Goal: Task Accomplishment & Management: Use online tool/utility

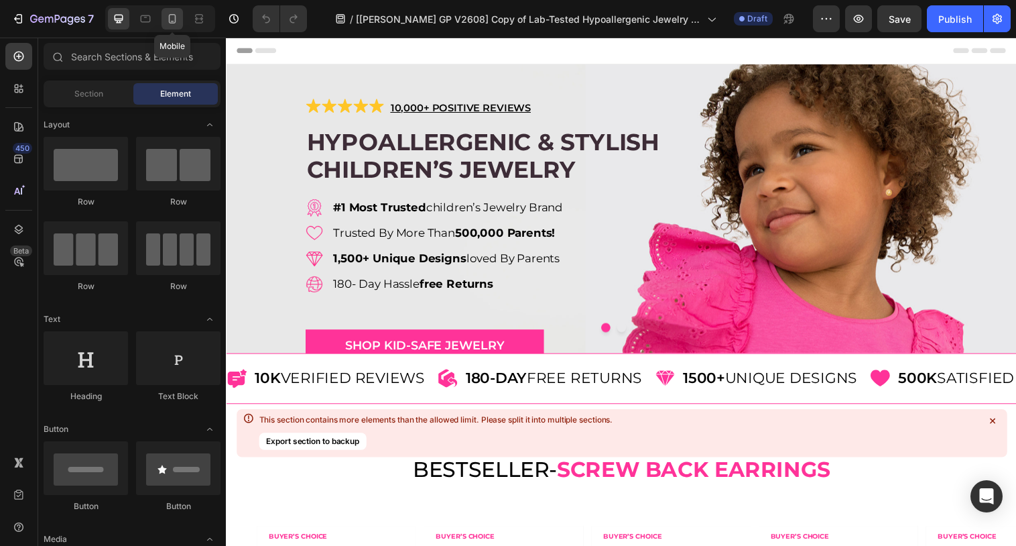
drag, startPoint x: 172, startPoint y: 19, endPoint x: 135, endPoint y: 257, distance: 241.5
click at [172, 19] on icon at bounding box center [172, 18] width 13 height 13
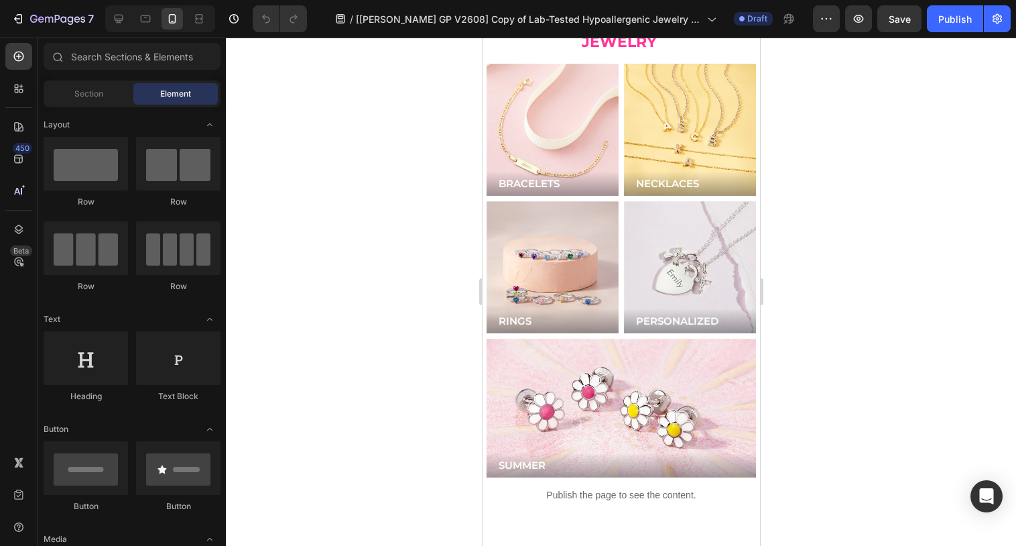
scroll to position [3527, 0]
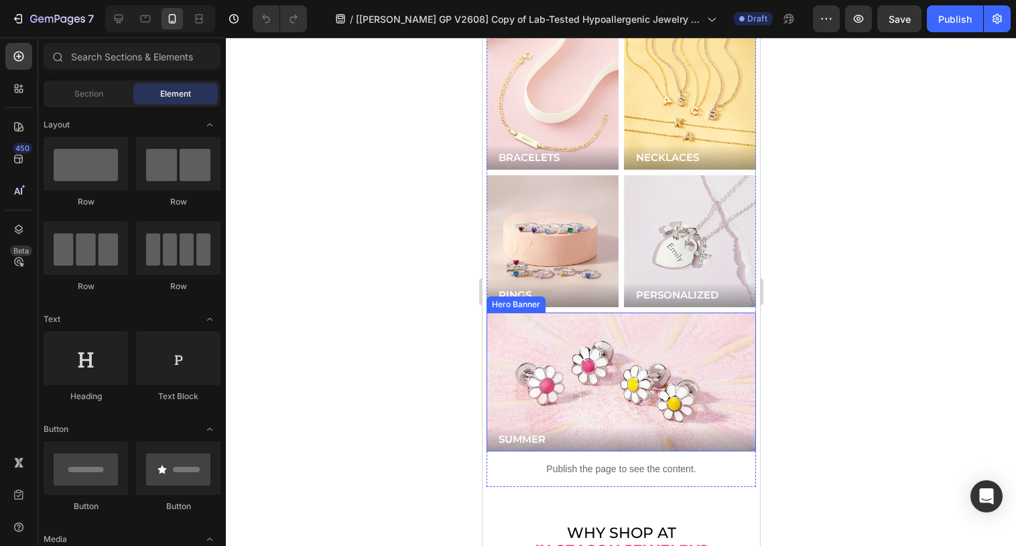
click at [558, 312] on div "Background Image" at bounding box center [620, 381] width 269 height 139
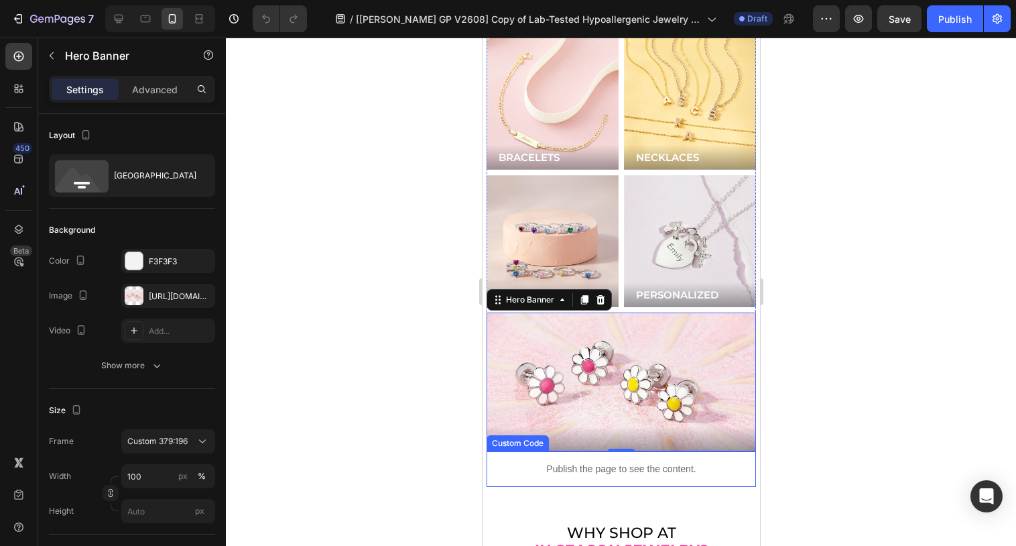
click at [598, 462] on p "Publish the page to see the content." at bounding box center [620, 469] width 269 height 14
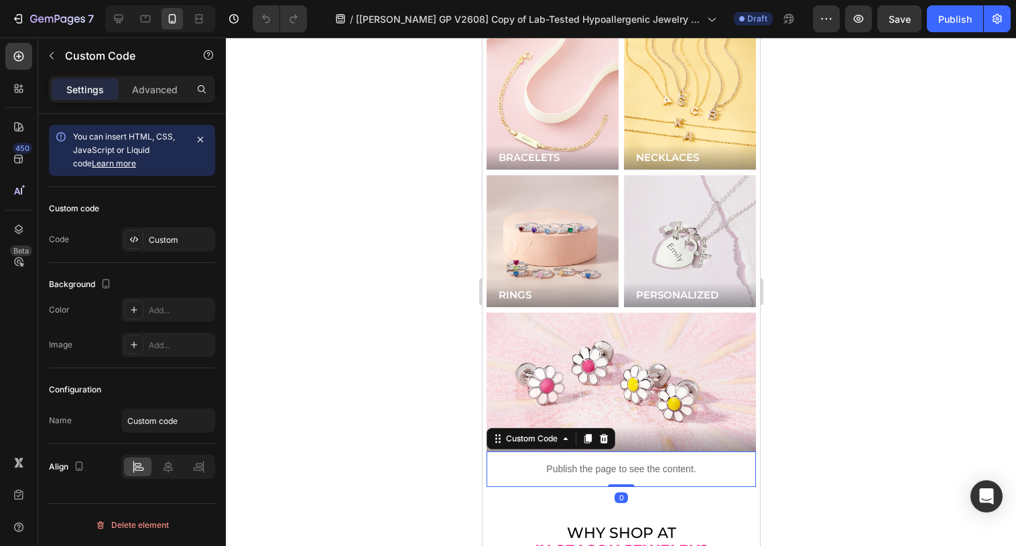
click at [598, 462] on p "Publish the page to see the content." at bounding box center [620, 469] width 269 height 14
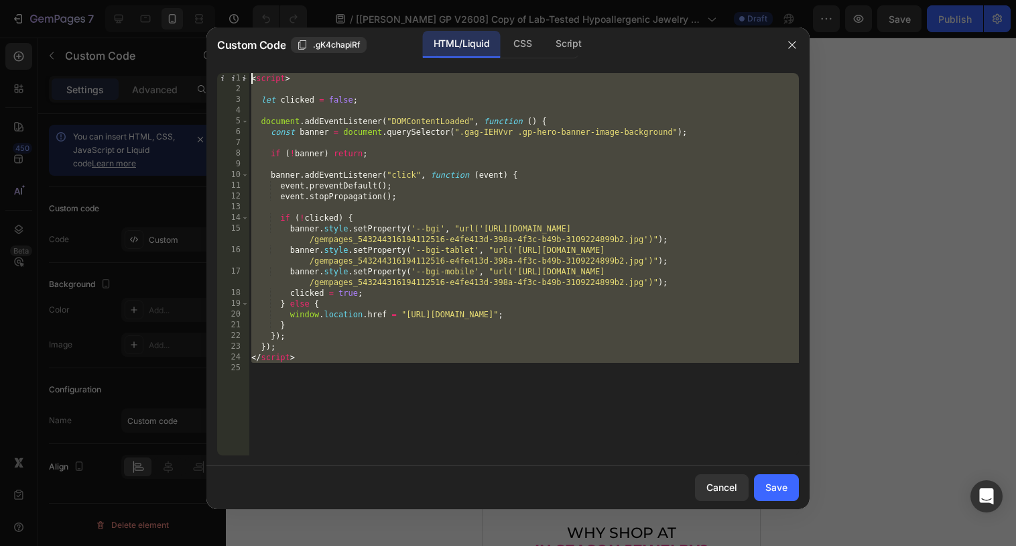
drag, startPoint x: 333, startPoint y: 366, endPoint x: 248, endPoint y: 51, distance: 326.3
click at [248, 51] on div "Custom Code .gK4chapiRf HTML/Liquid CSS Script 1 2 3 4 5 6 7 8 9 10 11 12 13 14…" at bounding box center [507, 267] width 603 height 481
click at [462, 235] on div "< script > let clicked = false ; document . addEventListener ( "DOMContentLoade…" at bounding box center [524, 274] width 550 height 403
type textarea "banner.style.setProperty('--bgi', "url('https://cdn.shopify.com/s/files/1/0446/…"
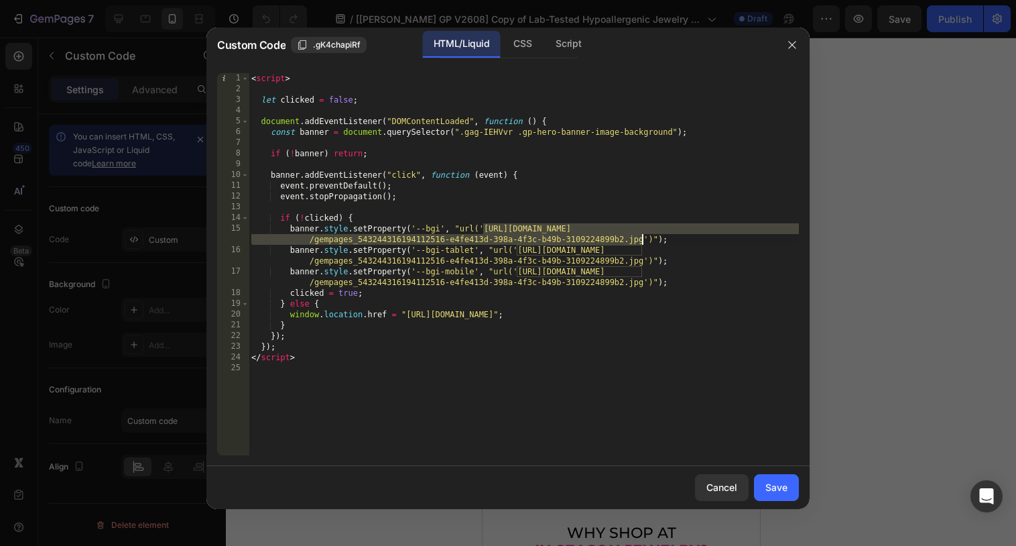
drag, startPoint x: 481, startPoint y: 229, endPoint x: 642, endPoint y: 238, distance: 161.1
click at [642, 238] on div "< script > let clicked = false ; document . addEventListener ( "DOMContentLoade…" at bounding box center [524, 274] width 550 height 403
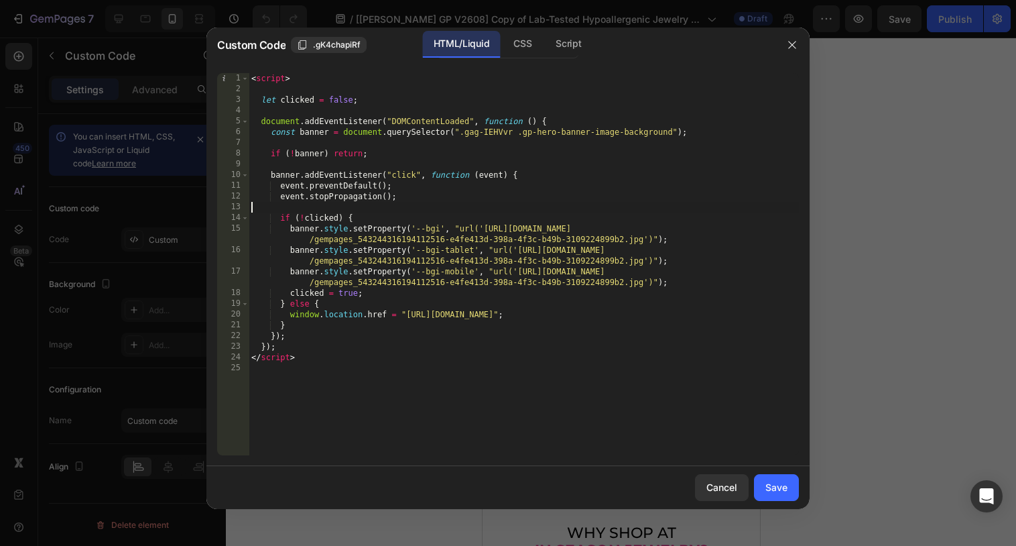
click at [453, 208] on div "< script > let clicked = false ; document . addEventListener ( "DOMContentLoade…" at bounding box center [524, 274] width 550 height 403
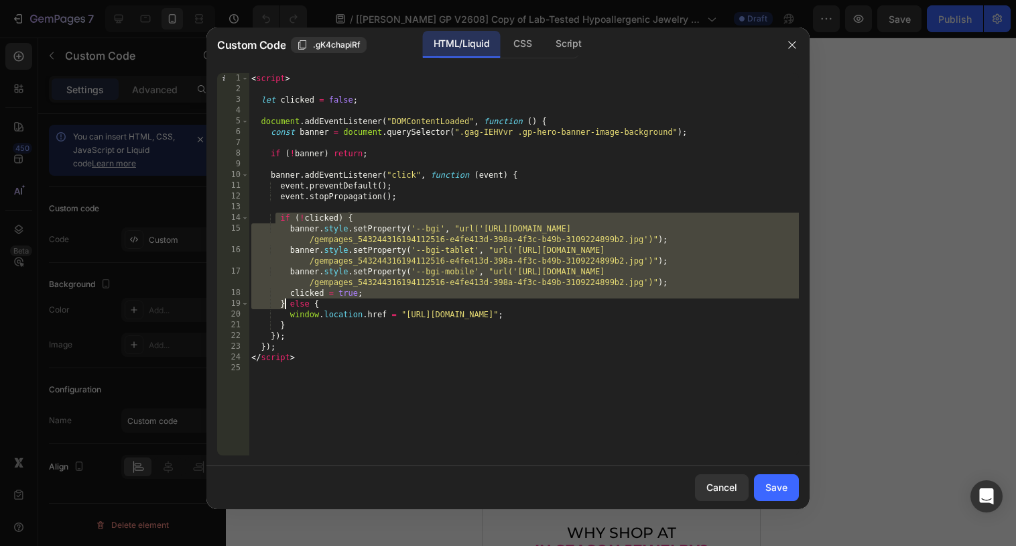
drag, startPoint x: 277, startPoint y: 215, endPoint x: 287, endPoint y: 304, distance: 89.0
click at [287, 304] on div "< script > let clicked = false ; document . addEventListener ( "DOMContentLoade…" at bounding box center [524, 274] width 550 height 403
click at [321, 327] on div "< script > let clicked = false ; document . addEventListener ( "DOMContentLoade…" at bounding box center [524, 274] width 550 height 403
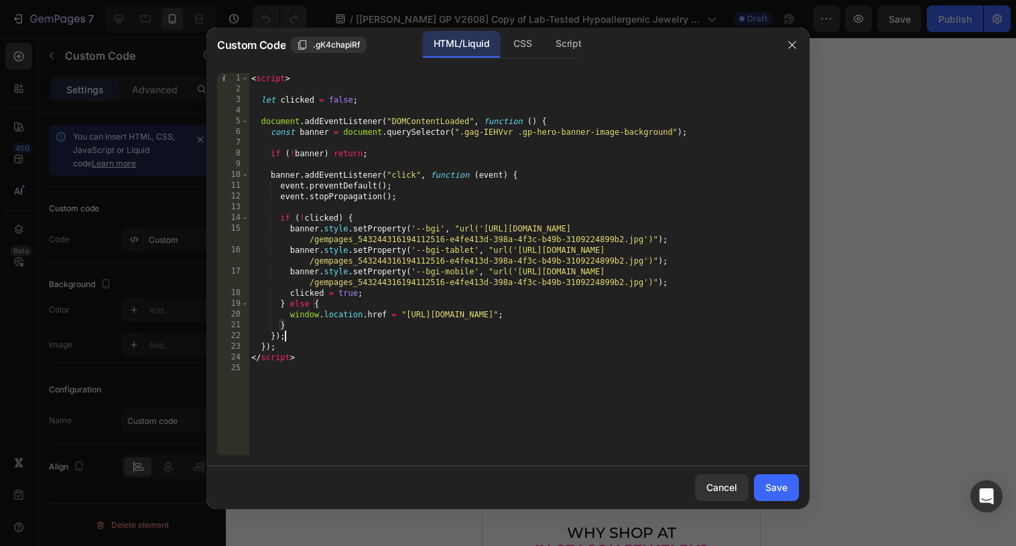
click at [497, 332] on div "< script > let clicked = false ; document . addEventListener ( "DOMContentLoade…" at bounding box center [524, 274] width 550 height 403
type textarea "});"
click at [720, 475] on button "Cancel" at bounding box center [722, 487] width 54 height 27
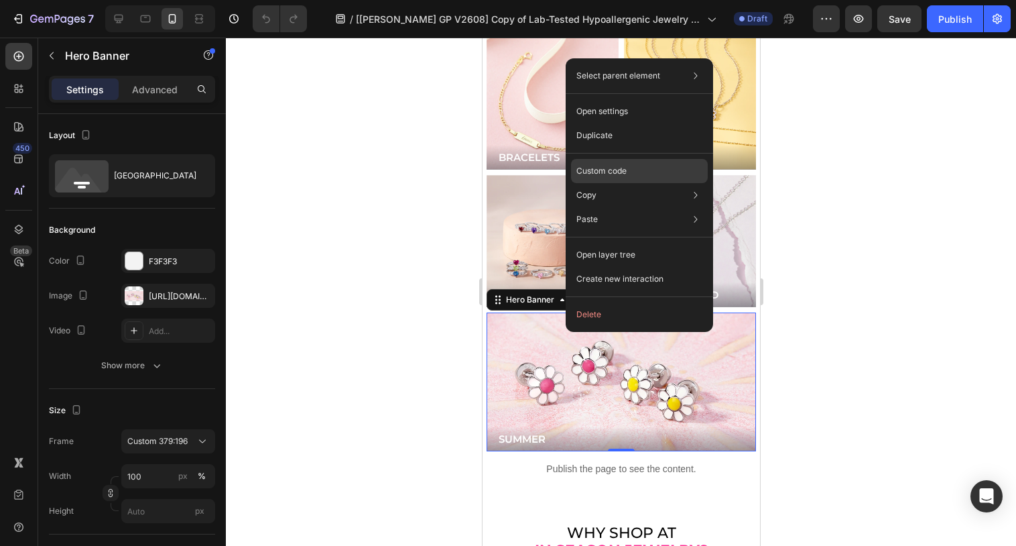
click at [604, 166] on p "Custom code" at bounding box center [601, 171] width 50 height 12
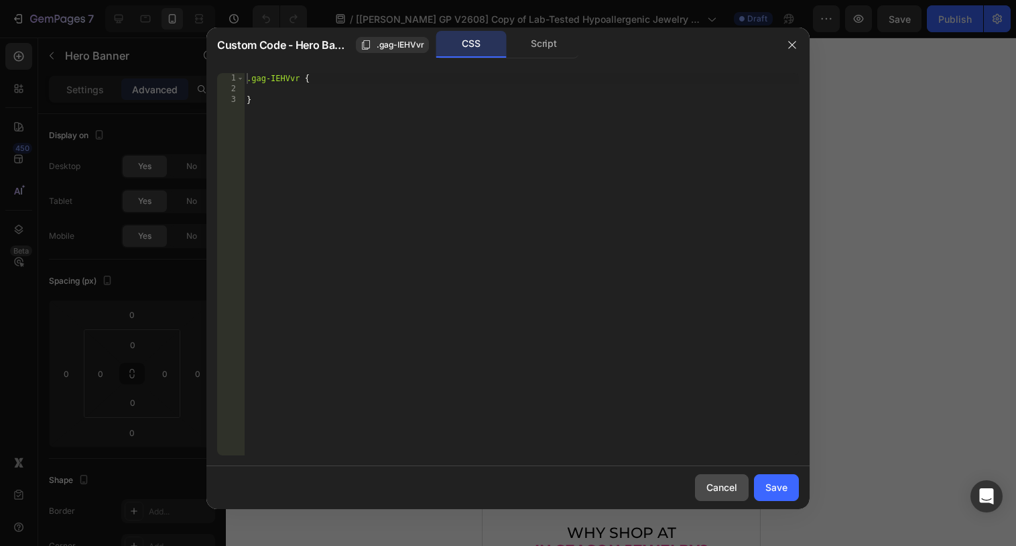
click at [723, 489] on div "Cancel" at bounding box center [721, 487] width 31 height 14
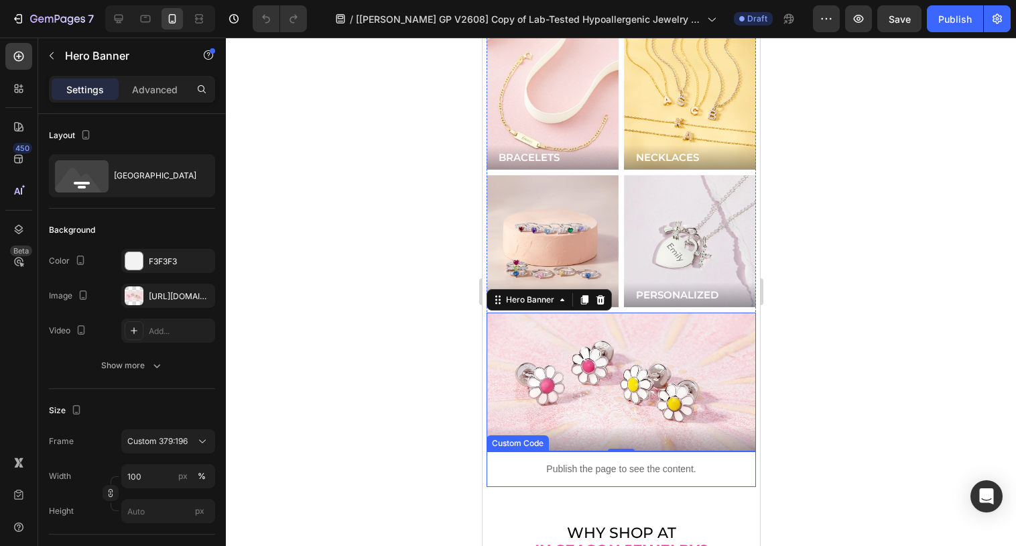
click at [611, 462] on p "Publish the page to see the content." at bounding box center [620, 469] width 269 height 14
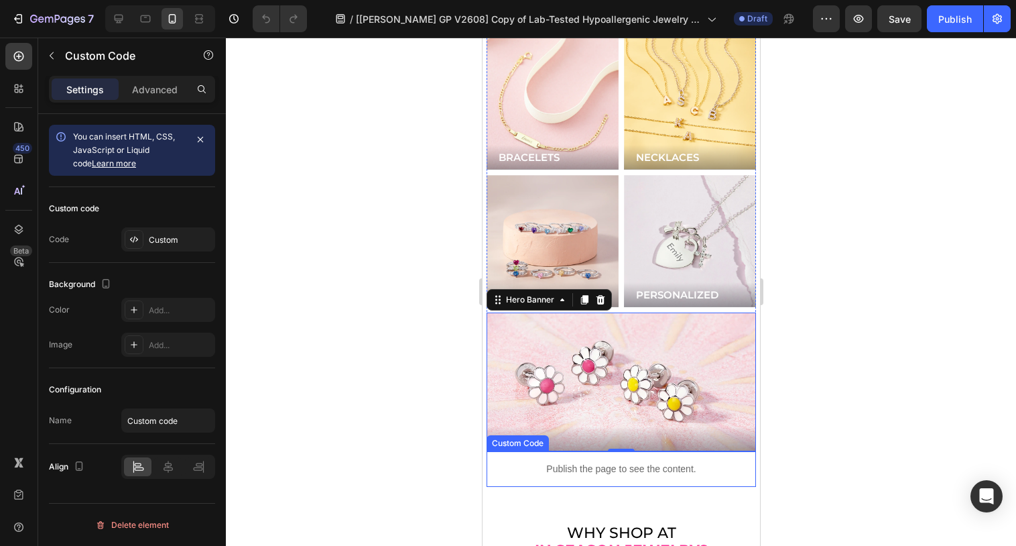
click at [611, 462] on p "Publish the page to see the content." at bounding box center [620, 469] width 269 height 14
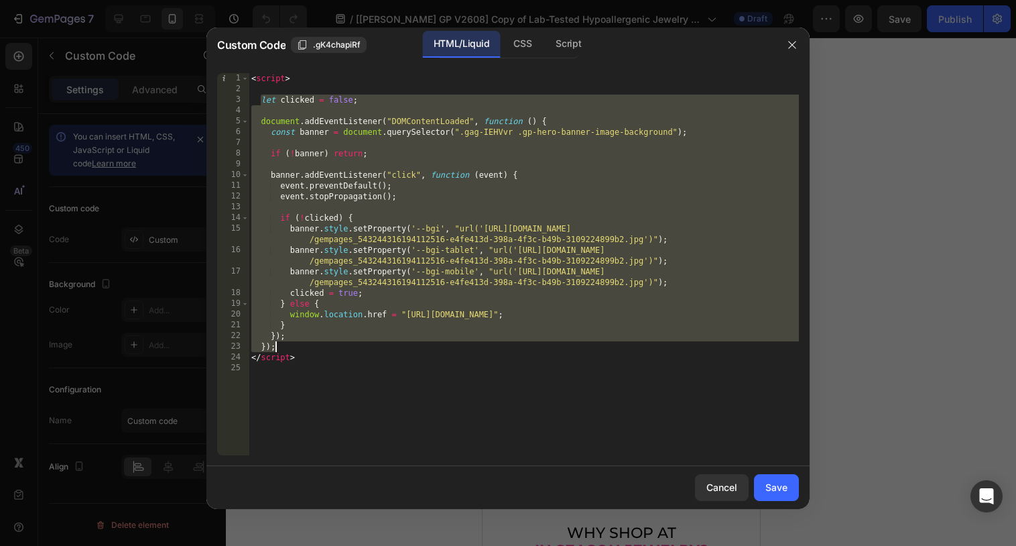
drag, startPoint x: 260, startPoint y: 97, endPoint x: 305, endPoint y: 342, distance: 249.4
click at [305, 342] on div "< script > let clicked = false ; document . addEventListener ( "DOMContentLoade…" at bounding box center [524, 274] width 550 height 403
type textarea "}); });"
click at [778, 491] on div "Save" at bounding box center [776, 487] width 22 height 14
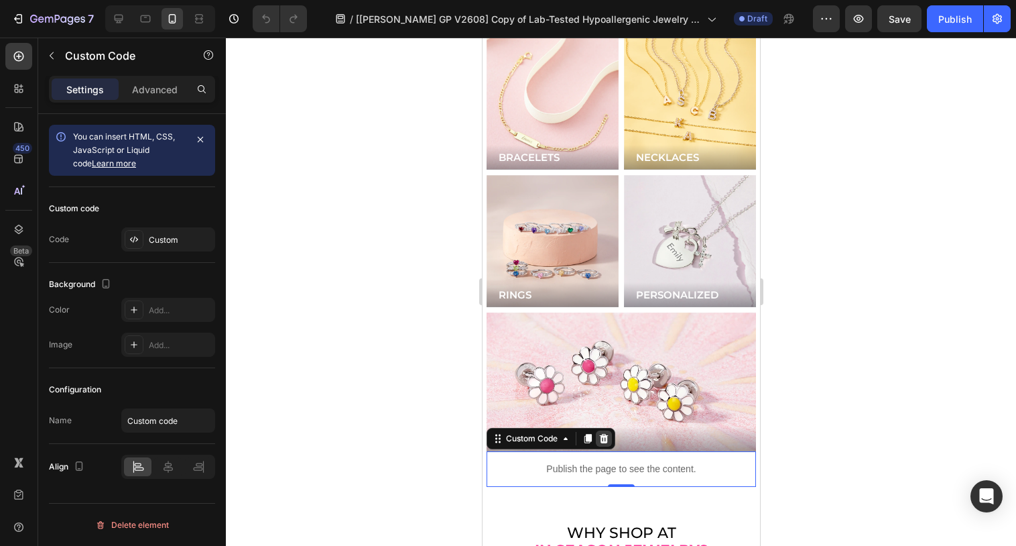
click at [604, 433] on icon at bounding box center [603, 438] width 11 height 11
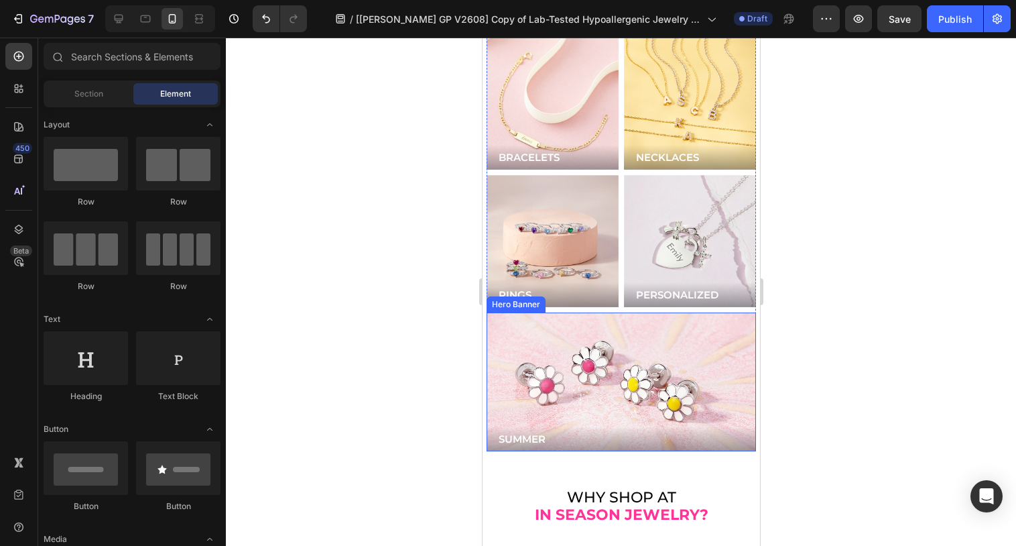
click at [624, 351] on div "Background Image" at bounding box center [620, 381] width 269 height 139
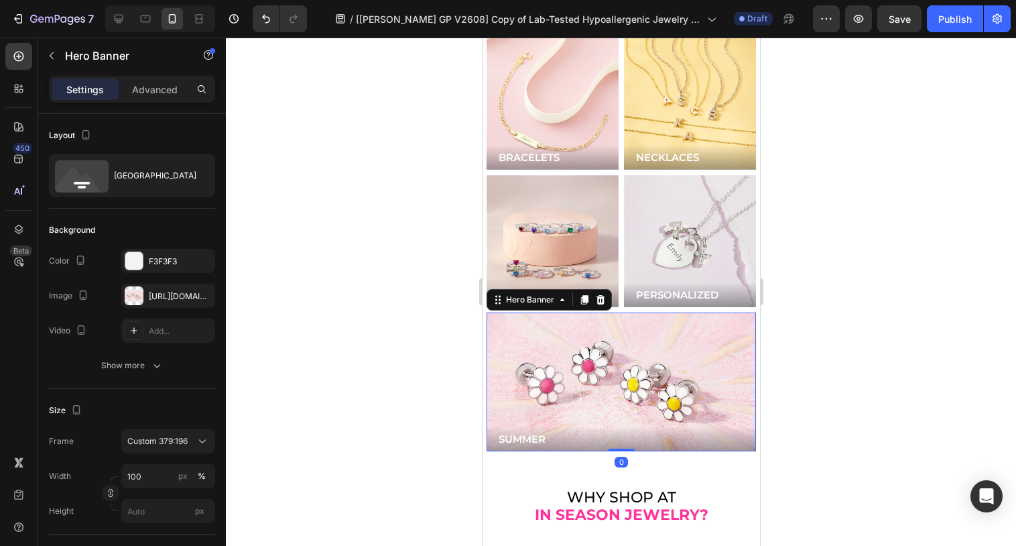
click at [624, 351] on div "Background Image" at bounding box center [620, 381] width 269 height 139
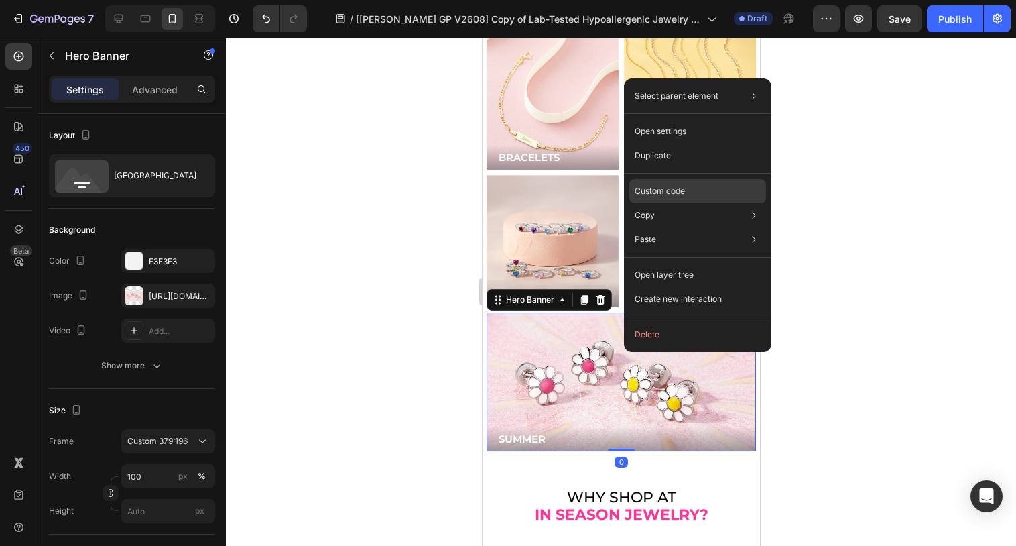
click at [655, 185] on p "Custom code" at bounding box center [660, 191] width 50 height 12
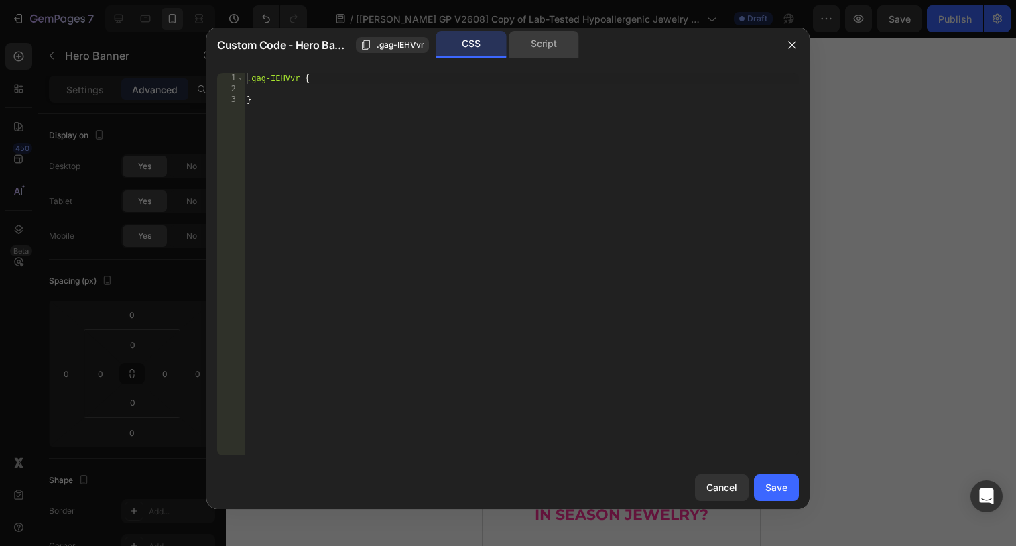
click at [539, 46] on div "Script" at bounding box center [544, 44] width 70 height 27
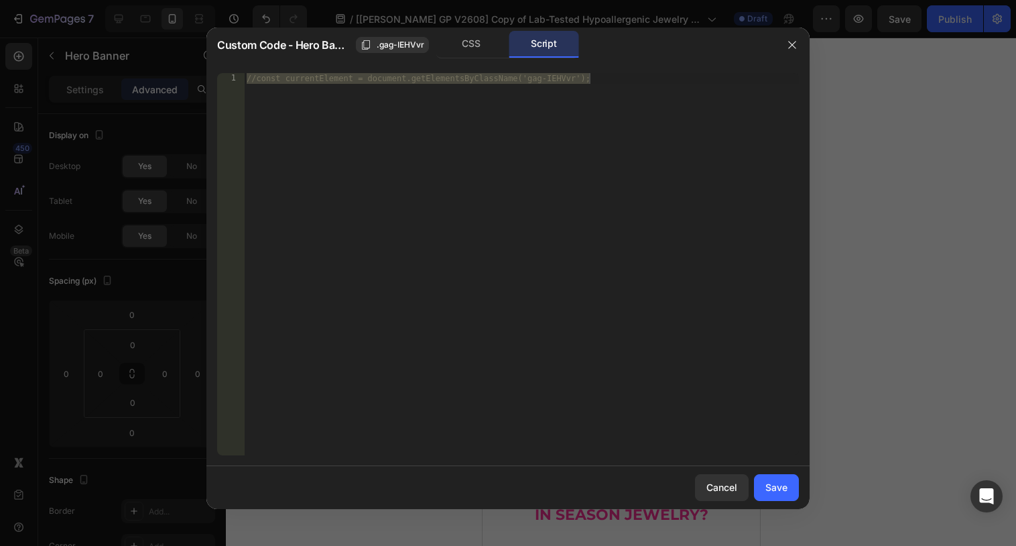
type textarea "//const currentElement = document.getElementsByClassName('gag-IEHVvr');"
click at [494, 161] on div "//const currentElement = document.getElementsByClassName('gag-IEHVvr');" at bounding box center [521, 274] width 555 height 403
paste textarea "});"
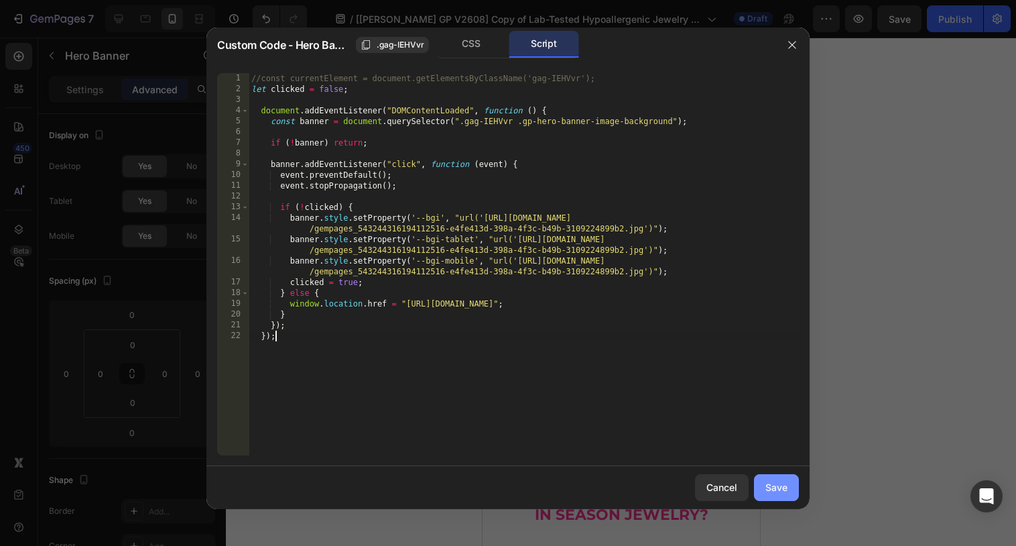
type textarea "});"
click at [777, 492] on div "Save" at bounding box center [776, 487] width 22 height 14
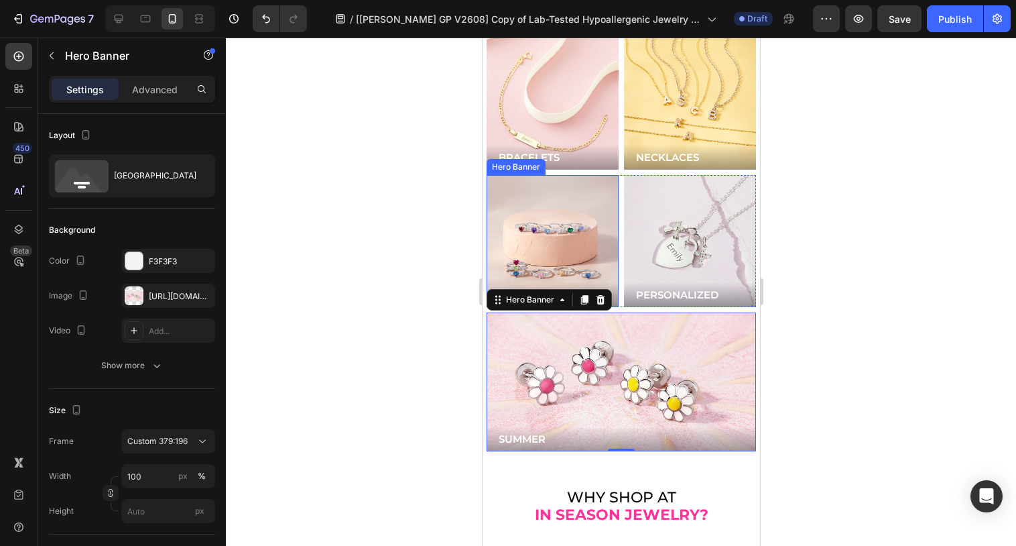
click at [553, 196] on div "Background Image" at bounding box center [552, 241] width 132 height 132
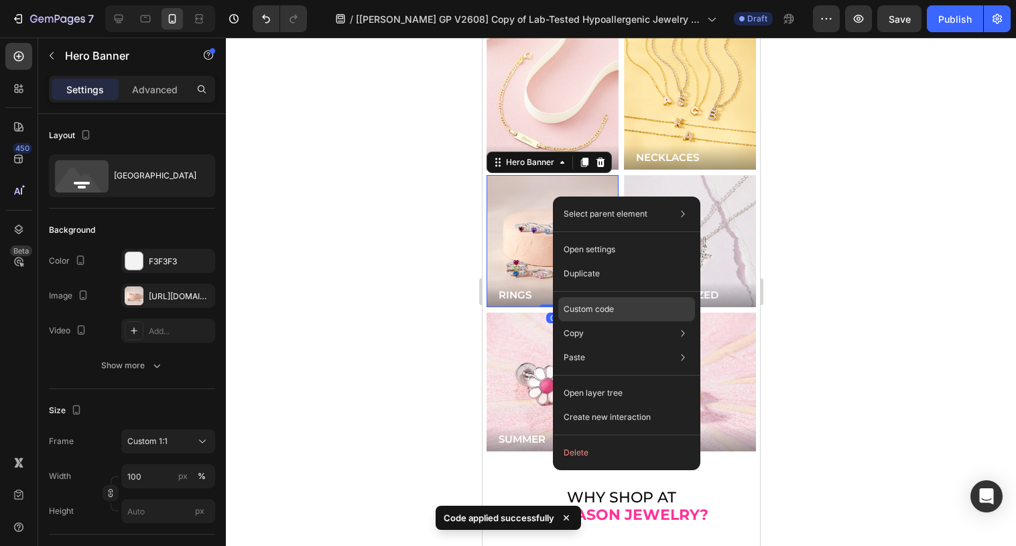
click at [572, 304] on p "Custom code" at bounding box center [589, 309] width 50 height 12
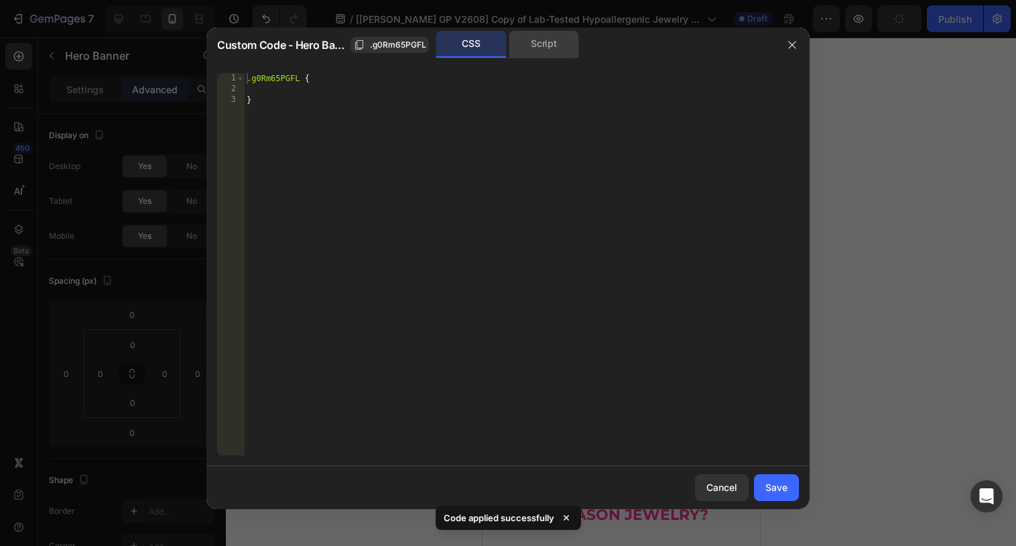
click at [537, 50] on div "Script" at bounding box center [544, 44] width 70 height 27
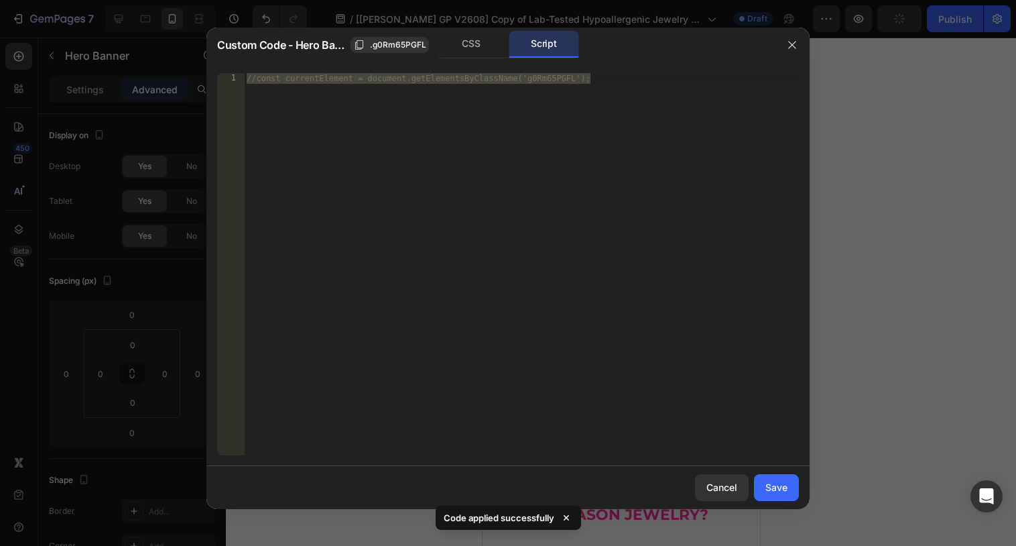
type textarea "//const currentElement = document.getElementsByClassName('g0Rm65PGFL');"
click at [453, 176] on div "//const currentElement = document.getElementsByClassName('g0Rm65PGFL');" at bounding box center [521, 274] width 555 height 403
paste textarea "});"
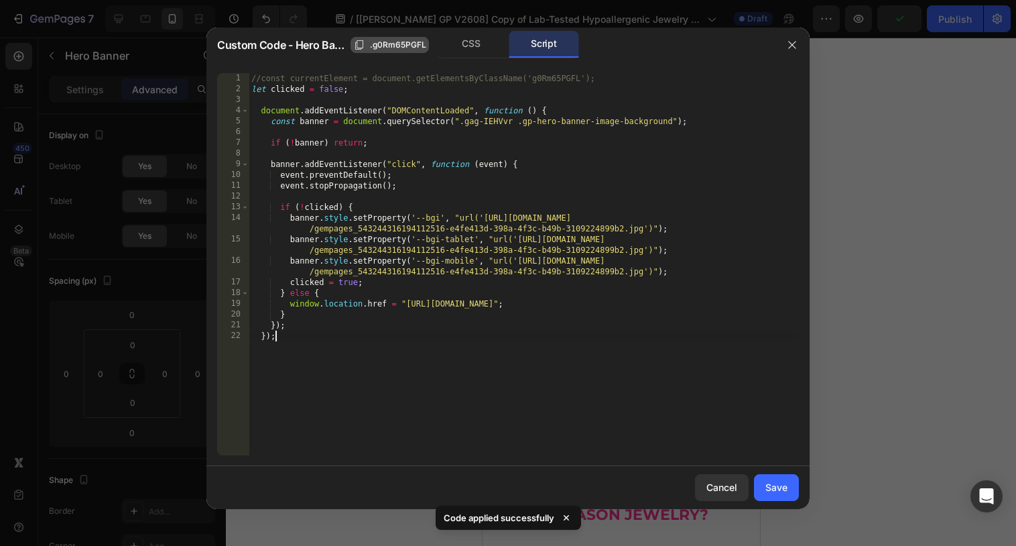
click at [409, 39] on span ".g0Rm65PGFL" at bounding box center [398, 45] width 56 height 12
drag, startPoint x: 511, startPoint y: 123, endPoint x: 460, endPoint y: 121, distance: 50.9
click at [460, 121] on div "//const currentElement = document.getElementsByClassName('g0Rm65PGFL'); let cli…" at bounding box center [524, 274] width 550 height 403
paste textarea "0Rm65PGFL"
type textarea "const banner = document.querySelector(".g0Rm65PGFL .gp-hero-banner-image-backgr…"
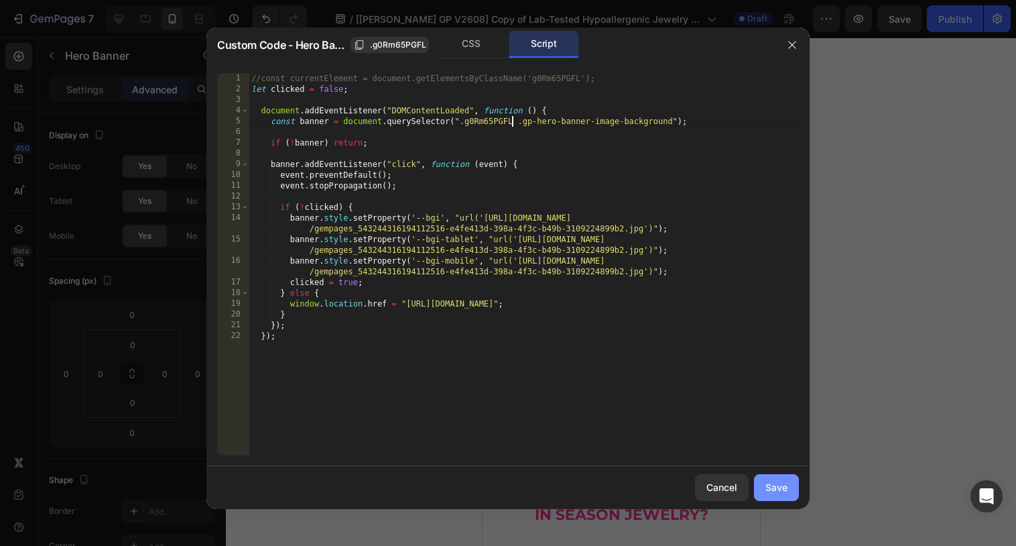
click at [778, 497] on button "Save" at bounding box center [776, 487] width 45 height 27
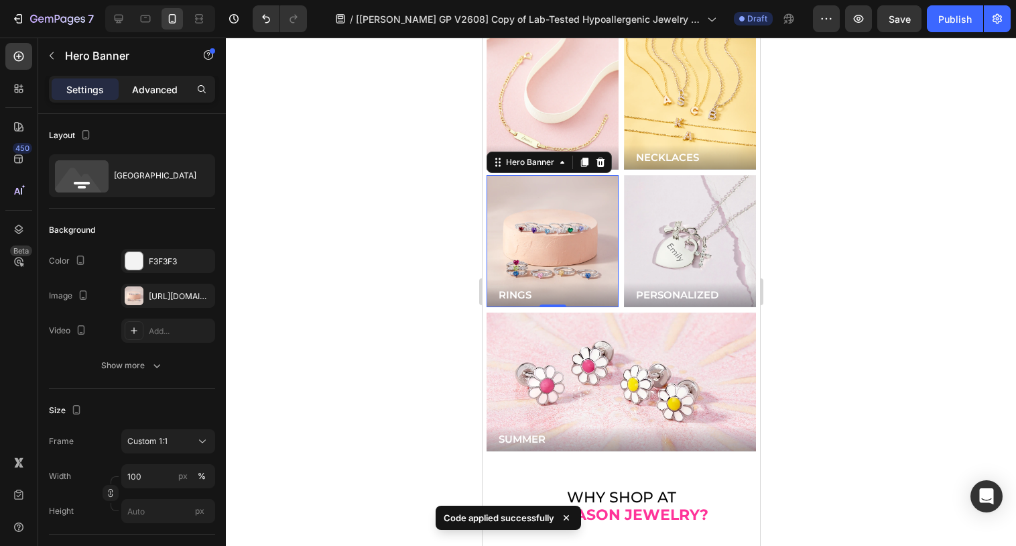
click at [148, 87] on p "Advanced" at bounding box center [155, 89] width 46 height 14
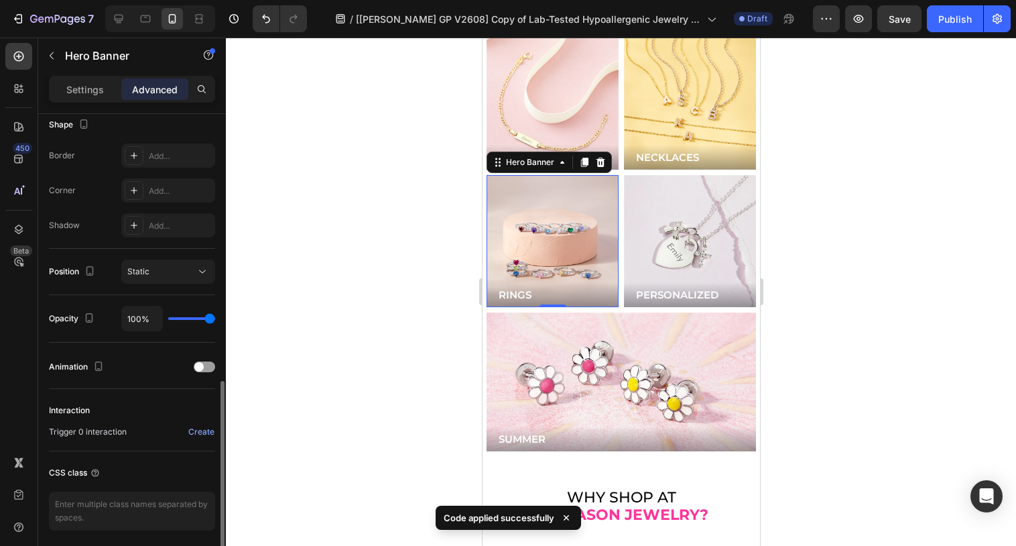
scroll to position [404, 0]
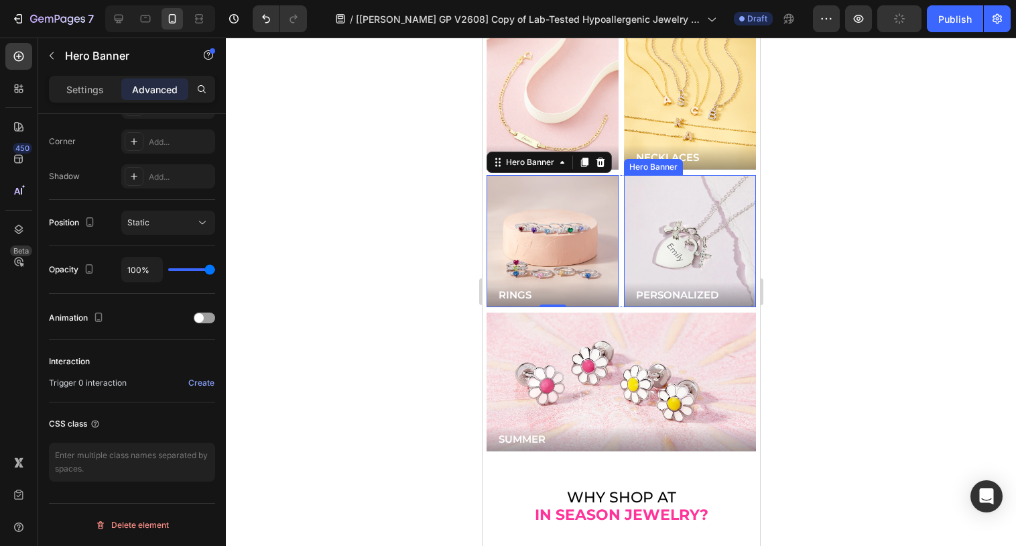
click at [665, 185] on div "Background Image" at bounding box center [689, 241] width 132 height 132
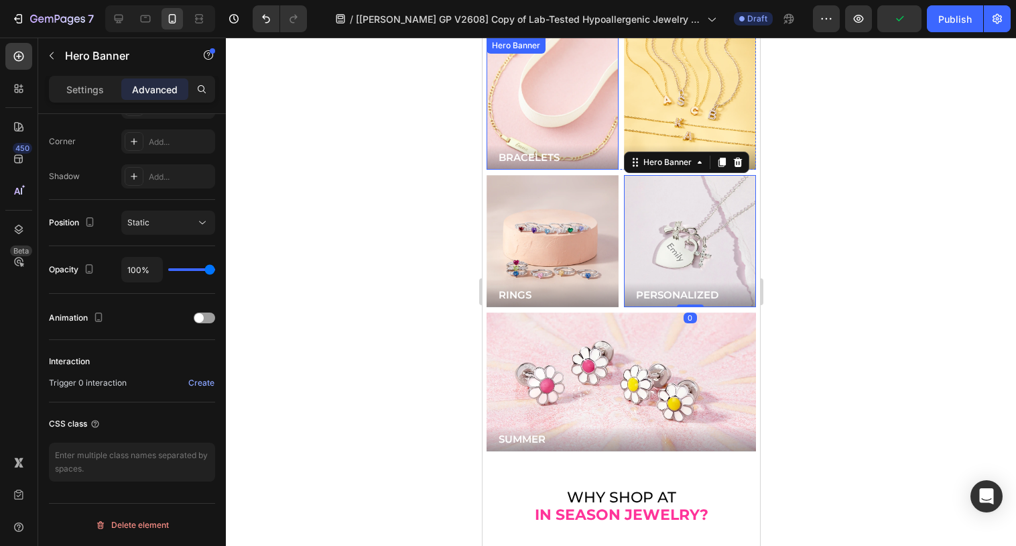
click at [576, 88] on div "Background Image" at bounding box center [551, 103] width 158 height 158
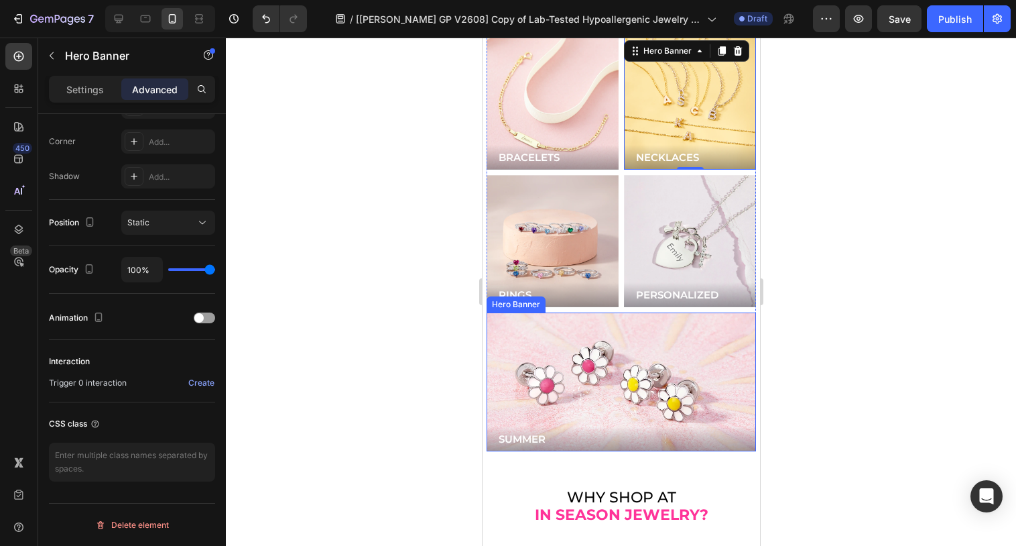
click at [588, 336] on div "Background Image" at bounding box center [620, 381] width 269 height 139
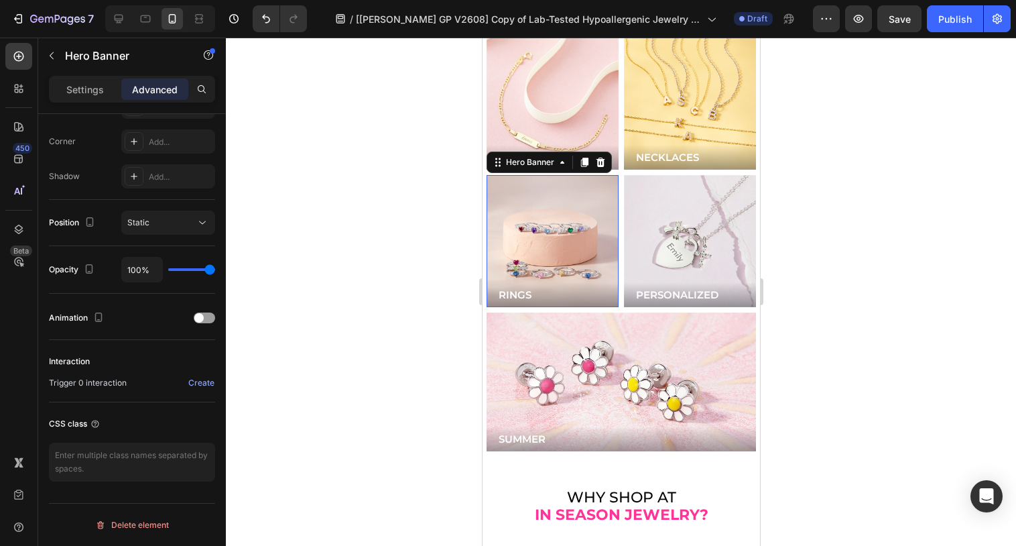
click at [556, 216] on div "Background Image" at bounding box center [552, 241] width 132 height 132
click at [210, 382] on div "Create" at bounding box center [201, 383] width 26 height 12
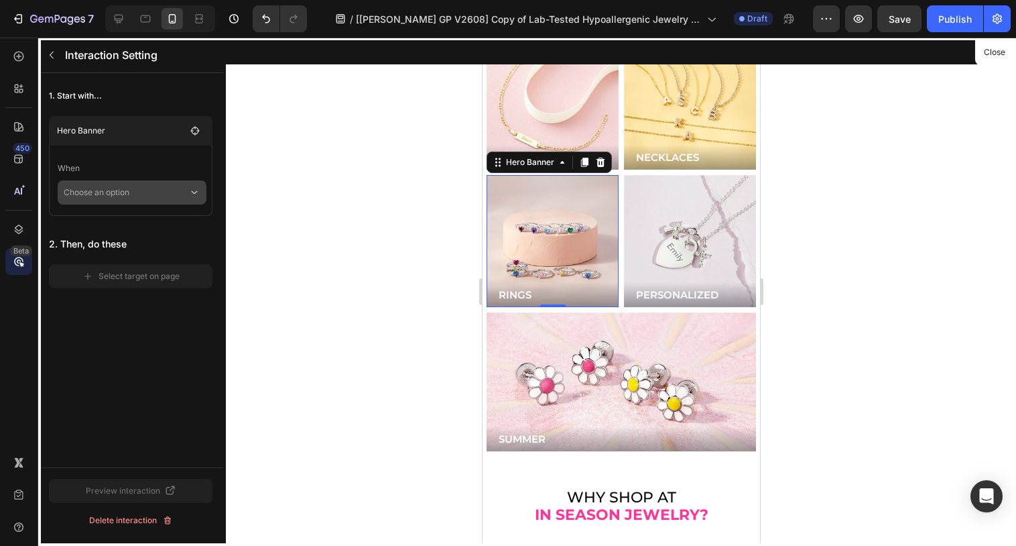
click at [182, 191] on p "Choose an option" at bounding box center [126, 192] width 125 height 24
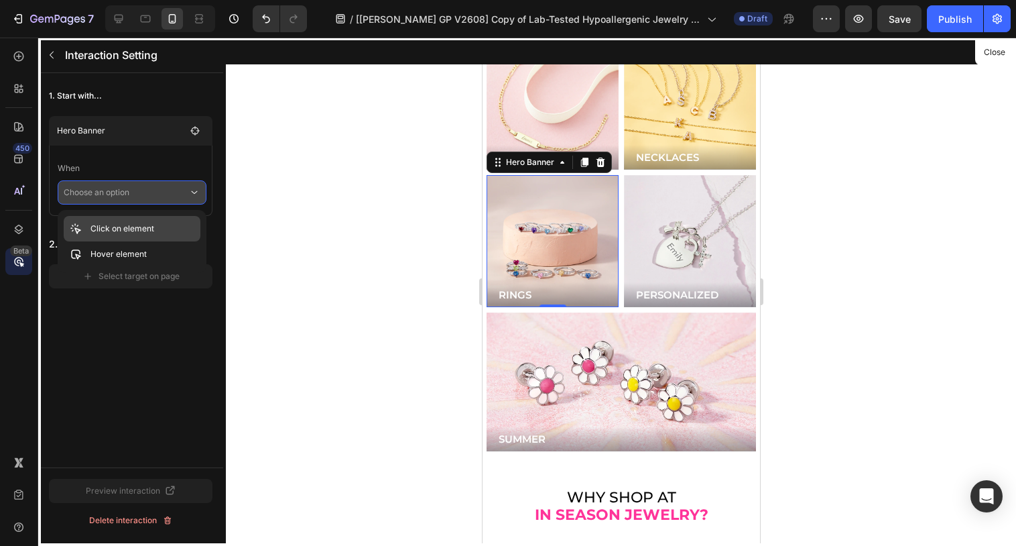
click at [136, 234] on p "Click on element" at bounding box center [122, 228] width 64 height 13
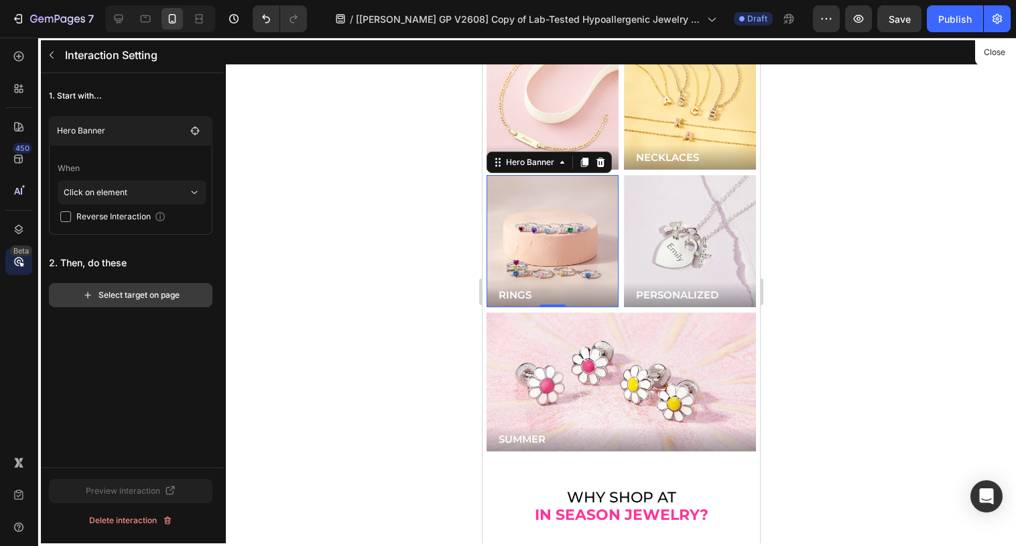
click at [176, 297] on div "Select target on page" at bounding box center [130, 295] width 97 height 12
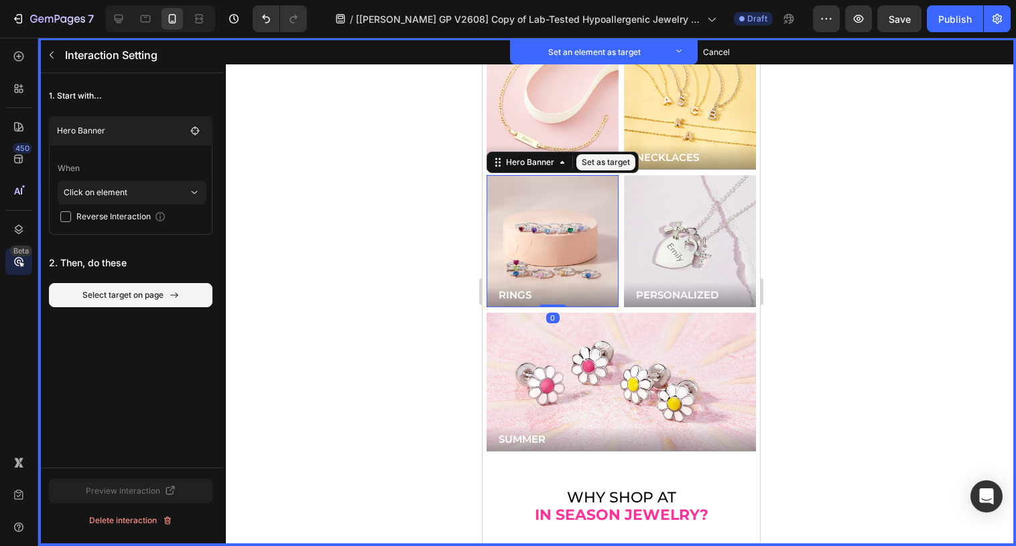
click at [511, 208] on div "Background Image" at bounding box center [552, 241] width 132 height 132
click at [595, 154] on button "Set as target" at bounding box center [605, 162] width 59 height 16
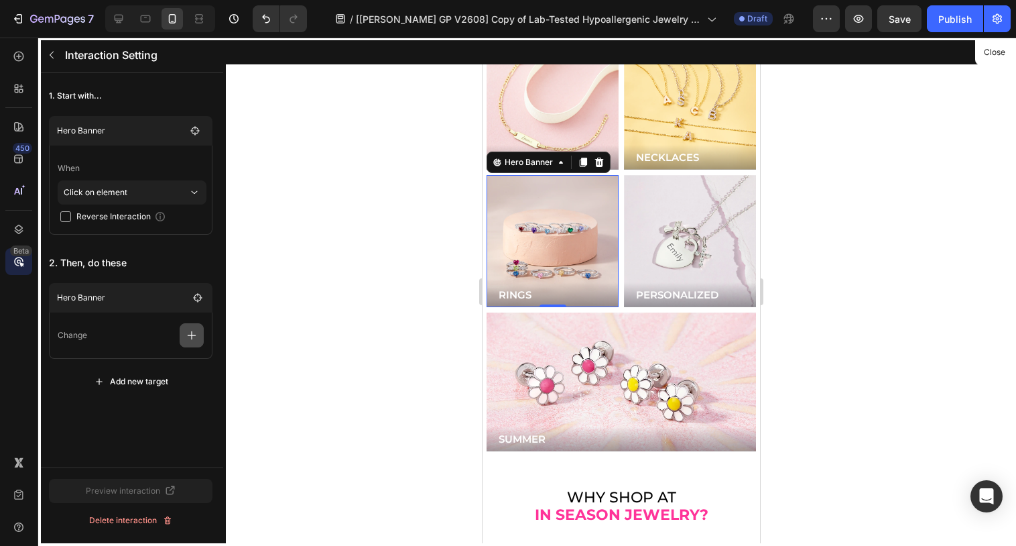
click at [190, 335] on icon "button" at bounding box center [192, 335] width 9 height 9
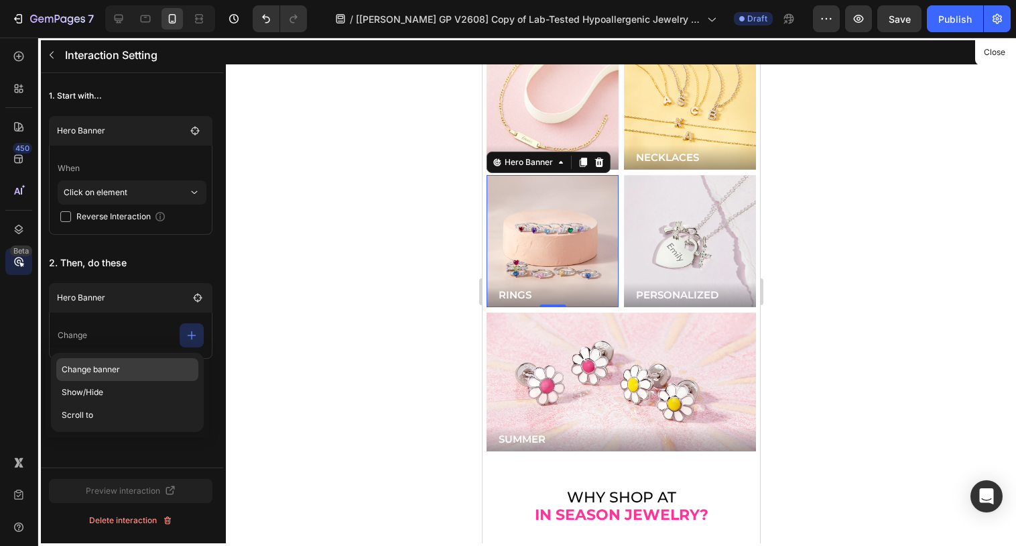
click at [149, 381] on p "Change banner" at bounding box center [127, 392] width 142 height 23
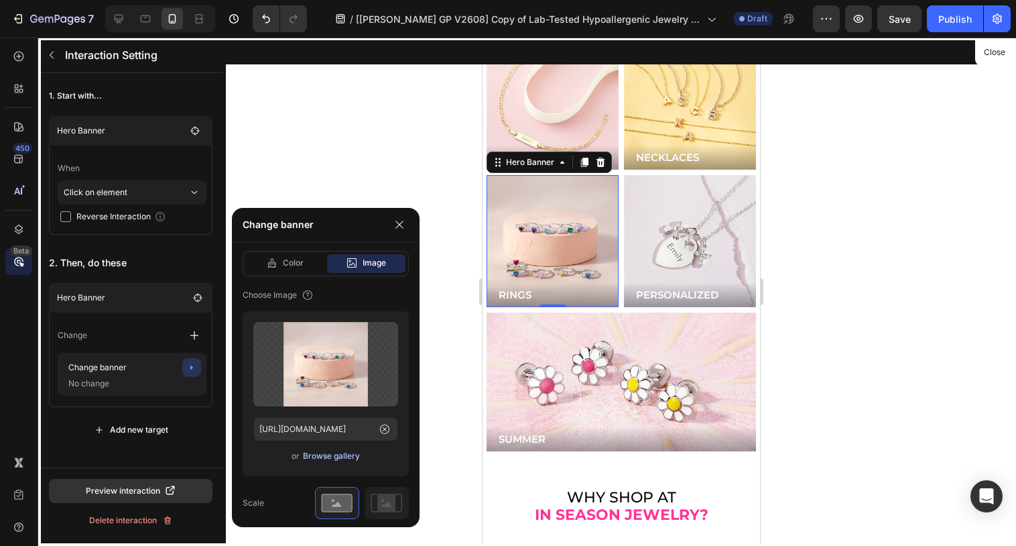
click at [342, 456] on div "Browse gallery" at bounding box center [331, 456] width 57 height 12
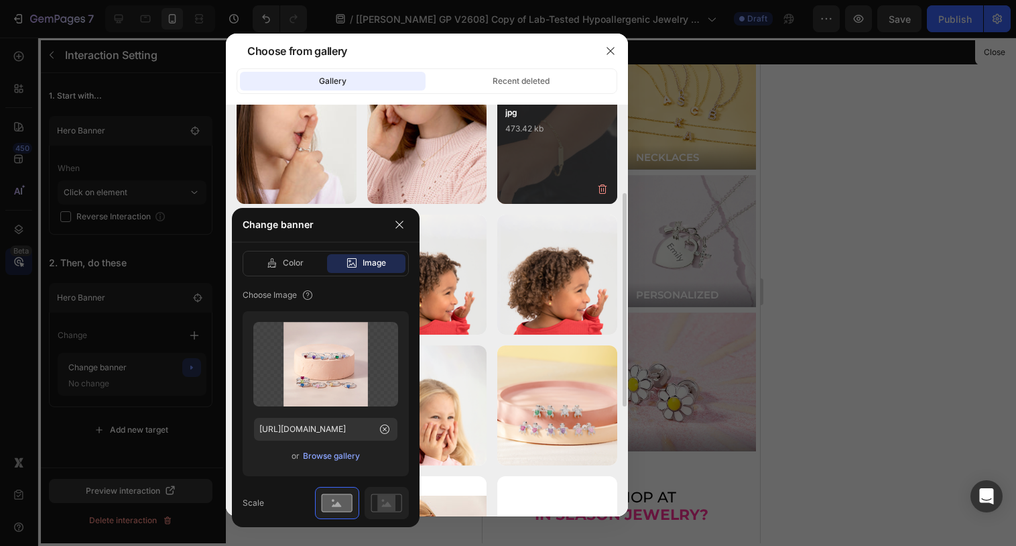
scroll to position [176, 0]
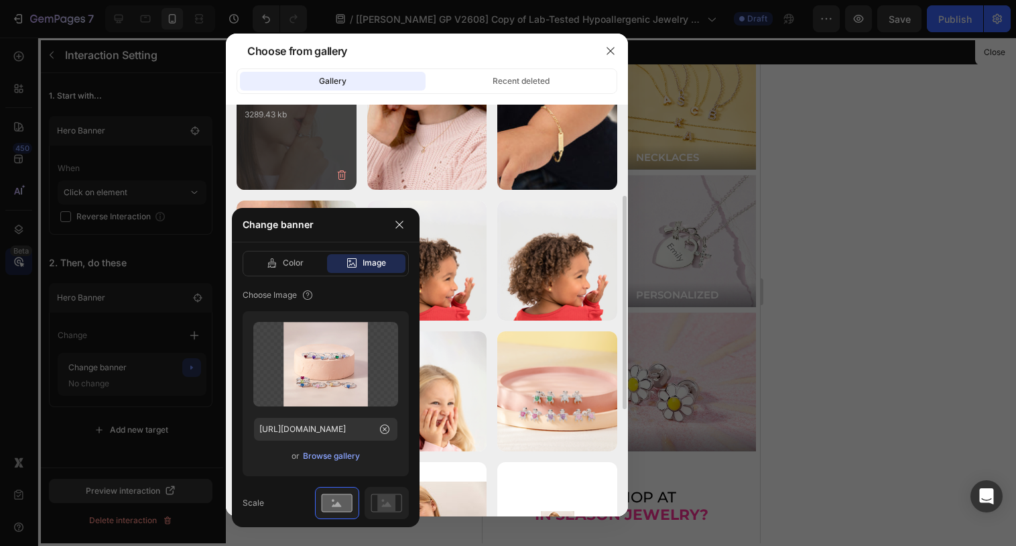
click at [310, 151] on div "SS-14-00004-SZ 4...18.jpg 3289.43 kb" at bounding box center [297, 130] width 120 height 120
type input "https://cdn.shopify.com/s/files/1/0446/9345/files/gempages_543244316194112516-c…"
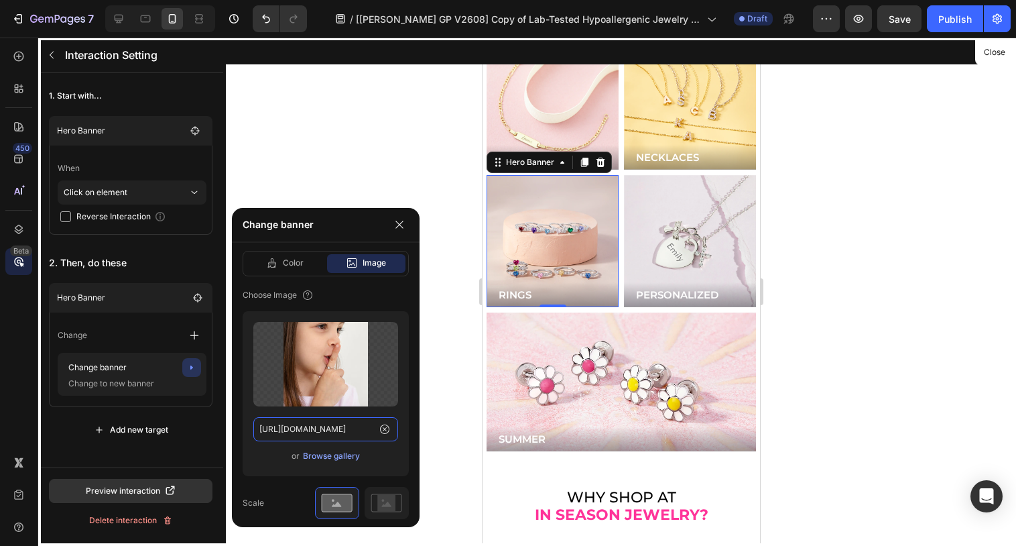
click at [349, 431] on input "https://cdn.shopify.com/s/files/1/0446/9345/files/gempages_543244316194112516-c…" at bounding box center [325, 429] width 145 height 24
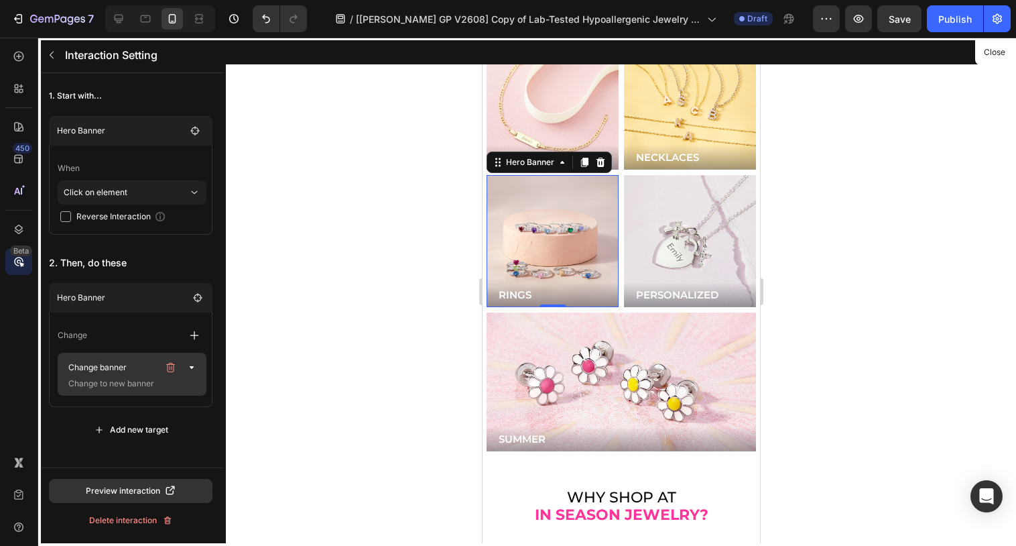
click at [141, 383] on p "Change to new banner" at bounding box center [130, 383] width 134 height 13
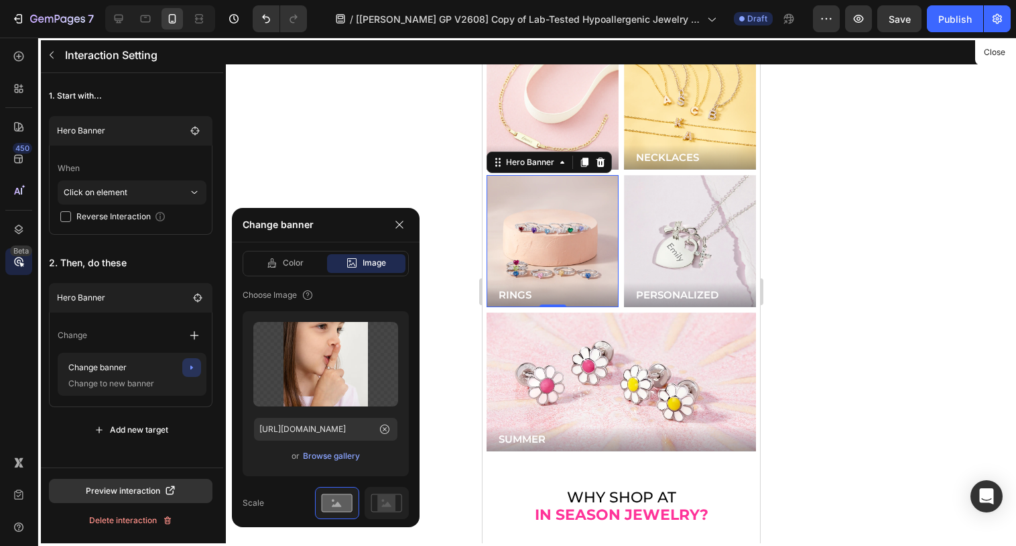
click at [149, 326] on div "Change" at bounding box center [132, 335] width 149 height 24
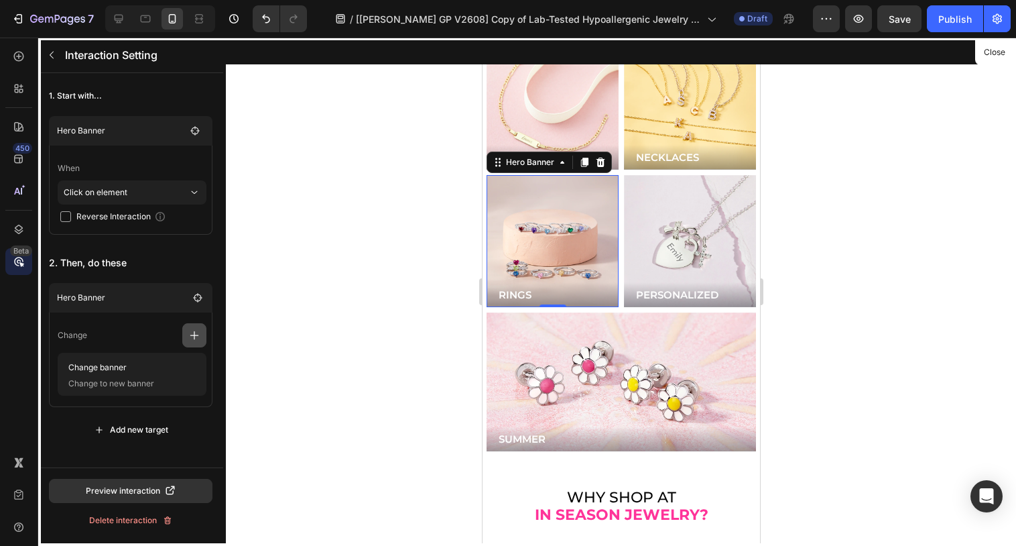
click at [196, 330] on icon "button" at bounding box center [194, 334] width 13 height 13
click at [139, 324] on div "Change" at bounding box center [132, 335] width 149 height 24
click at [119, 424] on div "Add new target" at bounding box center [131, 430] width 74 height 12
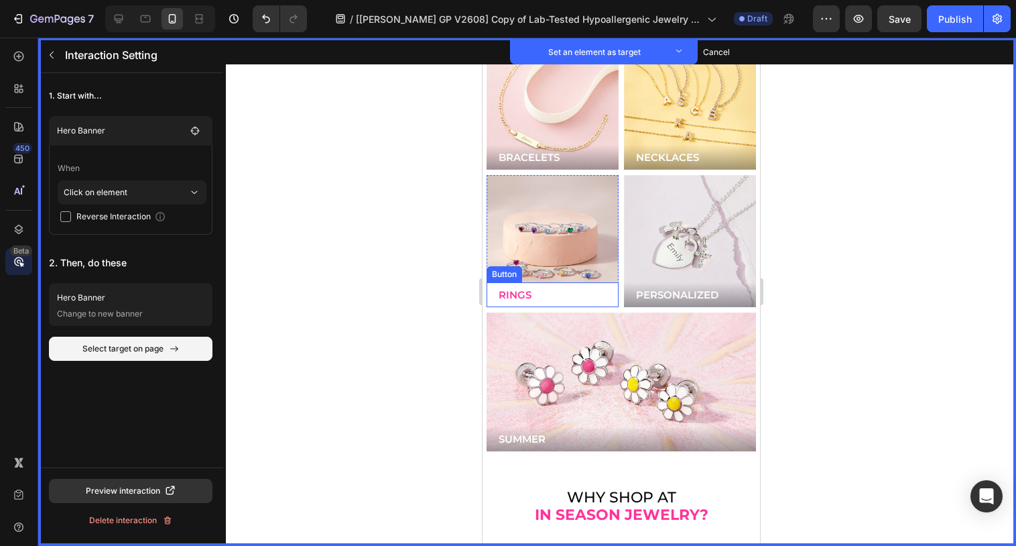
click at [559, 282] on button "RINGS" at bounding box center [552, 294] width 132 height 25
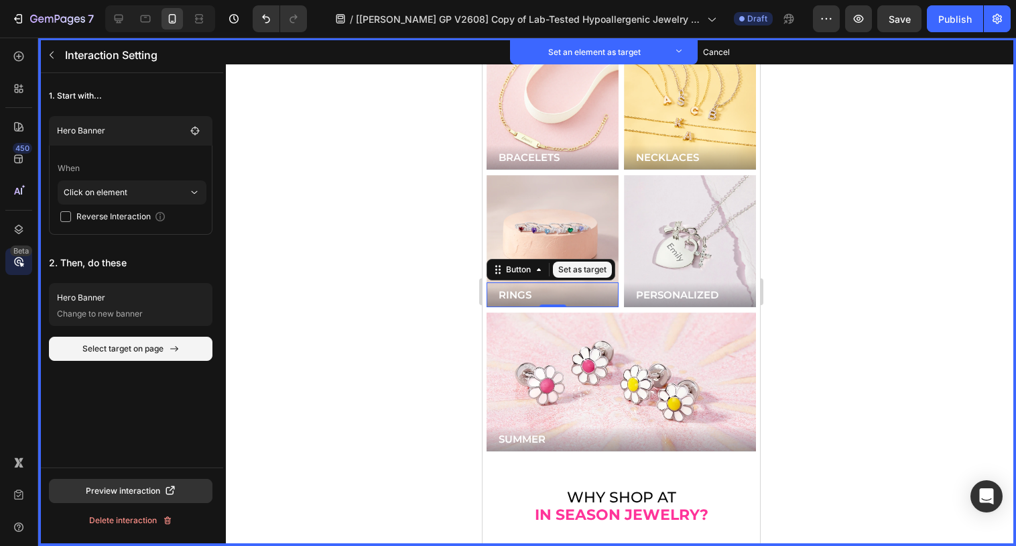
click at [570, 261] on button "Set as target" at bounding box center [581, 269] width 59 height 16
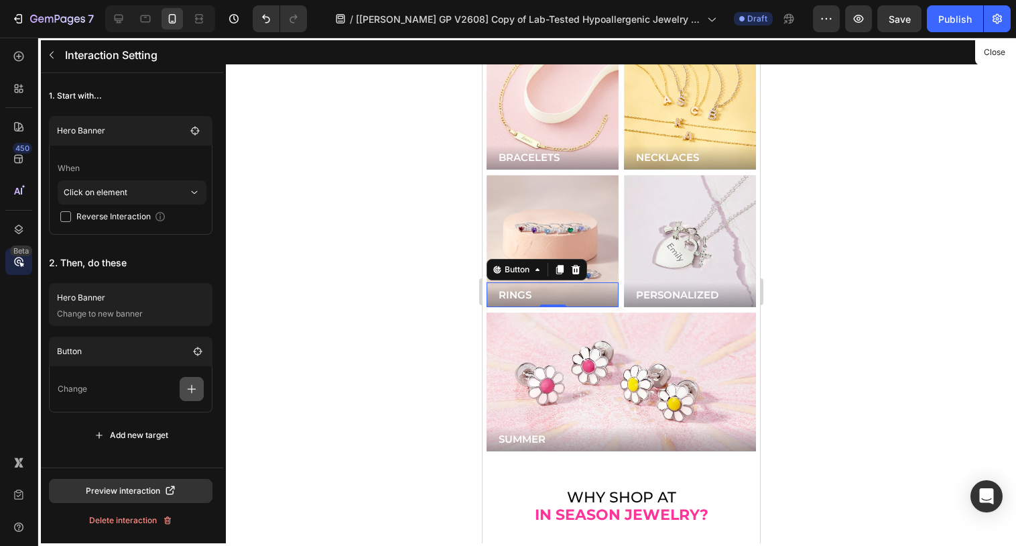
click at [199, 391] on button "button" at bounding box center [192, 389] width 24 height 24
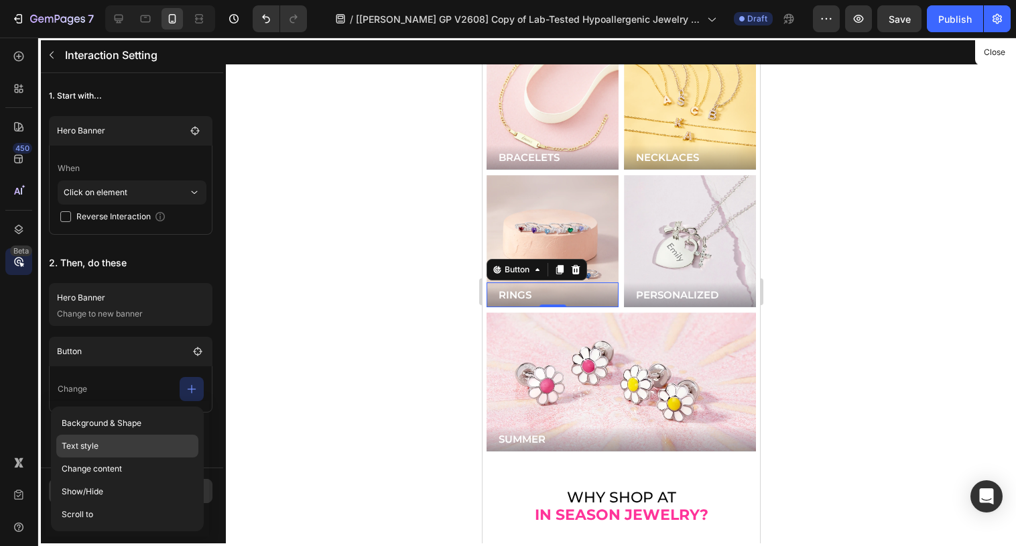
click at [118, 447] on p "Text style" at bounding box center [127, 445] width 142 height 23
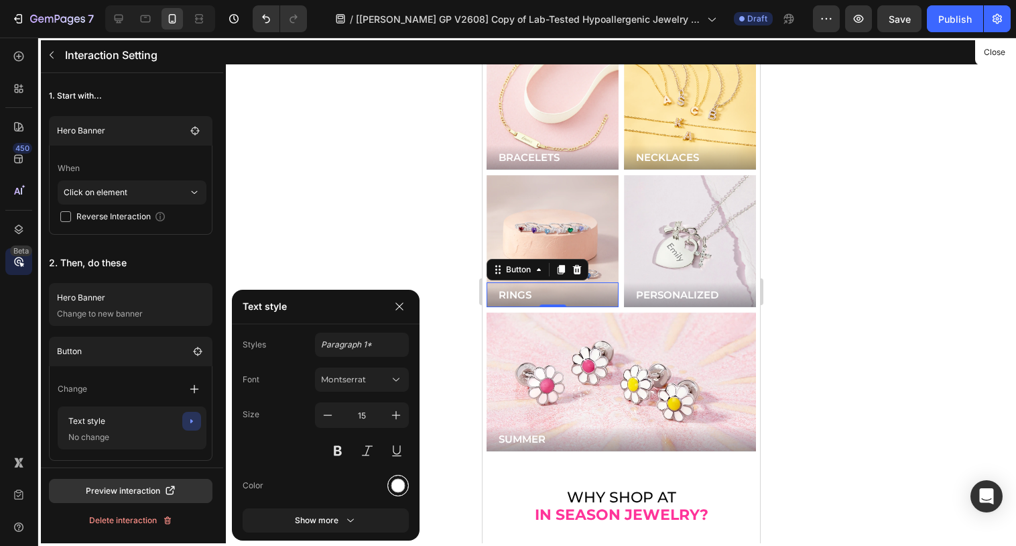
click at [395, 485] on div at bounding box center [398, 485] width 14 height 14
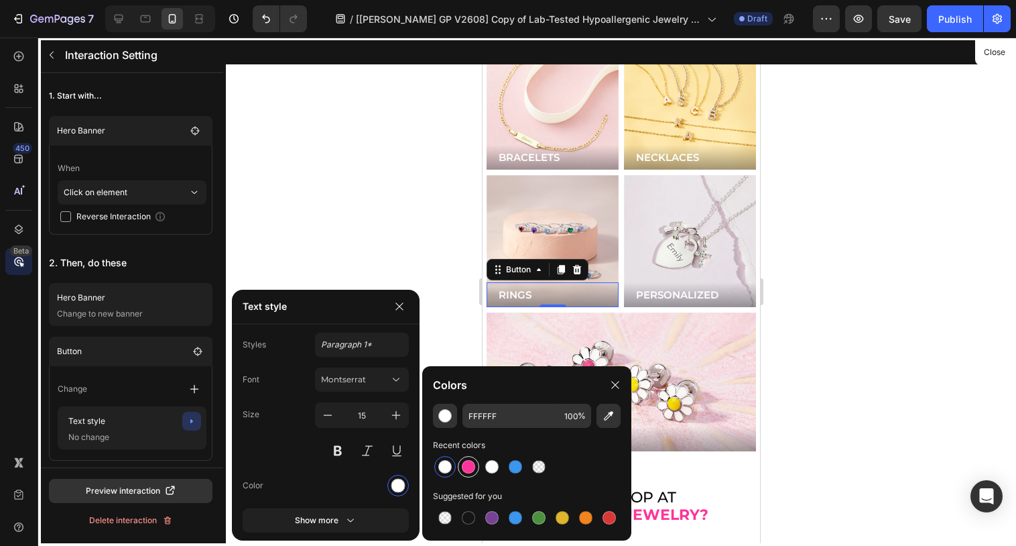
click at [468, 464] on div at bounding box center [468, 466] width 13 height 13
type input "FF3399"
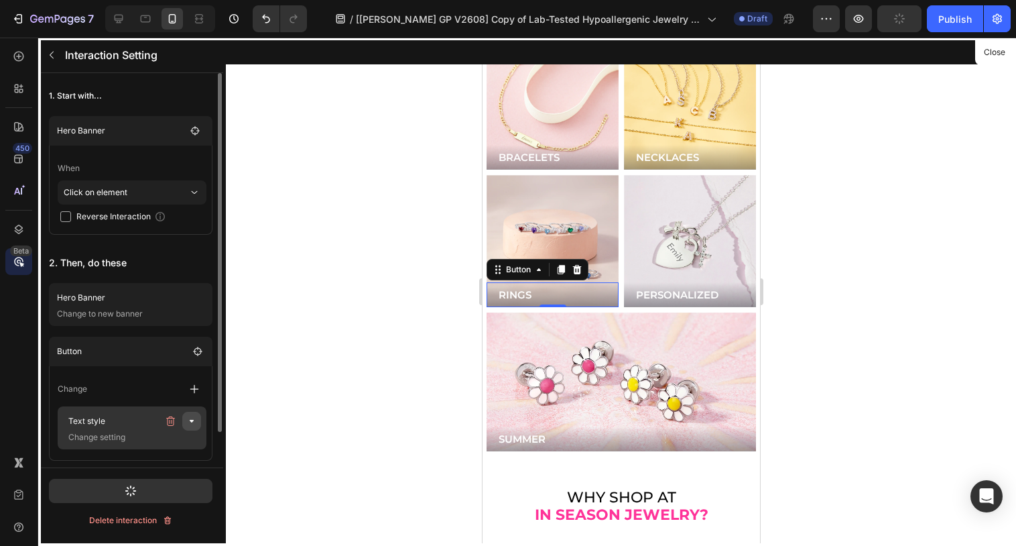
click at [190, 427] on button "button" at bounding box center [191, 420] width 19 height 19
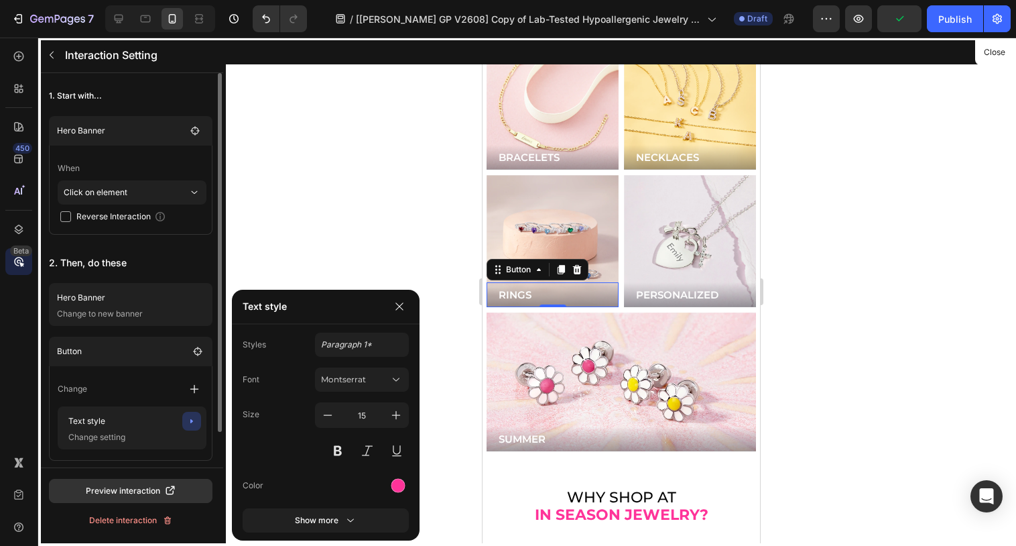
click at [157, 393] on div "Change" at bounding box center [132, 389] width 149 height 24
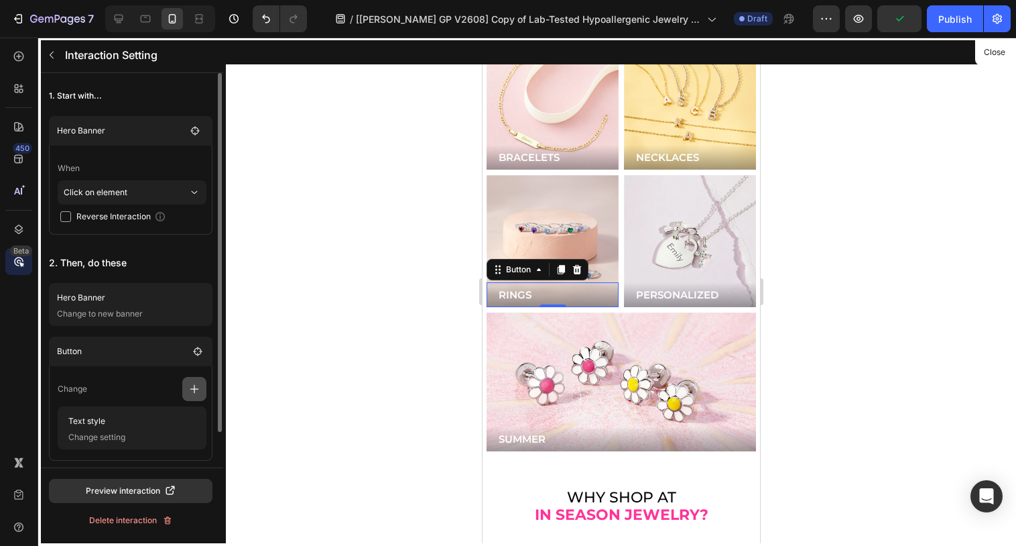
click at [190, 389] on icon "button" at bounding box center [194, 388] width 13 height 13
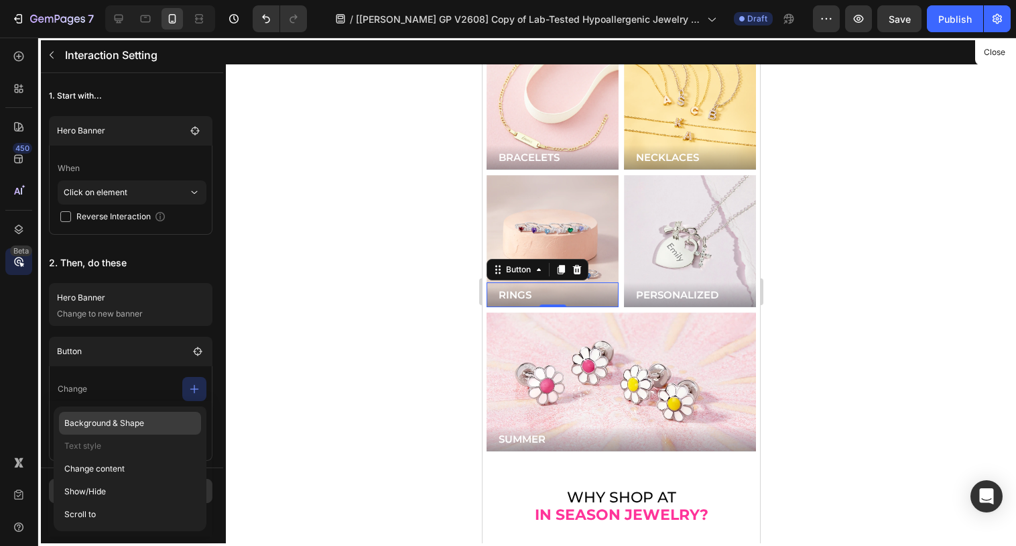
click at [151, 428] on p "Background & Shape" at bounding box center [130, 422] width 142 height 23
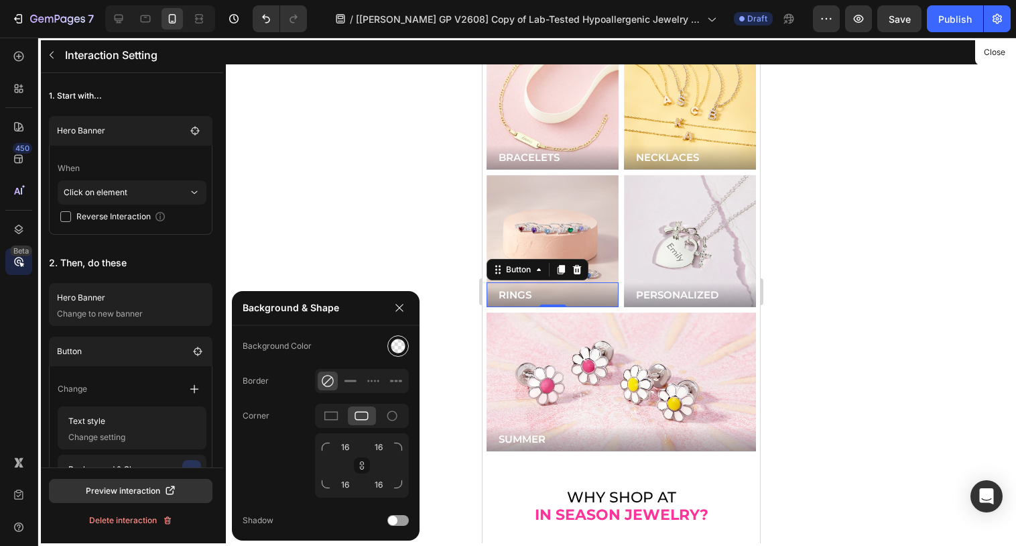
click at [391, 340] on img at bounding box center [398, 345] width 15 height 15
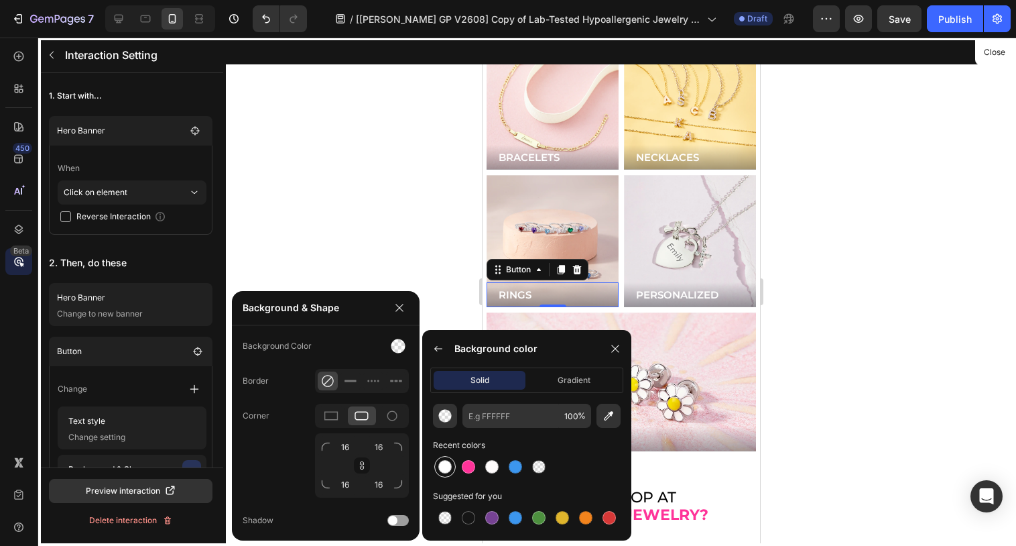
click at [448, 465] on div at bounding box center [444, 466] width 13 height 13
type input "FFFFFF"
click at [192, 265] on p "2. Then, do these" at bounding box center [131, 263] width 164 height 24
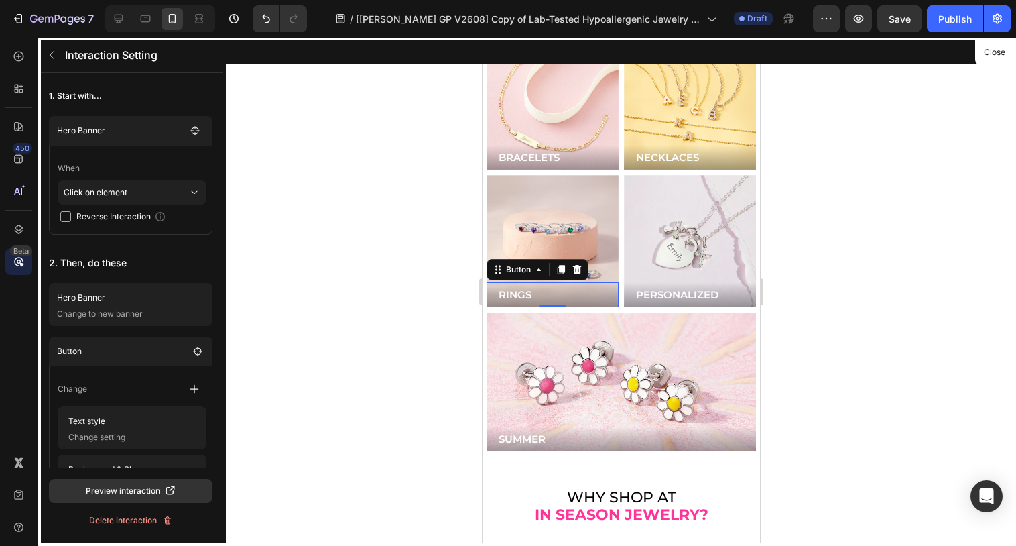
click at [566, 192] on div at bounding box center [620, 292] width 277 height 508
click at [988, 50] on button "Close" at bounding box center [994, 52] width 33 height 19
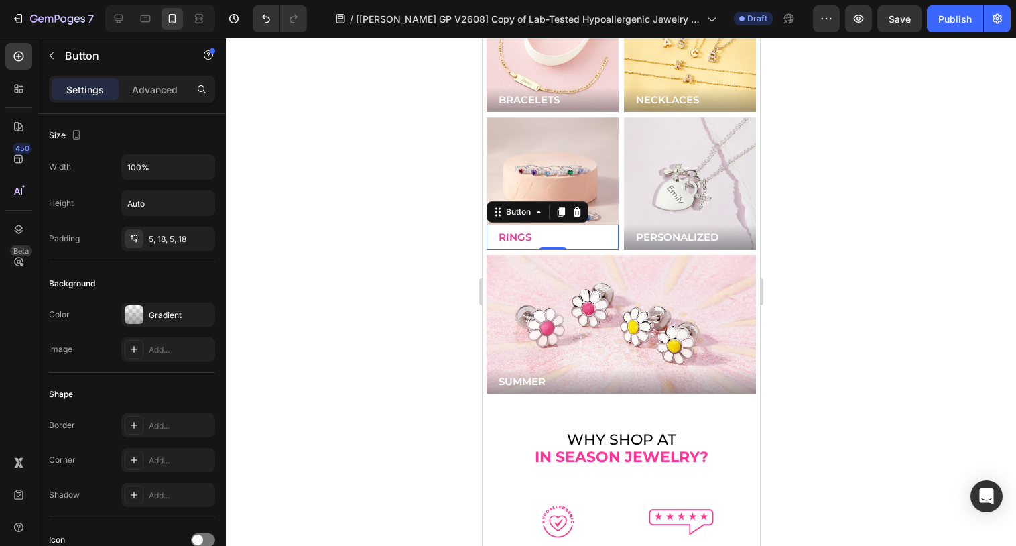
scroll to position [3574, 0]
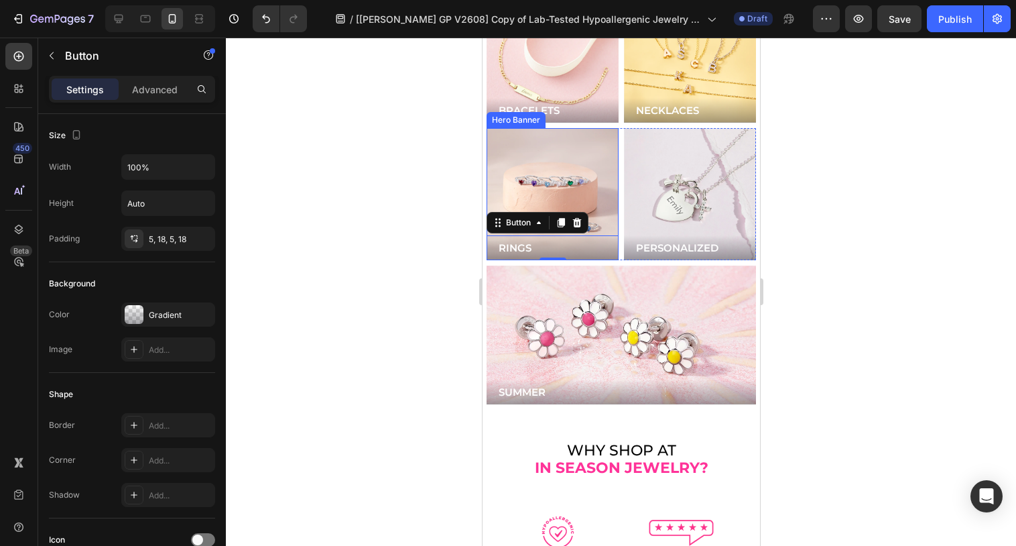
click at [578, 141] on div "Background Image" at bounding box center [552, 194] width 132 height 132
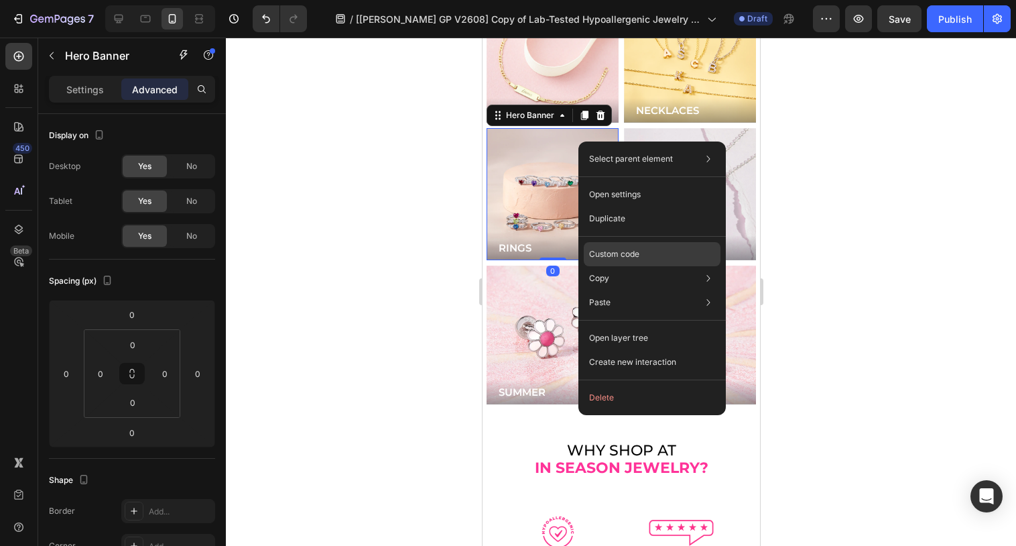
click at [614, 252] on p "Custom code" at bounding box center [614, 254] width 50 height 12
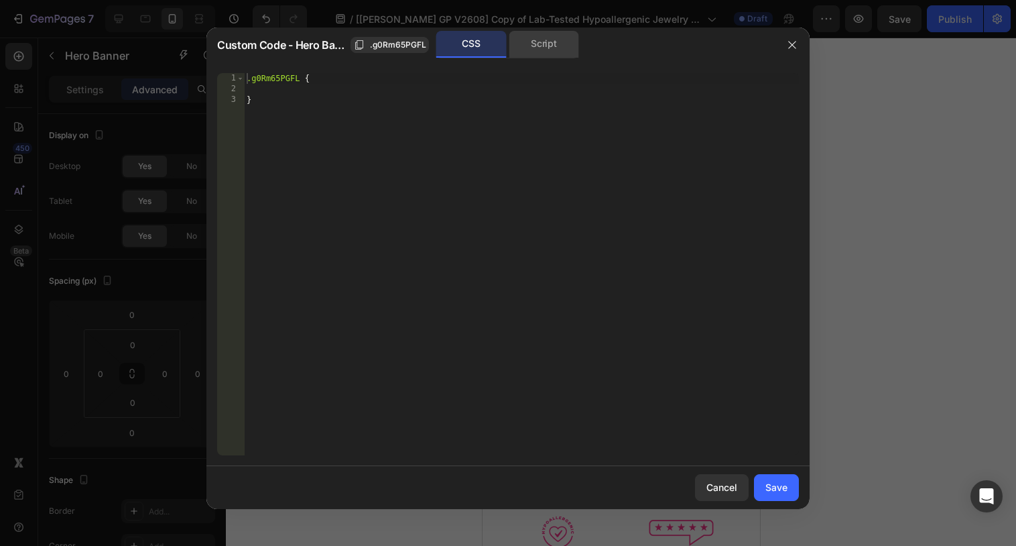
click at [535, 49] on div "Script" at bounding box center [544, 44] width 70 height 27
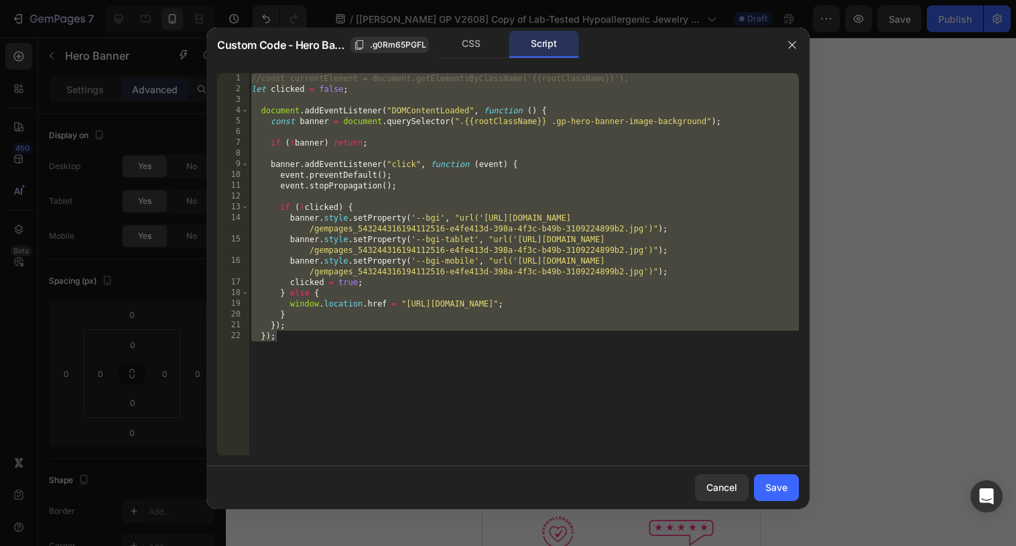
click at [477, 231] on div "//const currentElement = document.getElementsByClassName('{{rootClassName}}'); …" at bounding box center [524, 274] width 550 height 403
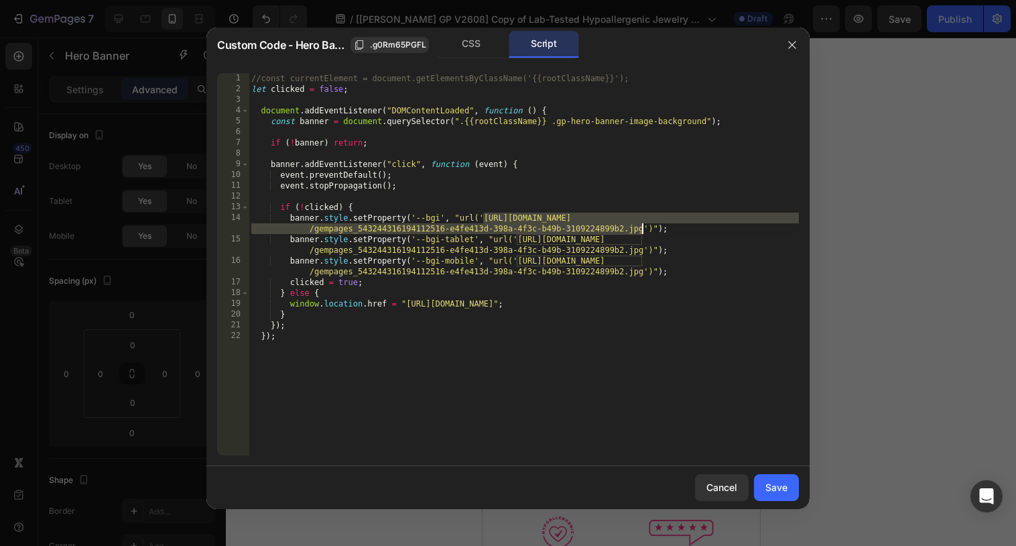
drag, startPoint x: 482, startPoint y: 218, endPoint x: 641, endPoint y: 229, distance: 159.9
click at [641, 229] on div "//const currentElement = document.getElementsByClassName('{{rootClassName}}'); …" at bounding box center [524, 274] width 550 height 403
paste textarea "c864c53f-dcd0-43a5-9239-d6a664213d08"
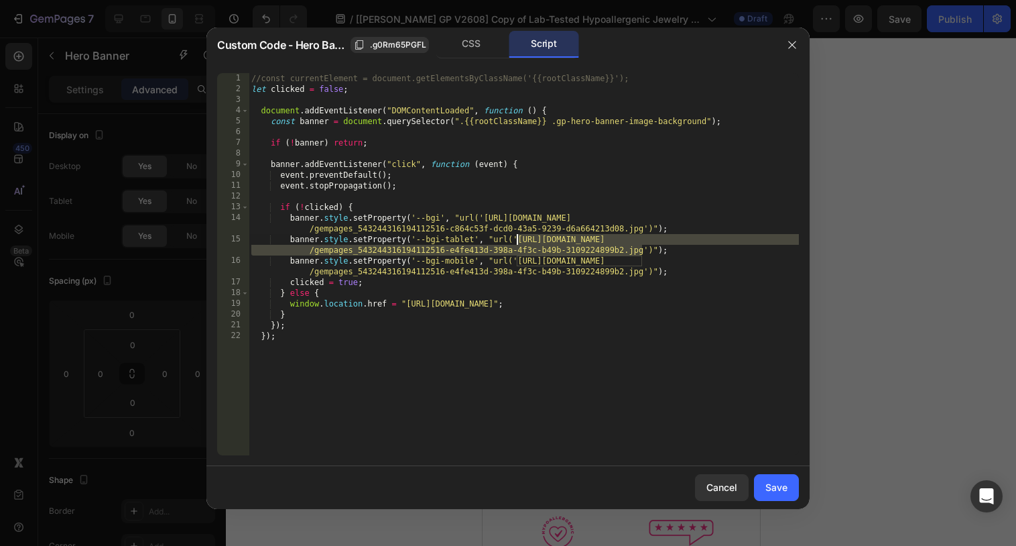
drag, startPoint x: 643, startPoint y: 248, endPoint x: 518, endPoint y: 239, distance: 125.7
click at [518, 239] on div "//const currentElement = document.getElementsByClassName('{{rootClassName}}'); …" at bounding box center [524, 274] width 550 height 403
paste textarea "c864c53f-dcd0-43a5-9239-d6a664213d08"
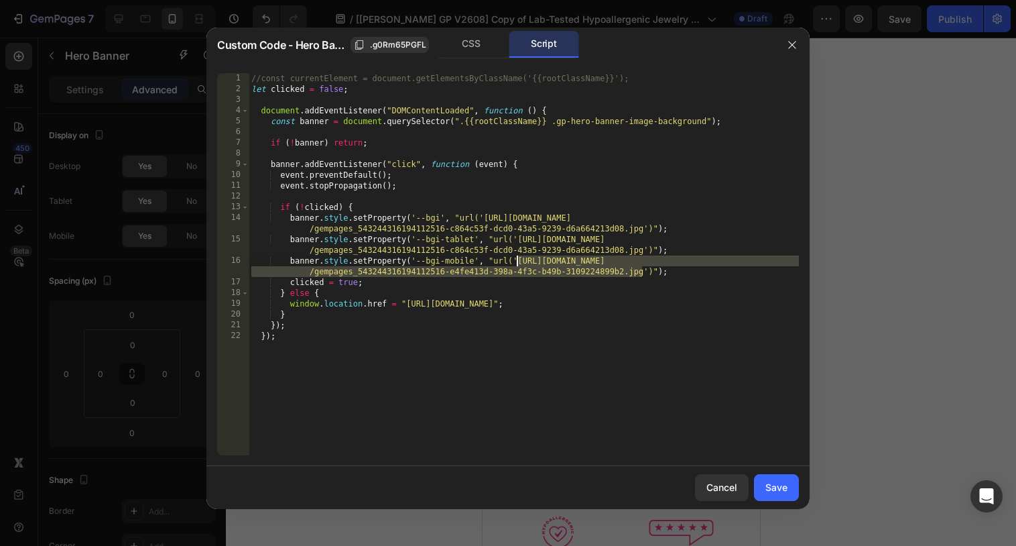
drag, startPoint x: 643, startPoint y: 272, endPoint x: 517, endPoint y: 259, distance: 127.4
click at [517, 259] on div "//const currentElement = document.getElementsByClassName('{{rootClassName}}'); …" at bounding box center [524, 274] width 550 height 403
paste textarea "c864c53f-dcd0-43a5-9239-d6a664213d08"
type textarea "banner.style.setProperty('--bgi-mobile', "url('[URL][DOMAIN_NAME])");"
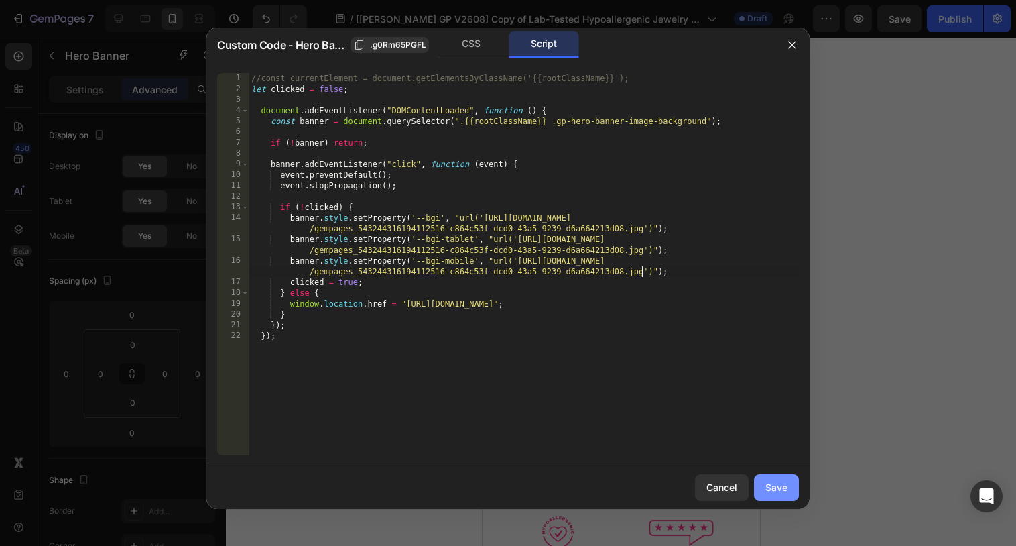
click at [784, 481] on div "Save" at bounding box center [776, 487] width 22 height 14
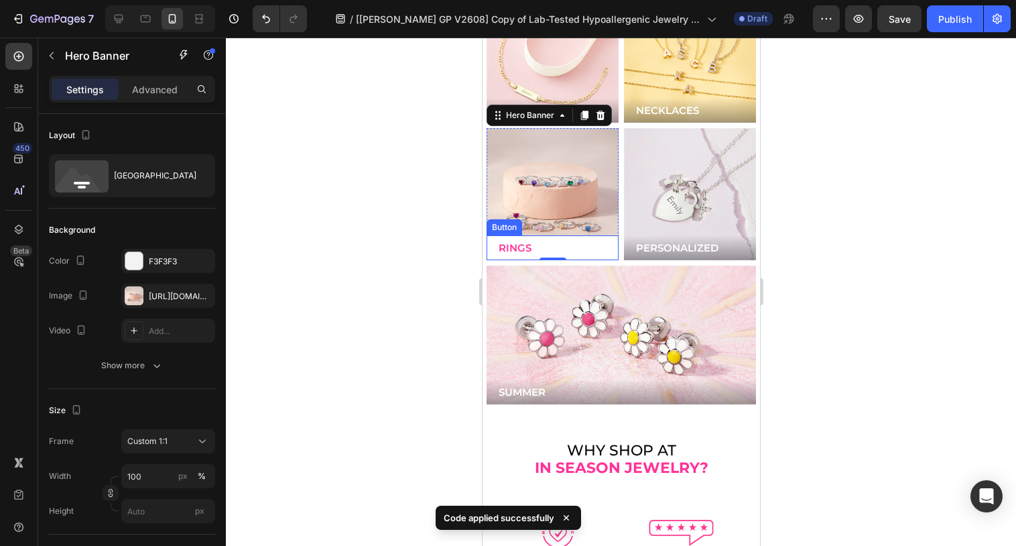
click at [582, 235] on button "RINGS" at bounding box center [552, 247] width 132 height 25
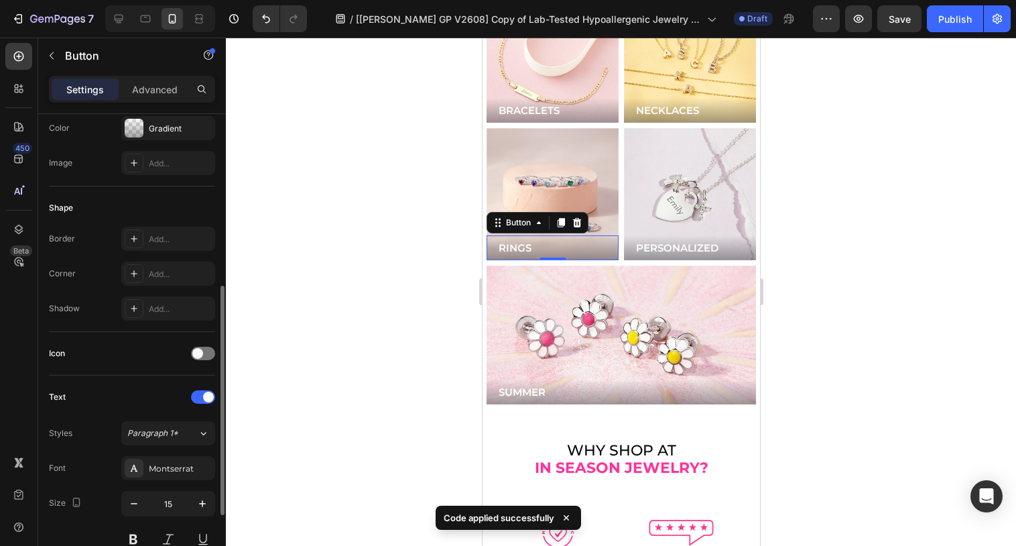
scroll to position [491, 0]
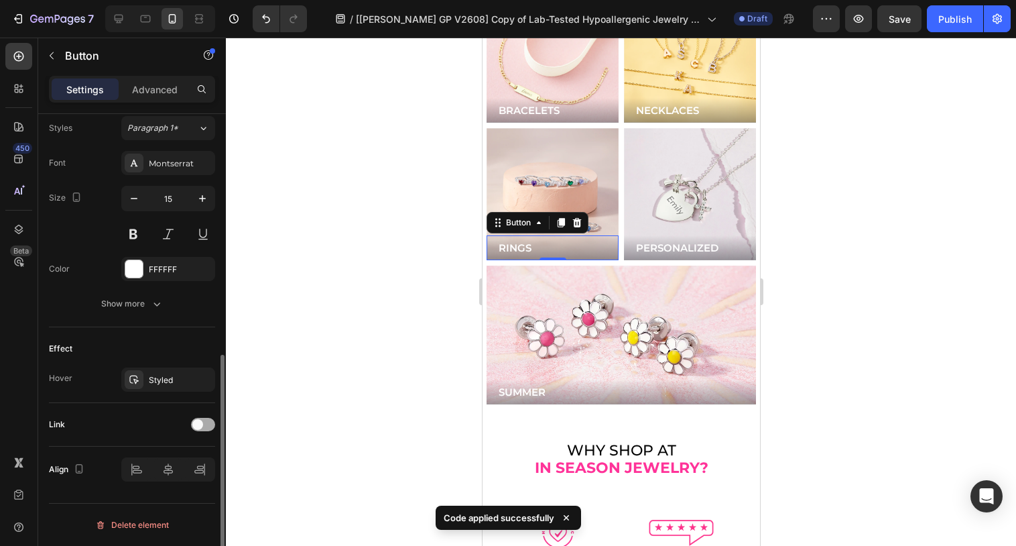
click at [198, 424] on span at bounding box center [197, 424] width 11 height 11
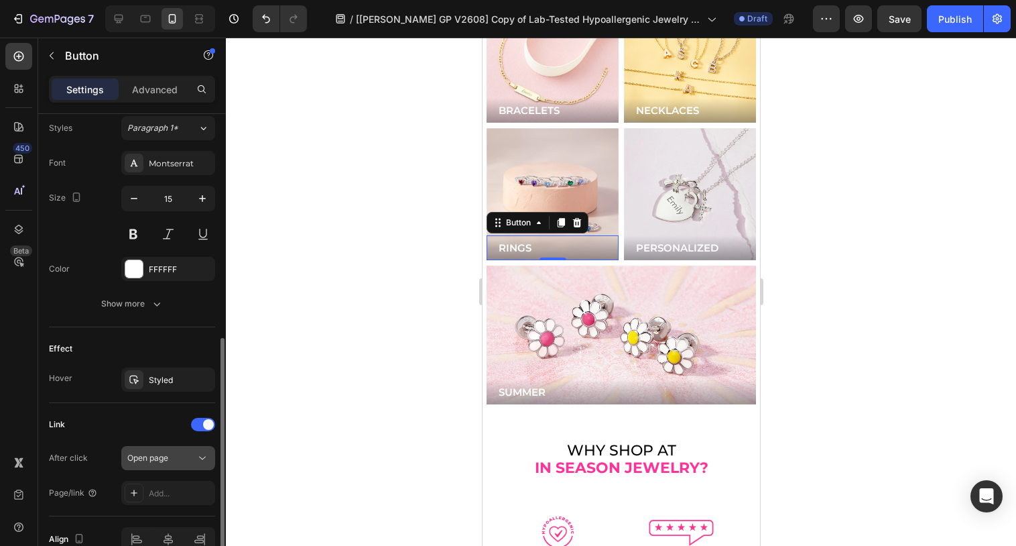
click at [207, 454] on icon at bounding box center [202, 457] width 13 height 13
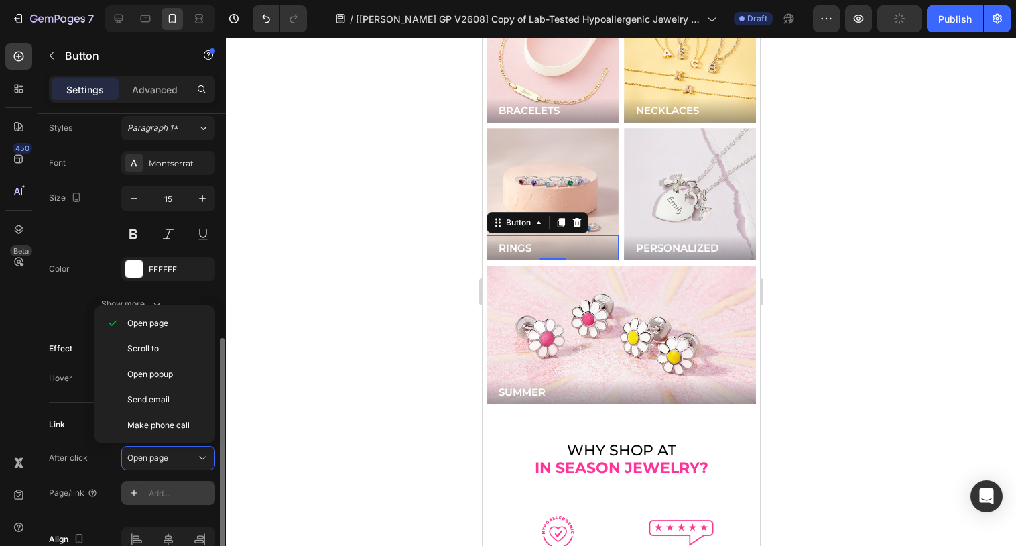
click at [147, 489] on div "Add..." at bounding box center [168, 493] width 94 height 24
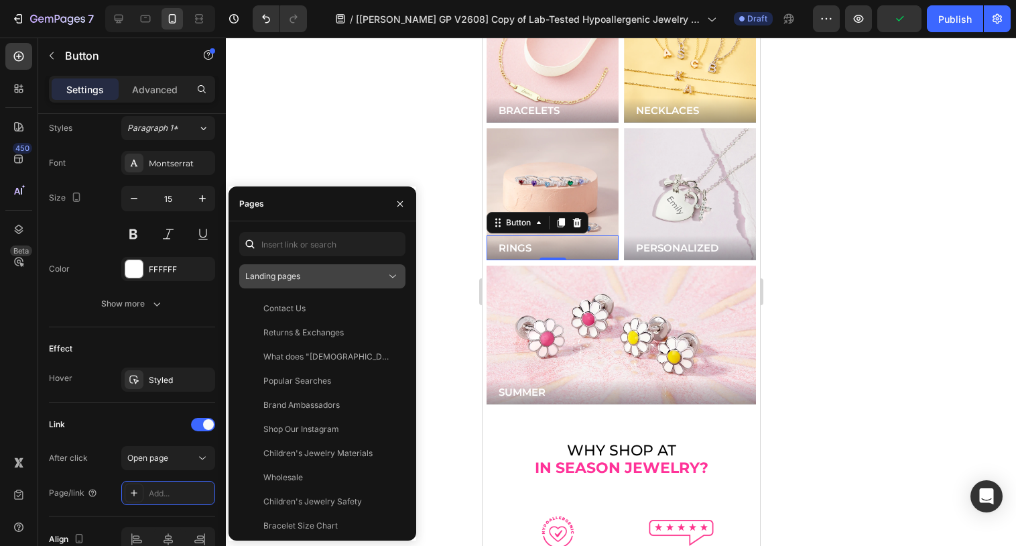
click at [304, 273] on div "Landing pages" at bounding box center [315, 276] width 141 height 12
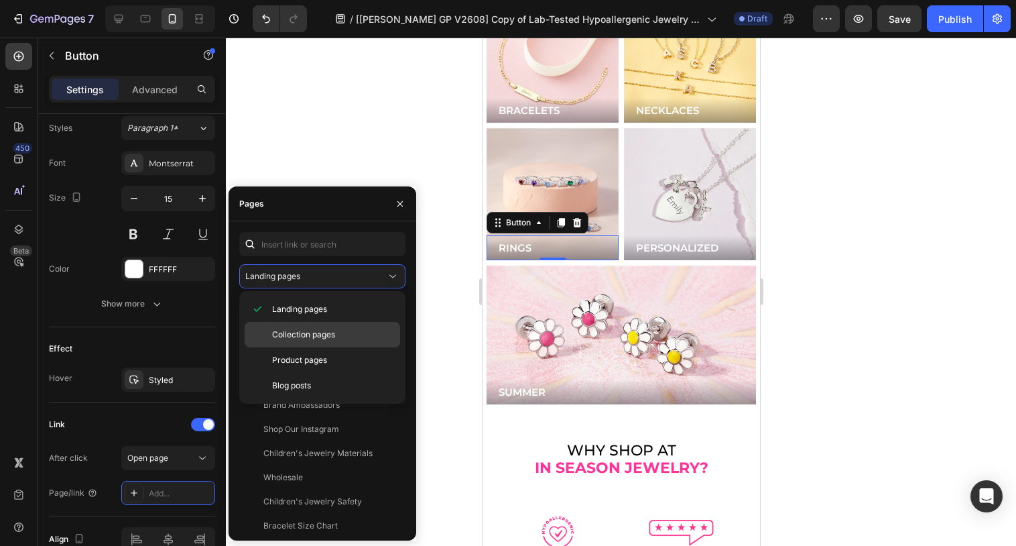
click at [310, 347] on div "Collection pages" at bounding box center [322, 359] width 155 height 25
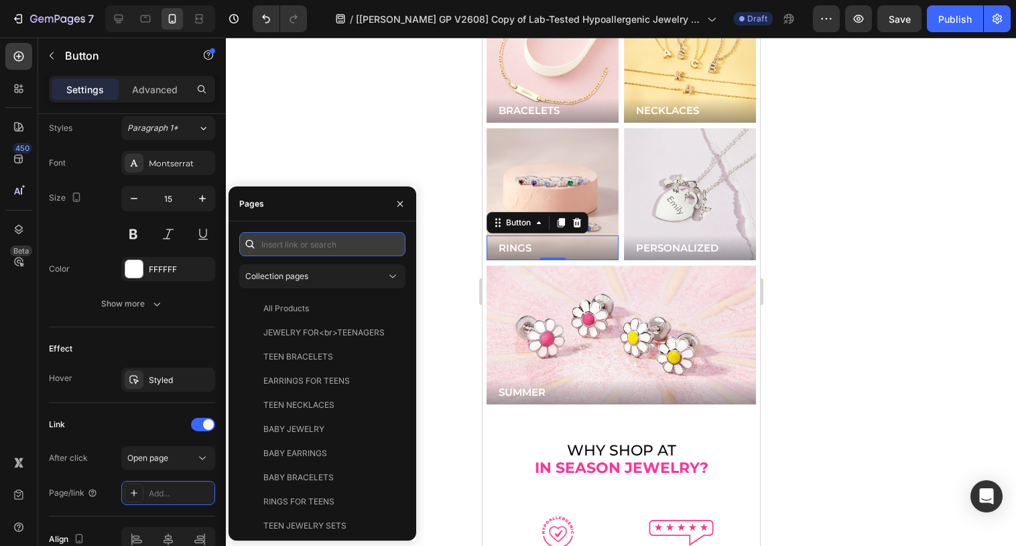
click at [312, 245] on input "text" at bounding box center [322, 244] width 166 height 24
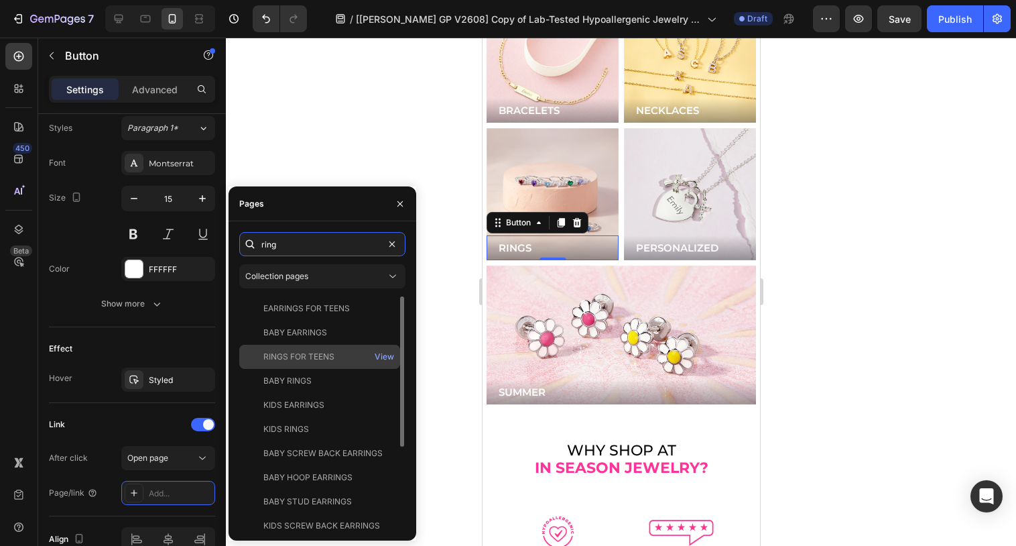
type input "ring"
click at [322, 359] on div "RINGS FOR TEENS" at bounding box center [298, 356] width 71 height 12
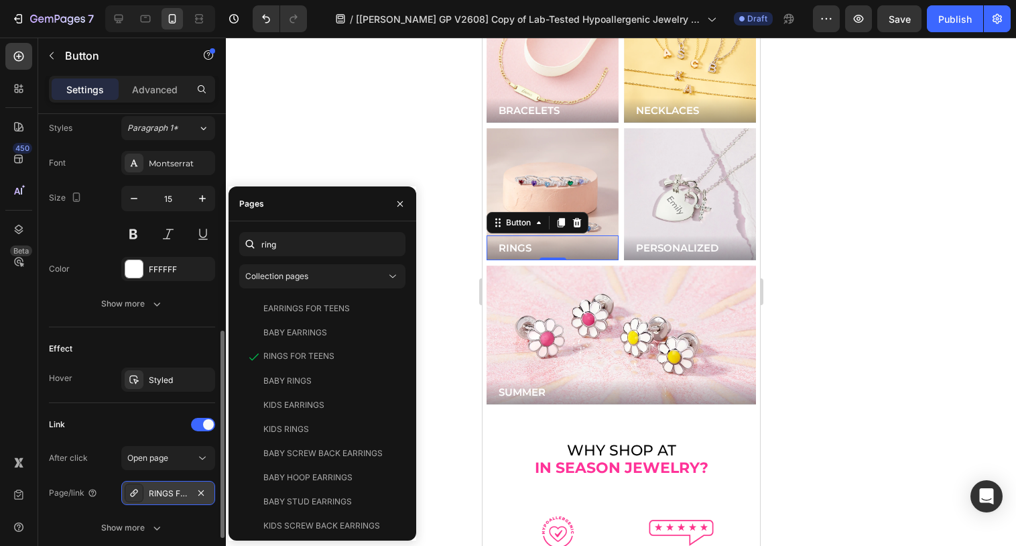
click at [136, 493] on icon at bounding box center [134, 492] width 11 height 11
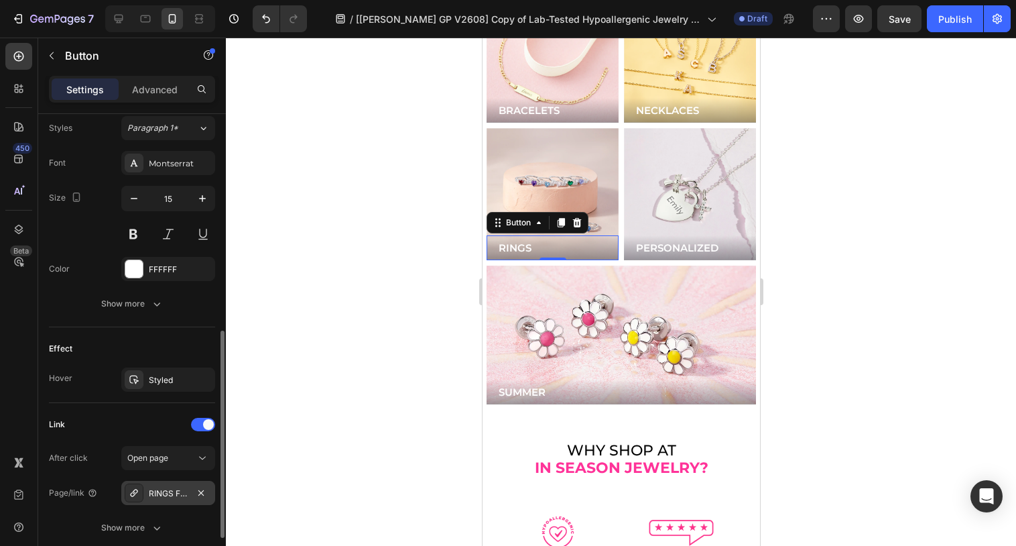
click at [136, 493] on icon at bounding box center [134, 492] width 11 height 11
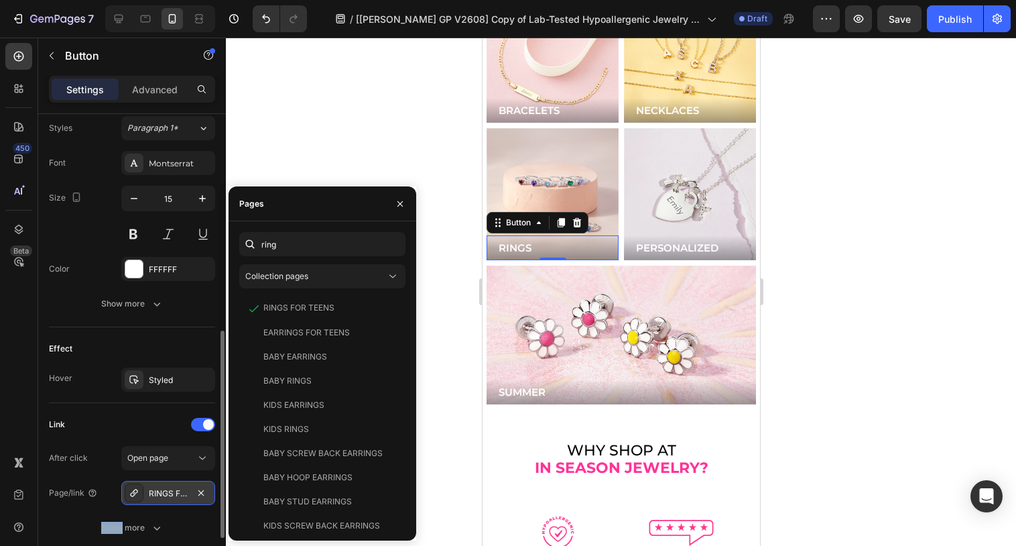
click at [136, 493] on icon at bounding box center [134, 492] width 11 height 11
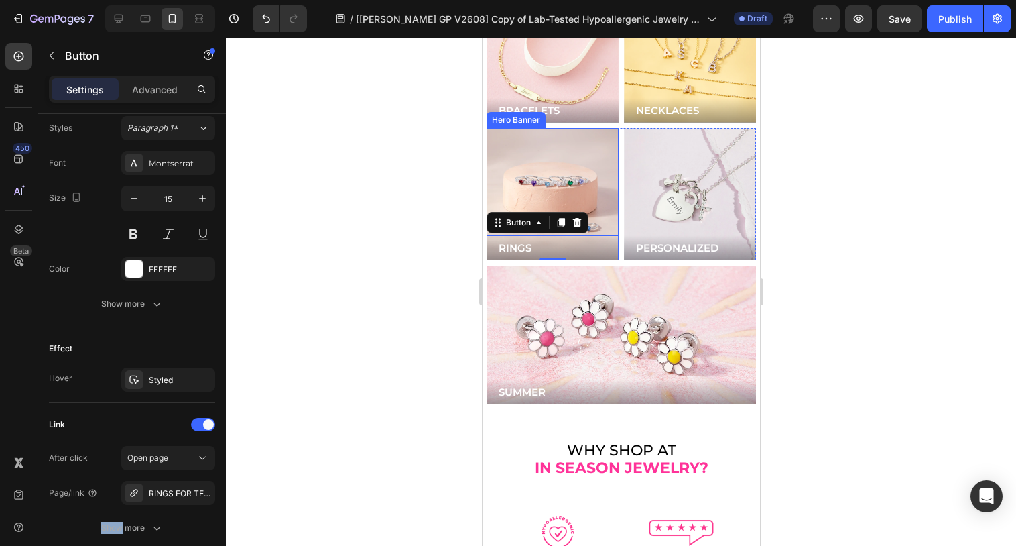
click at [555, 157] on div "Background Image" at bounding box center [552, 194] width 132 height 132
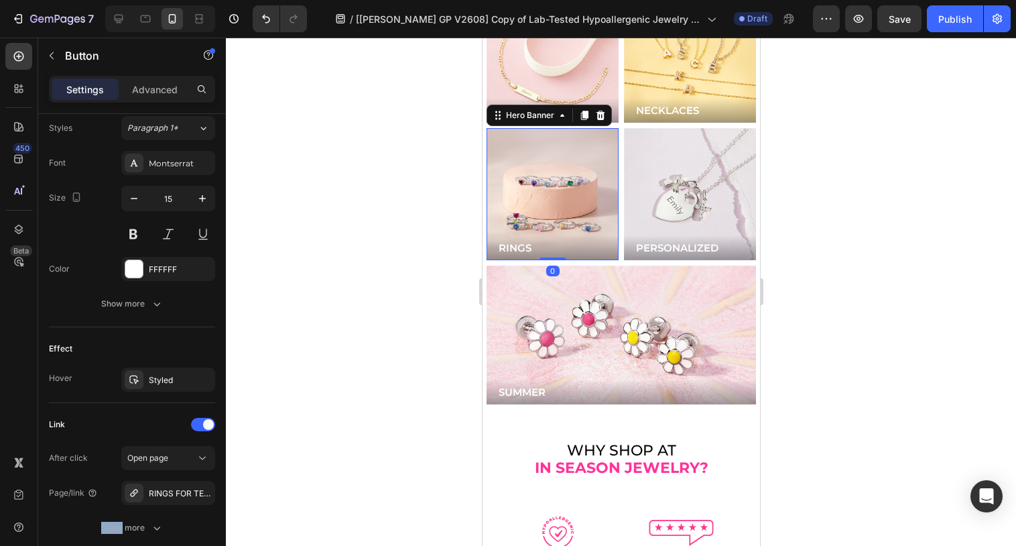
scroll to position [0, 0]
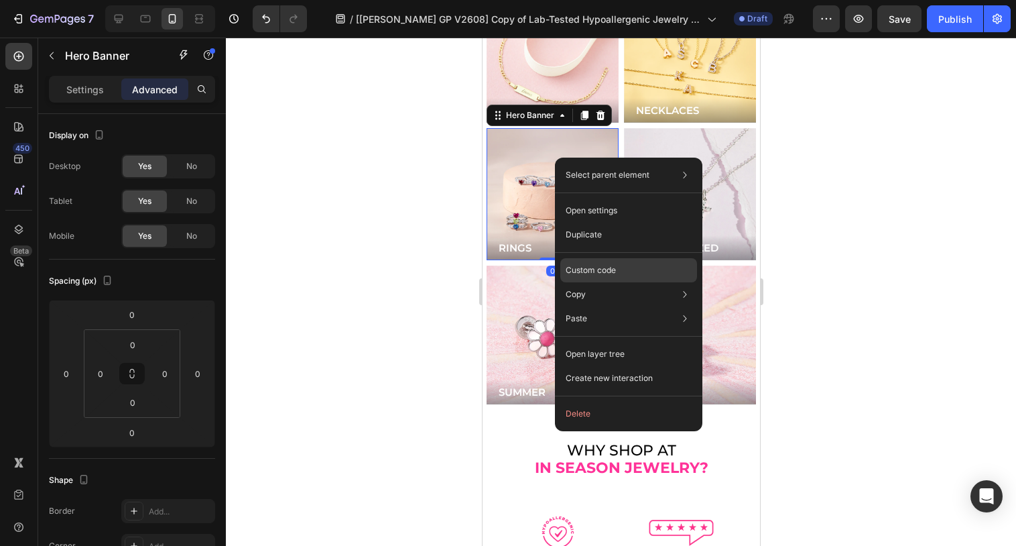
click at [586, 264] on p "Custom code" at bounding box center [591, 270] width 50 height 12
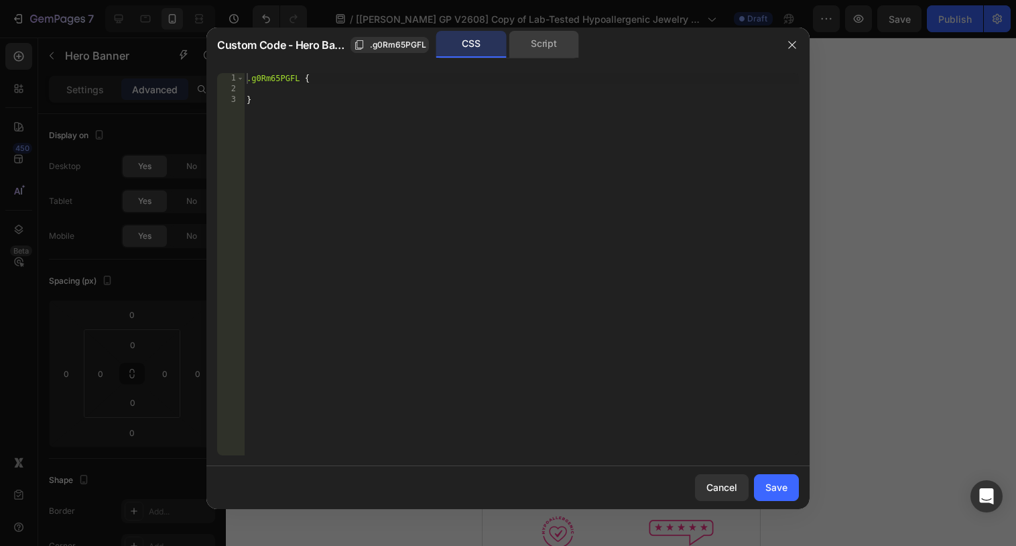
click at [531, 48] on div "Script" at bounding box center [544, 44] width 70 height 27
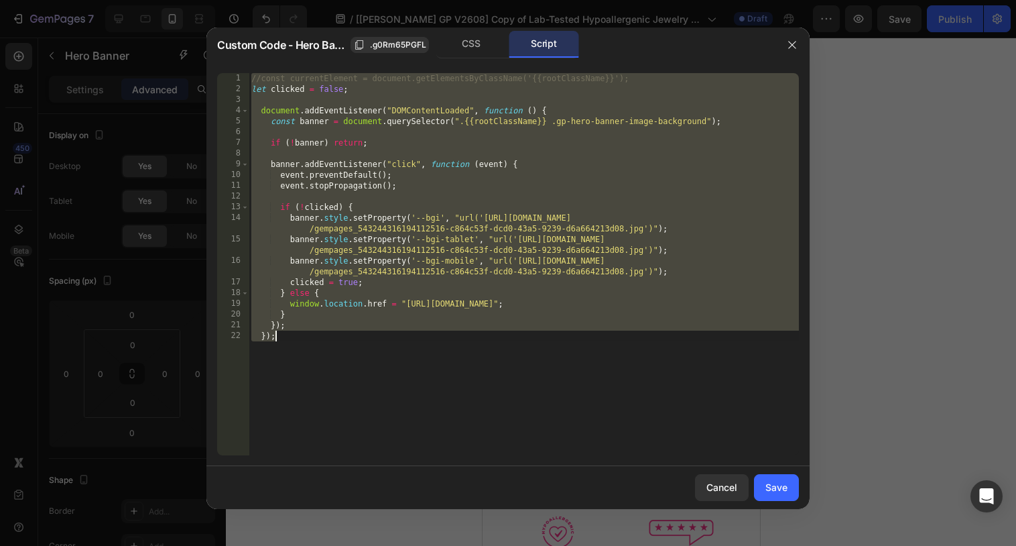
click at [417, 346] on div "//const currentElement = document.getElementsByClassName('{{rootClassName}}'); …" at bounding box center [524, 274] width 550 height 403
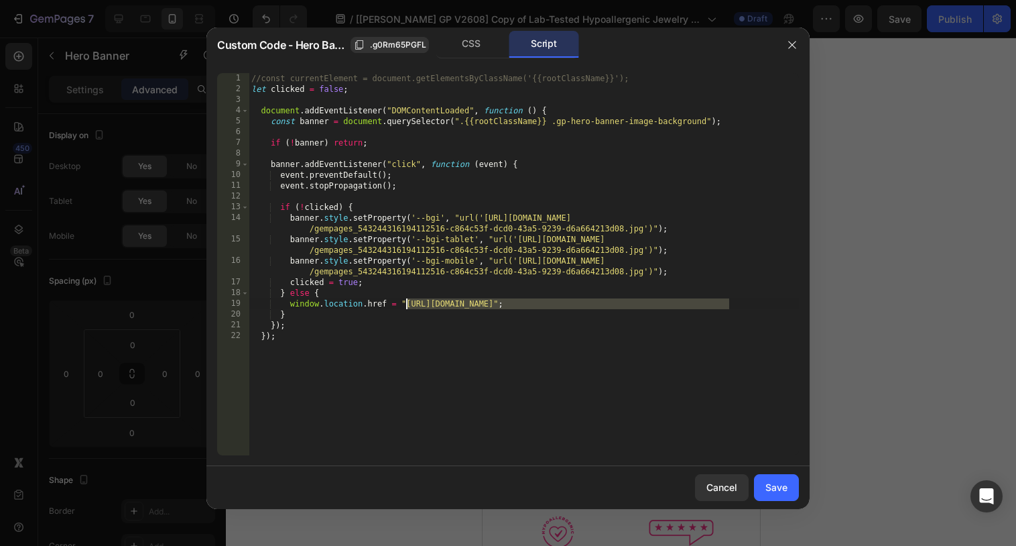
drag, startPoint x: 728, startPoint y: 305, endPoint x: 407, endPoint y: 303, distance: 321.0
click at [407, 303] on div "//const currentElement = document.getElementsByClassName('{{rootClassName}}'); …" at bounding box center [524, 274] width 550 height 403
paste textarea "rings"
click at [422, 361] on div "//const currentElement = document.getElementsByClassName('{{rootClassName}}'); …" at bounding box center [524, 274] width 550 height 403
type textarea "}); });"
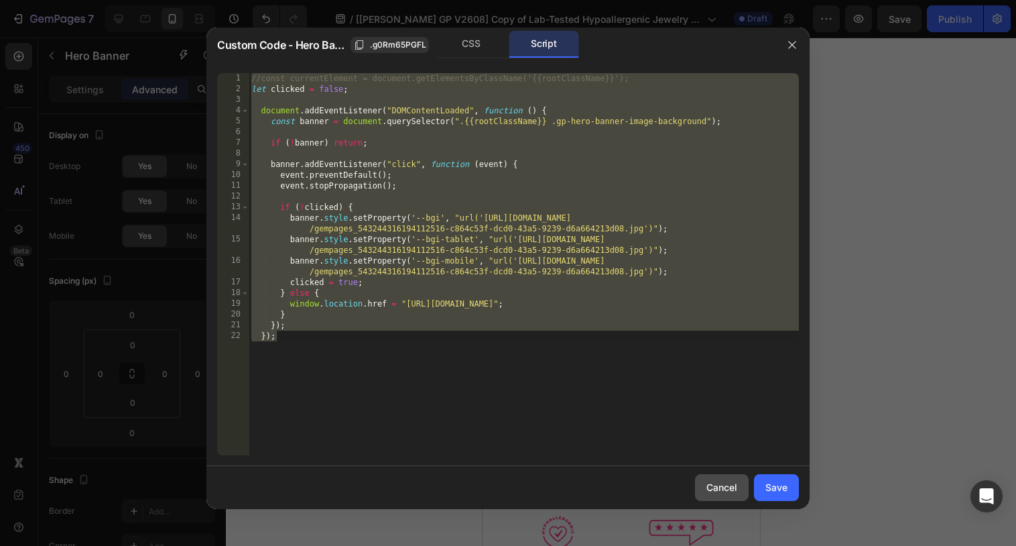
click at [708, 498] on button "Cancel" at bounding box center [722, 487] width 54 height 27
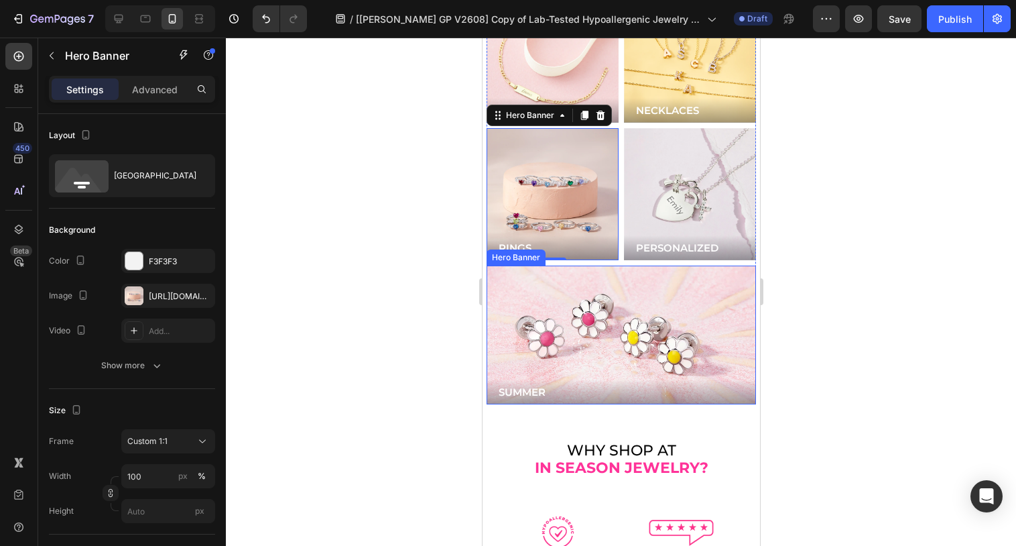
click at [619, 332] on div "Background Image" at bounding box center [620, 334] width 269 height 139
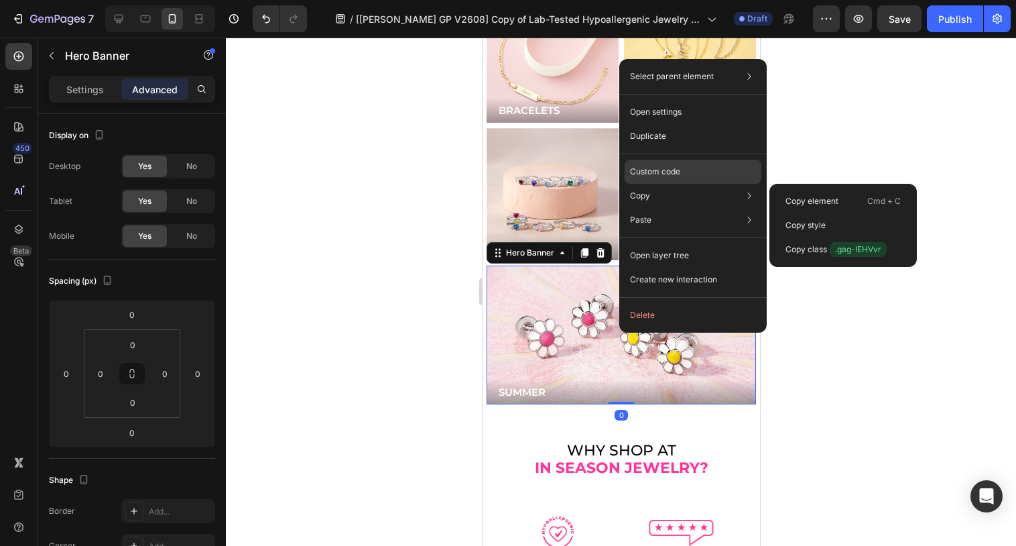
click at [656, 208] on div "Custom code" at bounding box center [693, 220] width 137 height 24
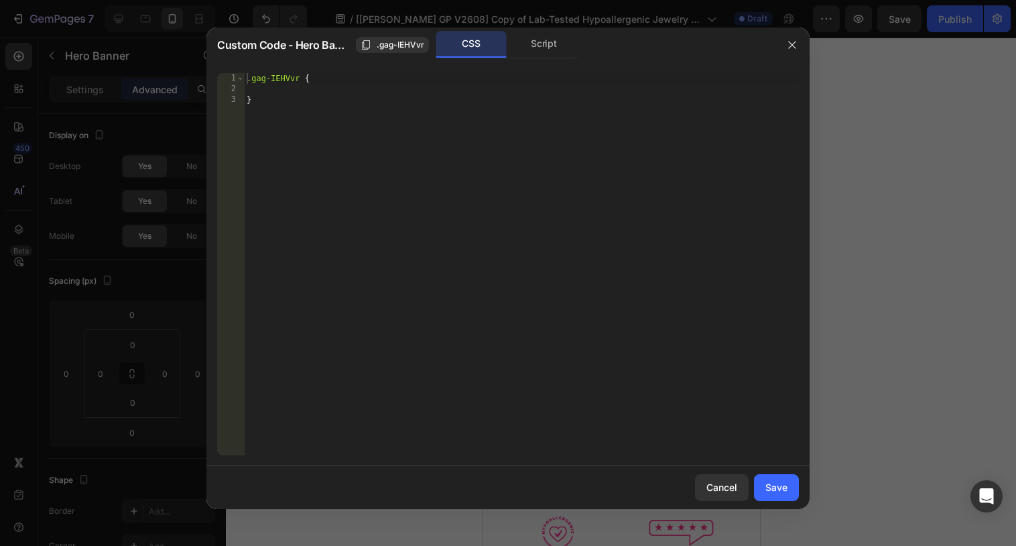
click at [538, 66] on div "1 2 3 .gag-IEHVvr { } ההההההההההההההההההההההההההההההההההההההההההההההההההההההההה…" at bounding box center [507, 263] width 603 height 403
click at [541, 53] on div "Script" at bounding box center [544, 44] width 70 height 27
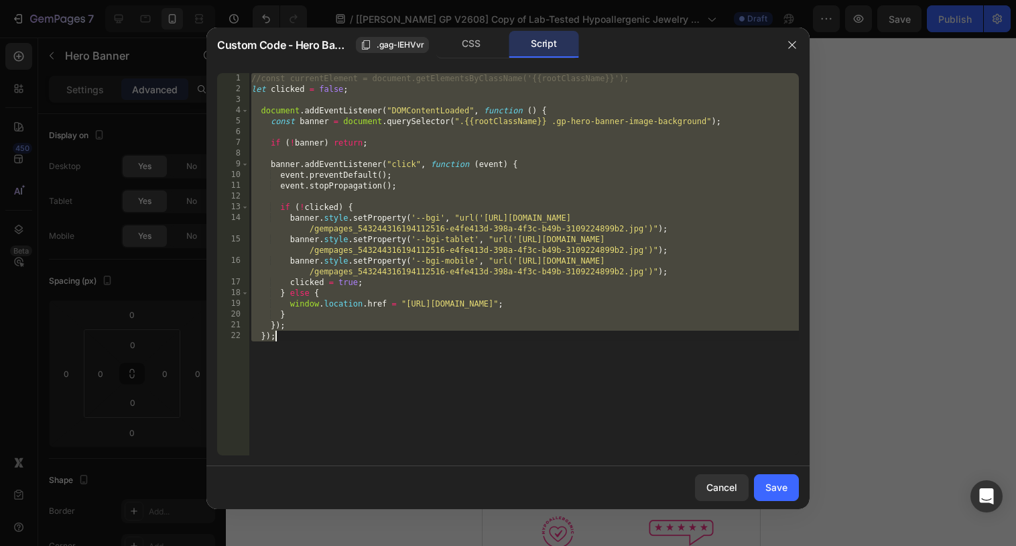
click at [492, 169] on div "//const currentElement = document.getElementsByClassName('{{rootClassName}}'); …" at bounding box center [524, 274] width 550 height 403
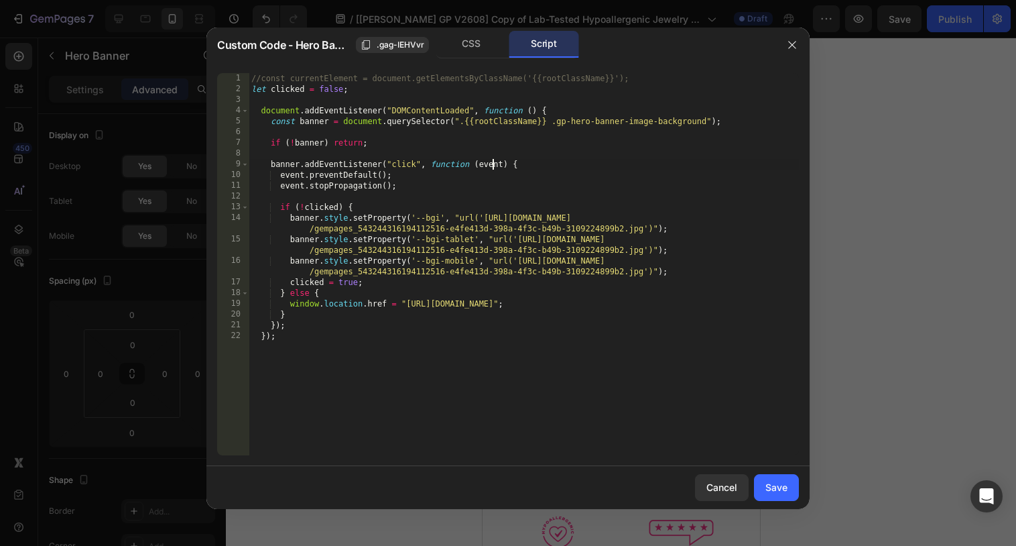
type textarea "}); });"
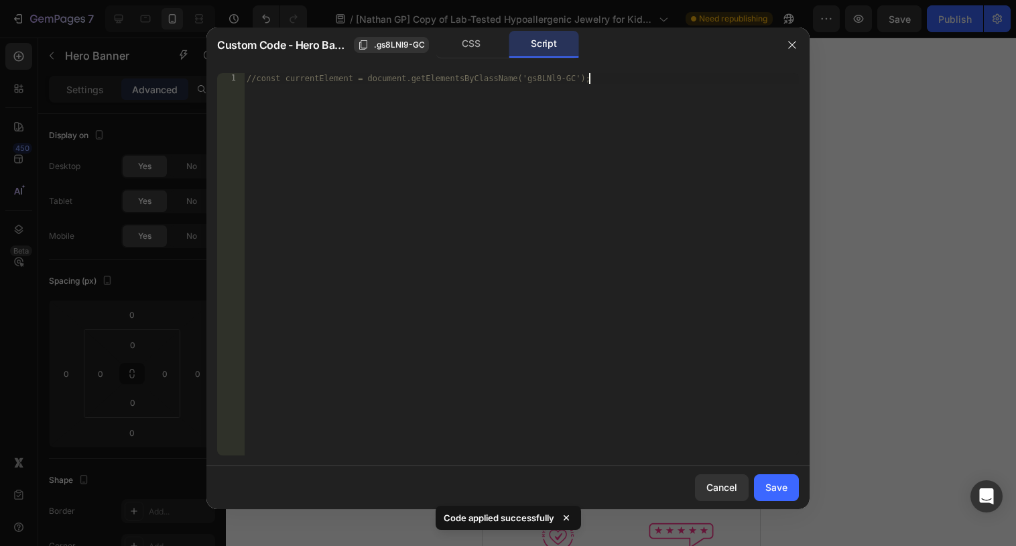
scroll to position [404, 0]
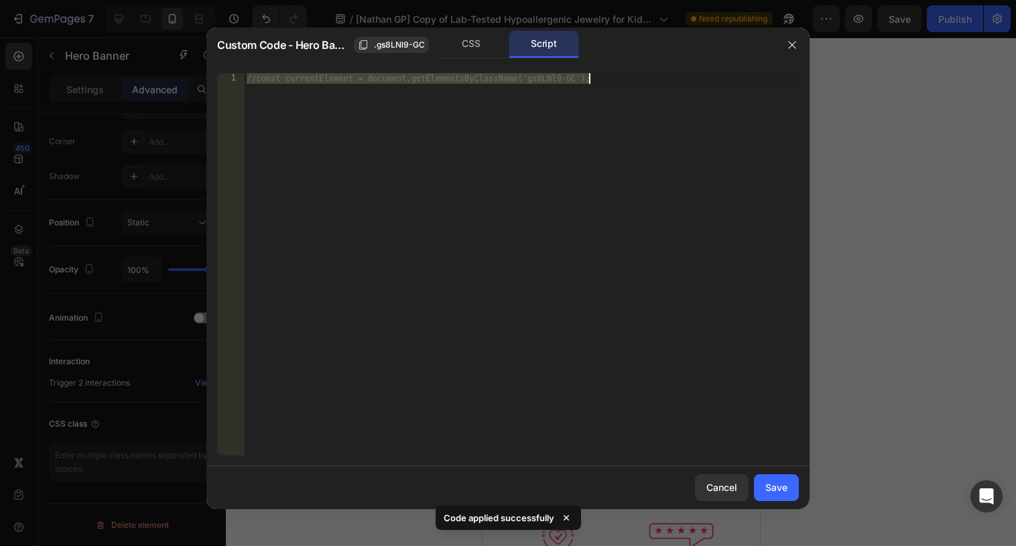
type textarea "});"
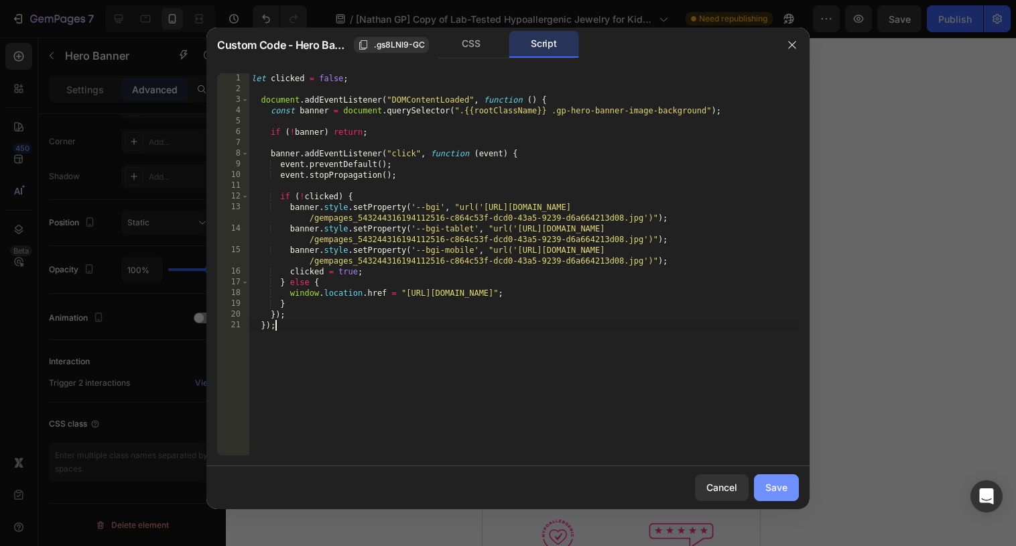
click at [775, 488] on div "Save" at bounding box center [776, 487] width 22 height 14
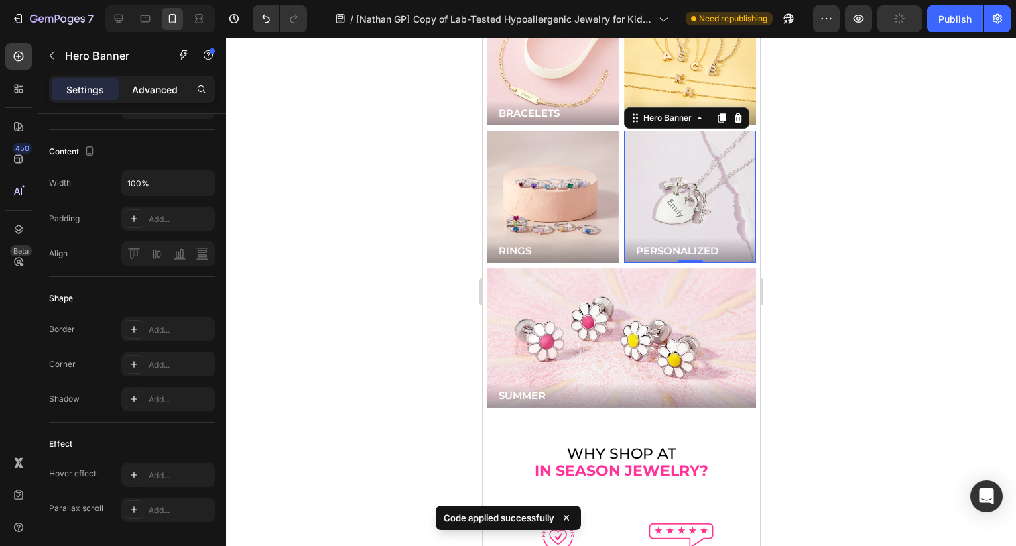
click at [153, 98] on div "Advanced" at bounding box center [154, 88] width 67 height 21
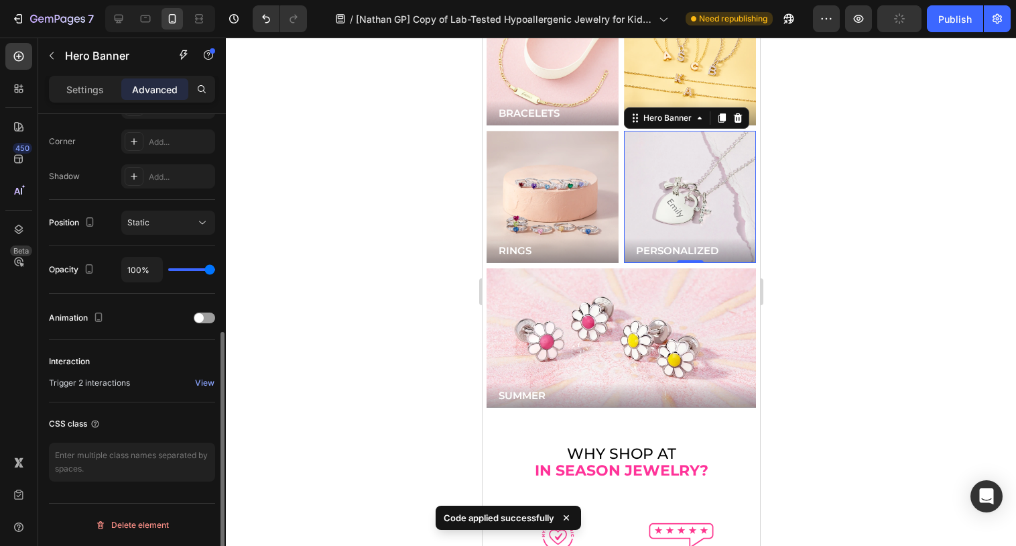
click at [194, 377] on div "Trigger 2 interactions View" at bounding box center [132, 383] width 166 height 16
click at [202, 390] on button "View" at bounding box center [204, 383] width 21 height 16
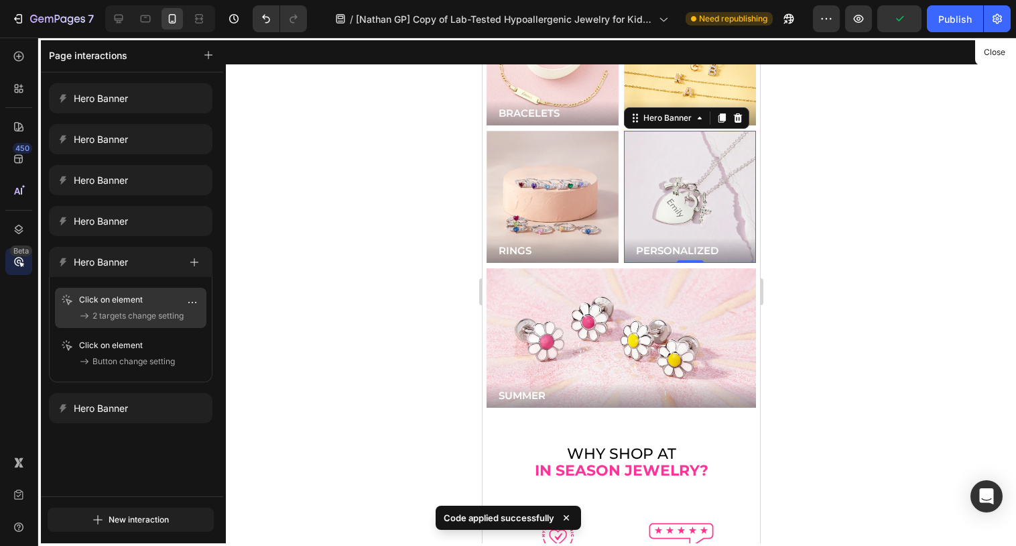
click at [166, 312] on span "2 targets change setting" at bounding box center [137, 315] width 91 height 13
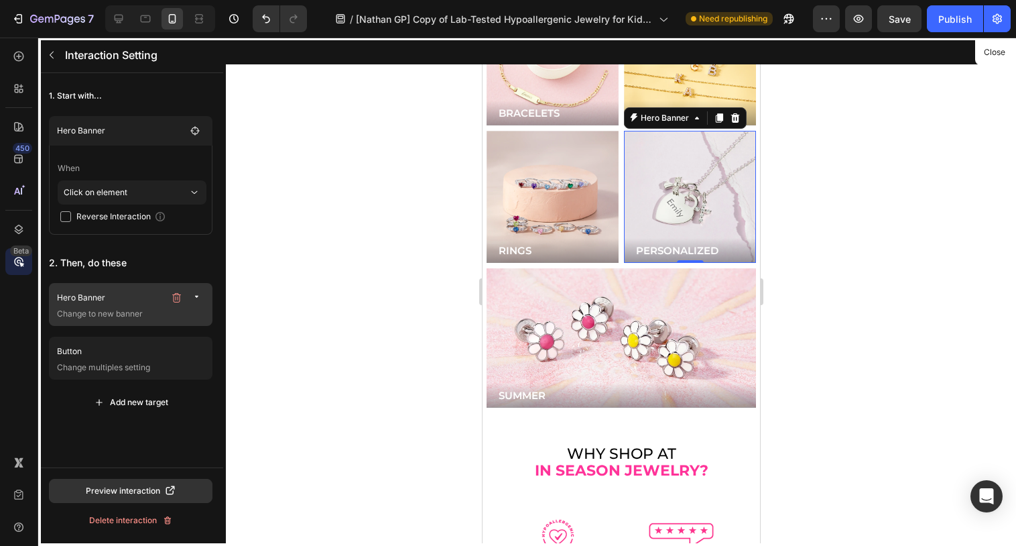
click at [99, 301] on p "Hero Banner" at bounding box center [110, 297] width 107 height 13
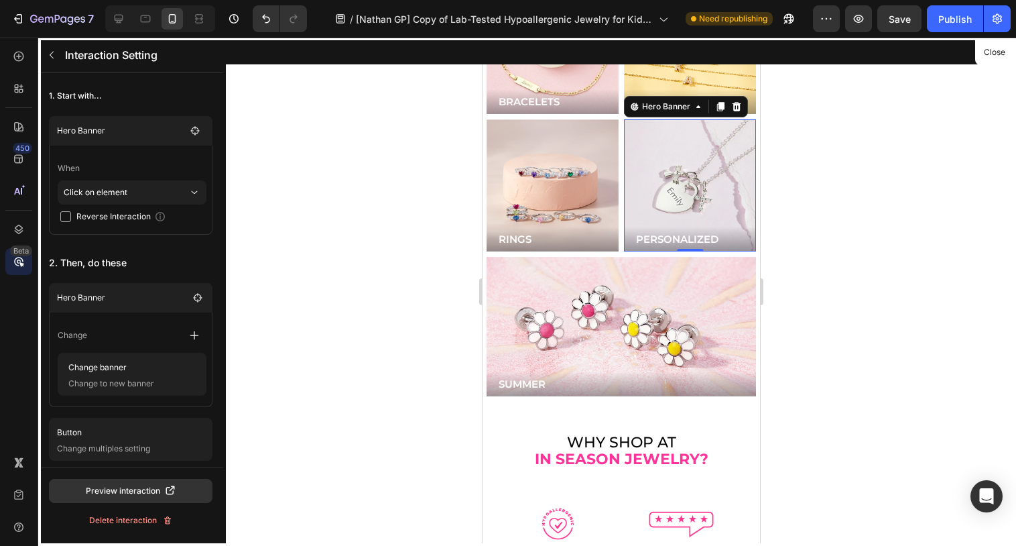
scroll to position [3662, 0]
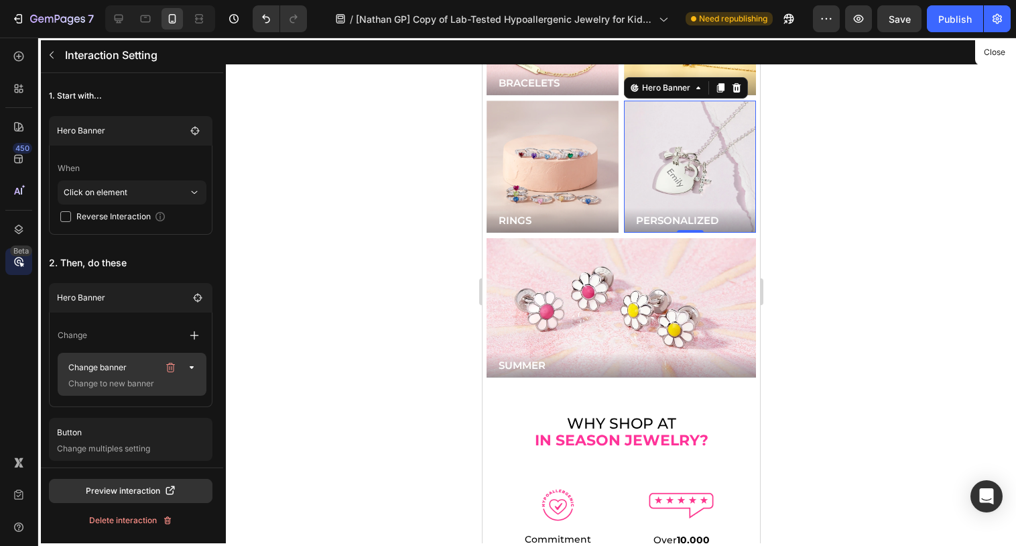
click at [94, 369] on p "Change banner" at bounding box center [110, 367] width 95 height 19
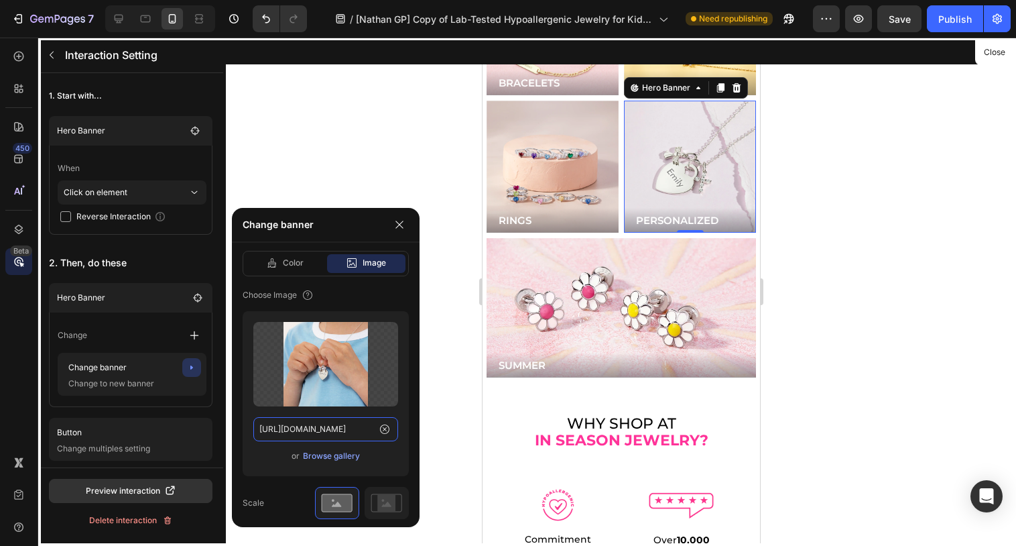
click at [322, 424] on input "[URL][DOMAIN_NAME]" at bounding box center [325, 429] width 145 height 24
click at [680, 162] on div at bounding box center [620, 292] width 277 height 508
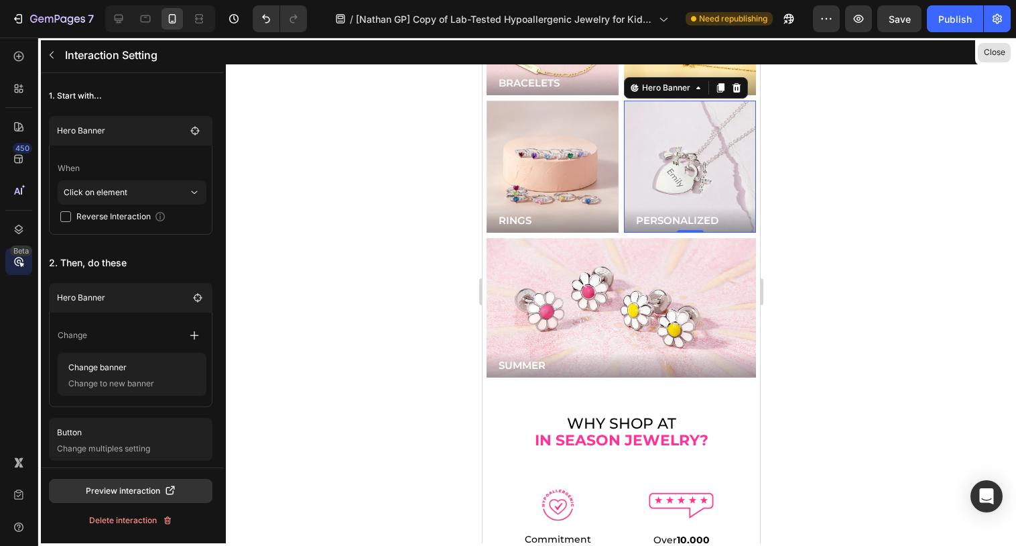
click at [995, 52] on button "Close" at bounding box center [994, 52] width 33 height 19
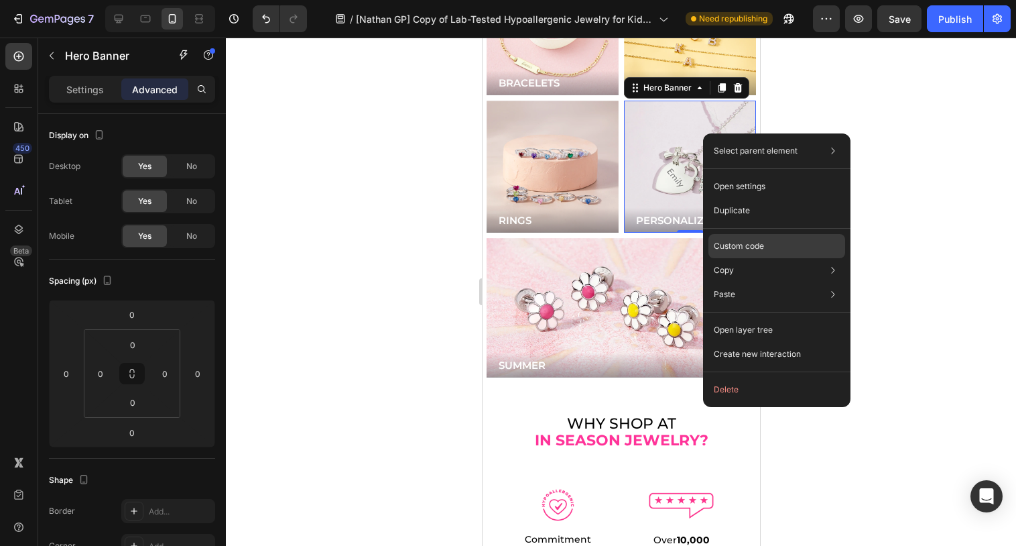
click at [739, 244] on p "Custom code" at bounding box center [739, 246] width 50 height 12
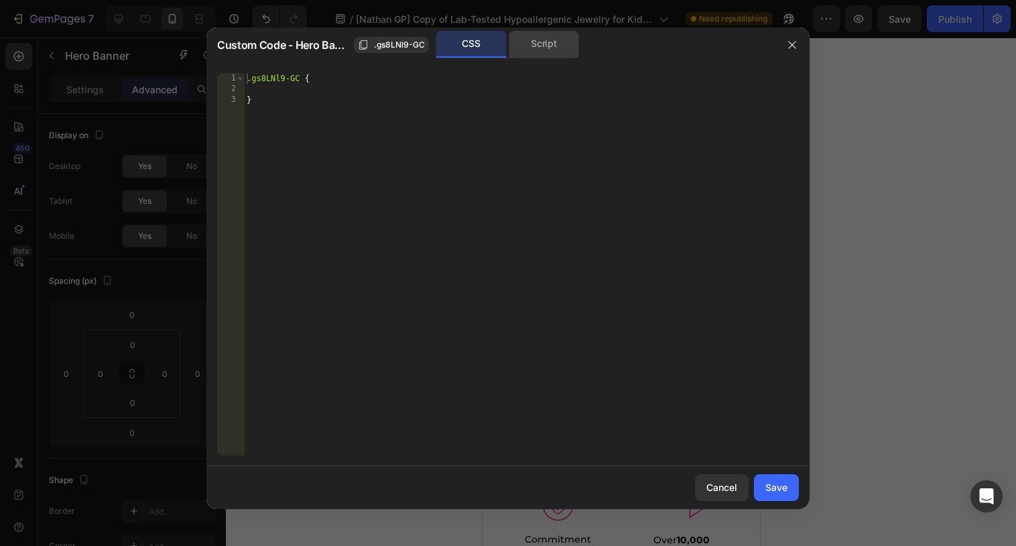
click at [517, 45] on div "Script" at bounding box center [544, 44] width 70 height 27
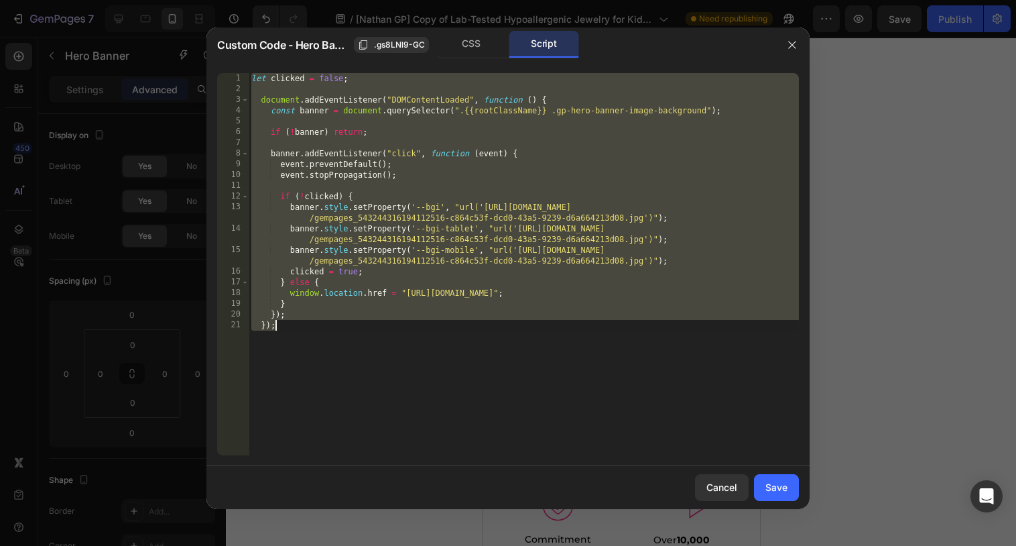
click at [481, 206] on div "let clicked = false ; document . addEventListener ( "DOMContentLoaded" , functi…" at bounding box center [524, 274] width 550 height 403
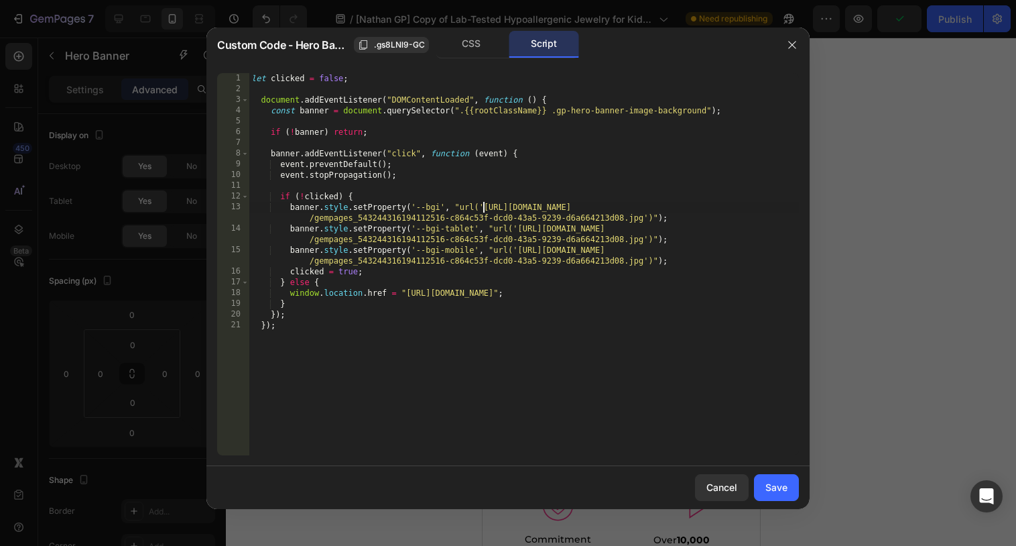
click at [644, 218] on div "let clicked = false ; document . addEventListener ( "DOMContentLoaded" , functi…" at bounding box center [524, 274] width 550 height 403
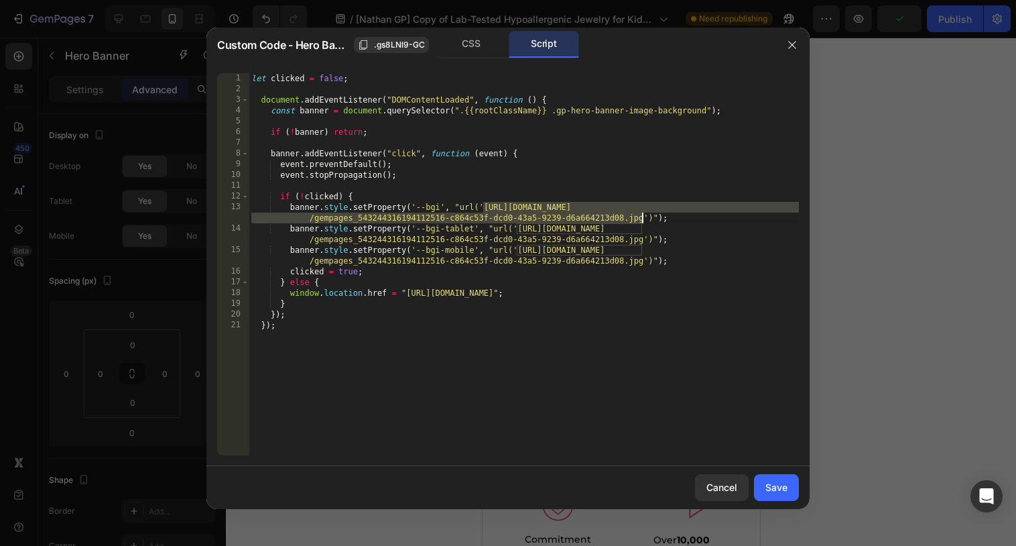
paste textarea "e4d87920-0dc2-4daa-ba8c-2b245f818cad"
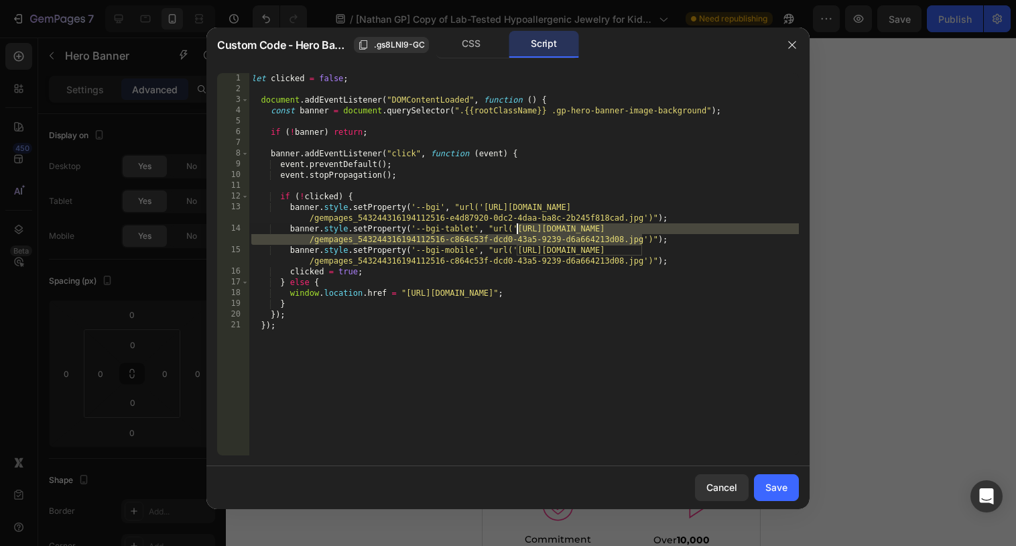
drag, startPoint x: 643, startPoint y: 236, endPoint x: 519, endPoint y: 229, distance: 124.2
click at [519, 229] on div "let clicked = false ; document . addEventListener ( "DOMContentLoaded" , functi…" at bounding box center [524, 274] width 550 height 403
paste textarea "e4d87920-0dc2-4daa-ba8c-2b245f818cad"
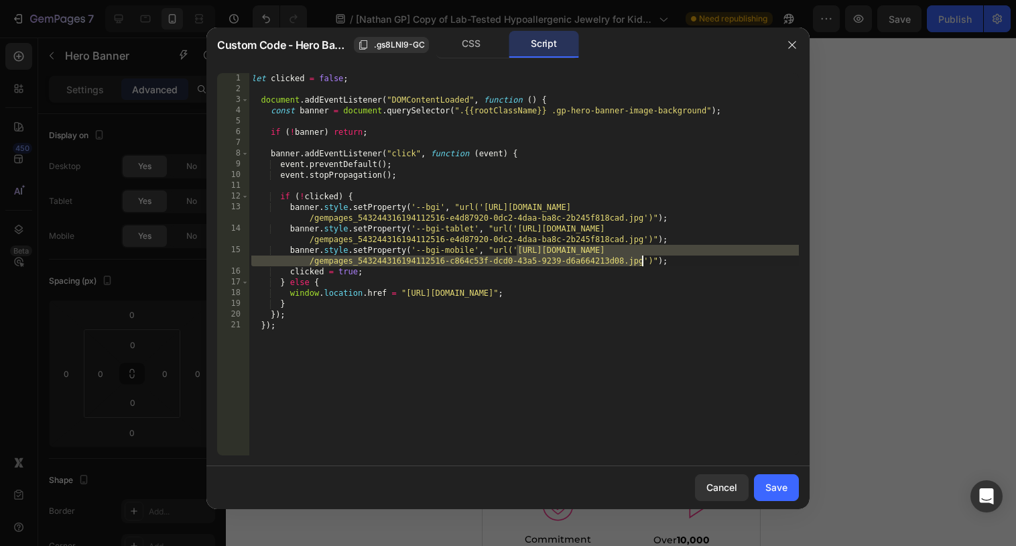
drag, startPoint x: 517, startPoint y: 248, endPoint x: 643, endPoint y: 259, distance: 126.4
click at [643, 259] on div "let clicked = false ; document . addEventListener ( "DOMContentLoaded" , functi…" at bounding box center [524, 274] width 550 height 403
paste textarea "e4d87920-0dc2-4daa-ba8c-2b245f818cad"
type textarea "banner.style.setProperty('--bgi-mobile', "url('[URL][DOMAIN_NAME])");"
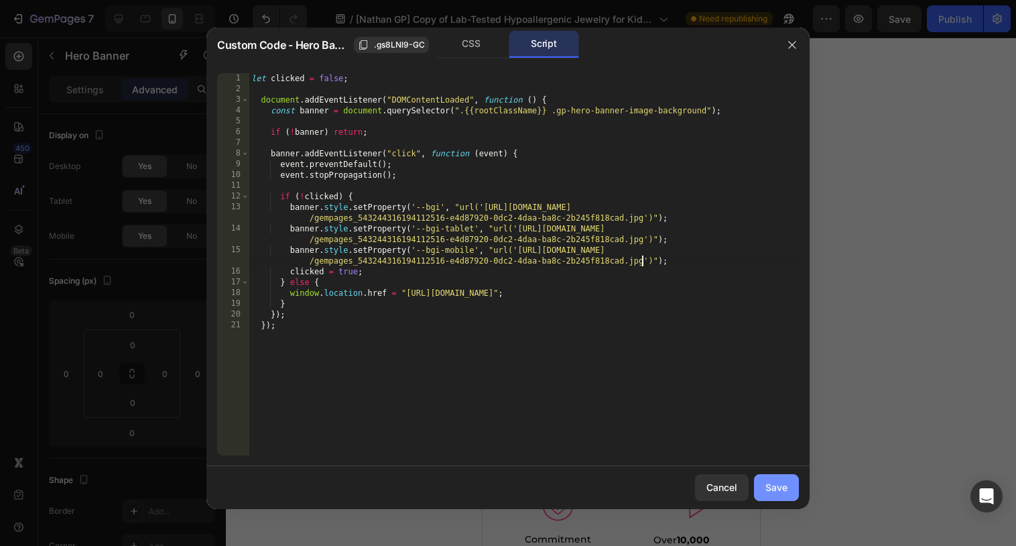
click at [773, 484] on div "Save" at bounding box center [776, 487] width 22 height 14
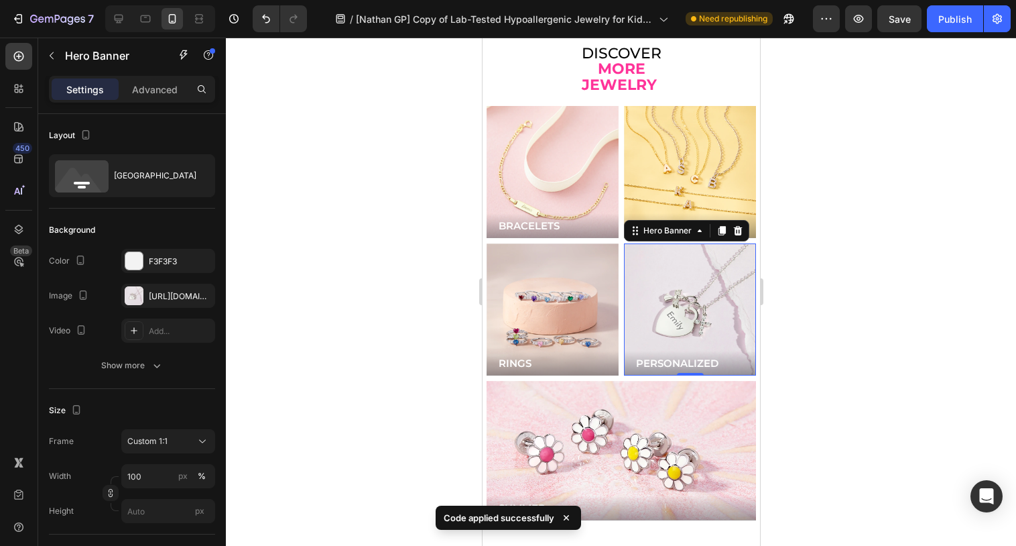
scroll to position [3513, 0]
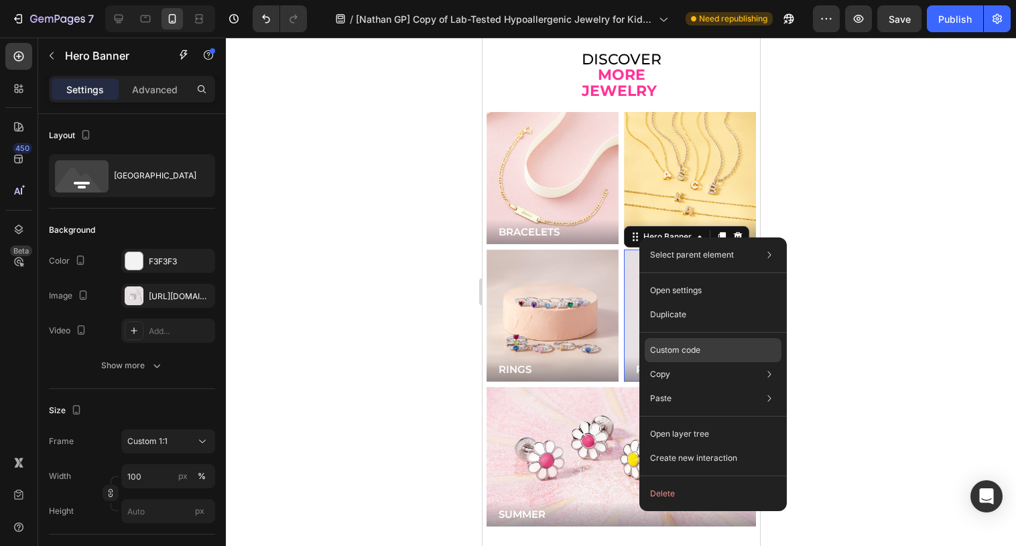
click at [678, 386] on div "Custom code" at bounding box center [713, 398] width 137 height 24
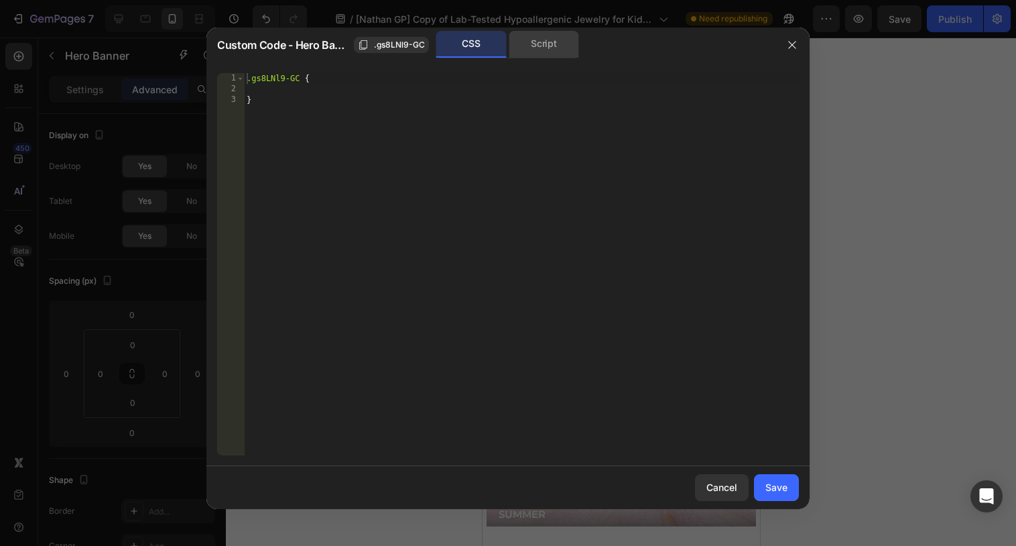
click at [556, 50] on div "Script" at bounding box center [544, 44] width 70 height 27
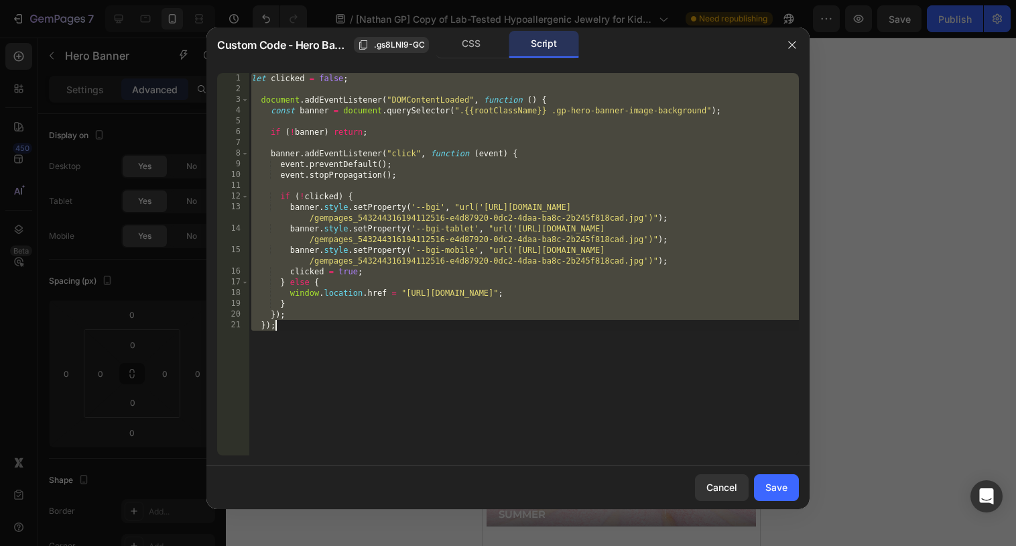
click at [589, 232] on div "let clicked = false ; document . addEventListener ( "DOMContentLoaded" , functi…" at bounding box center [524, 274] width 550 height 403
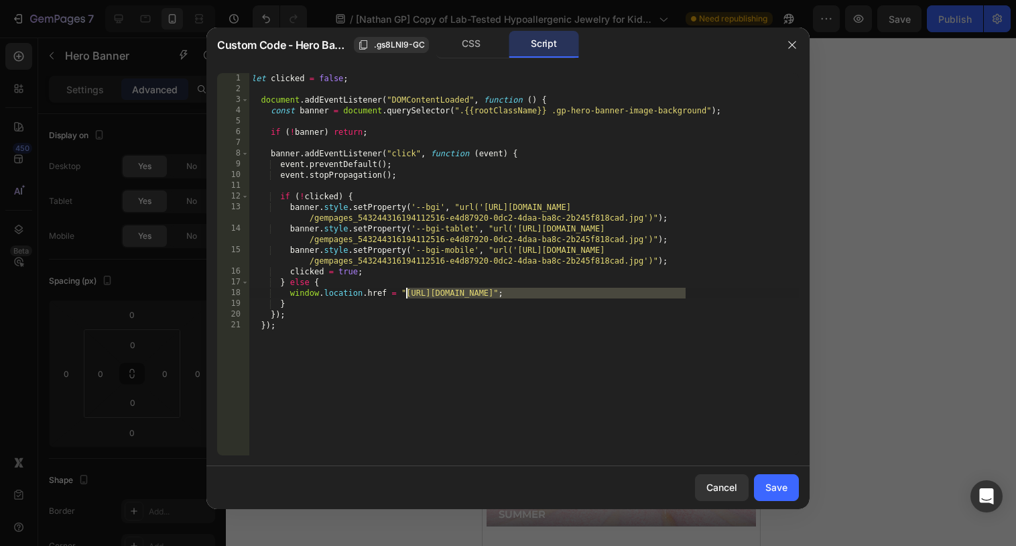
drag, startPoint x: 685, startPoint y: 292, endPoint x: 408, endPoint y: 290, distance: 276.8
click at [408, 290] on div "let clicked = false ; document . addEventListener ( "DOMContentLoaded" , functi…" at bounding box center [524, 274] width 550 height 403
paste textarea "personalized-kids-jewelry"
type textarea "window.location.href = "[URL][DOMAIN_NAME]";"
click at [787, 477] on button "Save" at bounding box center [776, 487] width 45 height 27
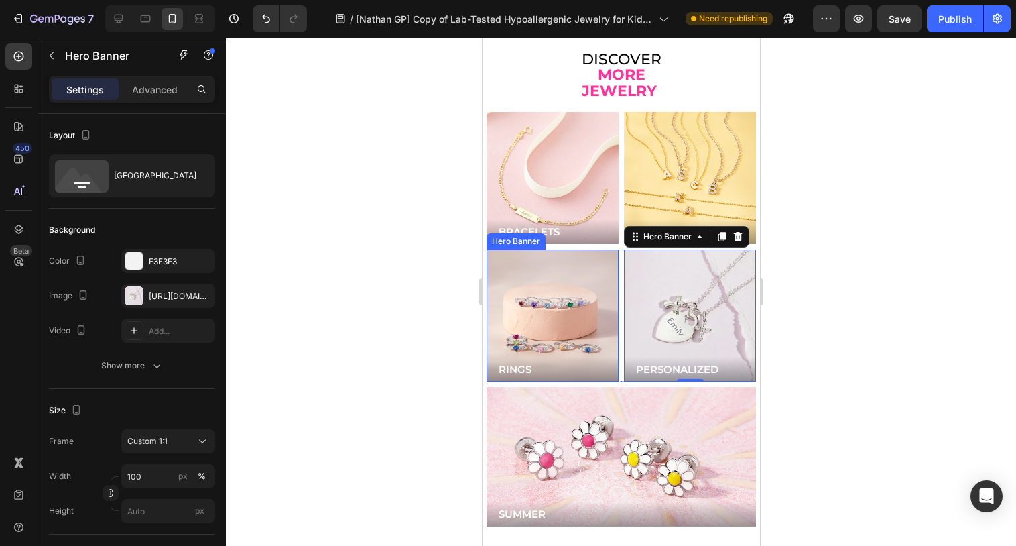
click at [575, 307] on div "Background Image" at bounding box center [552, 315] width 132 height 132
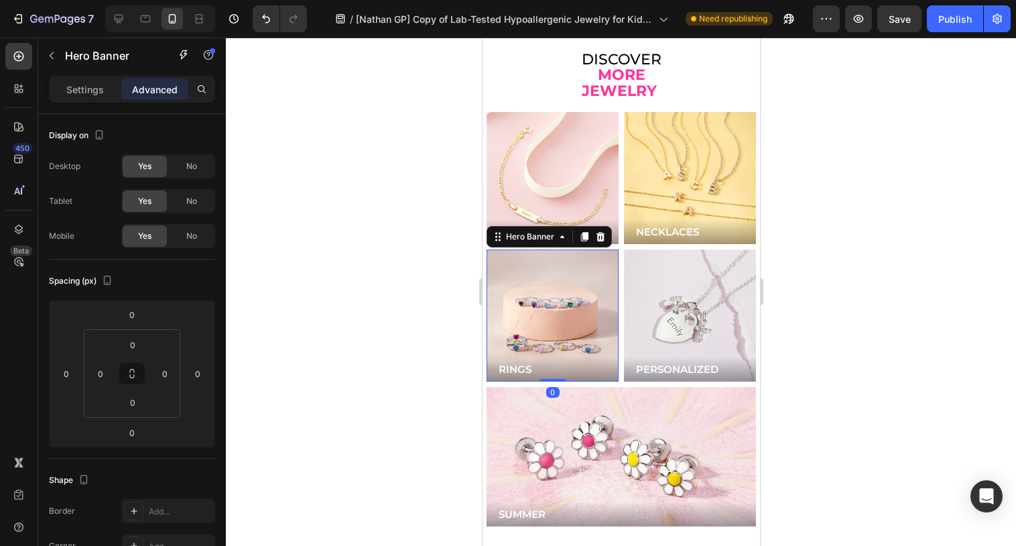
scroll to position [404, 0]
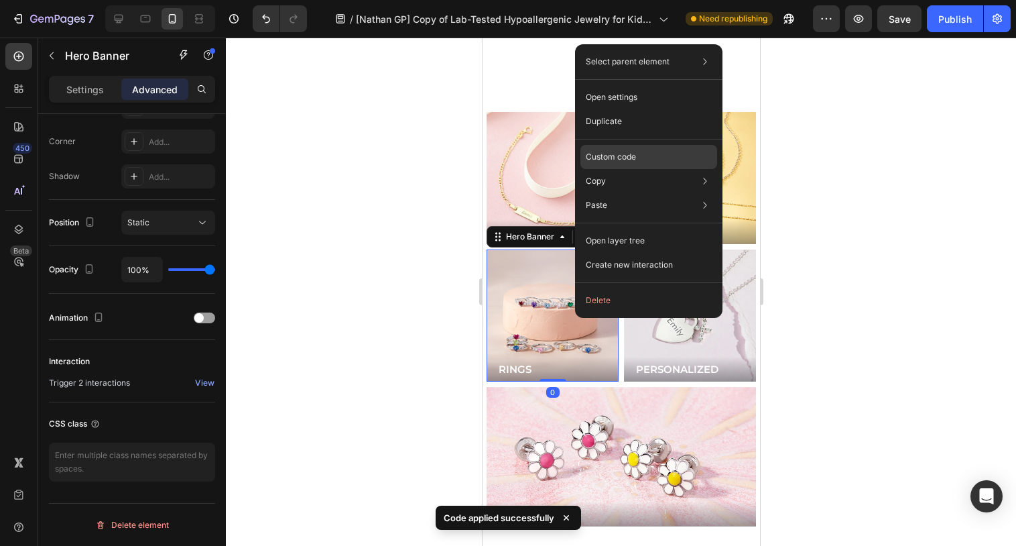
click at [635, 193] on div "Custom code" at bounding box center [648, 205] width 137 height 24
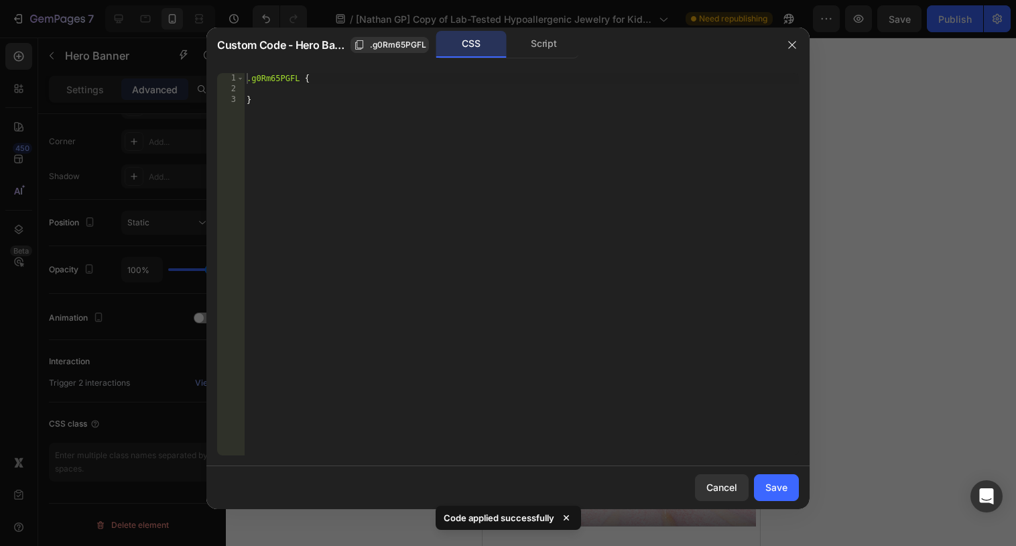
click at [571, 60] on div "Custom Code - Hero Banner .g0Rm65PGFL CSS Script" at bounding box center [490, 44] width 568 height 35
click at [567, 54] on div "Script" at bounding box center [544, 44] width 70 height 27
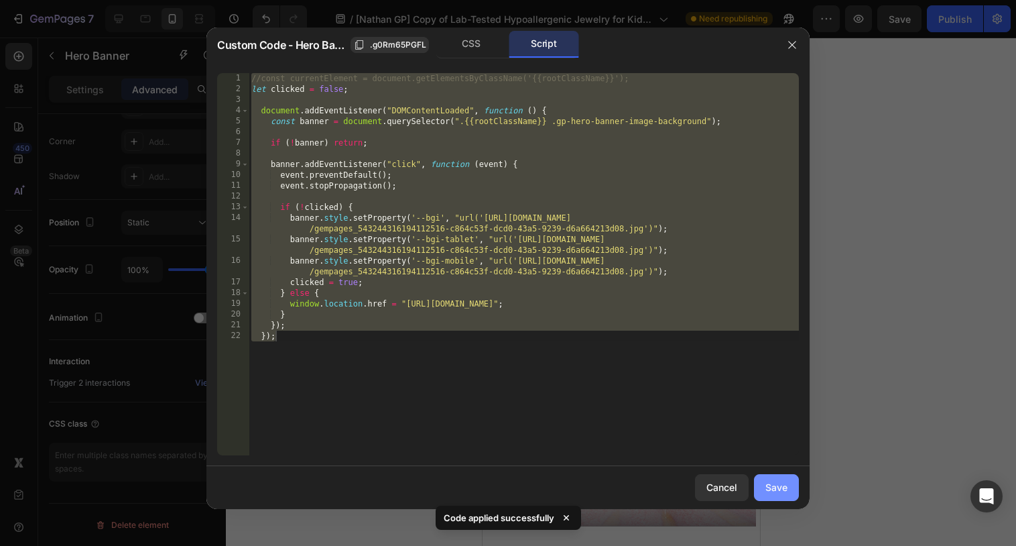
click at [784, 493] on div "Save" at bounding box center [776, 487] width 22 height 14
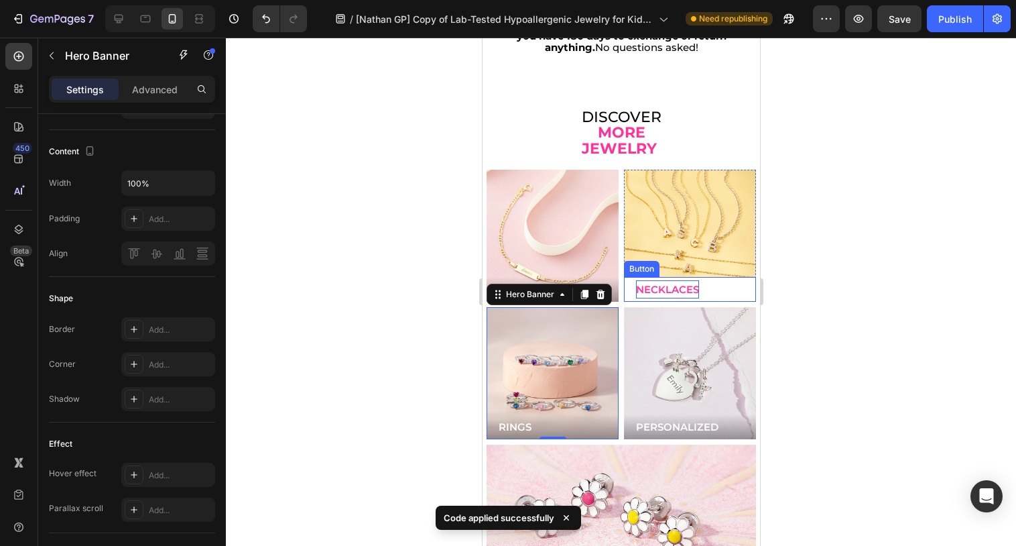
scroll to position [3447, 0]
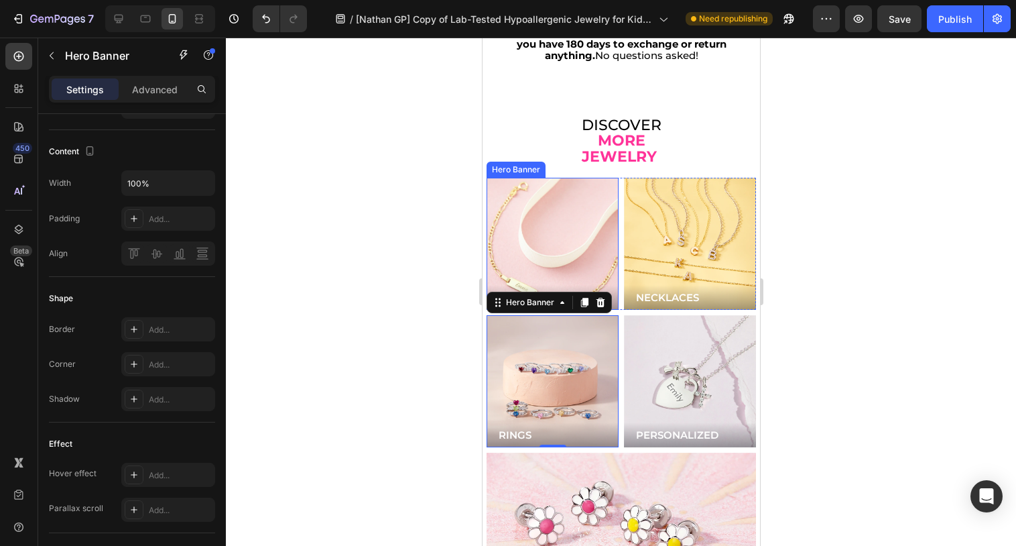
click at [610, 247] on div "Background Image" at bounding box center [551, 243] width 158 height 158
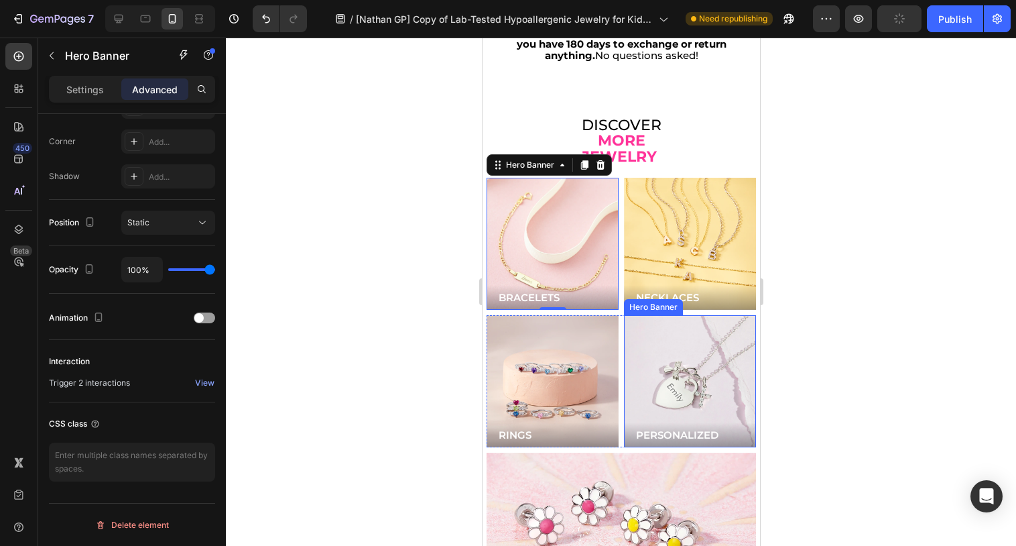
click at [663, 325] on div "Background Image" at bounding box center [689, 381] width 132 height 132
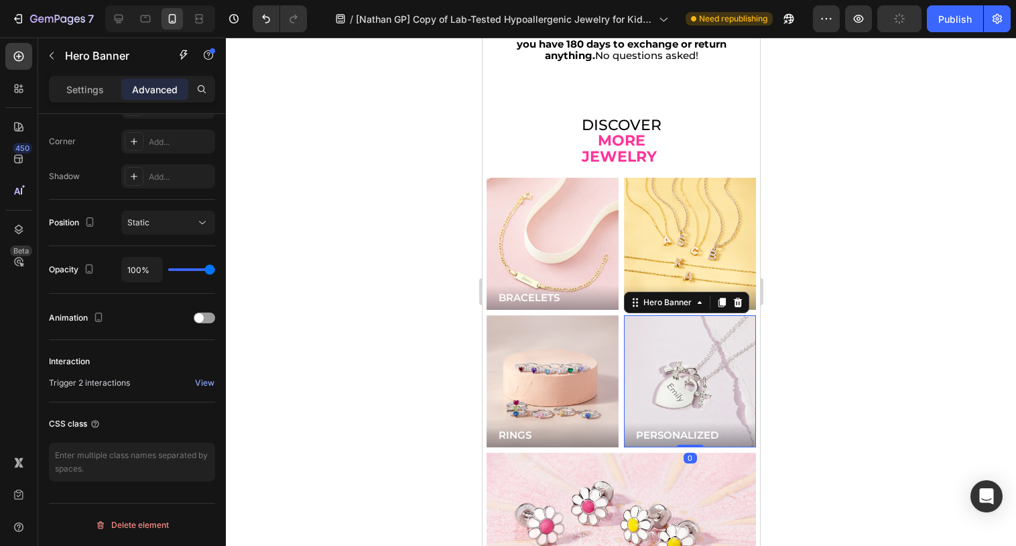
click at [663, 325] on div "Background Image" at bounding box center [689, 381] width 132 height 132
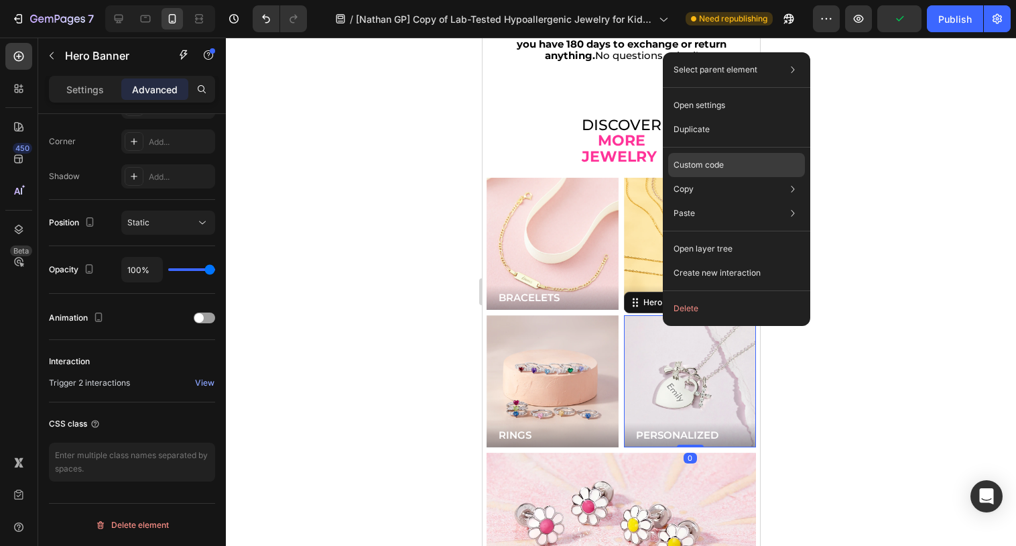
click at [720, 164] on p "Custom code" at bounding box center [699, 165] width 50 height 12
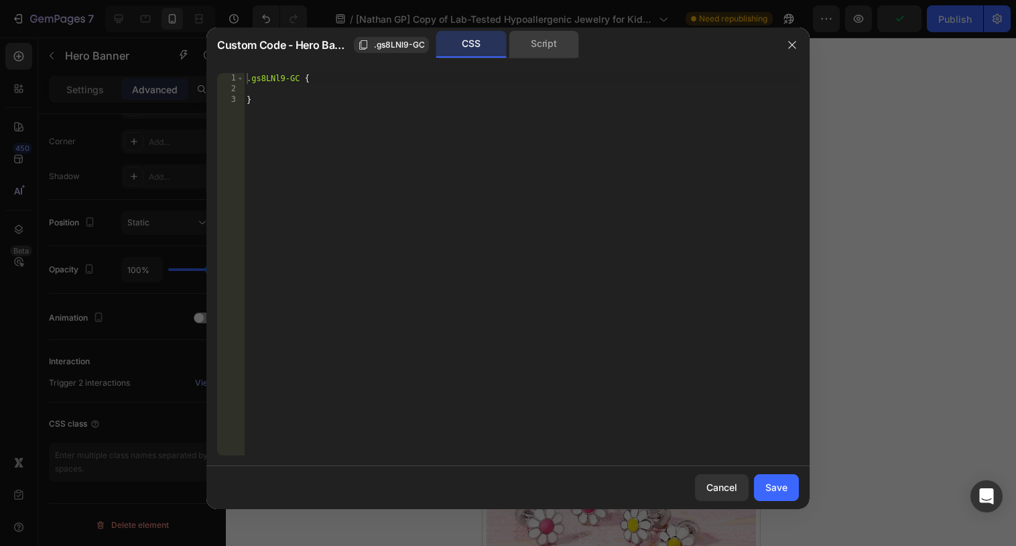
click at [554, 52] on div "Script" at bounding box center [544, 44] width 70 height 27
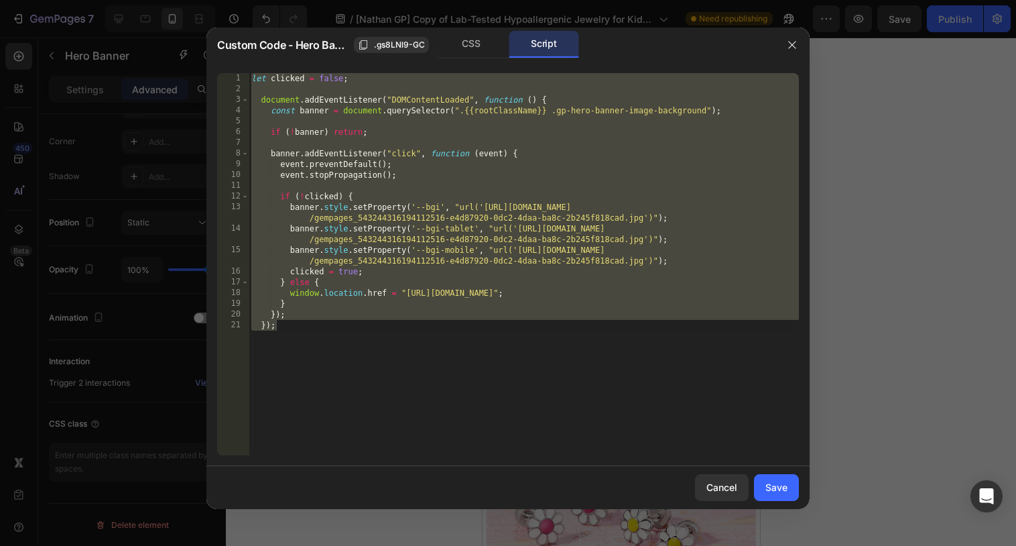
click at [554, 204] on div "let clicked = false ; document . addEventListener ( "DOMContentLoaded" , functi…" at bounding box center [524, 274] width 550 height 403
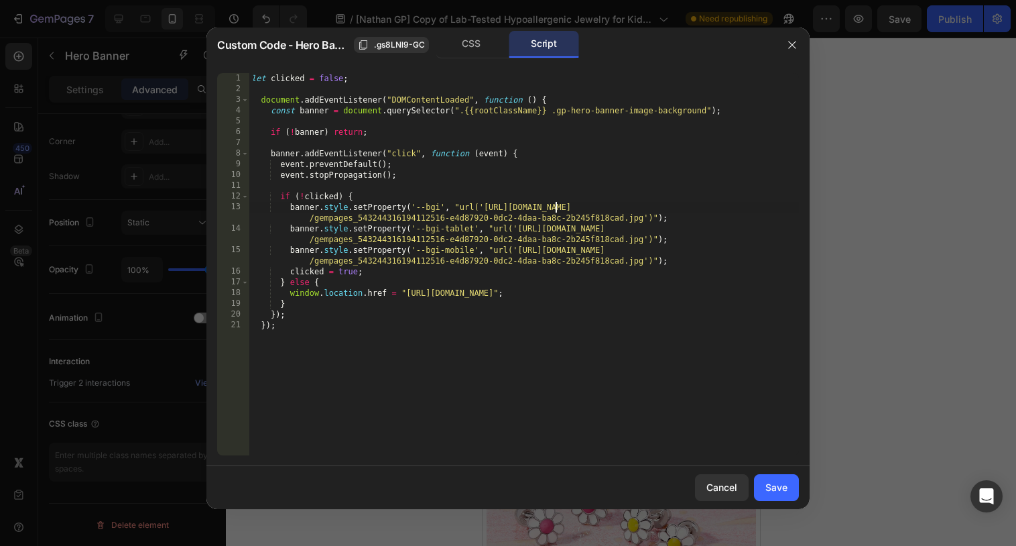
type textarea "}); });"
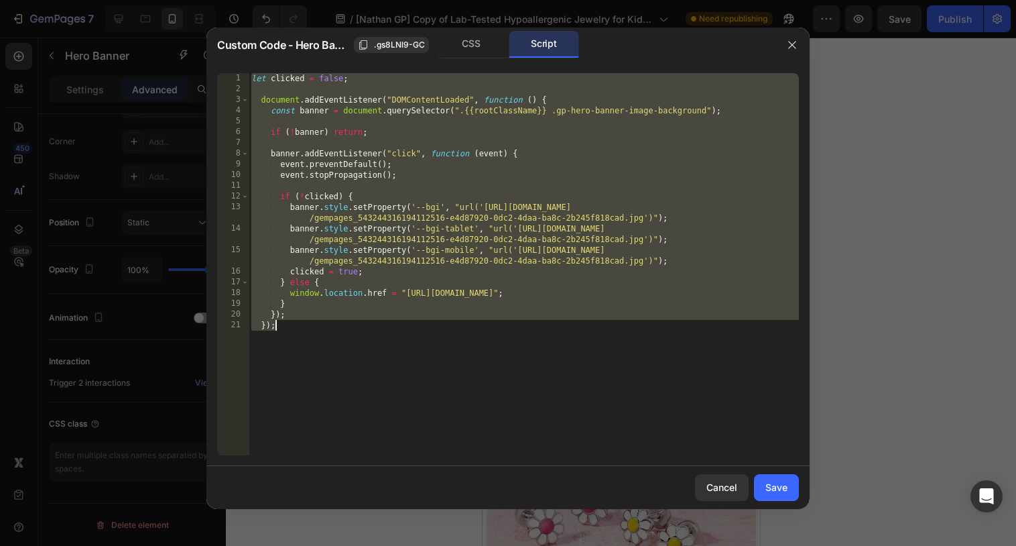
click at [917, 216] on div at bounding box center [508, 273] width 1016 height 546
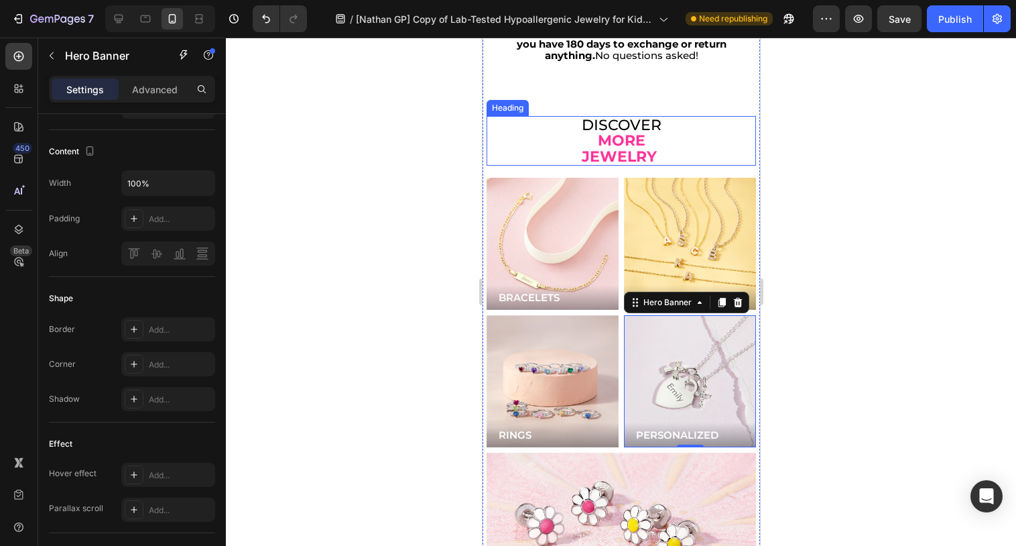
click at [560, 201] on div "Background Image" at bounding box center [552, 244] width 132 height 132
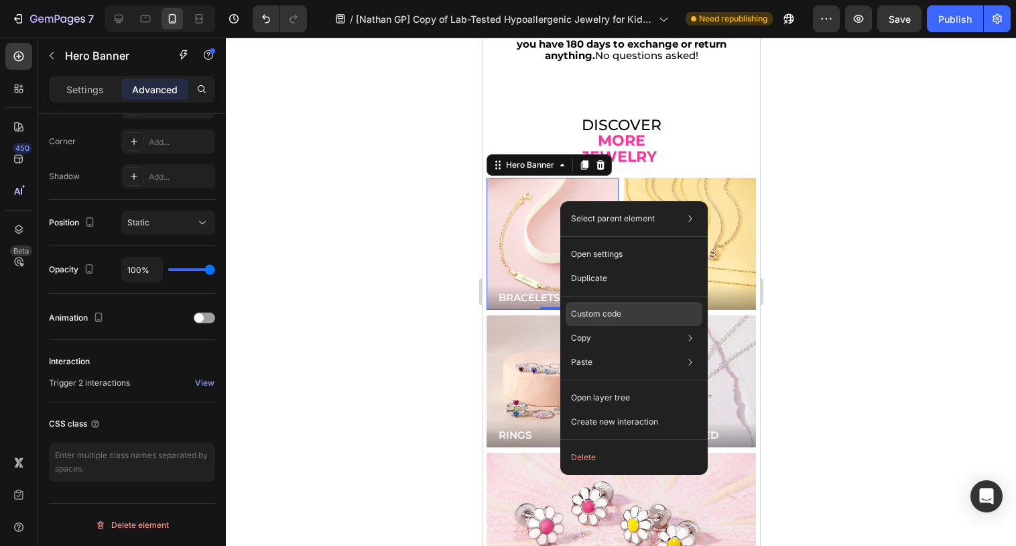
click at [592, 319] on p "Custom code" at bounding box center [596, 314] width 50 height 12
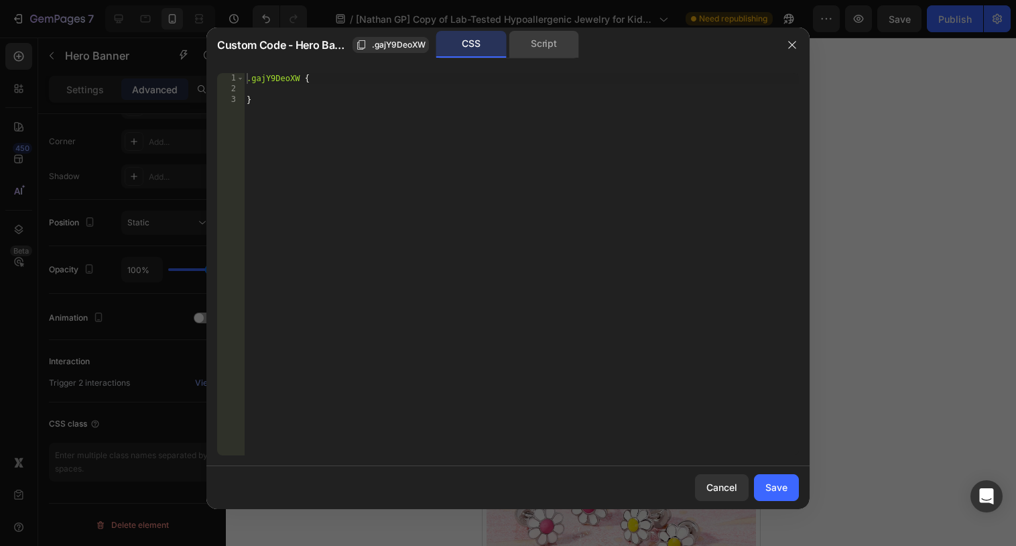
click at [541, 54] on div "Script" at bounding box center [544, 44] width 70 height 27
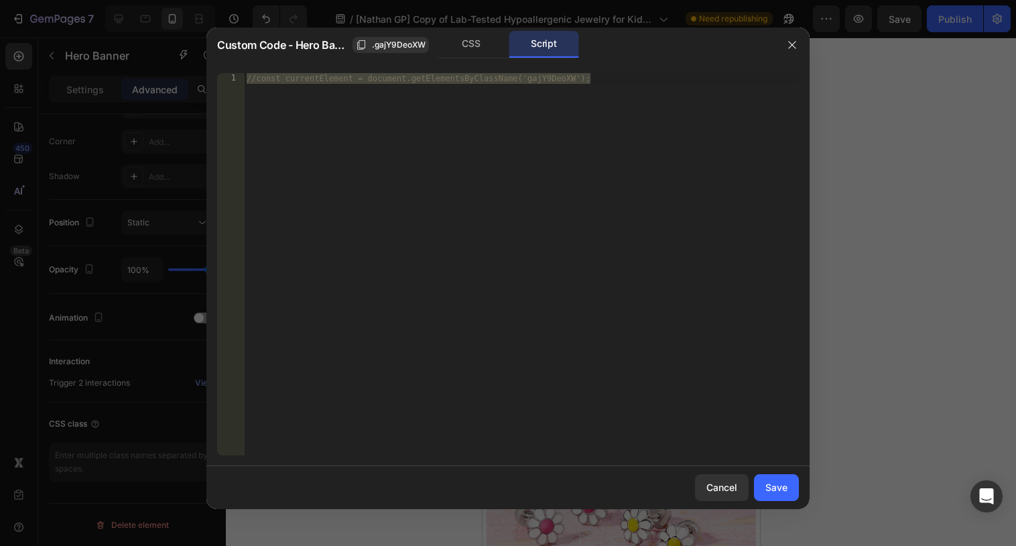
type textarea "//const currentElement = document.getElementsByClassName('gajY9DeoXW');"
click at [529, 144] on div "//const currentElement = document.getElementsByClassName('gajY9DeoXW');" at bounding box center [521, 274] width 555 height 403
paste textarea "});"
type textarea "});"
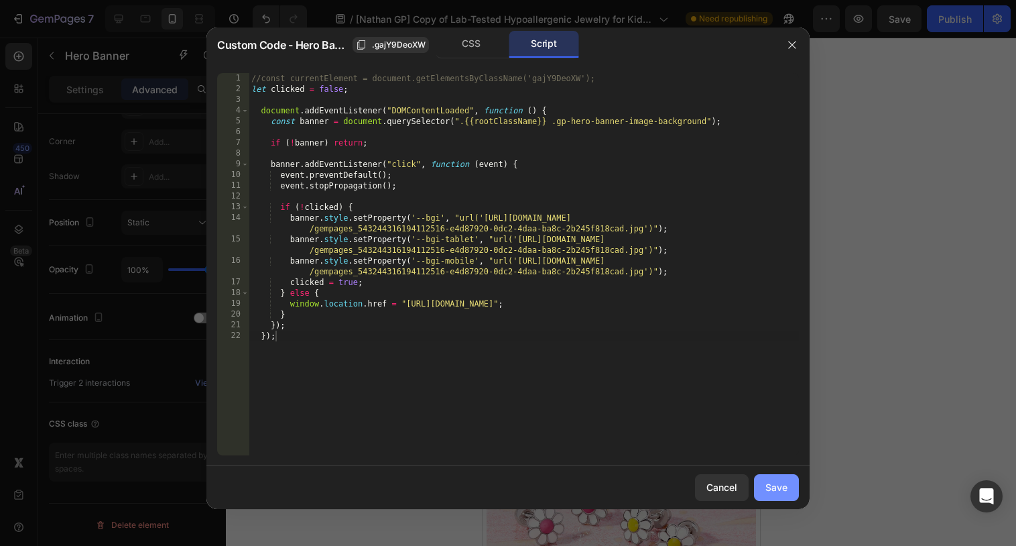
drag, startPoint x: 788, startPoint y: 486, endPoint x: 165, endPoint y: 304, distance: 649.4
click at [788, 486] on button "Save" at bounding box center [776, 487] width 45 height 27
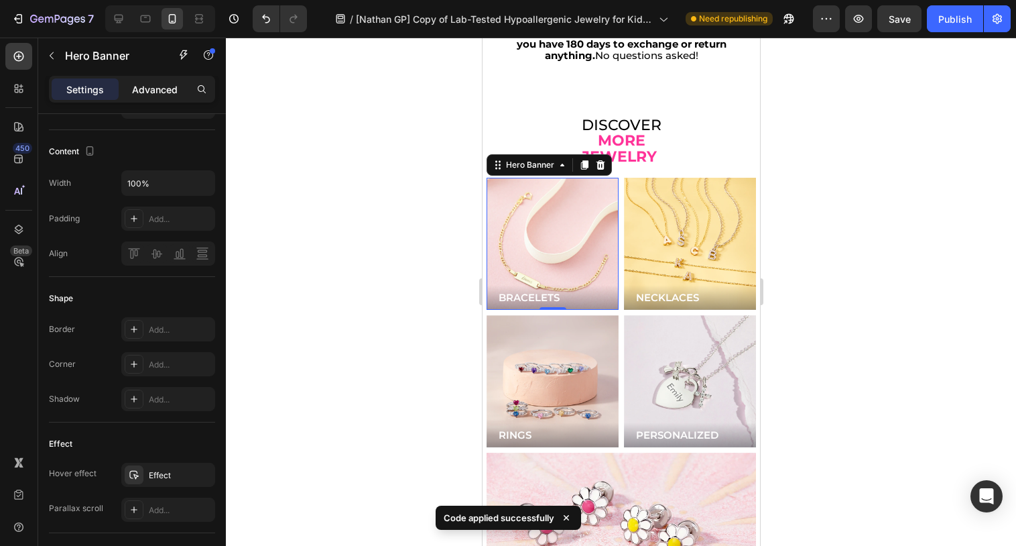
click at [151, 84] on p "Advanced" at bounding box center [155, 89] width 46 height 14
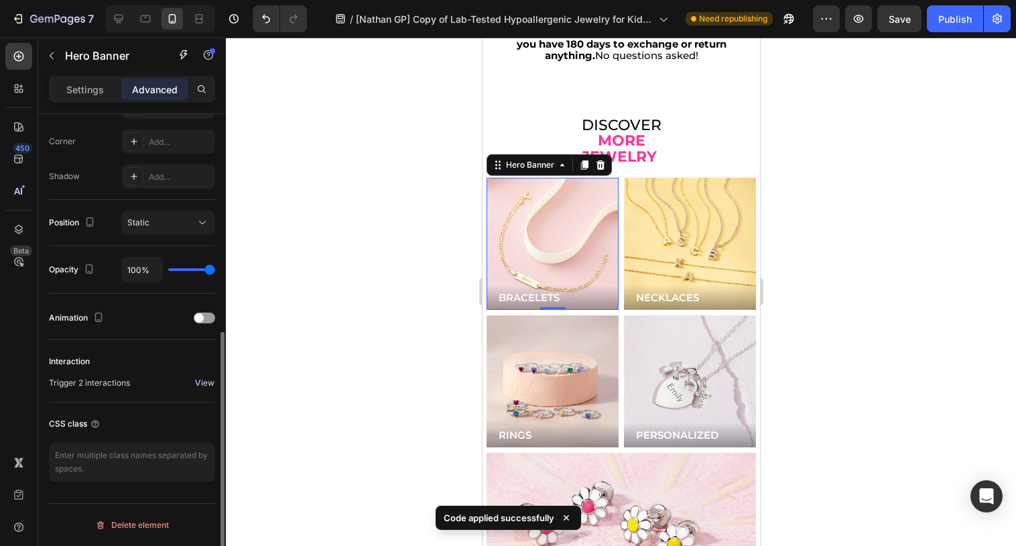
click at [208, 383] on div "View" at bounding box center [204, 383] width 19 height 12
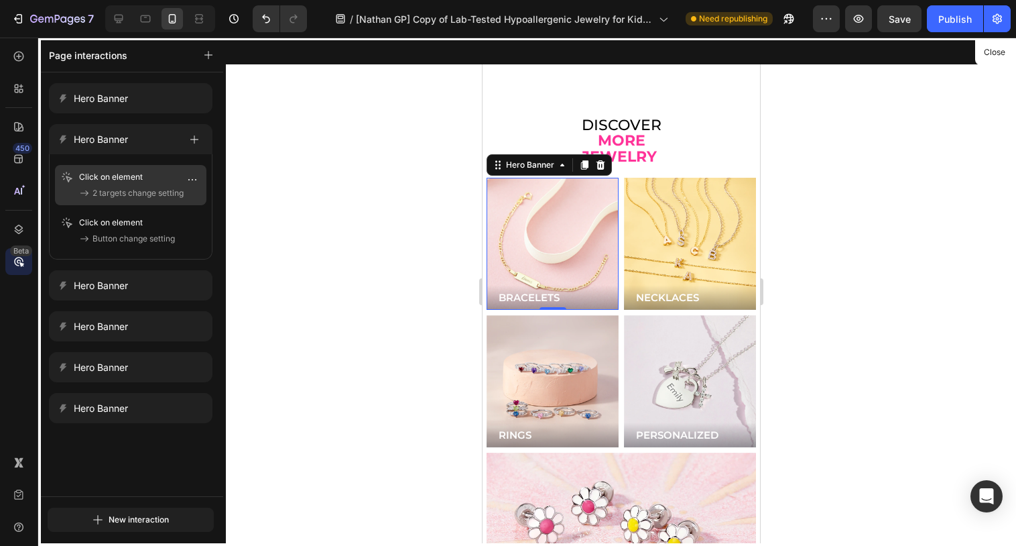
click at [119, 188] on span "2 targets change setting" at bounding box center [137, 192] width 91 height 13
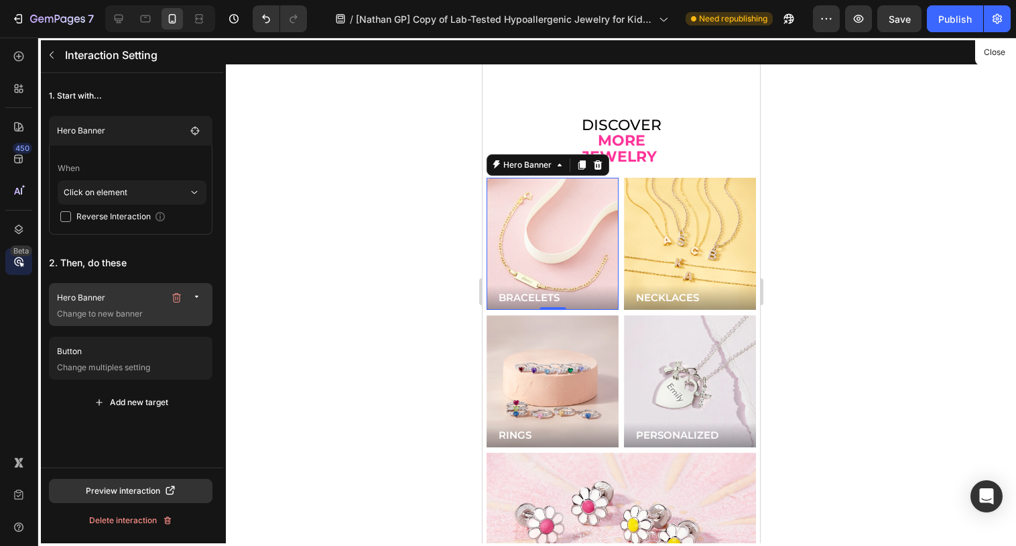
click at [101, 292] on p "Hero Banner" at bounding box center [110, 297] width 107 height 13
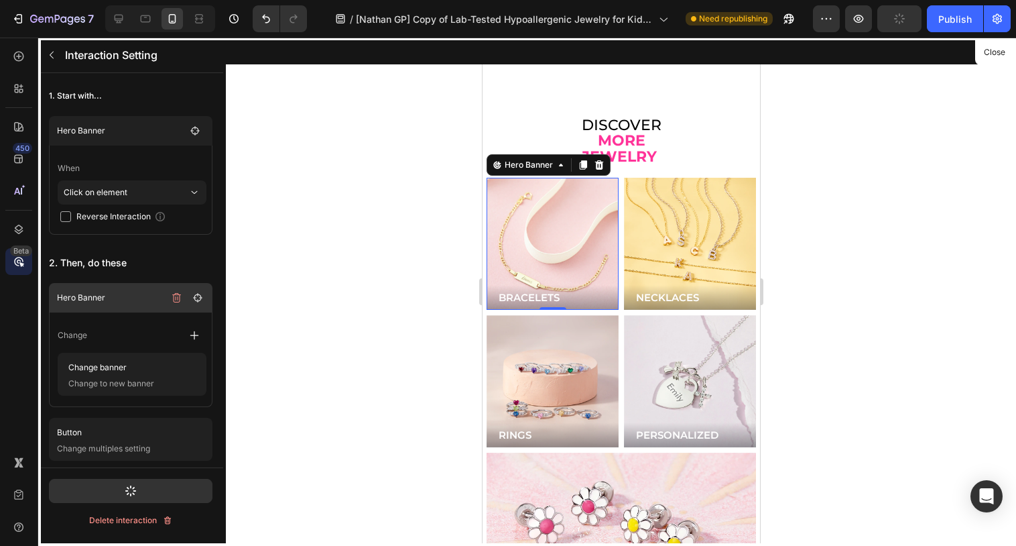
scroll to position [3524, 0]
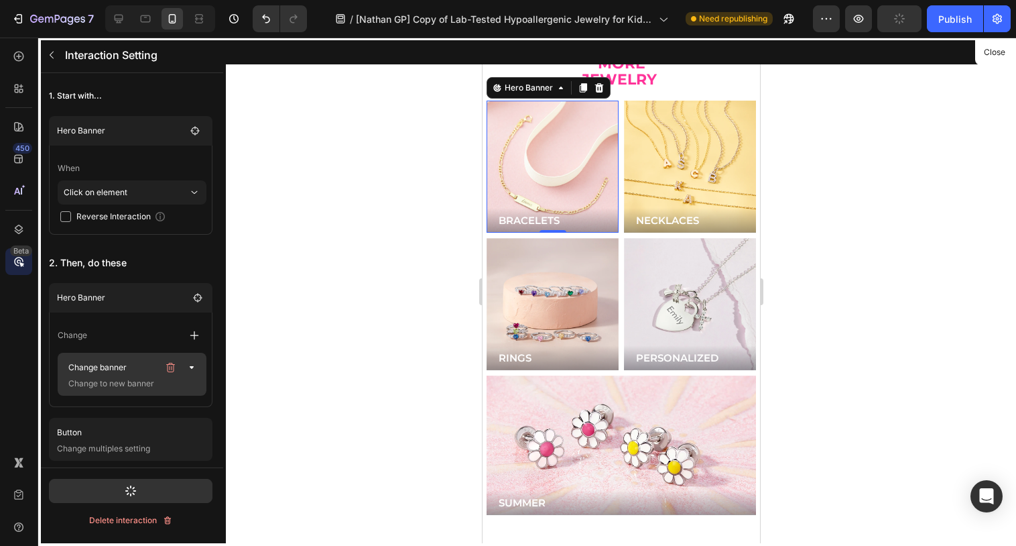
click at [119, 374] on p "Change banner" at bounding box center [110, 367] width 95 height 19
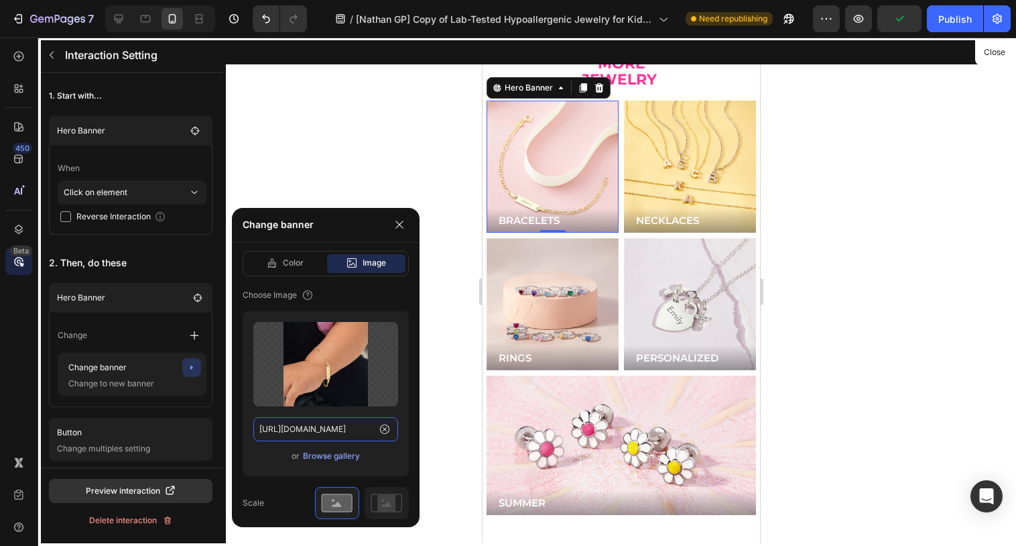
click at [355, 432] on input "[URL][DOMAIN_NAME]" at bounding box center [325, 429] width 145 height 24
drag, startPoint x: 997, startPoint y: 46, endPoint x: 852, endPoint y: 79, distance: 147.8
click at [997, 46] on button "Close" at bounding box center [994, 52] width 33 height 19
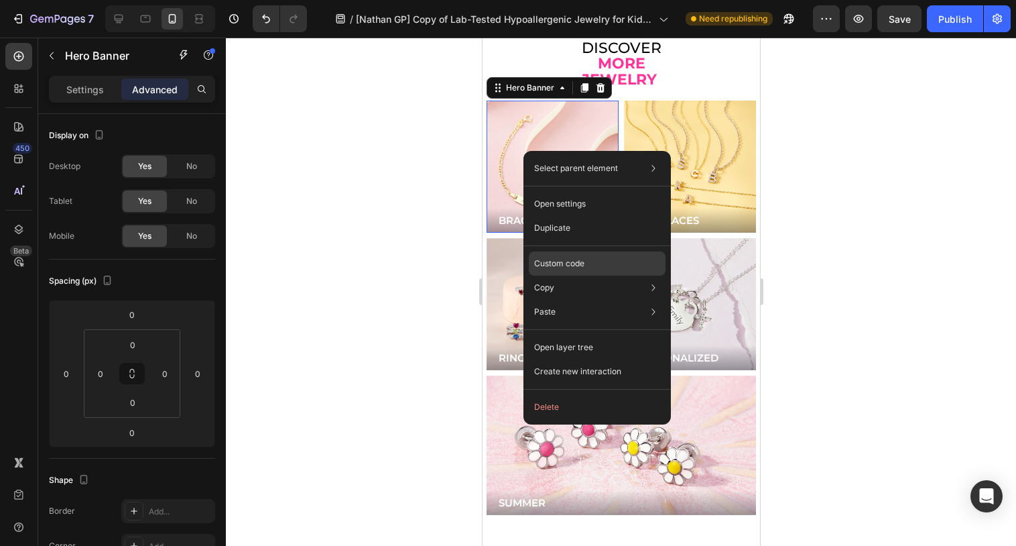
click at [563, 267] on p "Custom code" at bounding box center [559, 263] width 50 height 12
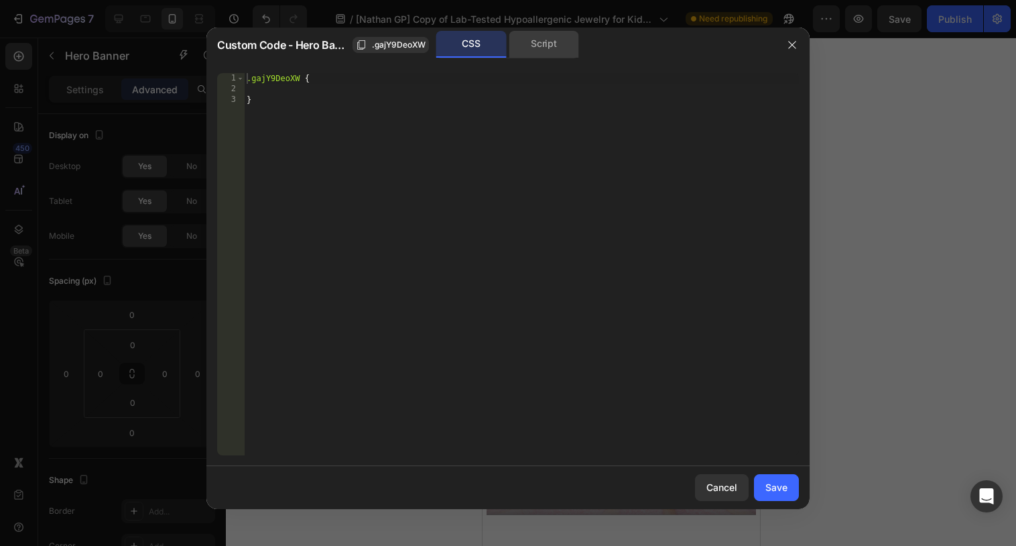
click at [542, 54] on div "Script" at bounding box center [544, 44] width 70 height 27
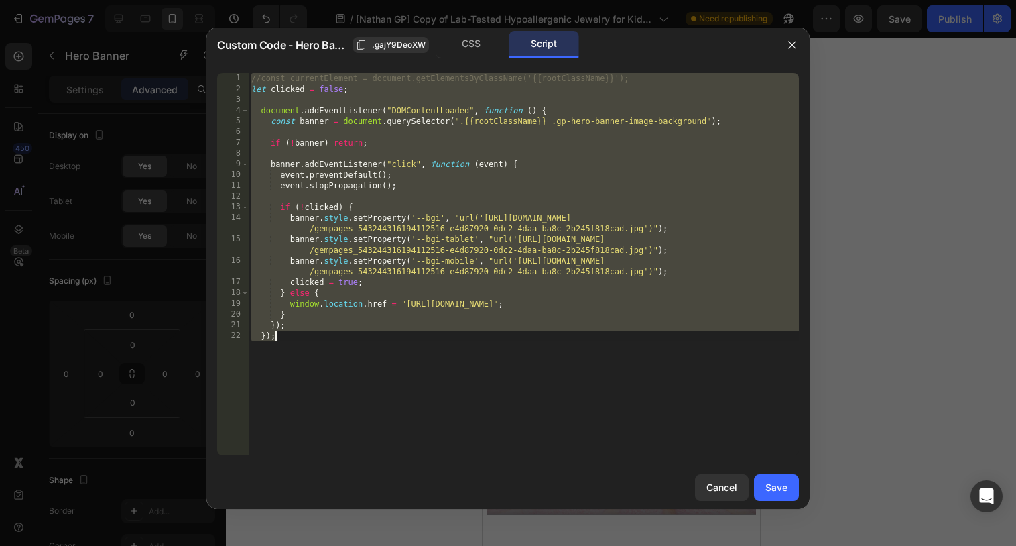
click at [576, 219] on div "//const currentElement = document.getElementsByClassName('{{rootClassName}}'); …" at bounding box center [524, 274] width 550 height 403
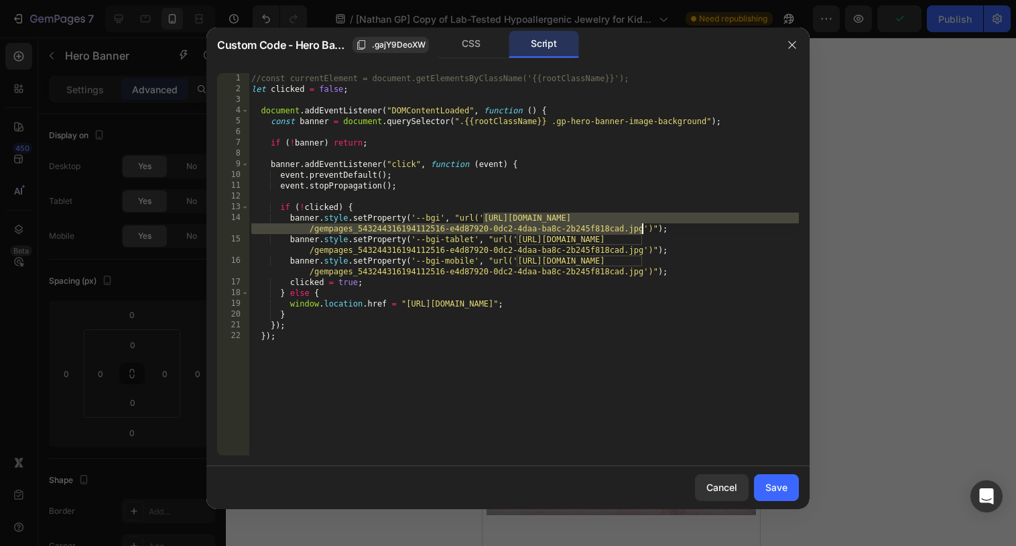
drag, startPoint x: 483, startPoint y: 215, endPoint x: 642, endPoint y: 231, distance: 159.6
click at [642, 231] on div "//const currentElement = document.getElementsByClassName('{{rootClassName}}'); …" at bounding box center [524, 274] width 550 height 403
paste textarea "c2399b24-b300-4e89-b3e5-f39e95e08b0e"
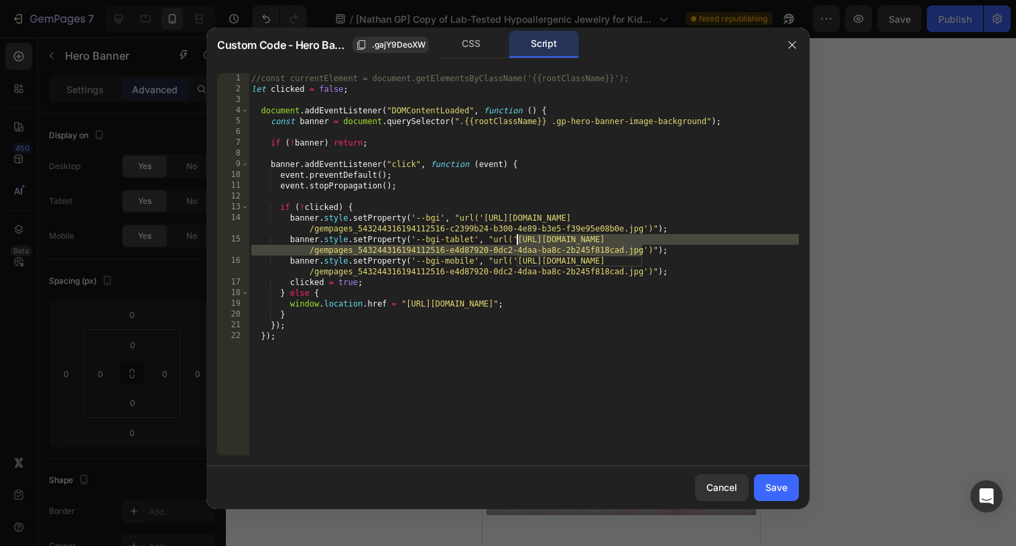
drag, startPoint x: 645, startPoint y: 249, endPoint x: 518, endPoint y: 241, distance: 126.9
click at [518, 241] on div "//const currentElement = document.getElementsByClassName('{{rootClassName}}'); …" at bounding box center [524, 274] width 550 height 403
paste textarea "c2399b24-b300-4e89-b3e5-f39e95e08b0e"
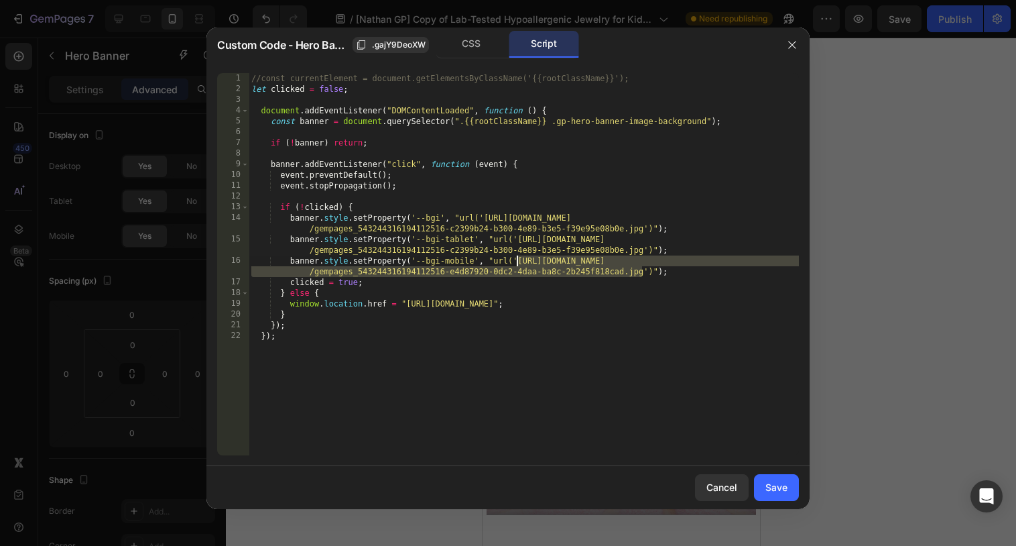
drag, startPoint x: 641, startPoint y: 272, endPoint x: 519, endPoint y: 262, distance: 123.1
click at [519, 262] on div "//const currentElement = document.getElementsByClassName('{{rootClassName}}'); …" at bounding box center [524, 274] width 550 height 403
paste textarea "c2399b24-b300-4e89-b3e5-f39e95e08b0e"
type textarea "banner.style.setProperty('--bgi-mobile', "url('[URL][DOMAIN_NAME])");"
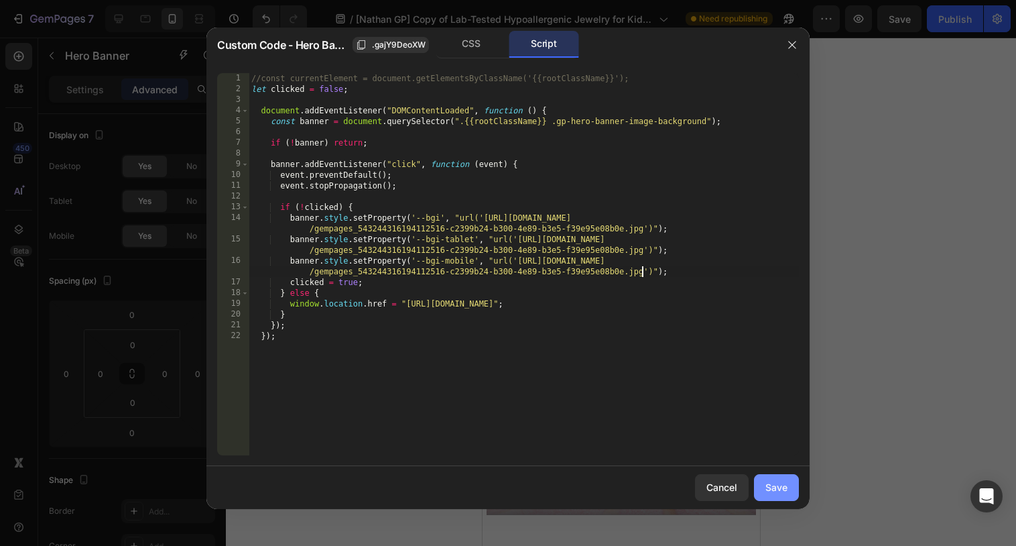
click at [785, 479] on button "Save" at bounding box center [776, 487] width 45 height 27
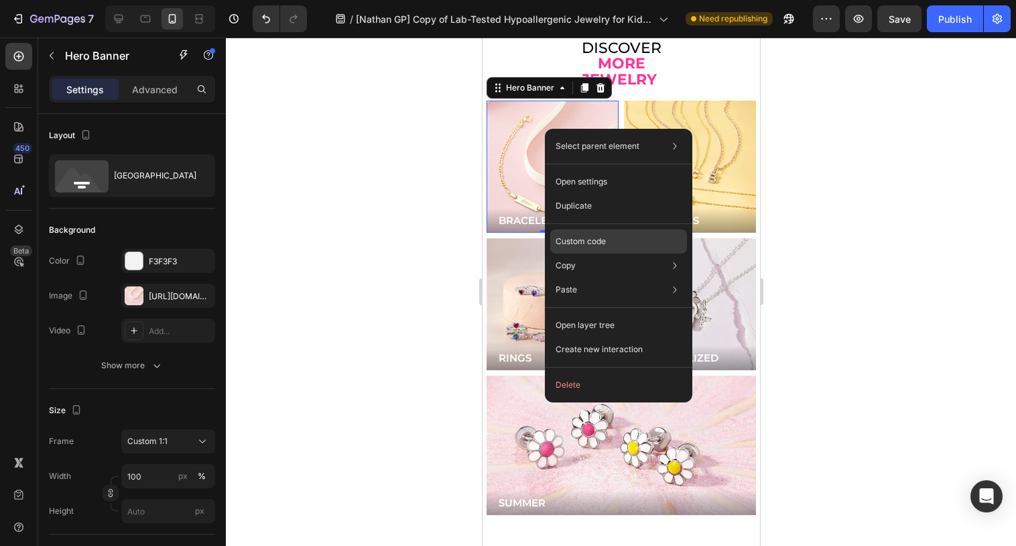
click at [570, 244] on p "Custom code" at bounding box center [581, 241] width 50 height 12
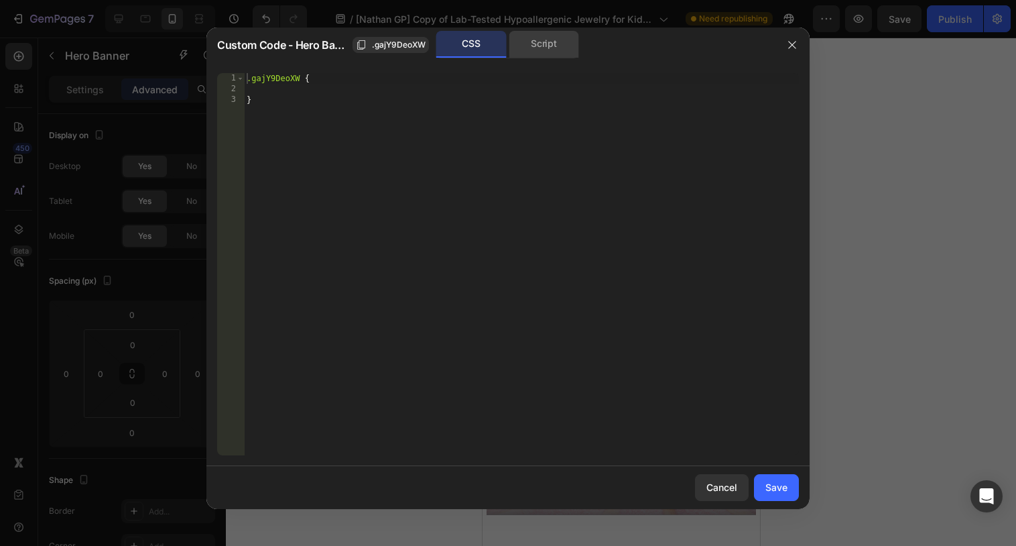
click at [529, 42] on div "Script" at bounding box center [544, 44] width 70 height 27
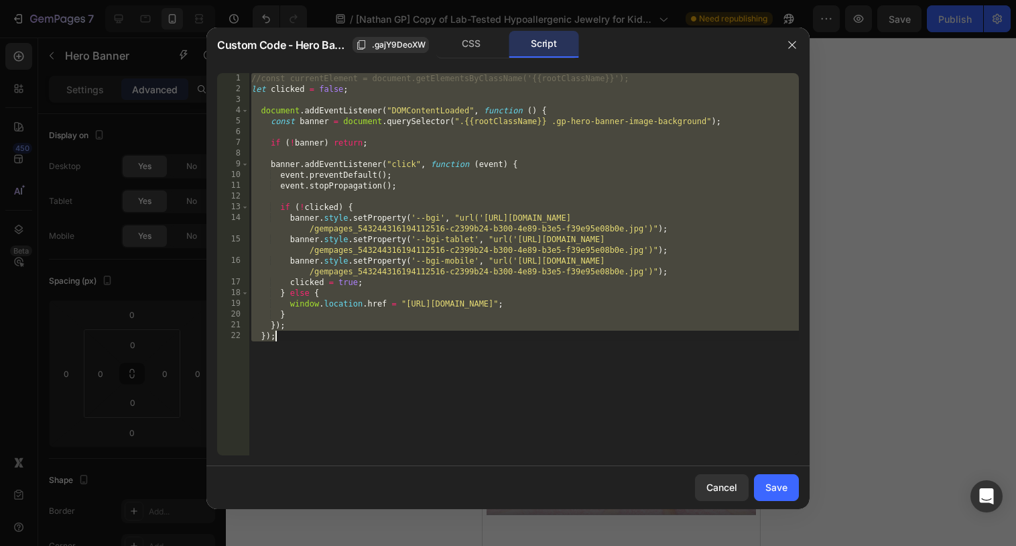
click at [454, 338] on div "//const currentElement = document.getElementsByClassName('{{rootClassName}}'); …" at bounding box center [524, 274] width 550 height 403
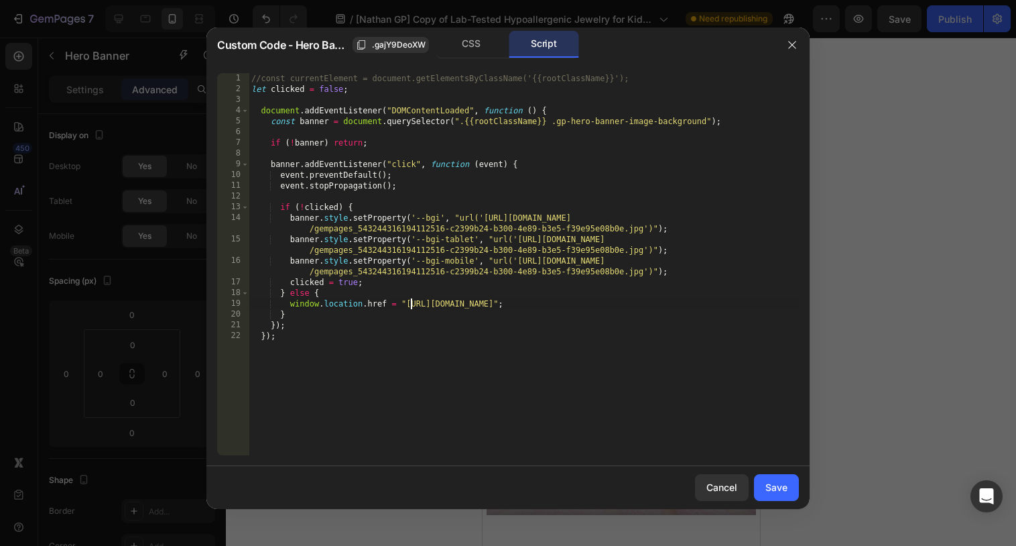
click at [409, 303] on div "//const currentElement = document.getElementsByClassName('{{rootClassName}}'); …" at bounding box center [524, 274] width 550 height 403
drag, startPoint x: 405, startPoint y: 303, endPoint x: 738, endPoint y: 307, distance: 332.4
click at [738, 307] on div "//const currentElement = document.getElementsByClassName('{{rootClassName}}'); …" at bounding box center [524, 274] width 550 height 403
paste textarea "childrens-bracelets"
type textarea "window.location.href = "[URL][DOMAIN_NAME]";"
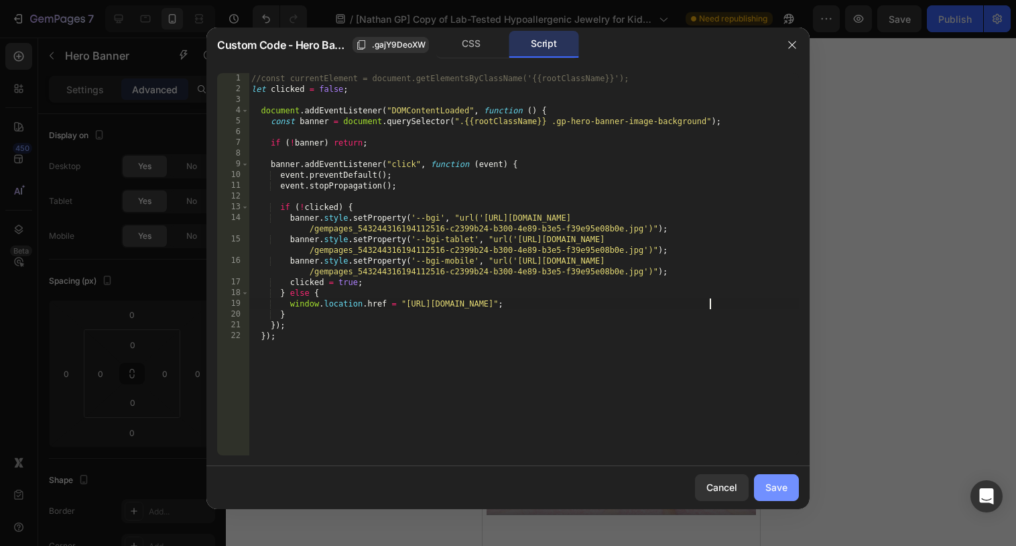
click at [773, 492] on div "Save" at bounding box center [776, 487] width 22 height 14
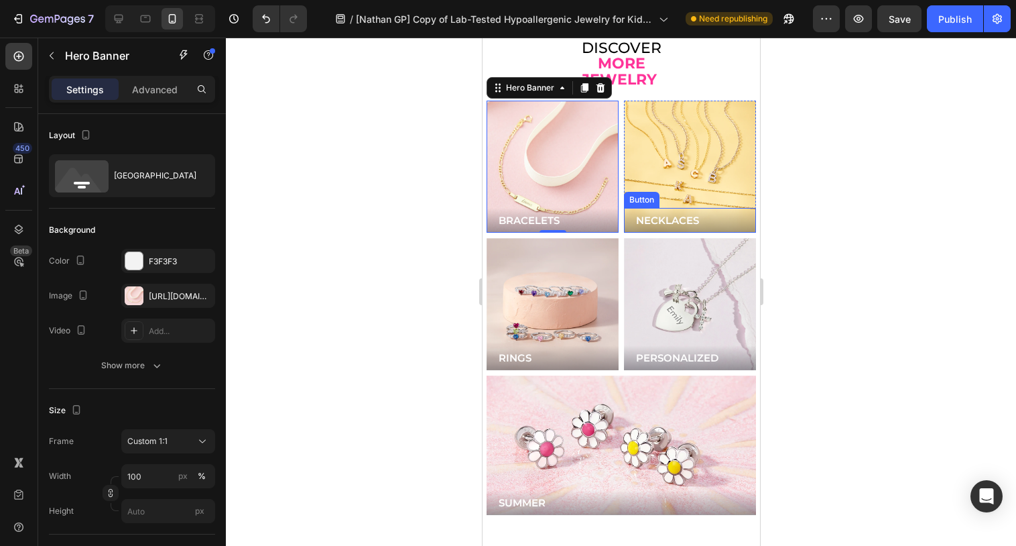
click at [687, 186] on div "Background Image" at bounding box center [689, 167] width 132 height 132
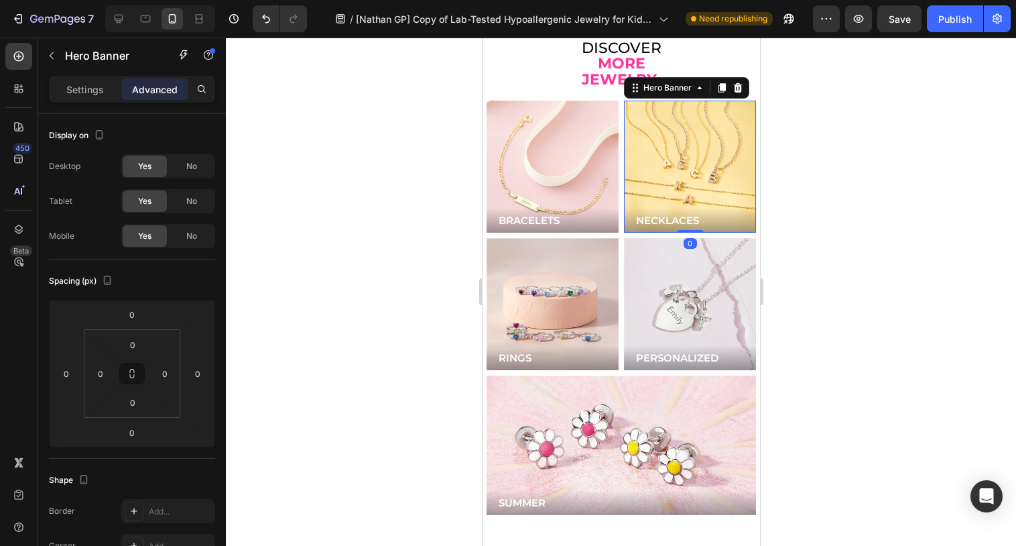
scroll to position [404, 0]
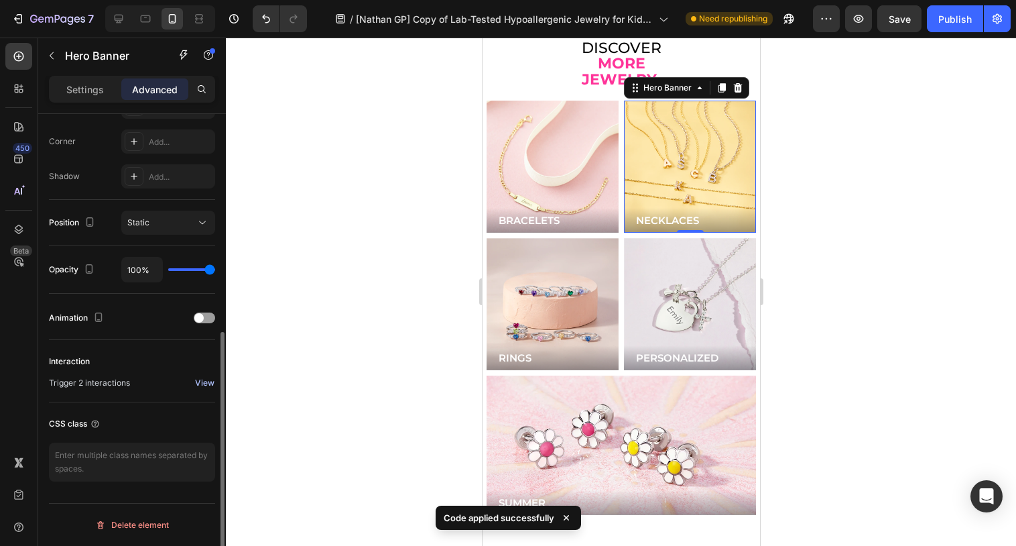
click at [210, 377] on div "View" at bounding box center [204, 383] width 19 height 12
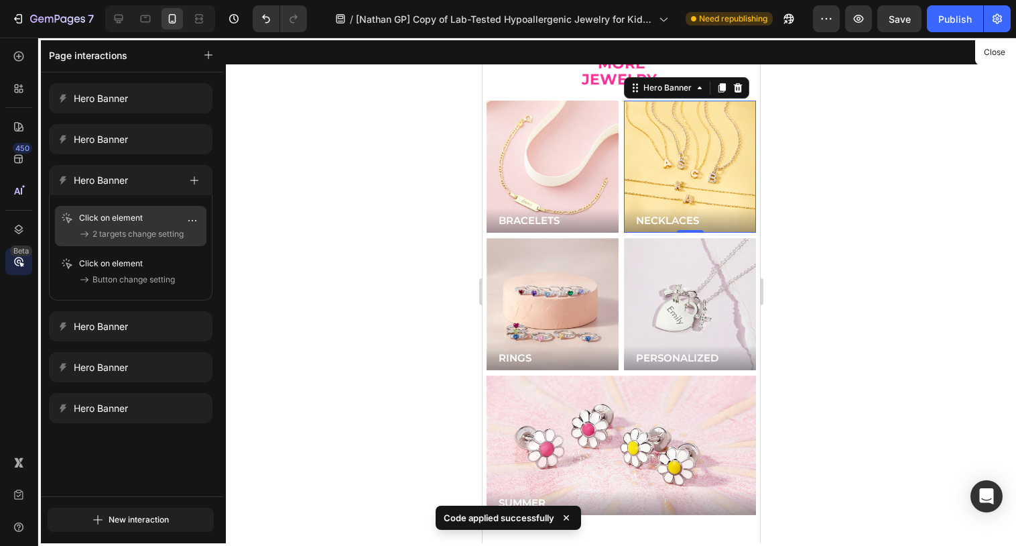
click at [131, 220] on p "Click on element" at bounding box center [120, 217] width 82 height 13
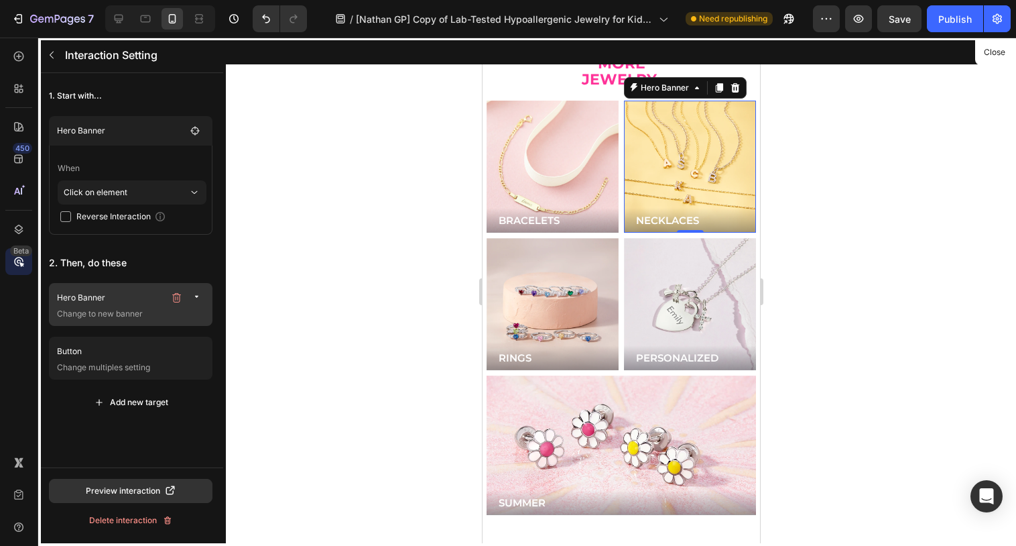
click at [125, 311] on p "Change to new banner" at bounding box center [132, 313] width 150 height 13
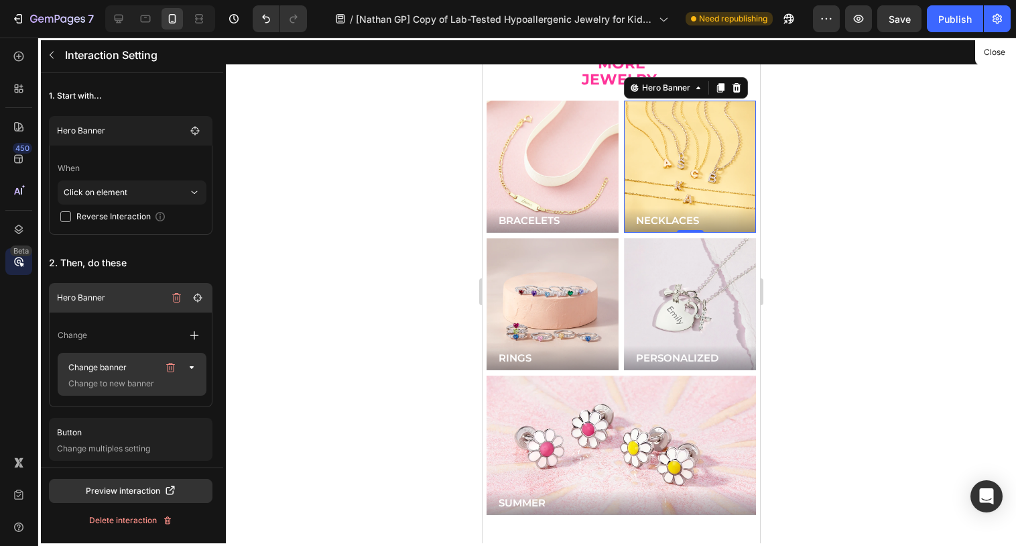
click at [121, 377] on p "Change to new banner" at bounding box center [130, 383] width 134 height 13
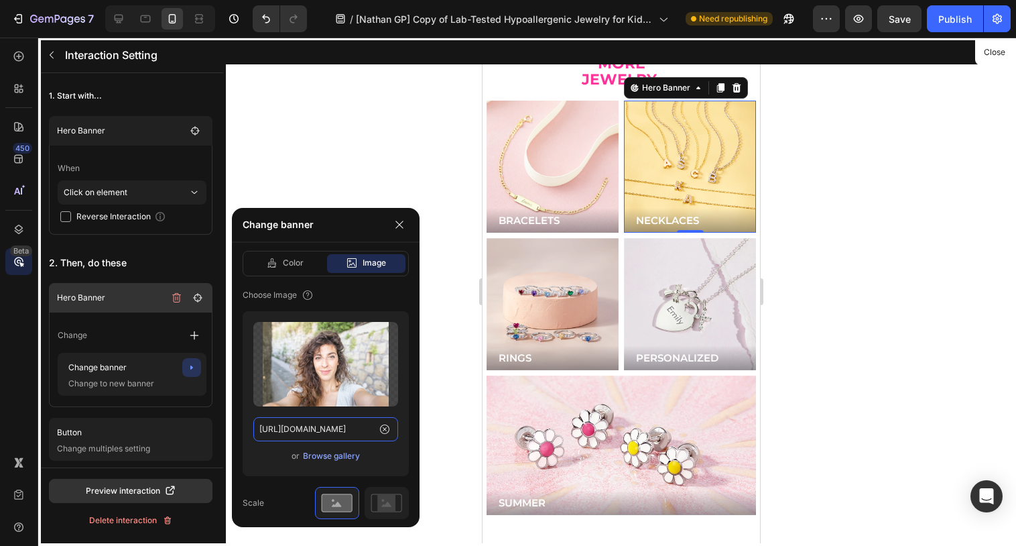
click at [306, 426] on input "[URL][DOMAIN_NAME]" at bounding box center [325, 429] width 145 height 24
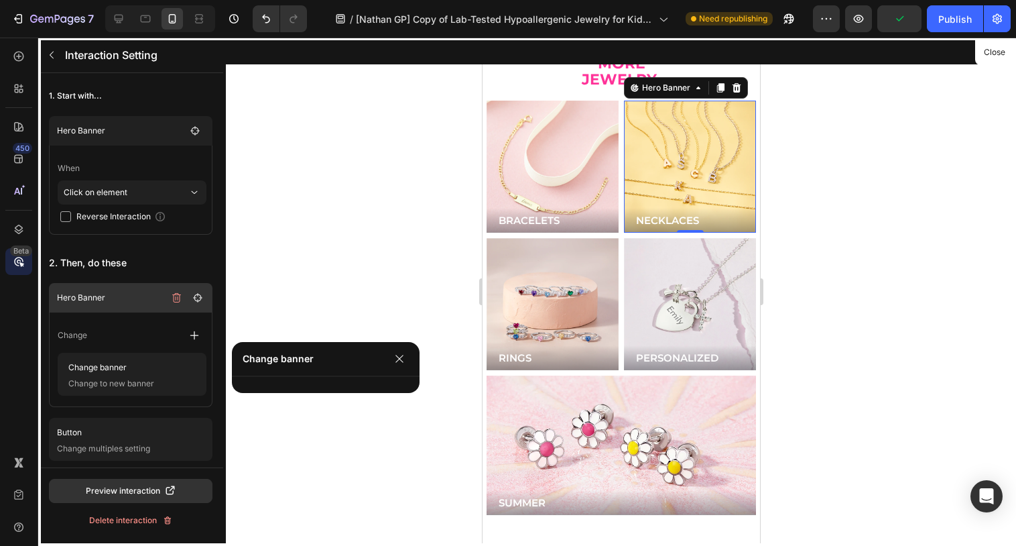
click at [687, 169] on div at bounding box center [620, 292] width 277 height 508
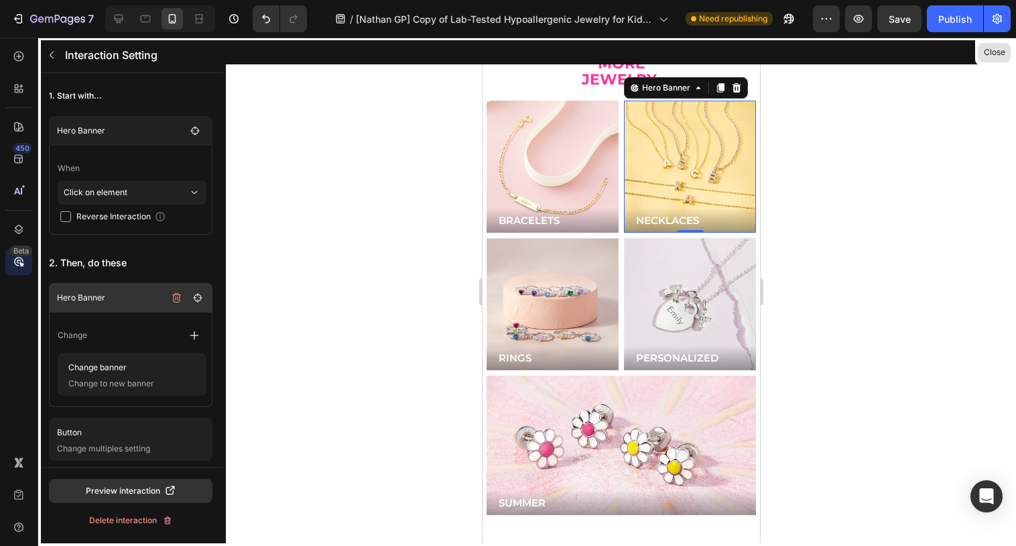
click at [999, 49] on button "Close" at bounding box center [994, 52] width 33 height 19
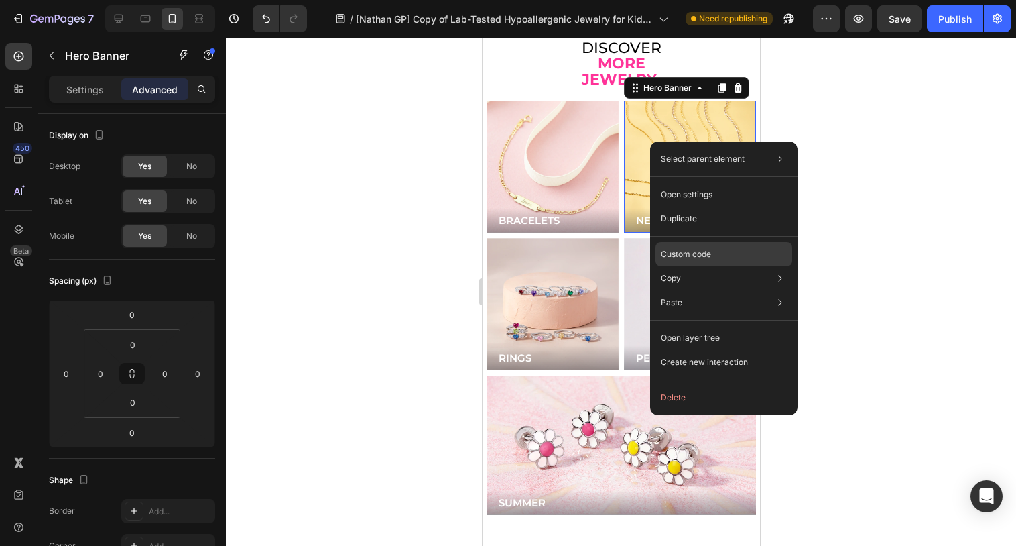
click at [681, 251] on p "Custom code" at bounding box center [686, 254] width 50 height 12
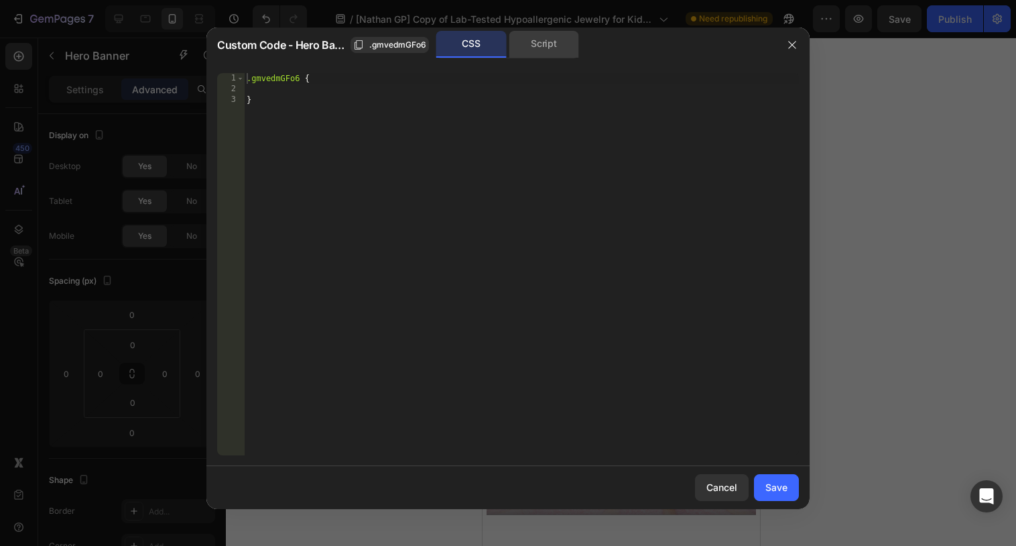
click at [561, 40] on div "Script" at bounding box center [544, 44] width 70 height 27
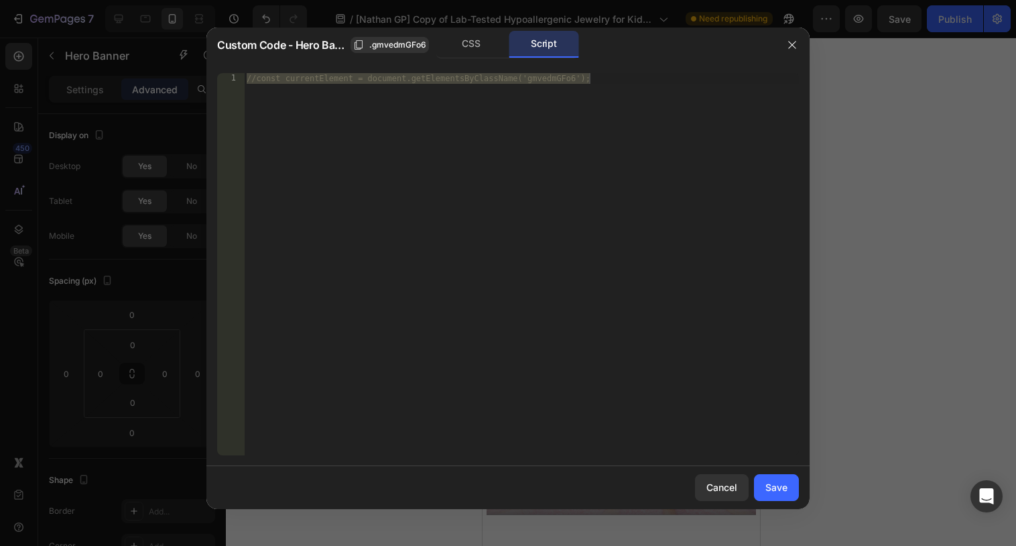
type textarea "//const currentElement = document.getElementsByClassName('gmvedmGFo6');"
click at [532, 160] on div "//const currentElement = document.getElementsByClassName('gmvedmGFo6');" at bounding box center [521, 274] width 555 height 403
paste textarea "[URL][DOMAIN_NAME]"
type textarea "[URL][DOMAIN_NAME]"
click at [771, 483] on div "Save" at bounding box center [776, 487] width 22 height 14
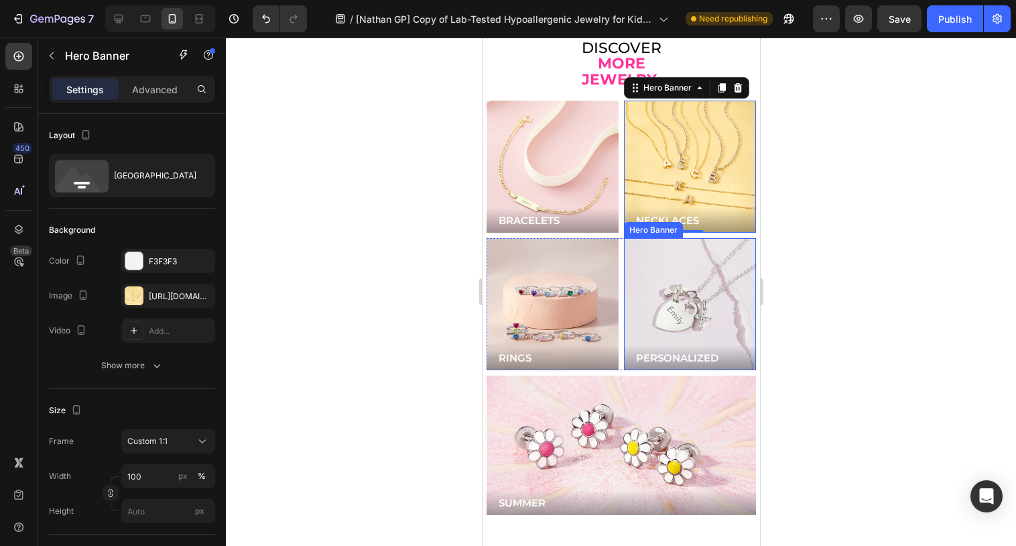
click at [688, 326] on div "Background Image" at bounding box center [689, 304] width 132 height 132
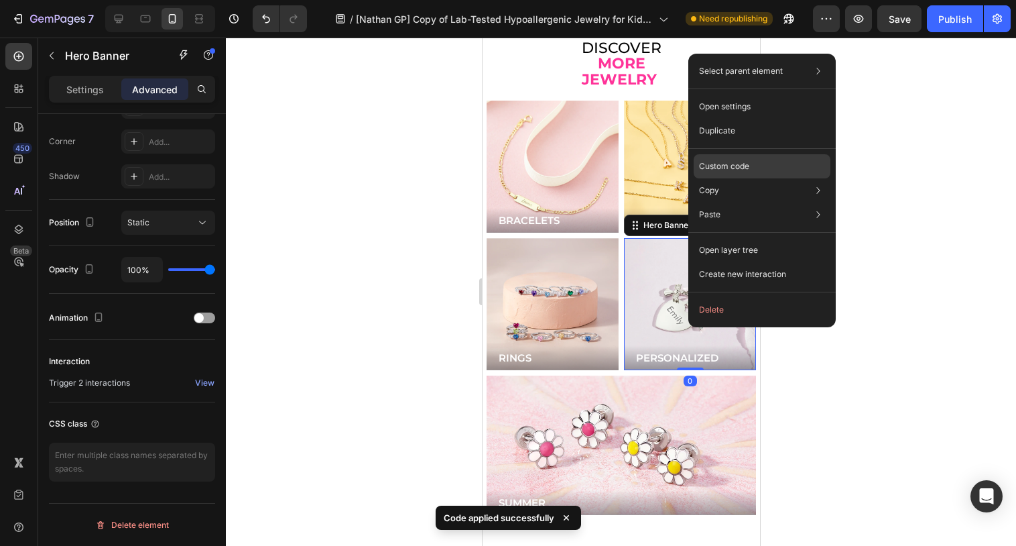
click at [753, 202] on div "Custom code" at bounding box center [762, 214] width 137 height 24
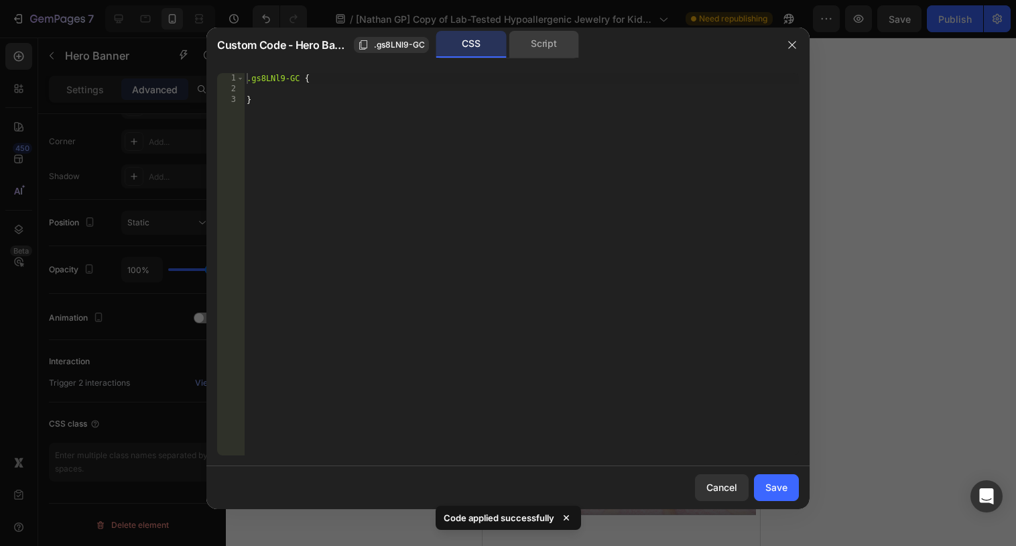
click at [556, 53] on div "Script" at bounding box center [544, 44] width 70 height 27
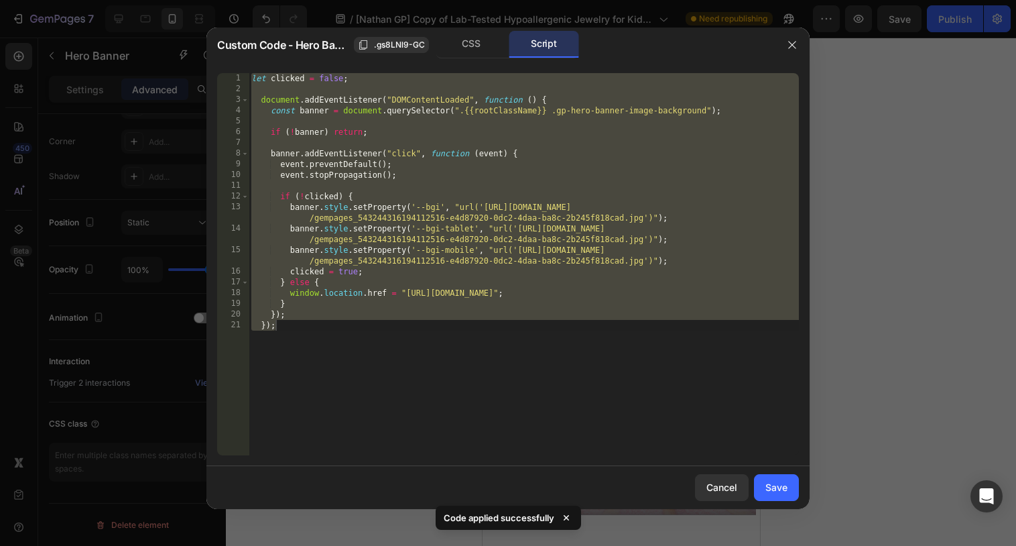
type textarea "}); });"
click at [541, 180] on div "let clicked = false ; document . addEventListener ( "DOMContentLoaded" , functi…" at bounding box center [524, 274] width 550 height 403
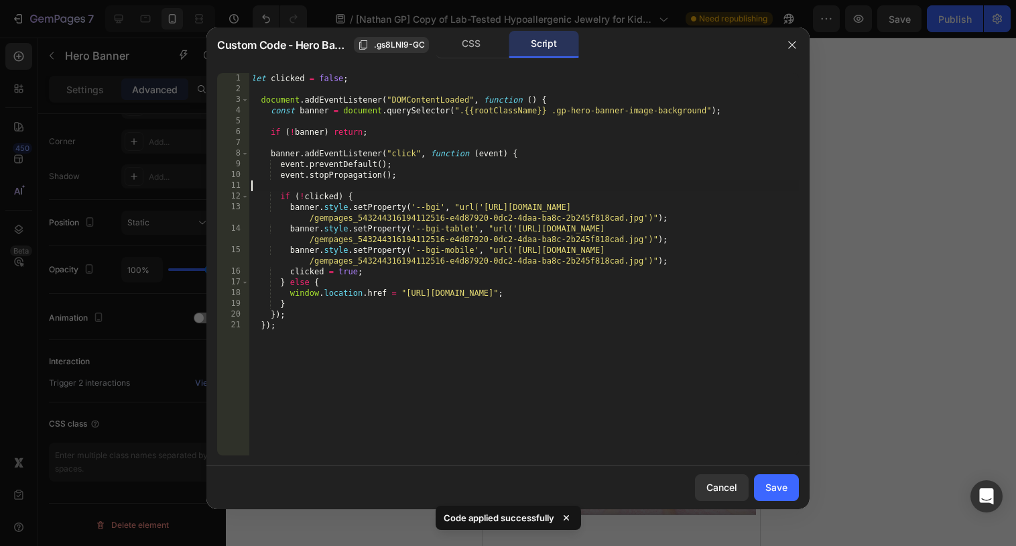
type textarea "}); });"
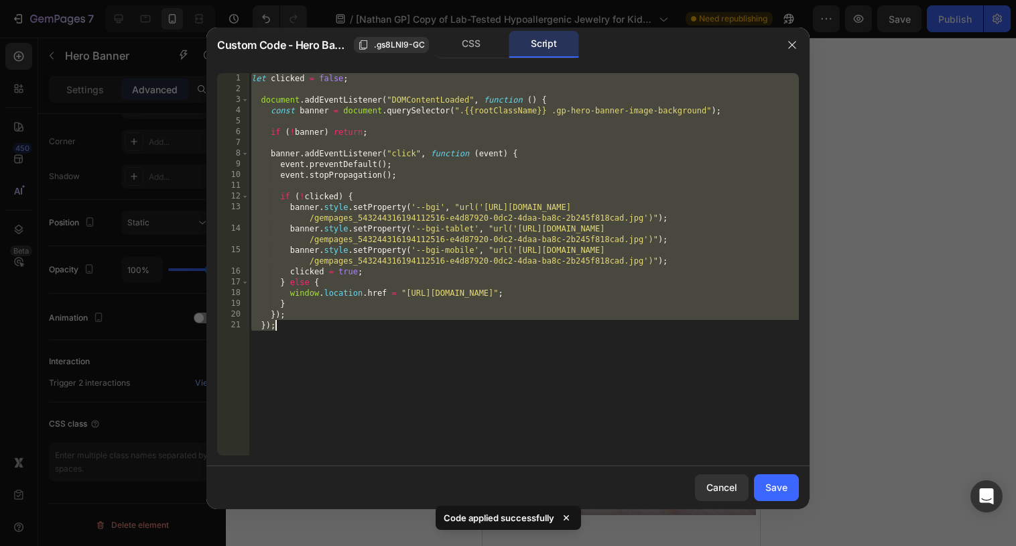
click at [877, 159] on div at bounding box center [508, 273] width 1016 height 546
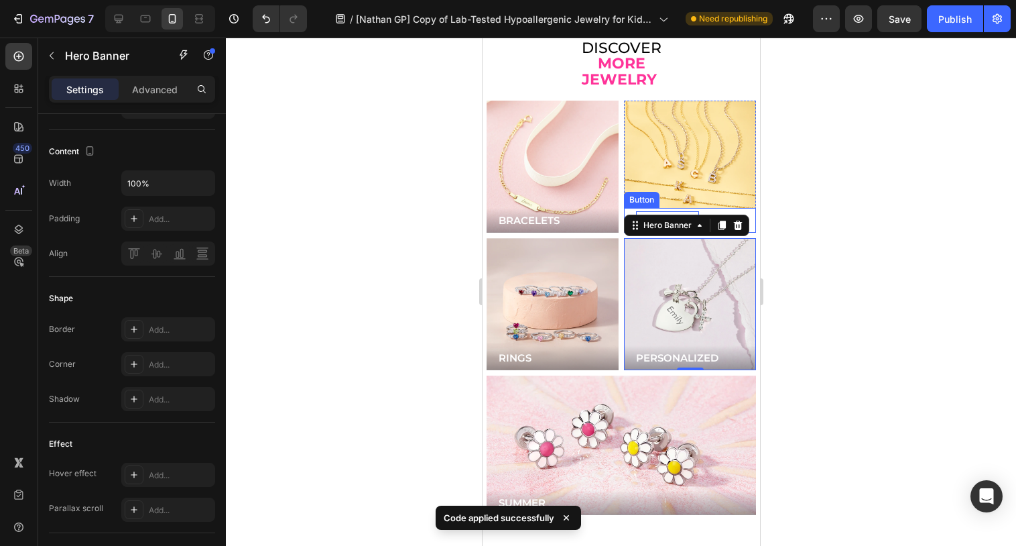
click at [671, 211] on p "NECKLACES" at bounding box center [666, 220] width 63 height 18
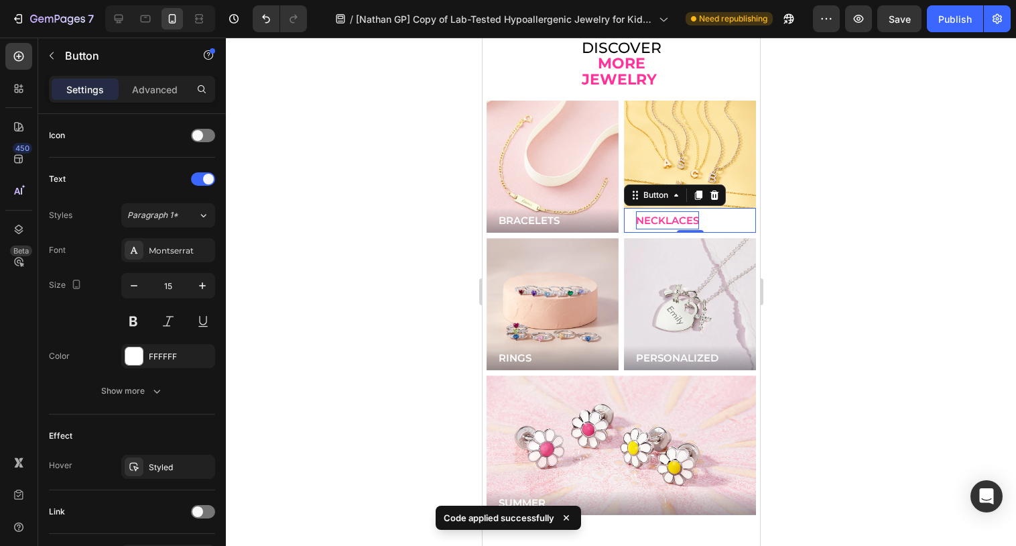
scroll to position [0, 0]
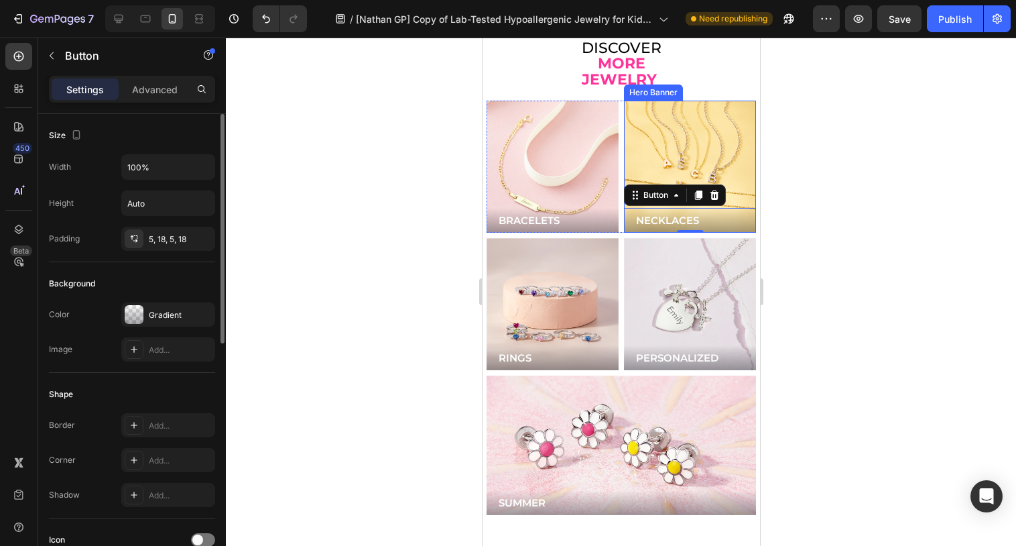
click at [693, 139] on div "Background Image" at bounding box center [689, 167] width 132 height 132
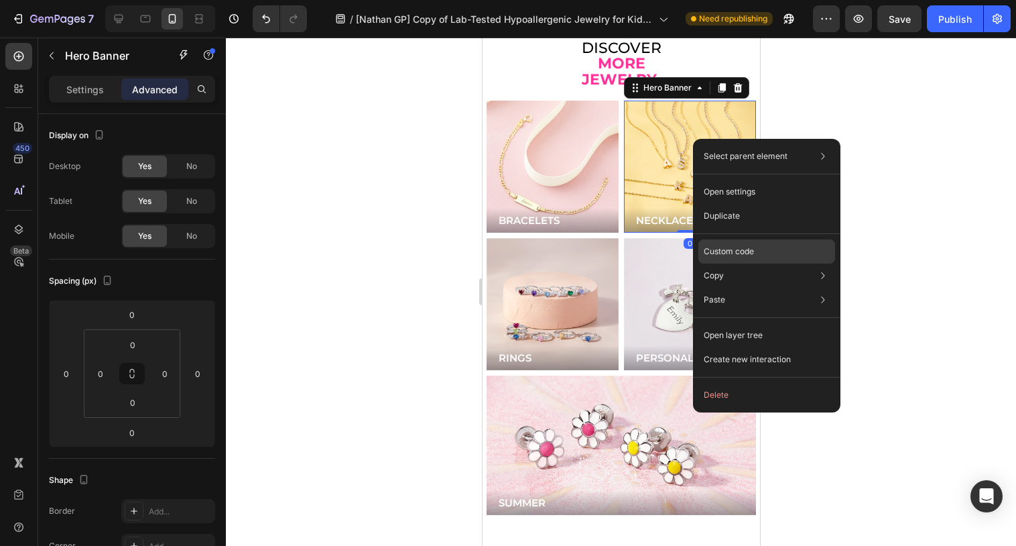
click at [726, 287] on div "Custom code" at bounding box center [766, 299] width 137 height 24
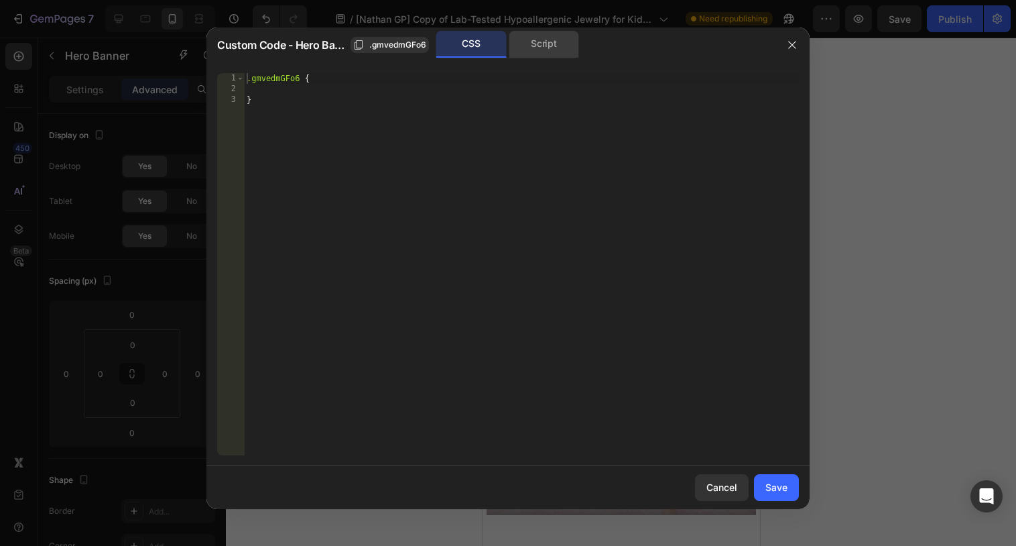
click at [548, 40] on div "Script" at bounding box center [544, 44] width 70 height 27
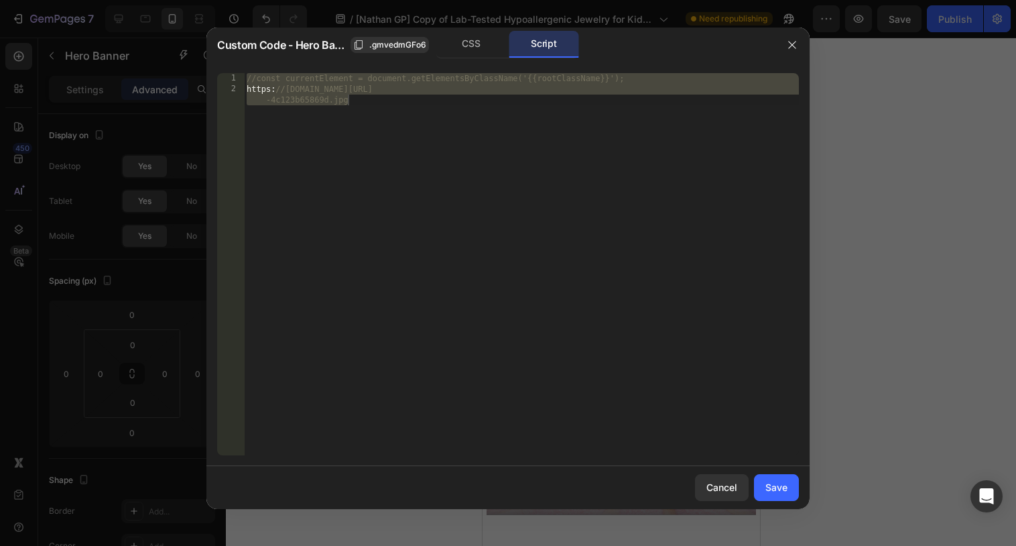
click at [544, 123] on div "//const currentElement = document.getElementsByClassName('{{rootClassName}}'); …" at bounding box center [521, 280] width 555 height 414
type textarea "[URL][DOMAIN_NAME]"
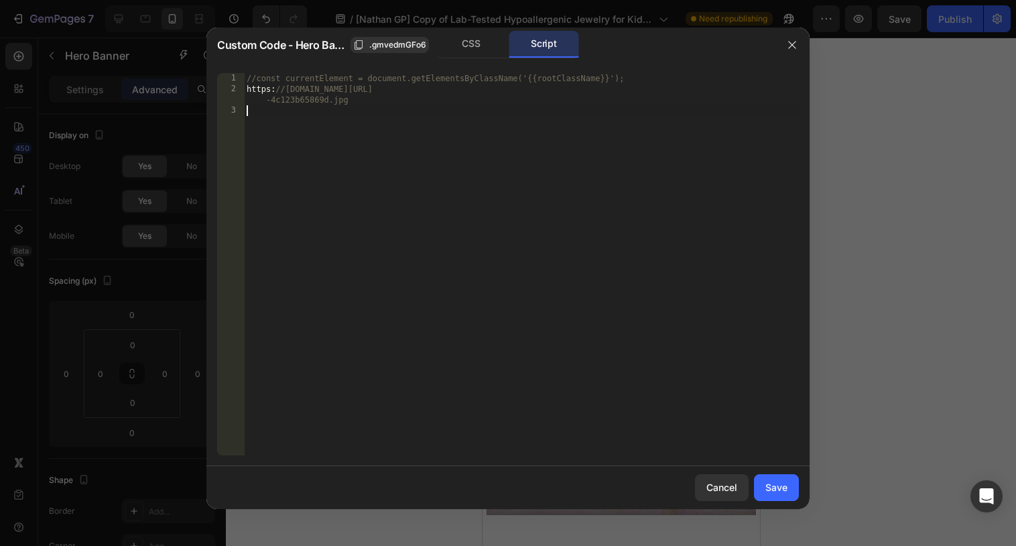
paste textarea "});"
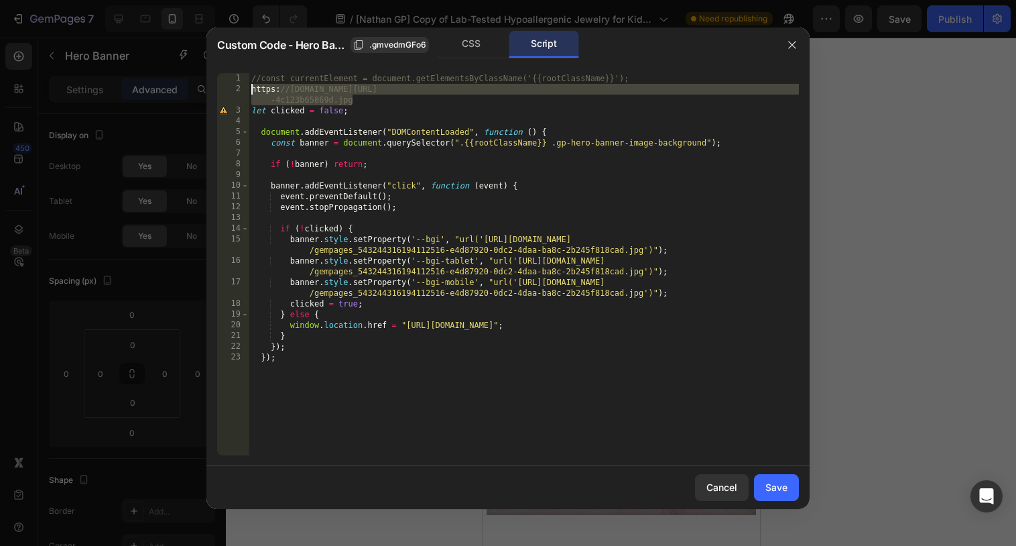
drag, startPoint x: 379, startPoint y: 101, endPoint x: 240, endPoint y: 90, distance: 139.8
click at [240, 90] on div "}); 1 2 3 4 5 6 7 8 9 10 11 12 13 14 15 16 17 18 19 20 21 22 23 //const current…" at bounding box center [508, 264] width 582 height 382
type textarea "[URL][DOMAIN_NAME]"
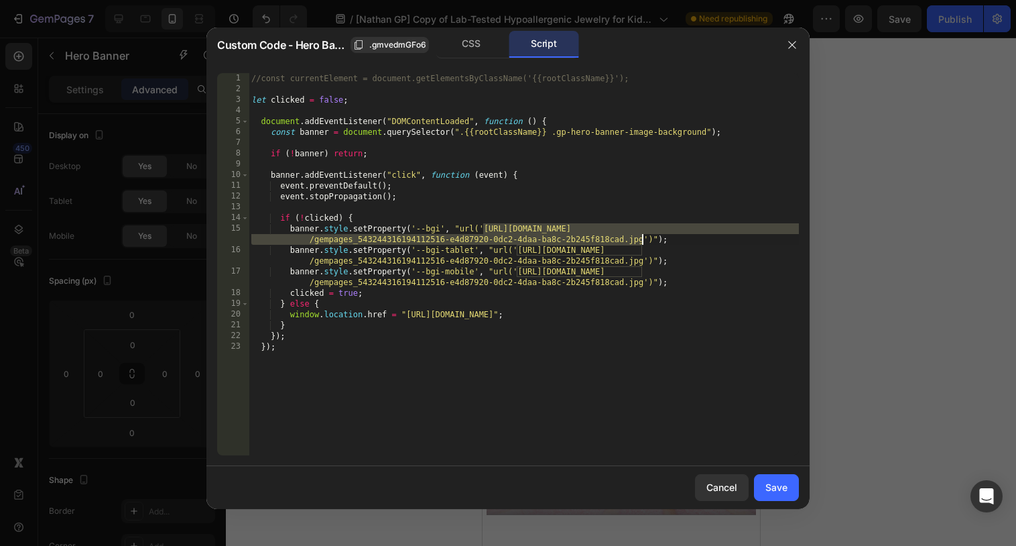
drag, startPoint x: 483, startPoint y: 227, endPoint x: 645, endPoint y: 237, distance: 161.9
click at [645, 237] on div "//const currentElement = document.getElementsByClassName('{{rootClassName}}'); …" at bounding box center [524, 274] width 550 height 403
paste textarea "27633be0-2231-49c9-a299-4c123b65869"
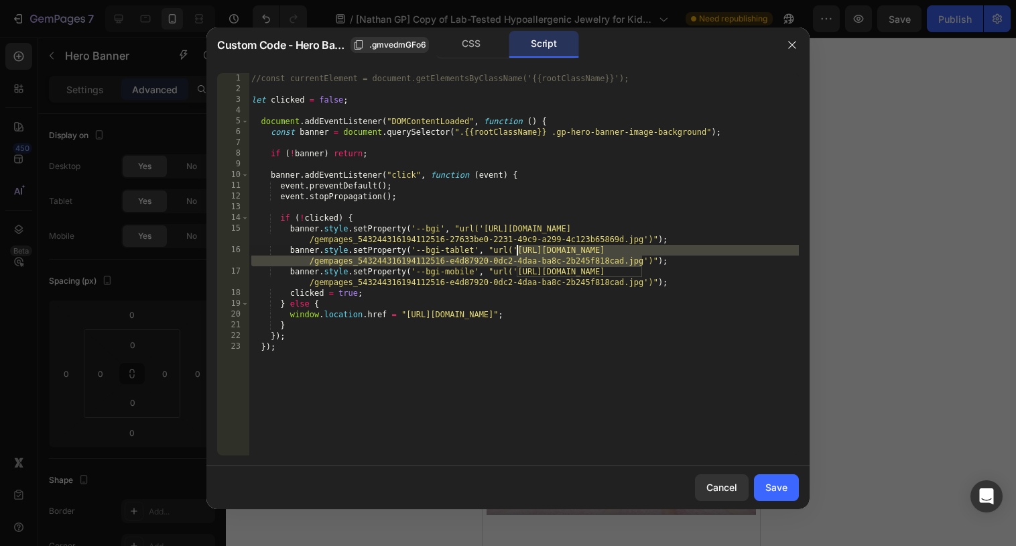
drag, startPoint x: 645, startPoint y: 257, endPoint x: 519, endPoint y: 248, distance: 125.6
click at [519, 248] on div "//const currentElement = document.getElementsByClassName('{{rootClassName}}'); …" at bounding box center [524, 274] width 550 height 403
paste textarea "27633be0-2231-49c9-a299-4c123b65869"
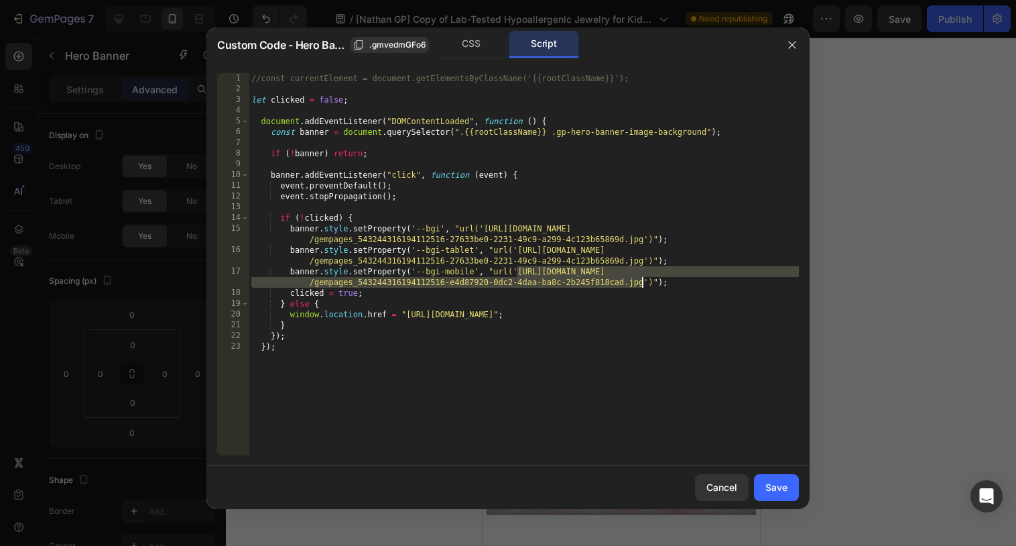
drag, startPoint x: 519, startPoint y: 269, endPoint x: 642, endPoint y: 285, distance: 124.4
click at [642, 285] on div "//const currentElement = document.getElementsByClassName('{{rootClassName}}'); …" at bounding box center [524, 274] width 550 height 403
paste textarea "27633be0-2231-49c9-a299-4c123b65869"
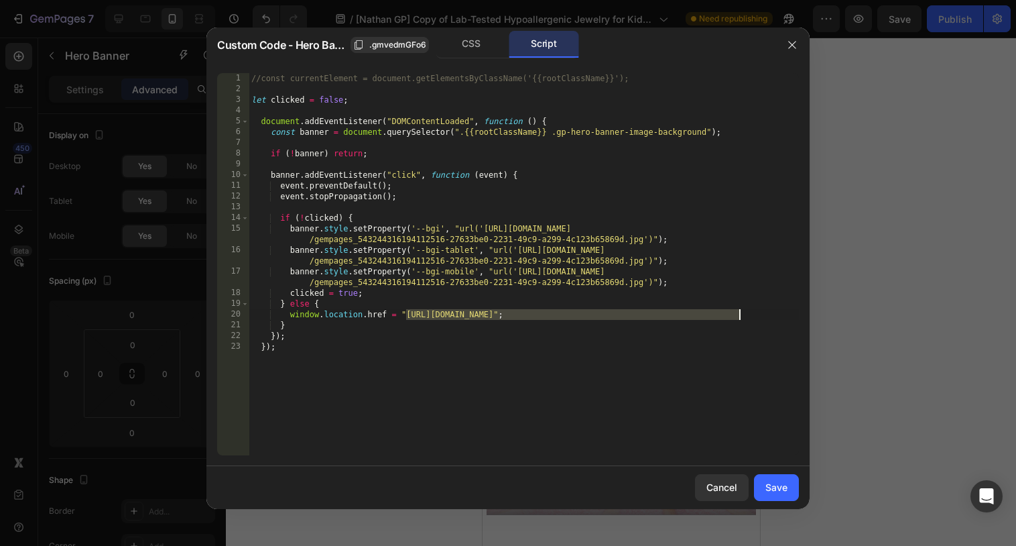
drag, startPoint x: 407, startPoint y: 312, endPoint x: 737, endPoint y: 316, distance: 330.4
click at [737, 316] on div "//const currentElement = document.getElementsByClassName('{{rootClassName}}'); …" at bounding box center [524, 274] width 550 height 403
paste textarea "childrens-necklaces"
type textarea "window.location.href = "[URL][DOMAIN_NAME]";"
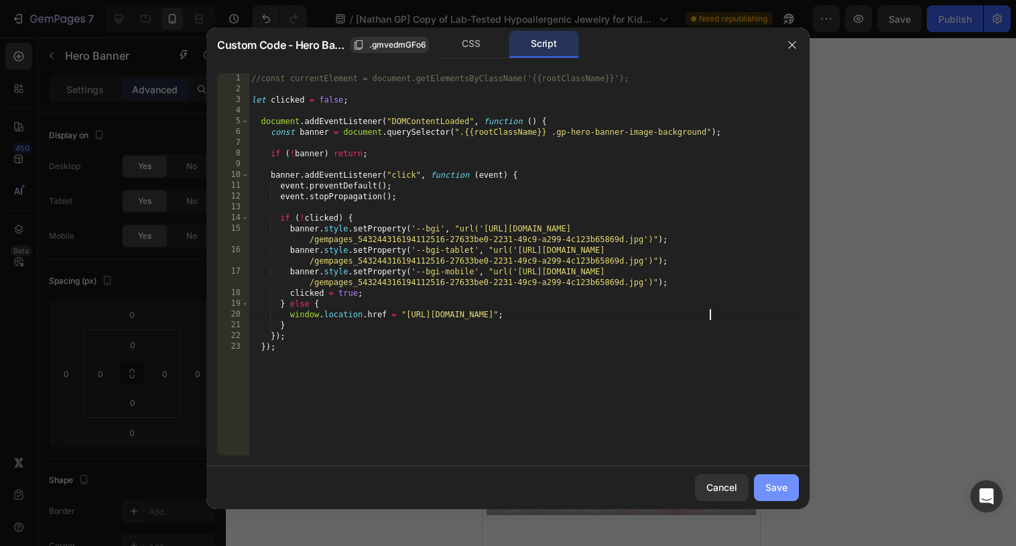
click at [781, 494] on div "Save" at bounding box center [776, 487] width 22 height 14
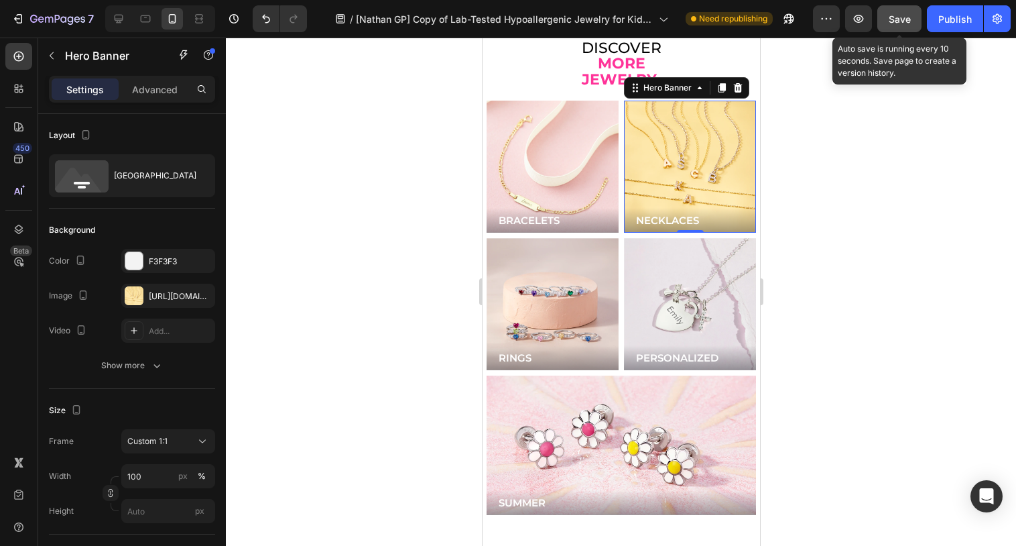
click at [892, 10] on button "Save" at bounding box center [899, 18] width 44 height 27
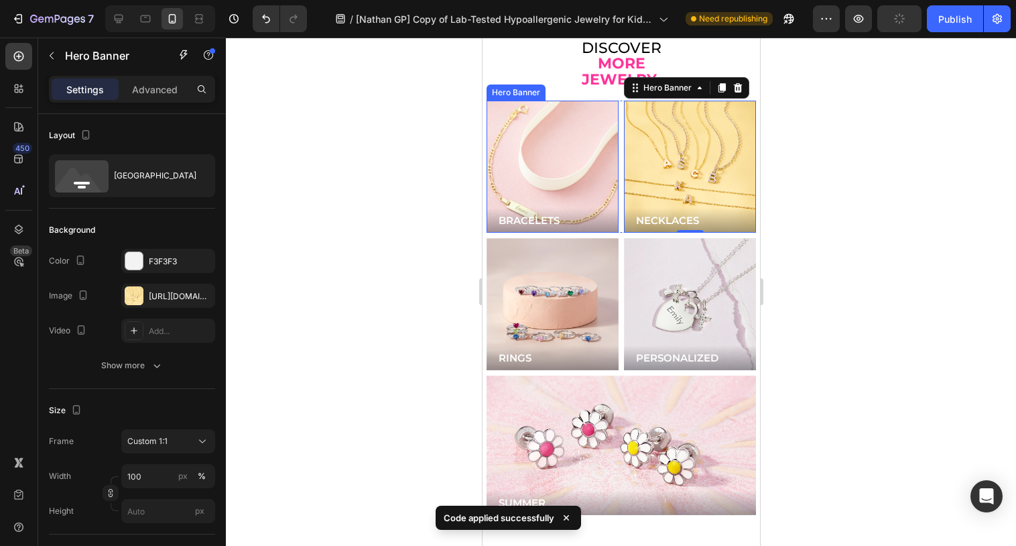
click at [541, 155] on div "Background Image" at bounding box center [551, 166] width 158 height 158
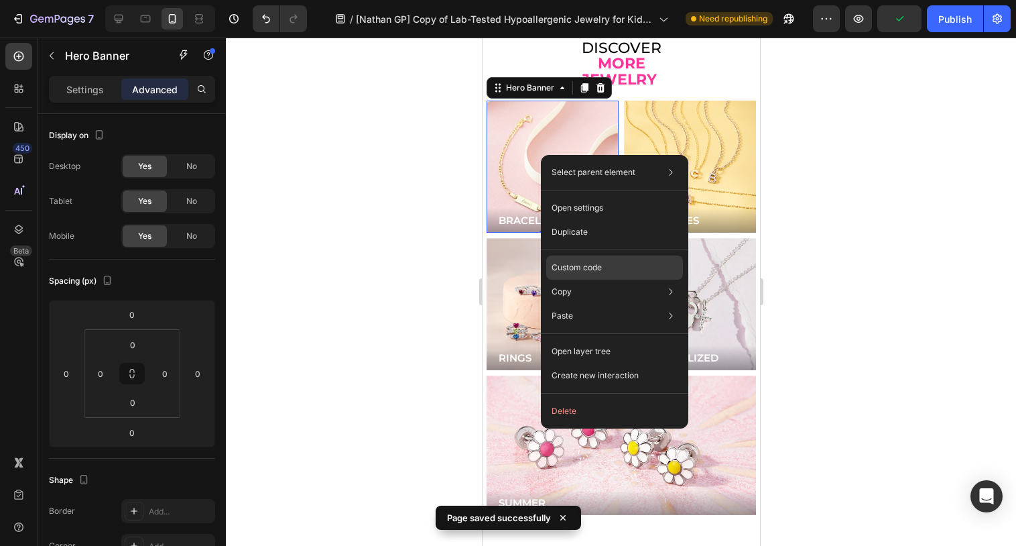
click at [575, 271] on p "Custom code" at bounding box center [577, 267] width 50 height 12
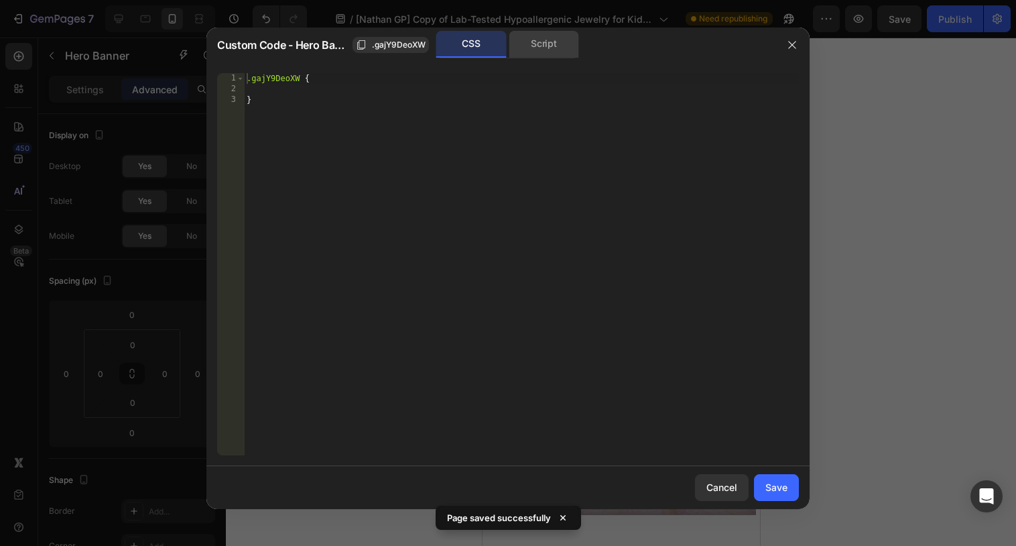
click at [544, 48] on div "Script" at bounding box center [544, 44] width 70 height 27
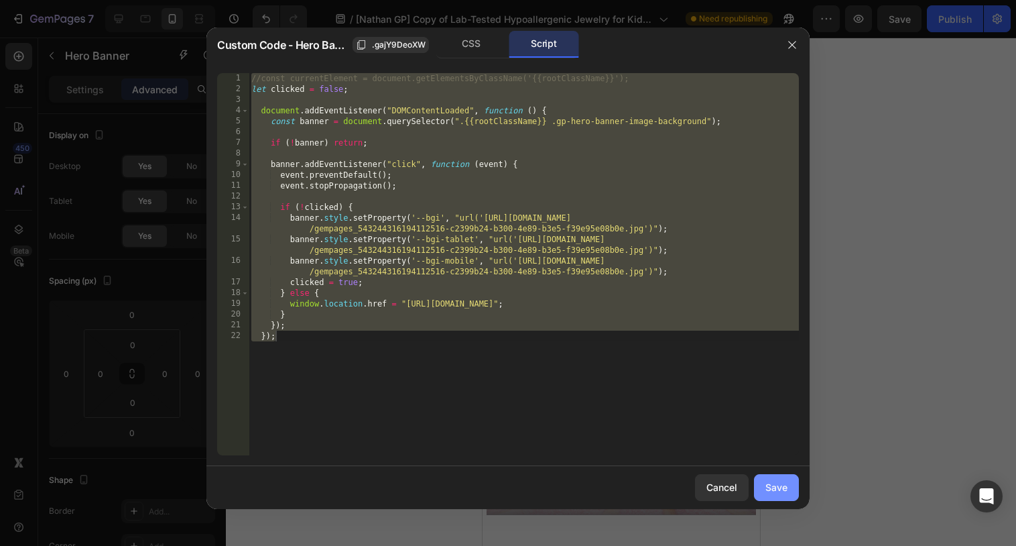
click at [774, 488] on div "Save" at bounding box center [776, 487] width 22 height 14
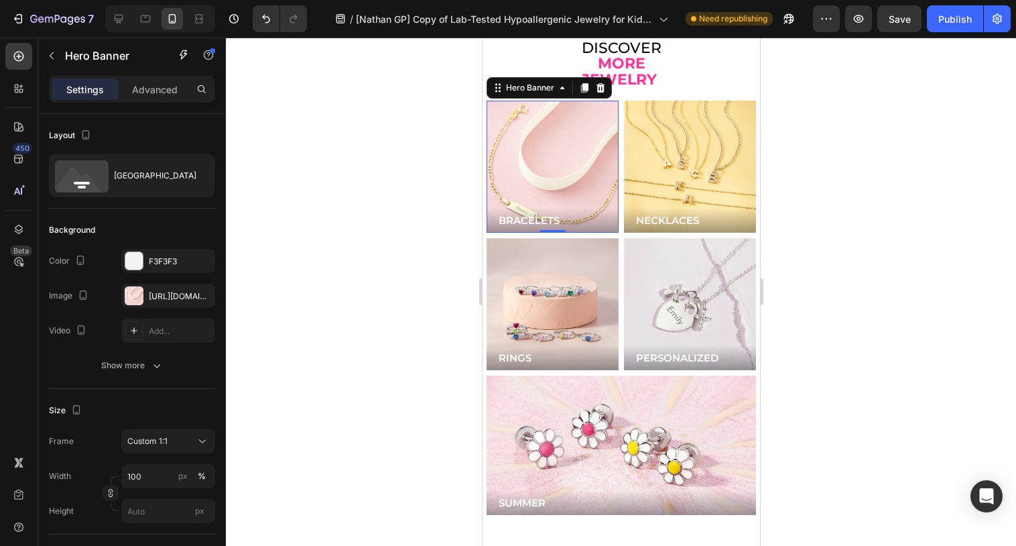
click at [581, 151] on div "Background Image" at bounding box center [551, 166] width 158 height 158
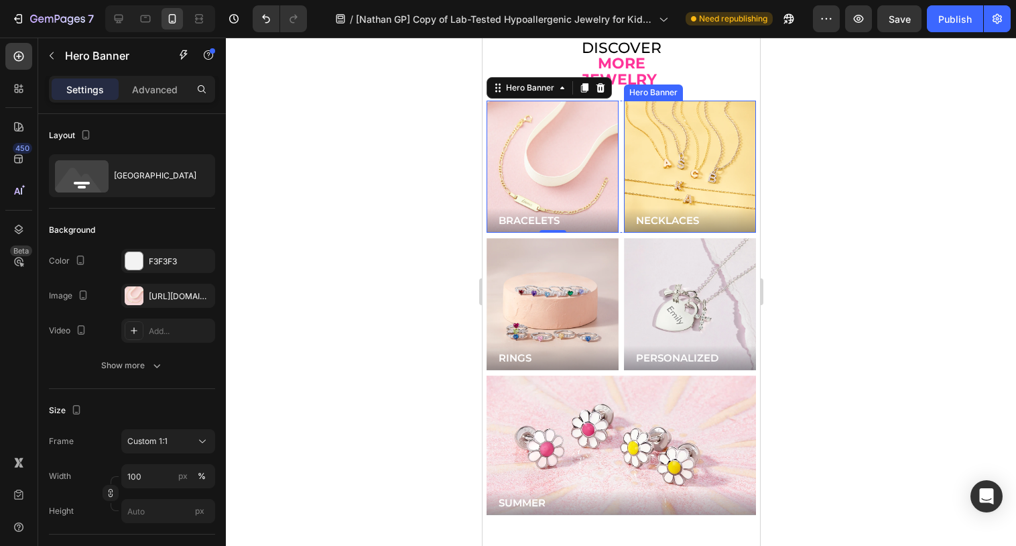
click at [645, 151] on div "Background Image" at bounding box center [689, 167] width 132 height 132
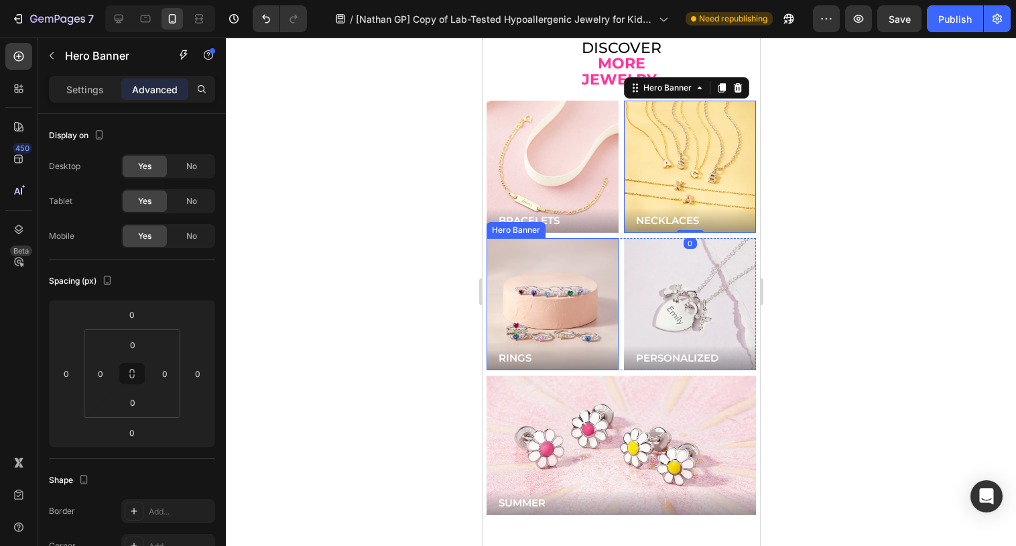
click at [599, 273] on div "Background Image" at bounding box center [552, 304] width 132 height 132
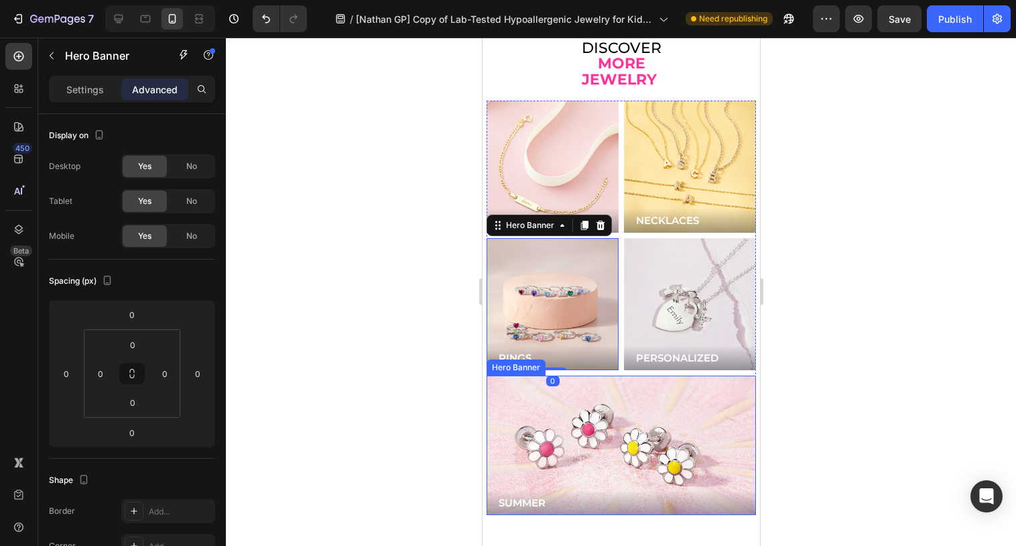
click at [609, 383] on div "Background Image" at bounding box center [620, 444] width 269 height 139
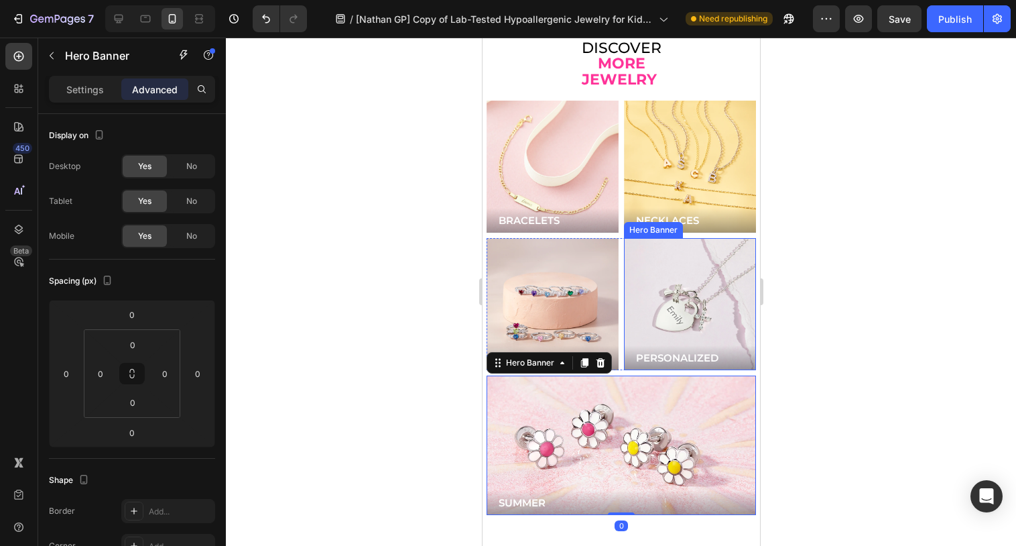
click at [676, 306] on div "Background Image" at bounding box center [689, 304] width 132 height 132
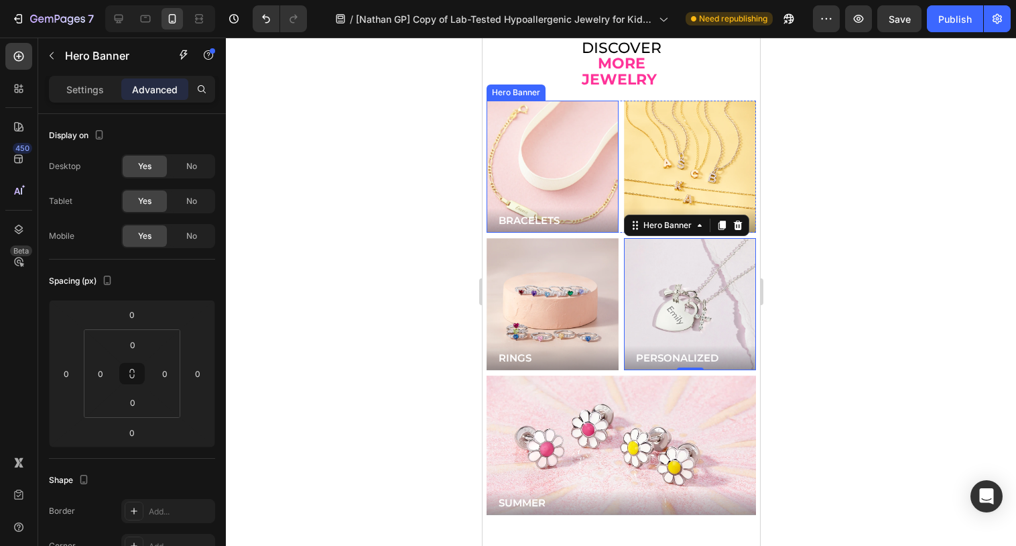
click at [539, 149] on div "Background Image" at bounding box center [551, 166] width 158 height 158
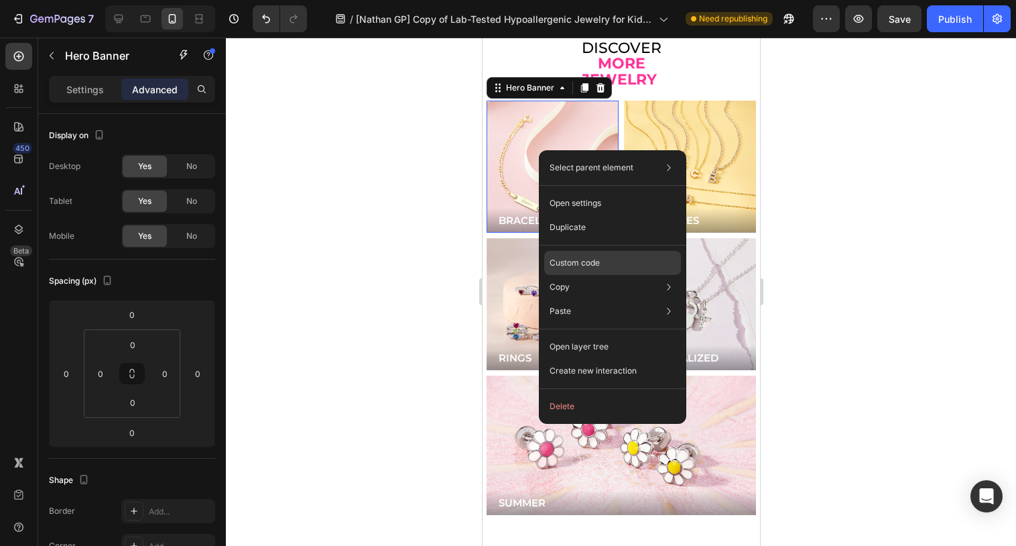
click at [571, 267] on p "Custom code" at bounding box center [575, 263] width 50 height 12
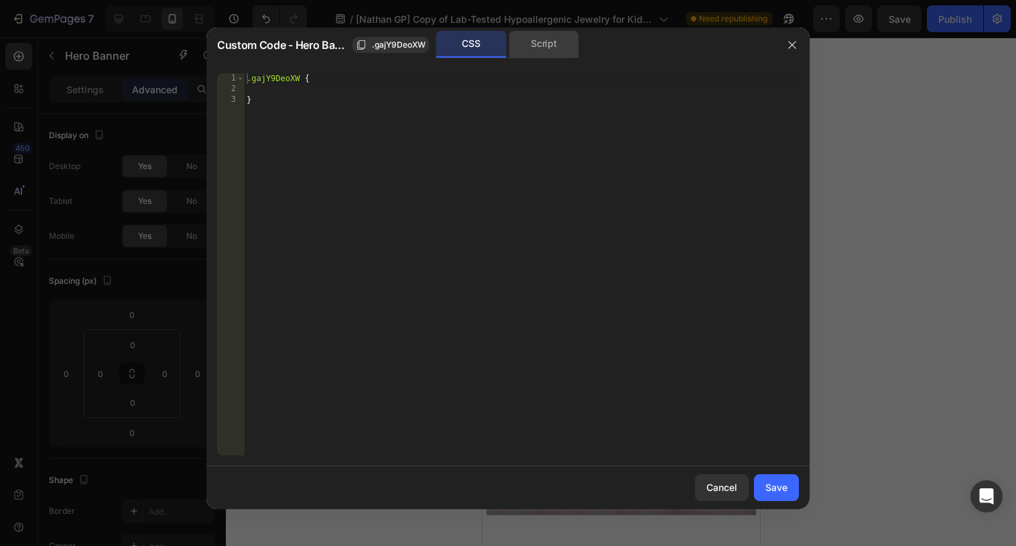
click at [537, 54] on div "Script" at bounding box center [544, 44] width 70 height 27
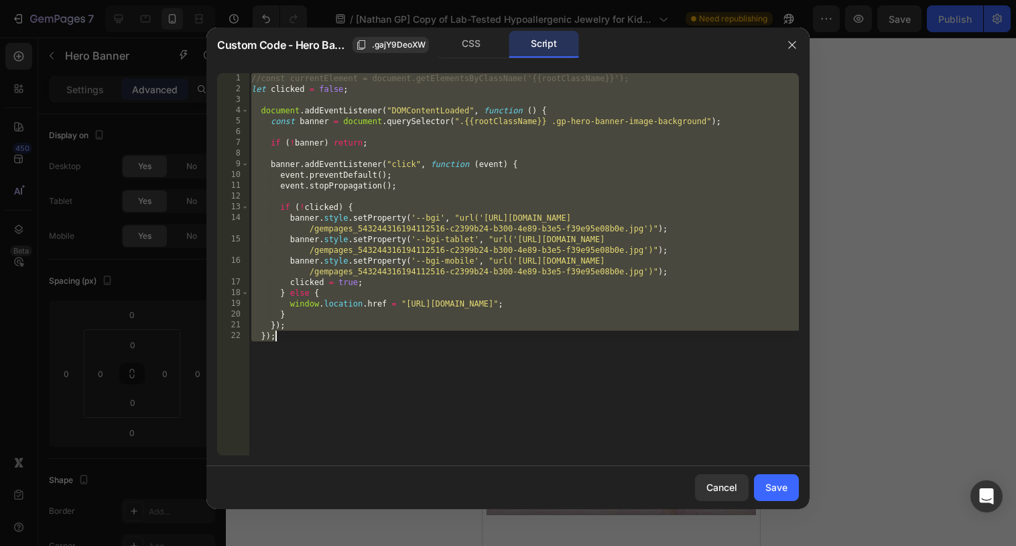
click at [509, 166] on div "//const currentElement = document.getElementsByClassName('{{rootClassName}}'); …" at bounding box center [524, 274] width 550 height 403
click at [482, 50] on div "CSS" at bounding box center [471, 44] width 70 height 27
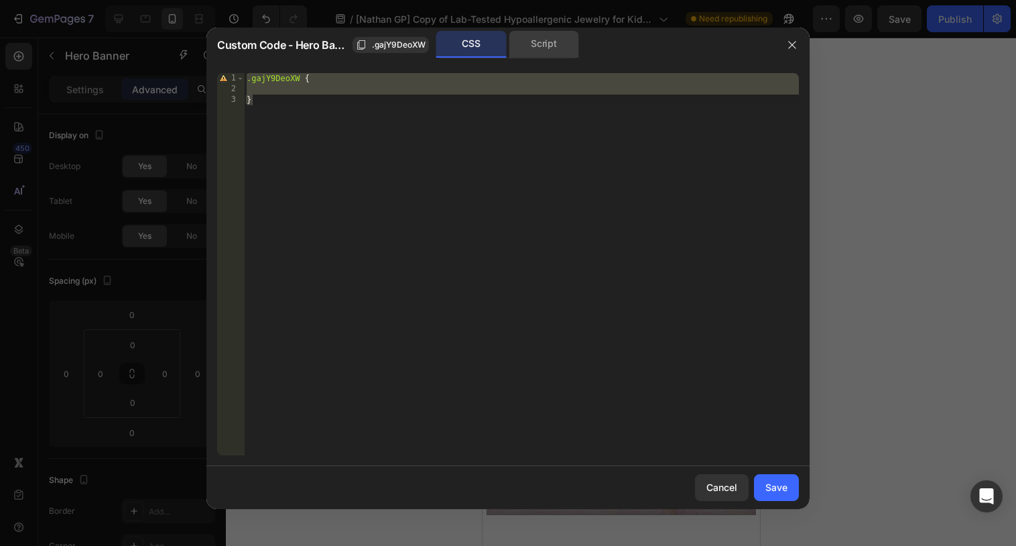
click at [546, 47] on div "Script" at bounding box center [544, 44] width 70 height 27
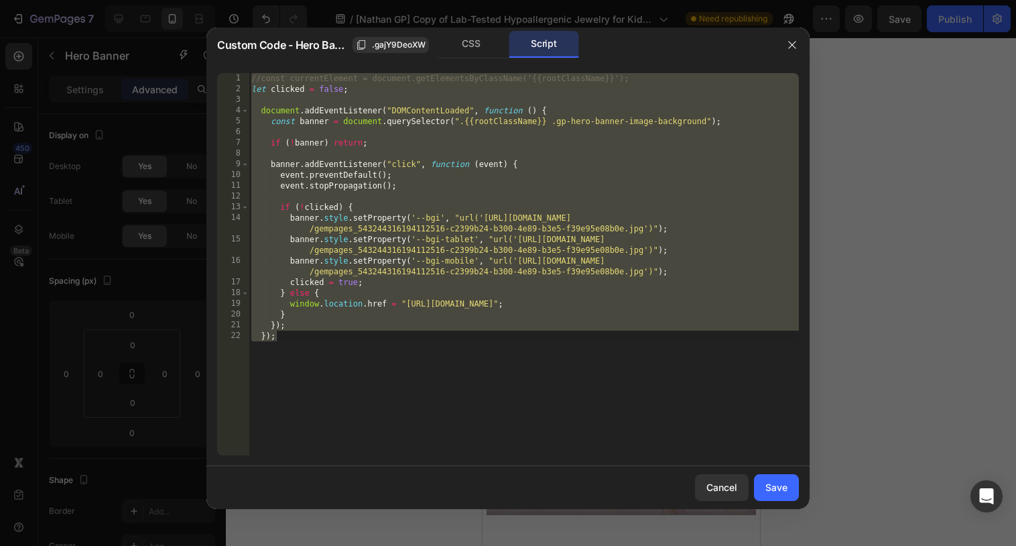
click at [446, 232] on div "//const currentElement = document.getElementsByClassName('{{rootClassName}}'); …" at bounding box center [524, 274] width 550 height 403
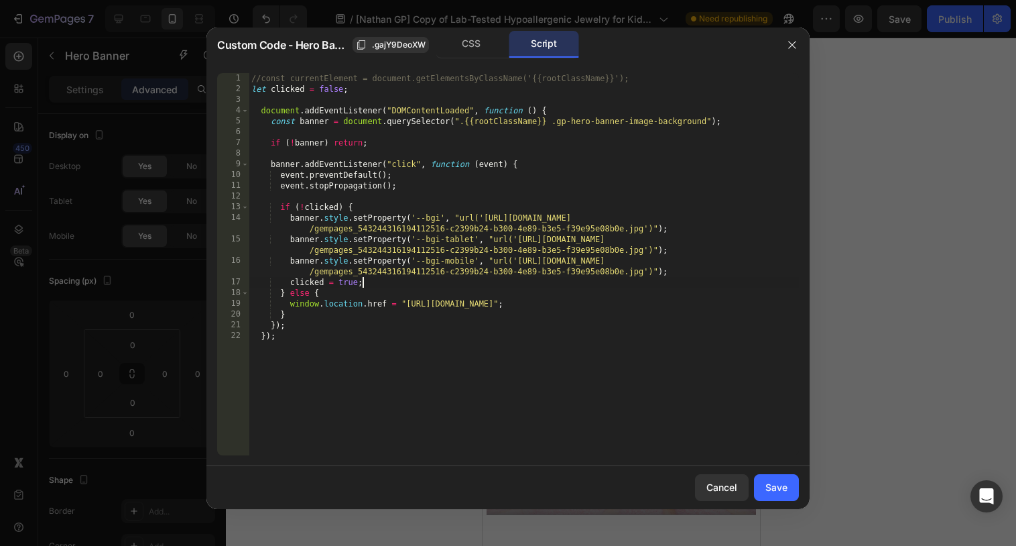
click at [372, 279] on div "//const currentElement = document.getElementsByClassName('{{rootClassName}}'); …" at bounding box center [524, 274] width 550 height 403
type textarea "clicked = true;"
paste textarea "}"
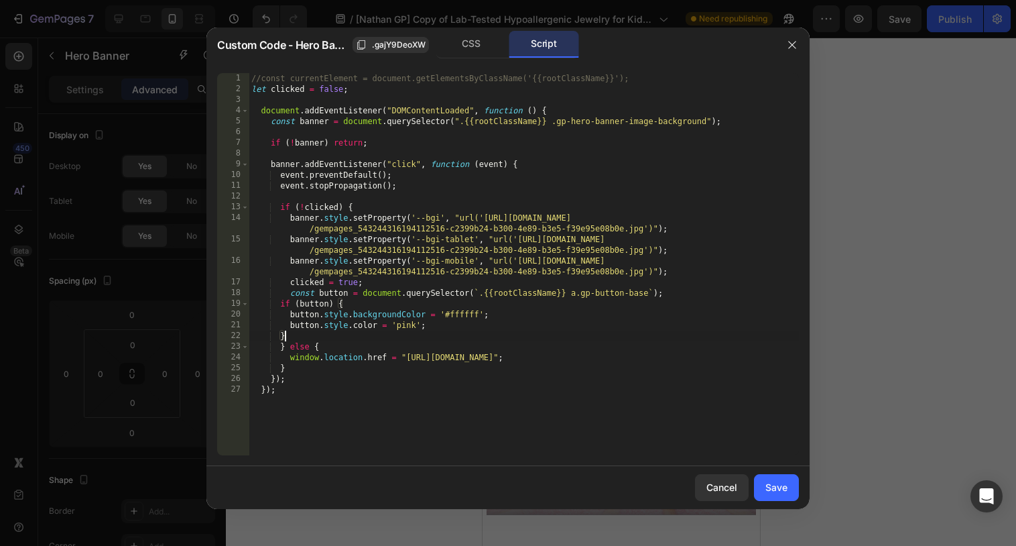
type textarea "}"
click at [757, 491] on button "Save" at bounding box center [776, 487] width 45 height 27
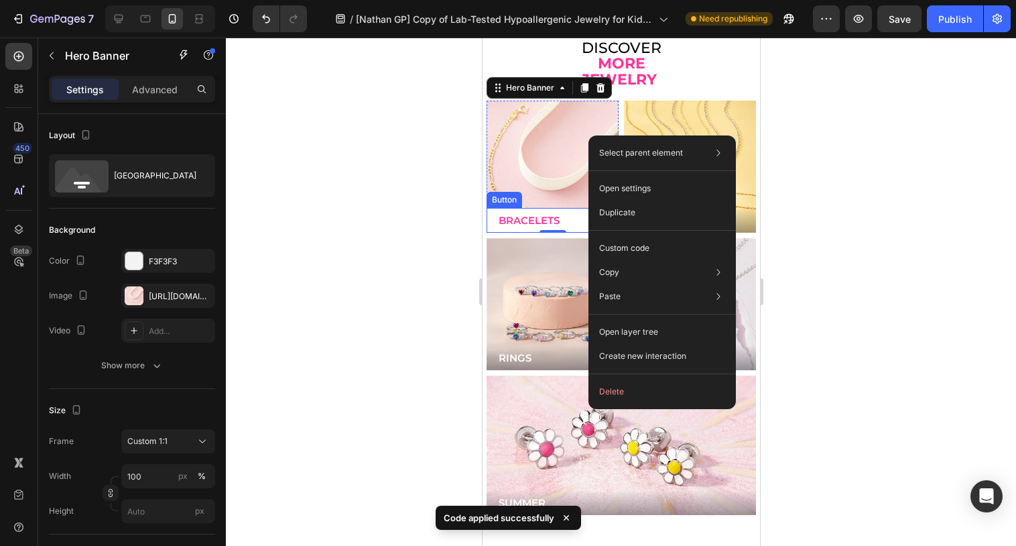
click at [562, 208] on button "BRACELETS" at bounding box center [552, 220] width 132 height 25
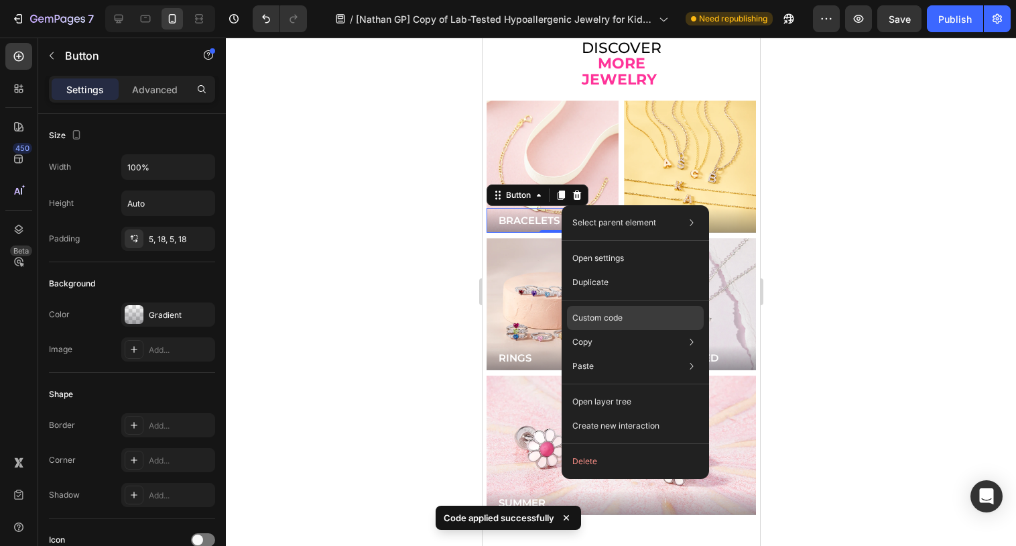
click at [593, 315] on p "Custom code" at bounding box center [597, 318] width 50 height 12
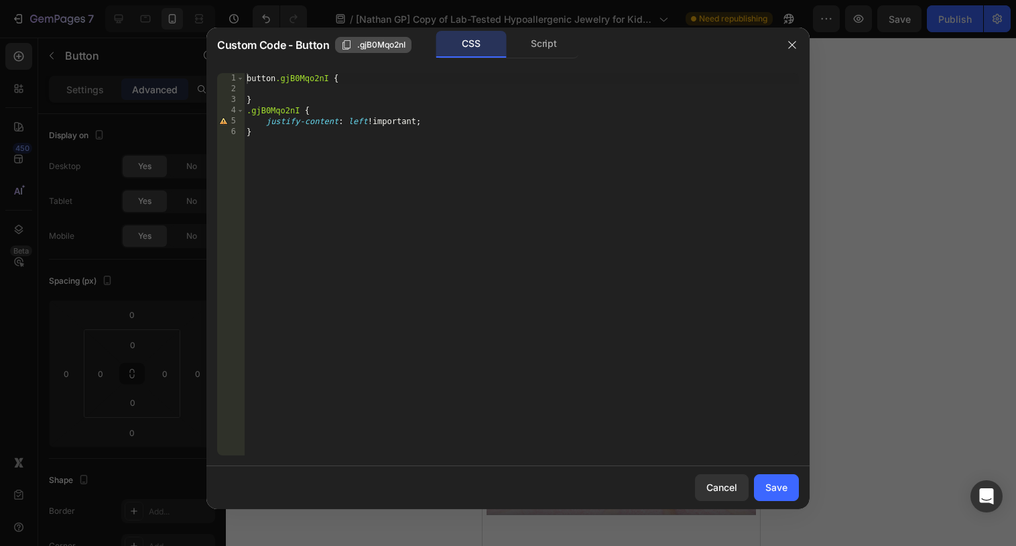
click at [366, 47] on span ".gjB0Mqo2nI" at bounding box center [381, 45] width 48 height 12
click at [724, 488] on div "Cancel" at bounding box center [721, 487] width 31 height 14
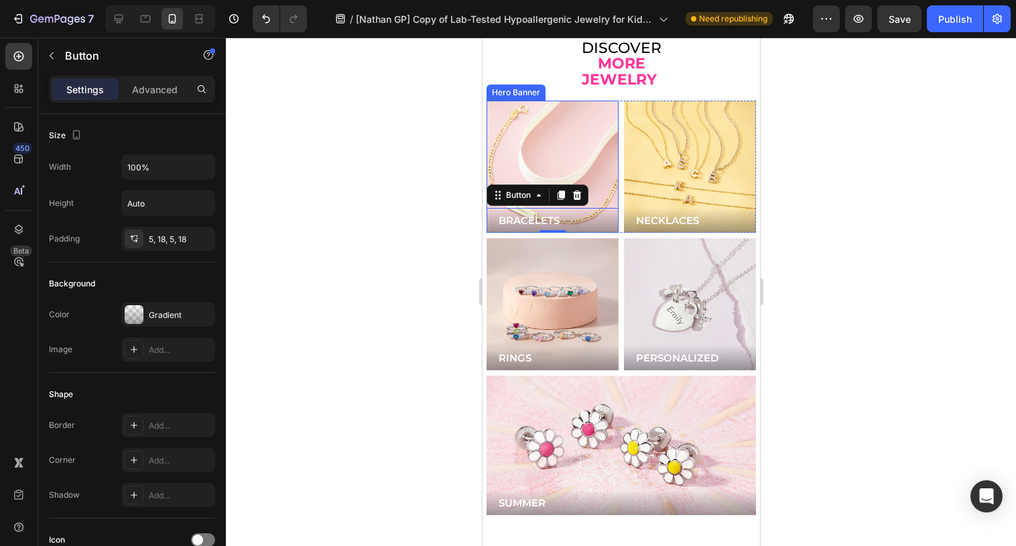
click at [574, 147] on div "Background Image" at bounding box center [551, 166] width 158 height 158
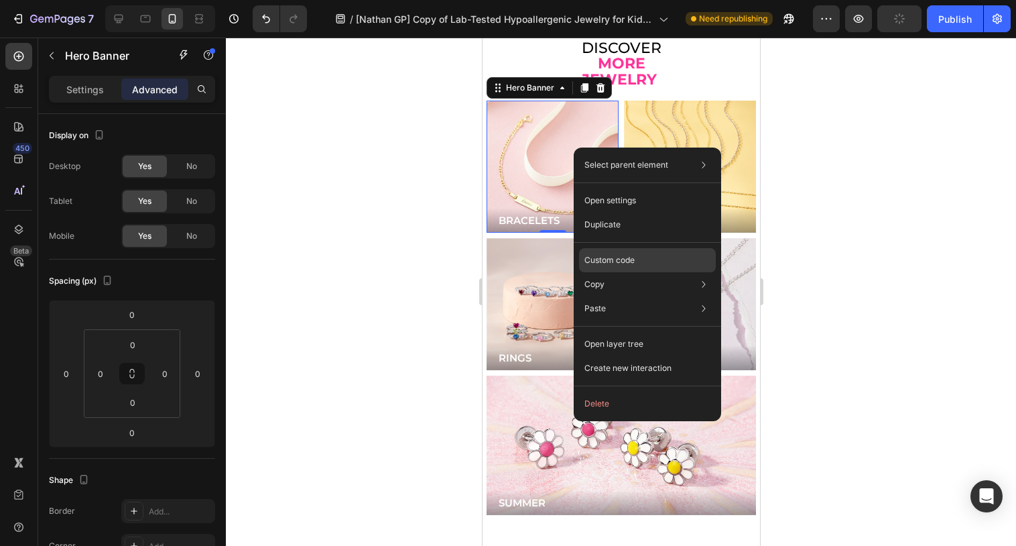
click at [631, 259] on p "Custom code" at bounding box center [609, 260] width 50 height 12
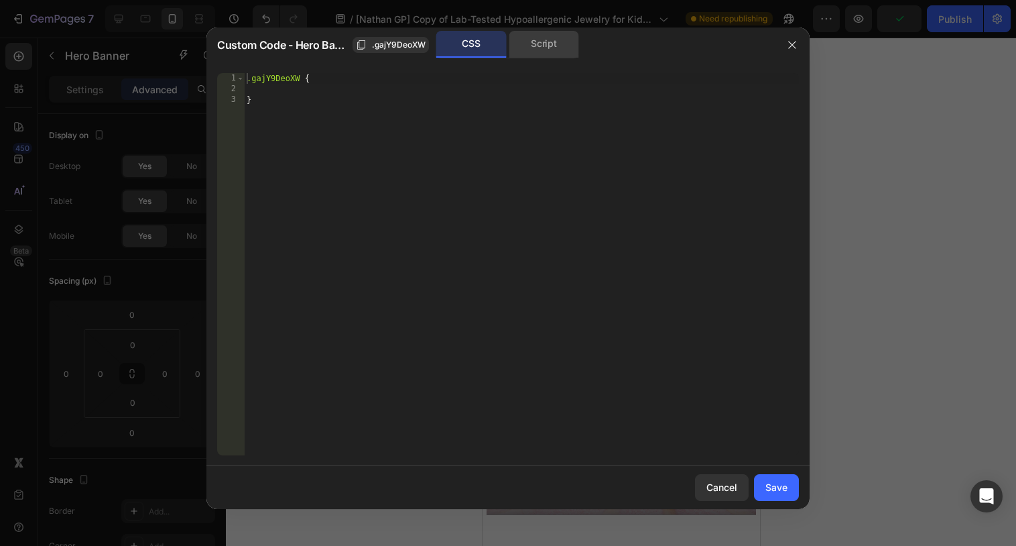
click at [545, 56] on div "Script" at bounding box center [544, 44] width 70 height 27
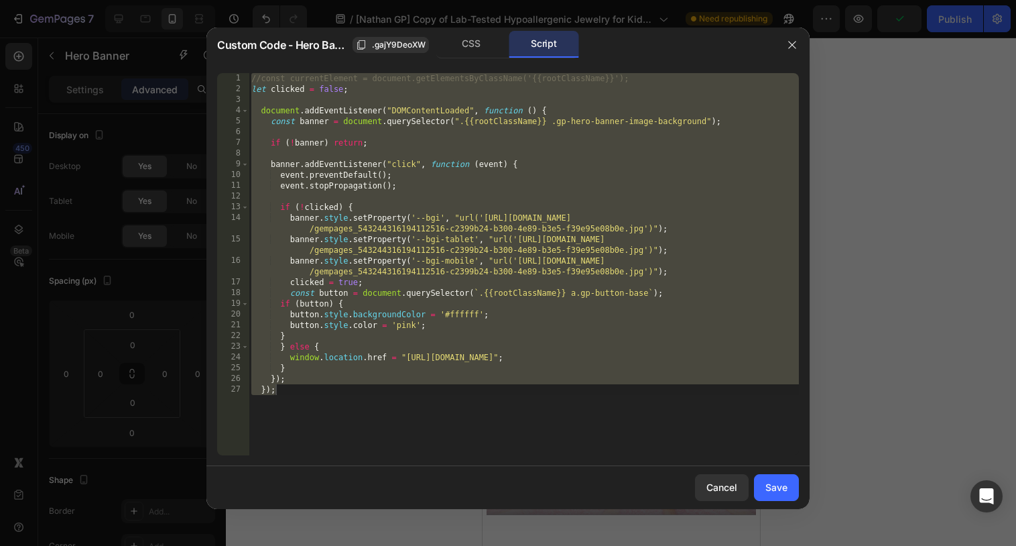
click at [592, 283] on div "//const currentElement = document.getElementsByClassName('{{rootClassName}}'); …" at bounding box center [524, 274] width 550 height 403
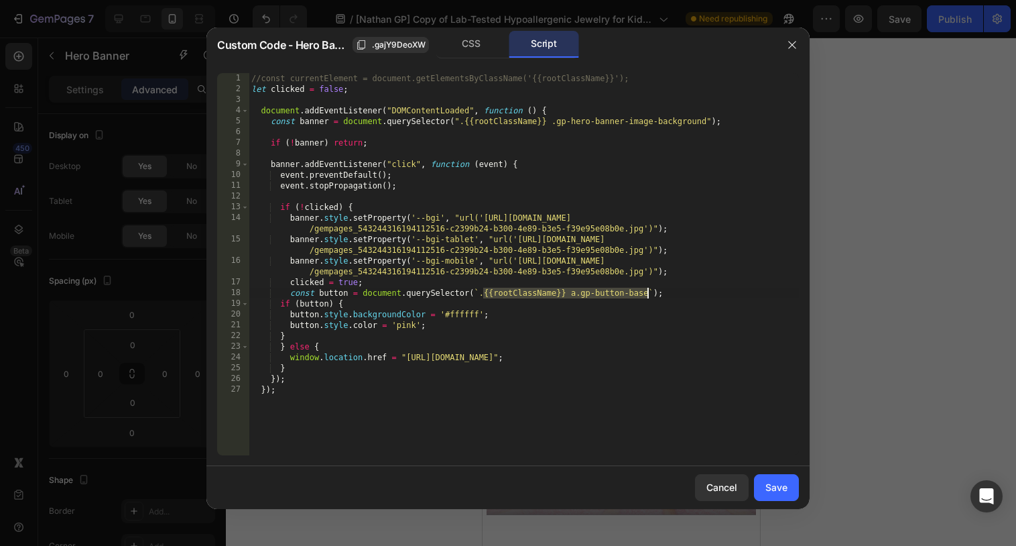
drag, startPoint x: 483, startPoint y: 291, endPoint x: 647, endPoint y: 296, distance: 164.3
click at [647, 296] on div "//const currentElement = document.getElementsByClassName('{{rootClassName}}'); …" at bounding box center [524, 274] width 550 height 403
paste textarea ".gjB0Mqo2nI"
click at [485, 291] on div "//const currentElement = document.getElementsByClassName('{{rootClassName}}'); …" at bounding box center [524, 274] width 550 height 403
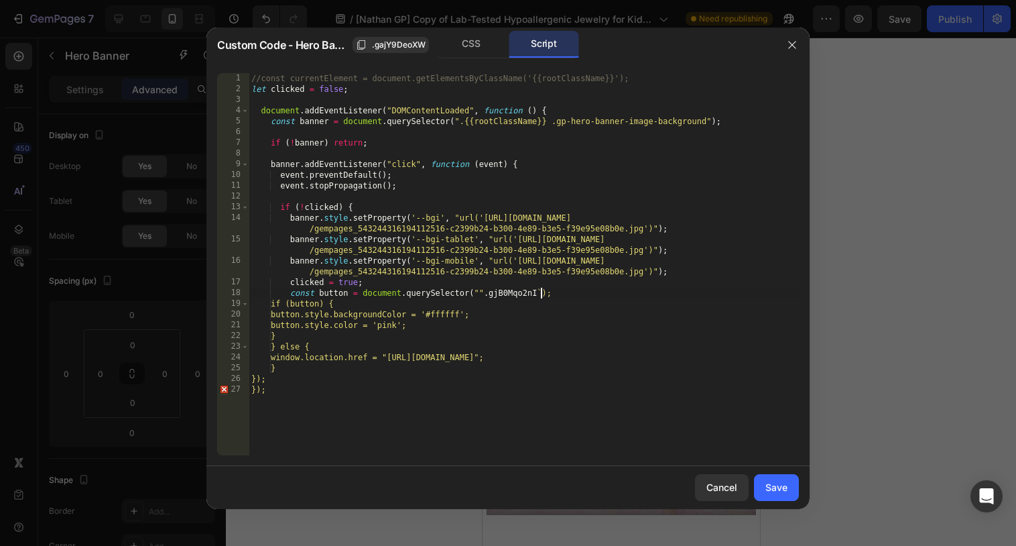
click at [539, 296] on div "//const currentElement = document.getElementsByClassName('{{rootClassName}}'); …" at bounding box center [524, 274] width 550 height 403
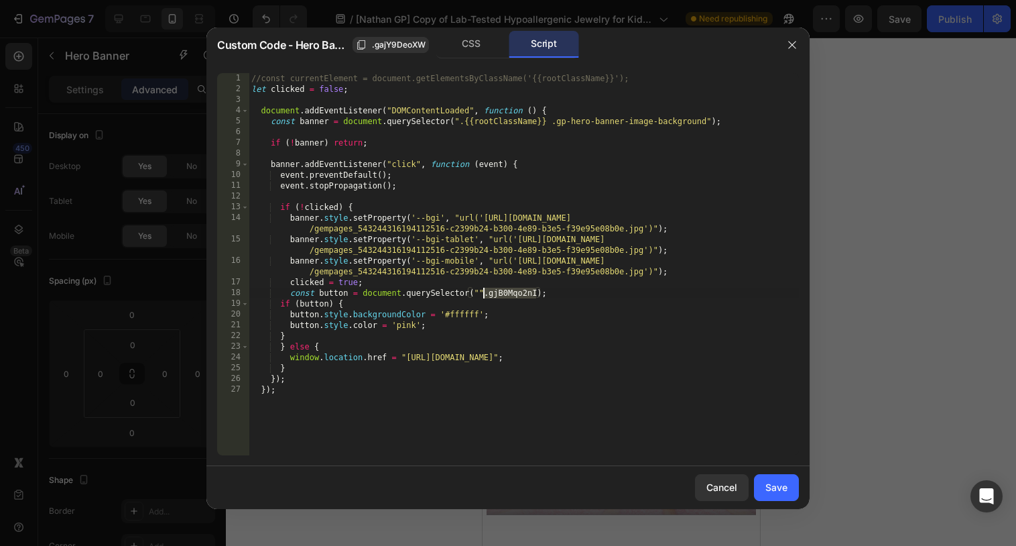
click at [484, 291] on div "//const currentElement = document.getElementsByClassName('{{rootClassName}}'); …" at bounding box center [524, 274] width 550 height 403
click at [480, 291] on div "//const currentElement = document.getElementsByClassName('{{rootClassName}}'); …" at bounding box center [524, 274] width 550 height 403
paste textarea ".gjB0Mqo2nI"
type textarea "const button = document.querySelector(".gjB0Mqo2nI");"
click at [769, 490] on div "Save" at bounding box center [776, 487] width 22 height 14
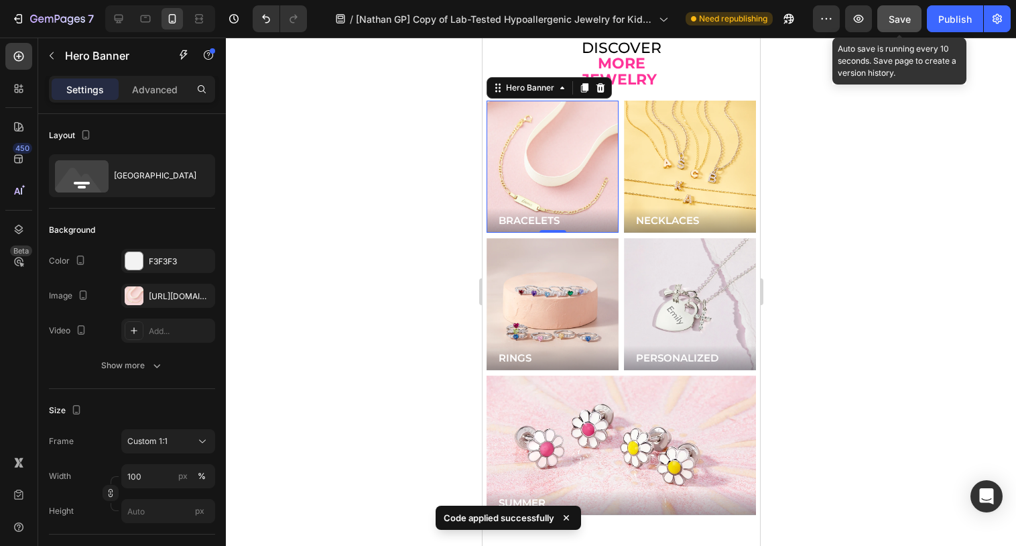
click at [888, 27] on button "Save" at bounding box center [899, 18] width 44 height 27
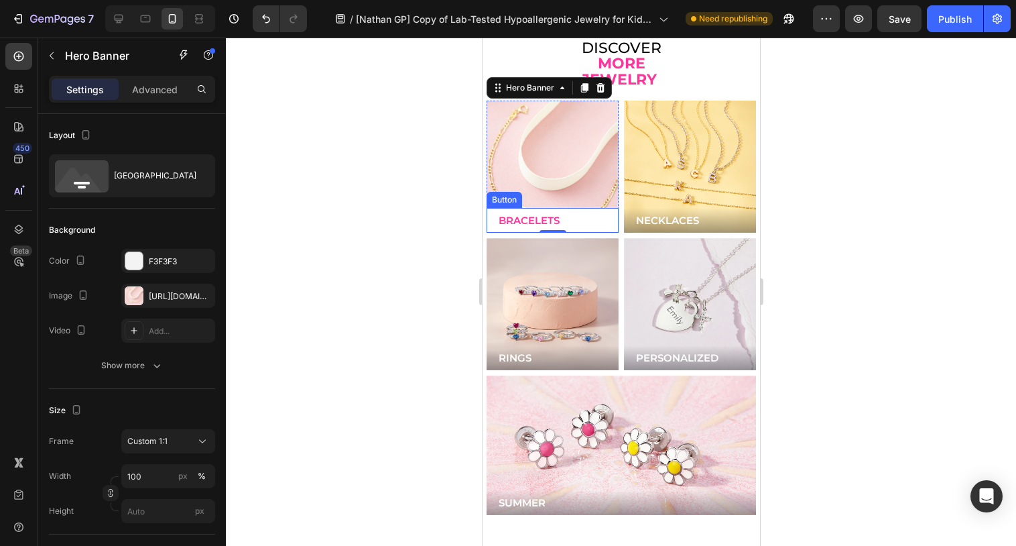
click at [579, 208] on button "BRACELETS" at bounding box center [552, 220] width 132 height 25
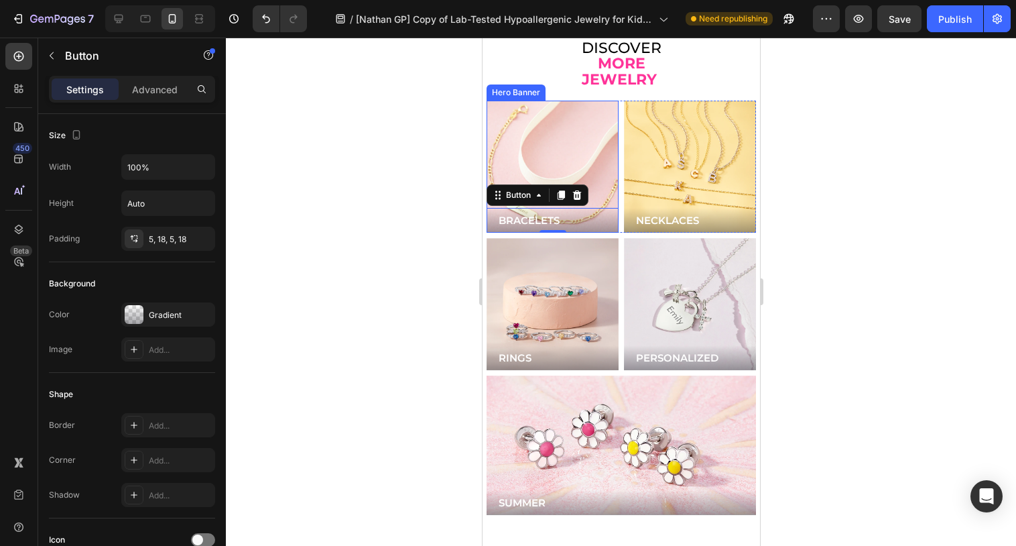
click at [519, 126] on div "Background Image" at bounding box center [551, 166] width 158 height 158
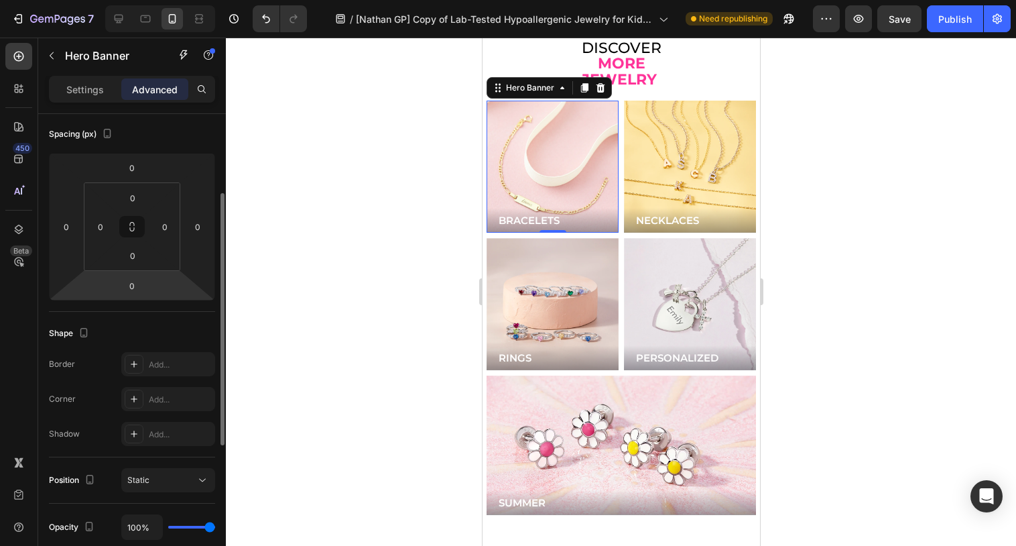
scroll to position [404, 0]
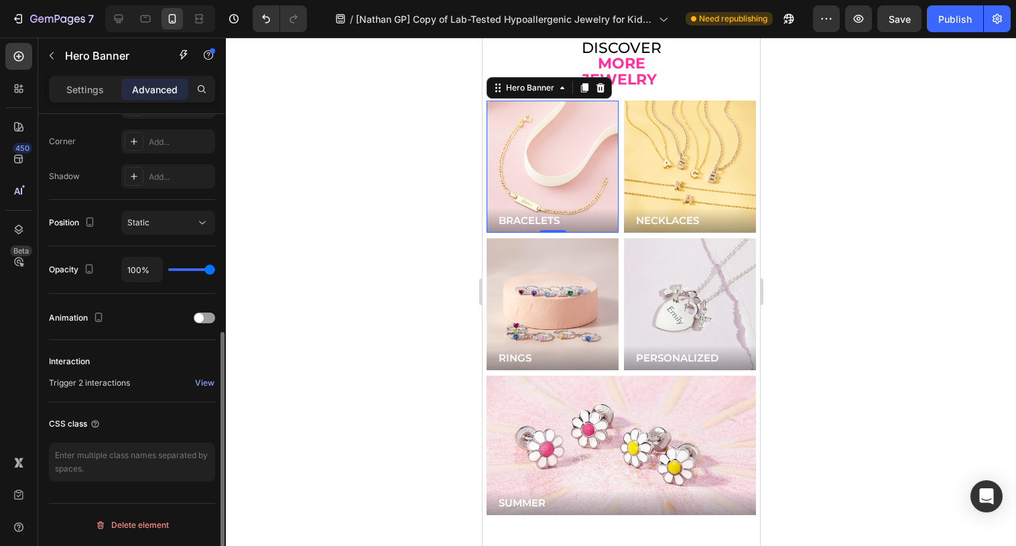
click at [193, 384] on div "Trigger 2 interactions View" at bounding box center [132, 383] width 166 height 16
click at [201, 384] on div "View" at bounding box center [204, 383] width 19 height 12
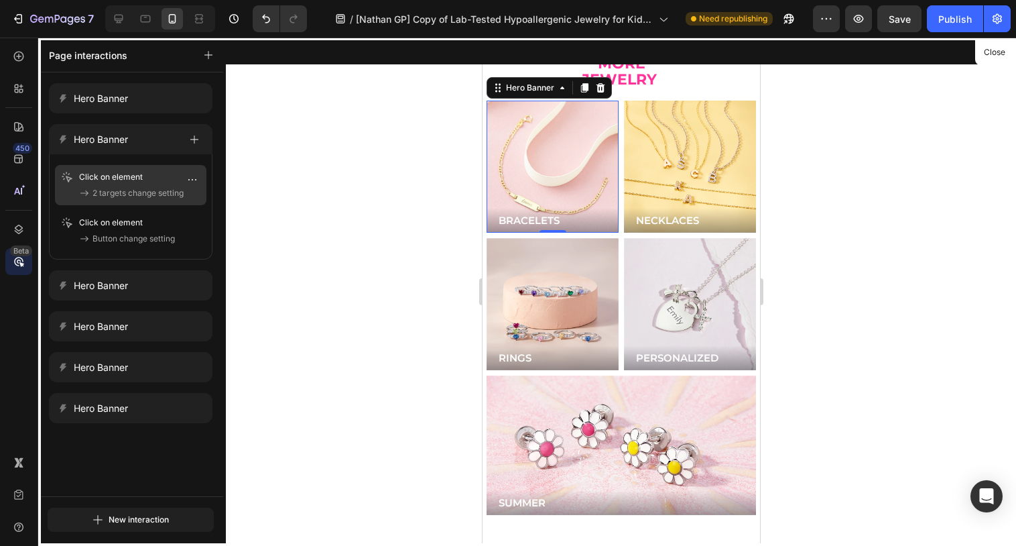
click at [147, 190] on span "2 targets change setting" at bounding box center [137, 192] width 91 height 13
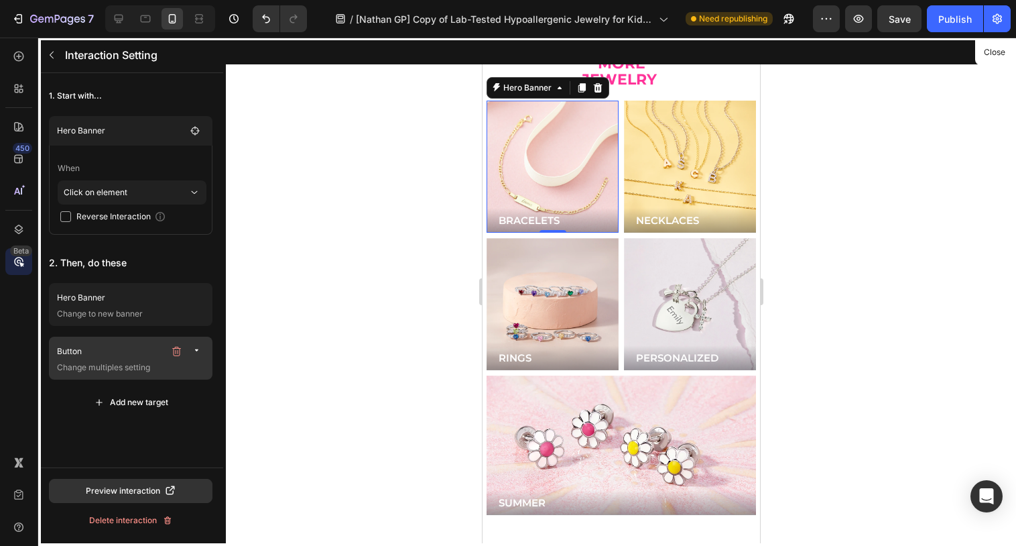
click at [134, 377] on header "Button Change multiples setting" at bounding box center [131, 357] width 164 height 43
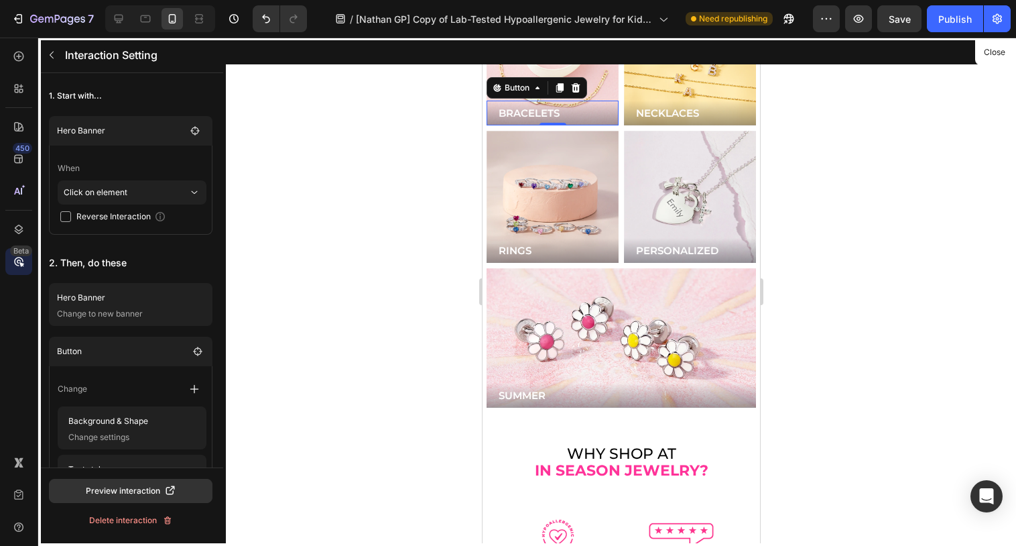
scroll to position [87, 0]
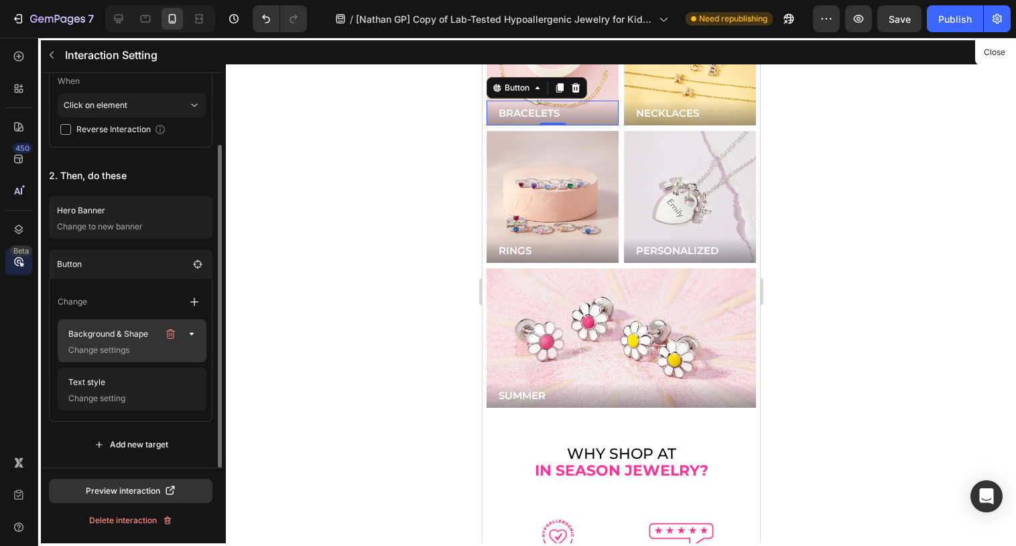
click at [123, 348] on p "Change settings" at bounding box center [130, 349] width 134 height 13
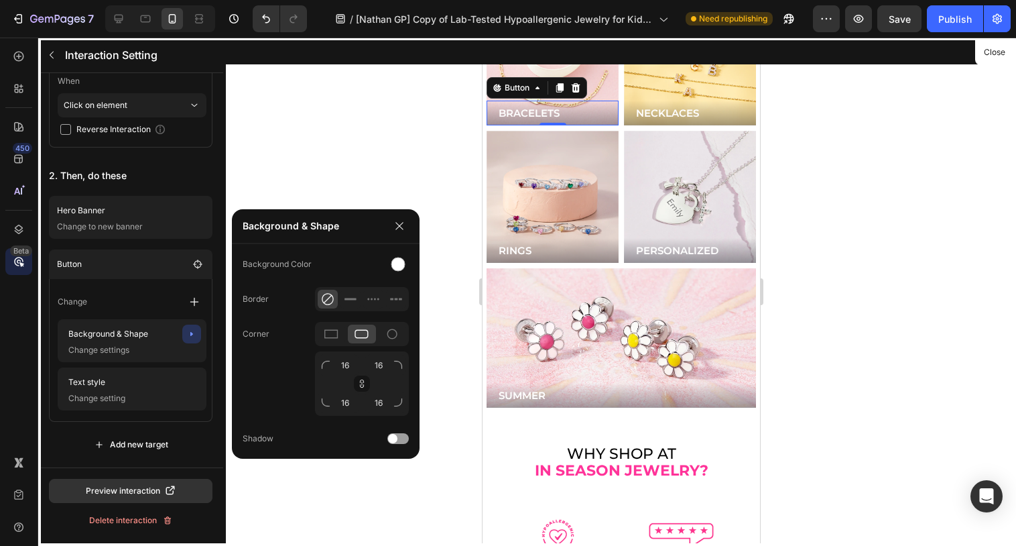
scroll to position [3425, 0]
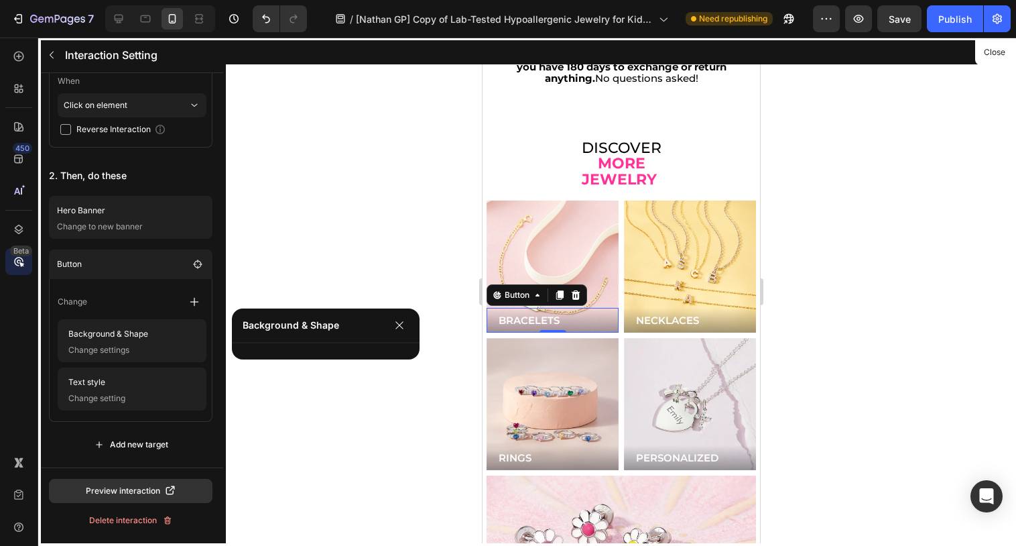
click at [550, 233] on div at bounding box center [620, 292] width 277 height 508
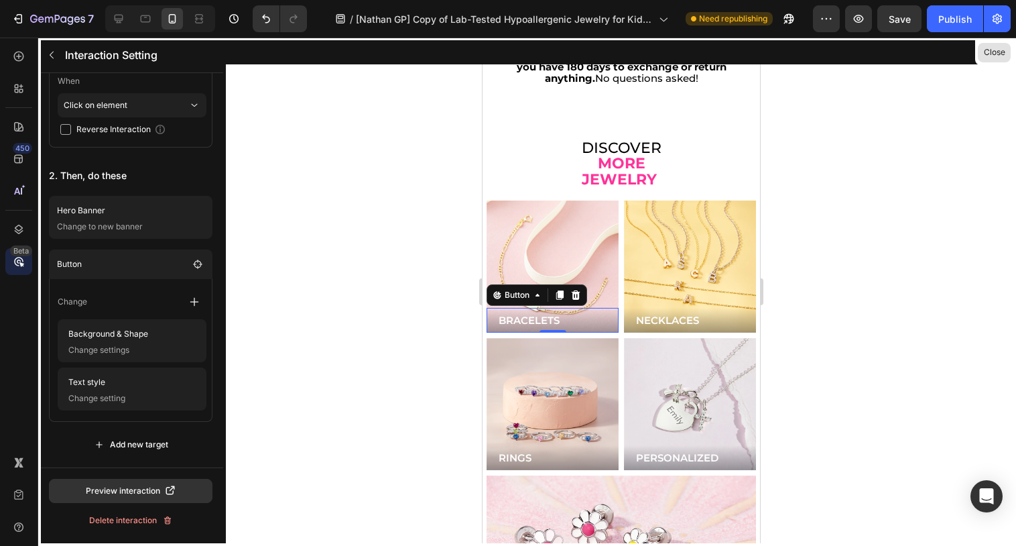
click at [991, 57] on button "Close" at bounding box center [994, 52] width 33 height 19
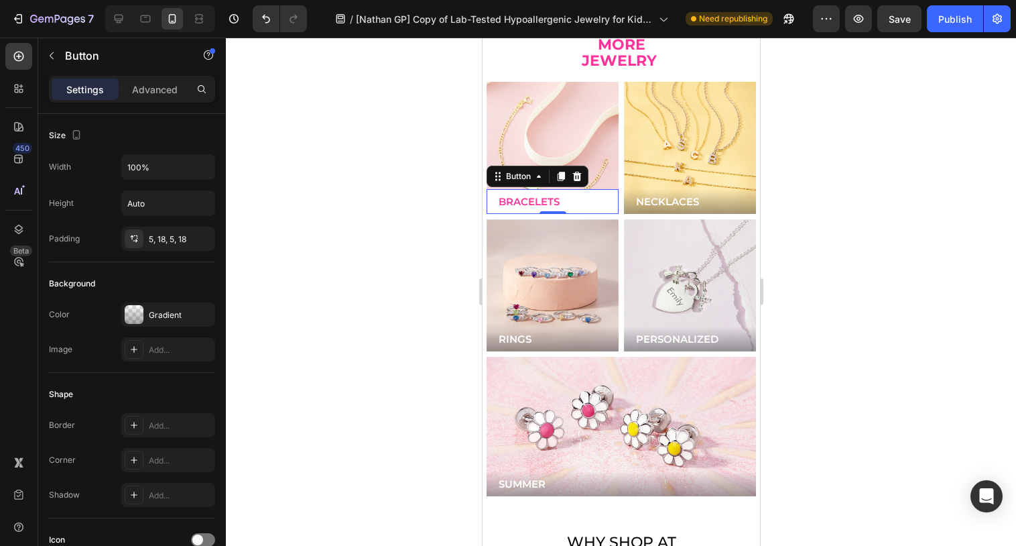
scroll to position [3516, 0]
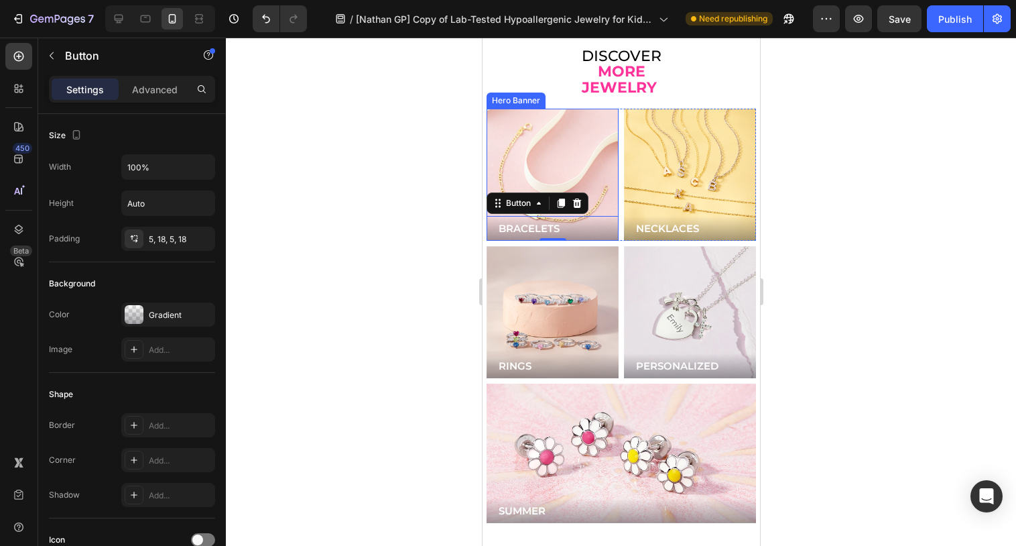
click at [576, 119] on div "Background Image" at bounding box center [552, 175] width 132 height 132
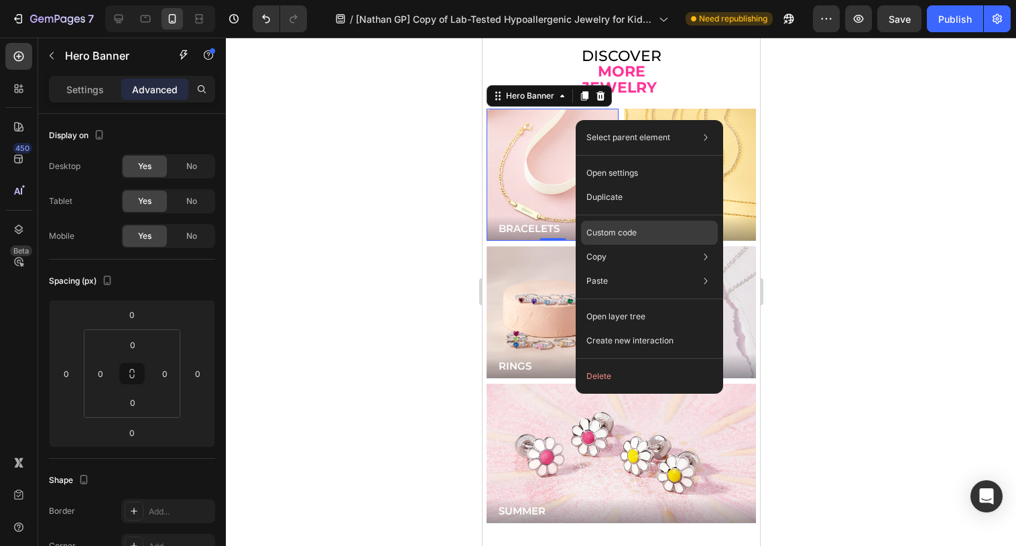
click at [598, 269] on div "Custom code" at bounding box center [649, 281] width 137 height 24
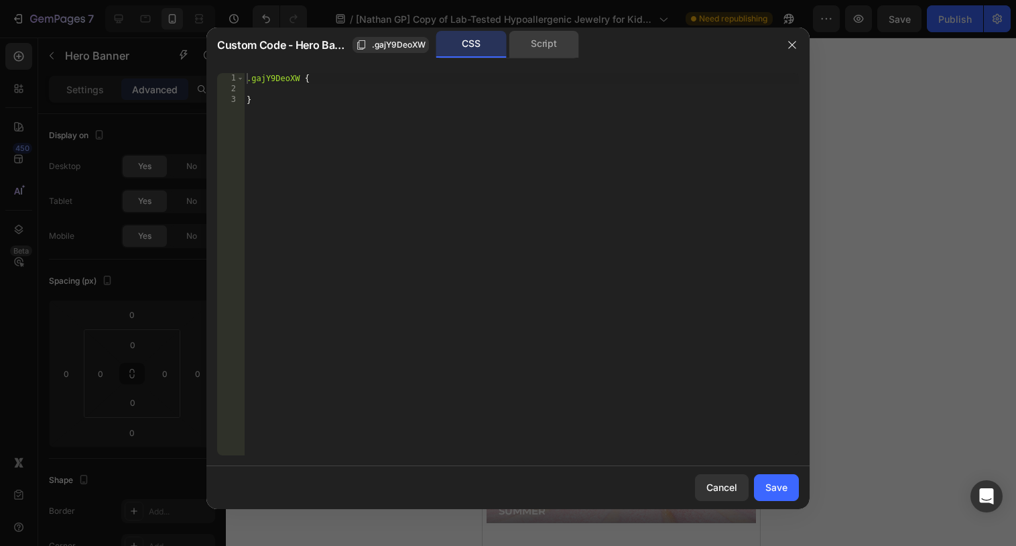
click at [552, 54] on div "Script" at bounding box center [544, 44] width 70 height 27
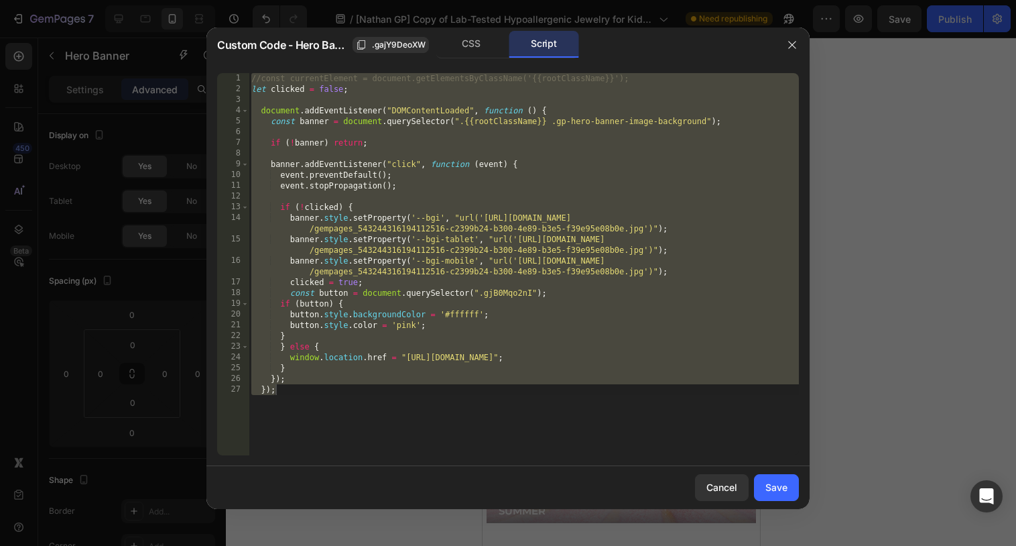
click at [537, 229] on div "//const currentElement = document.getElementsByClassName('{{rootClassName}}'); …" at bounding box center [524, 274] width 550 height 403
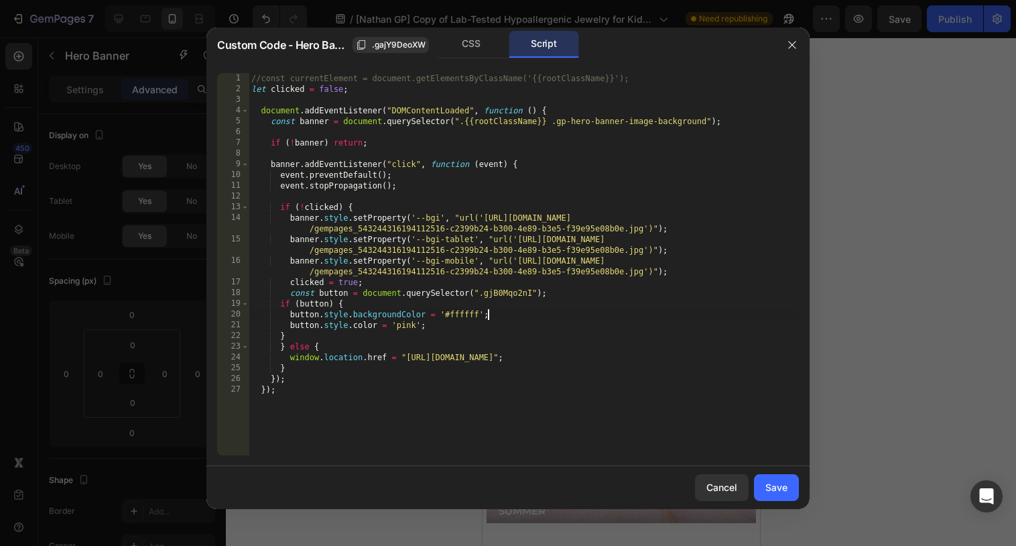
click at [505, 310] on div "//const currentElement = document.getElementsByClassName('{{rootClassName}}'); …" at bounding box center [524, 274] width 550 height 403
type textarea "button.style.backgroundColor = '#ffffff';"
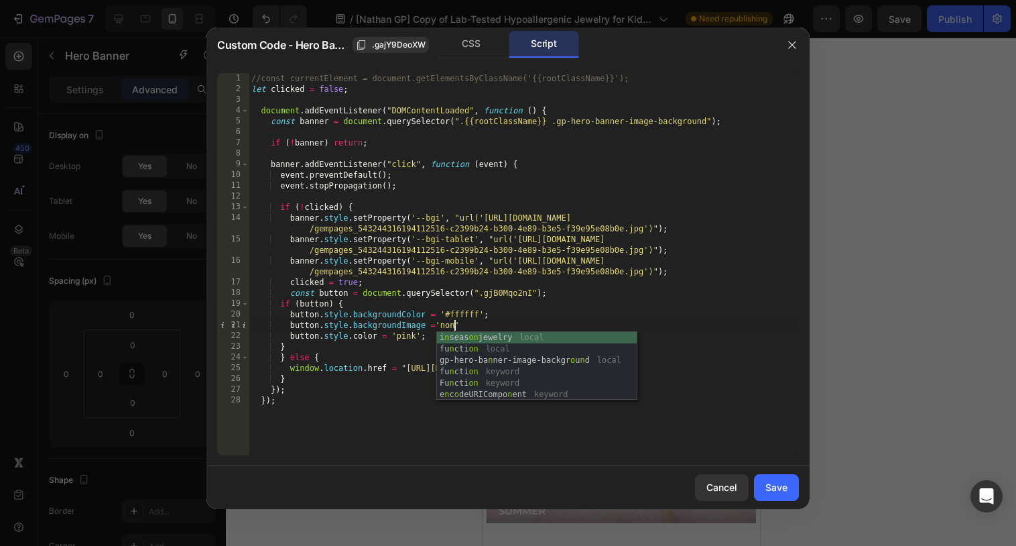
scroll to position [0, 16]
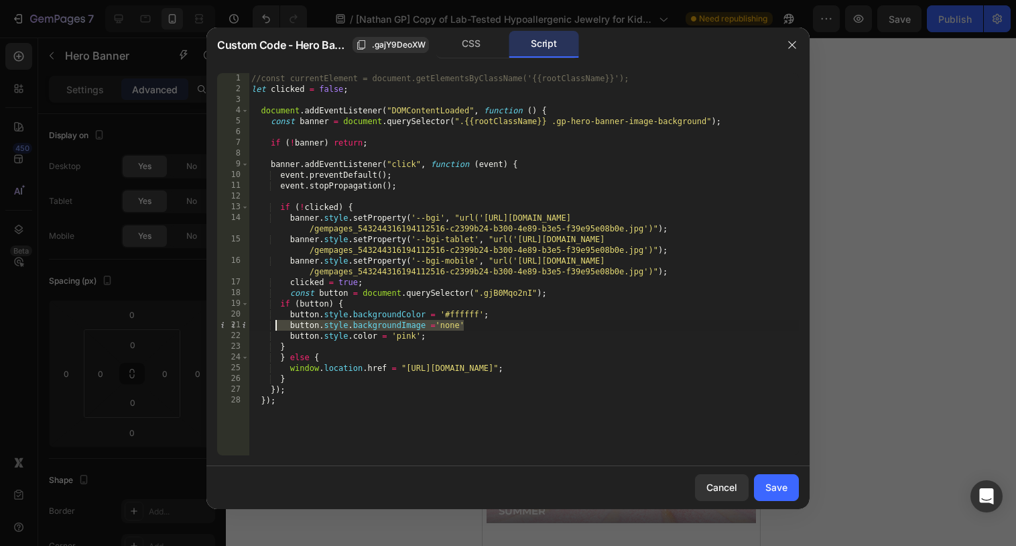
drag, startPoint x: 499, startPoint y: 321, endPoint x: 277, endPoint y: 326, distance: 221.2
click at [277, 326] on div "//const currentElement = document.getElementsByClassName('{{rootClassName}}'); …" at bounding box center [524, 274] width 550 height 403
click at [535, 332] on div "//const currentElement = document.getElementsByClassName('{{rootClassName}}'); …" at bounding box center [524, 274] width 550 height 403
drag, startPoint x: 490, startPoint y: 325, endPoint x: 292, endPoint y: 324, distance: 197.7
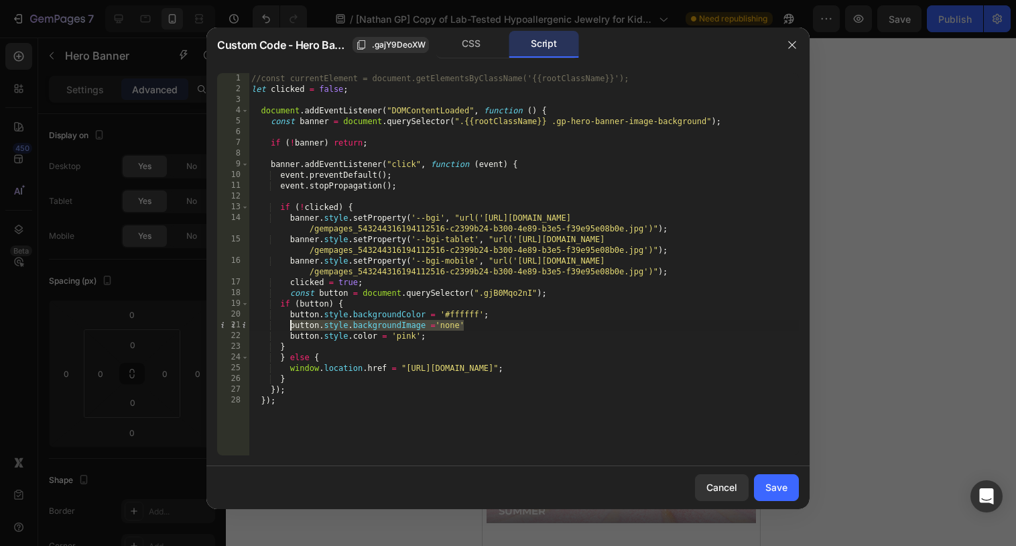
click at [292, 324] on div "//const currentElement = document.getElementsByClassName('{{rootClassName}}'); …" at bounding box center [524, 274] width 550 height 403
paste textarea "'none';"
type textarea "button.style.backgroundImage = 'none';"
click at [767, 480] on div "Save" at bounding box center [776, 487] width 22 height 14
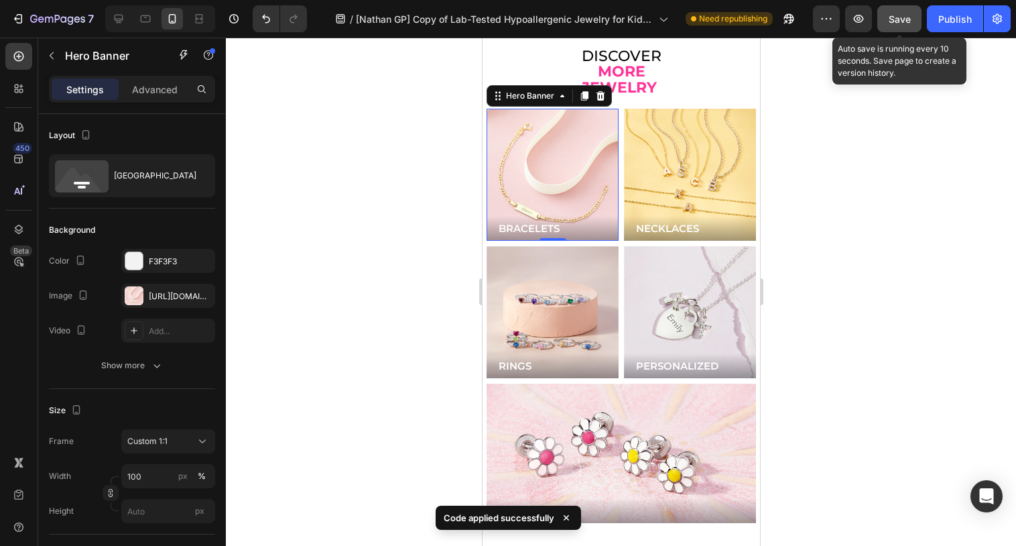
click at [887, 26] on button "Save" at bounding box center [899, 18] width 44 height 27
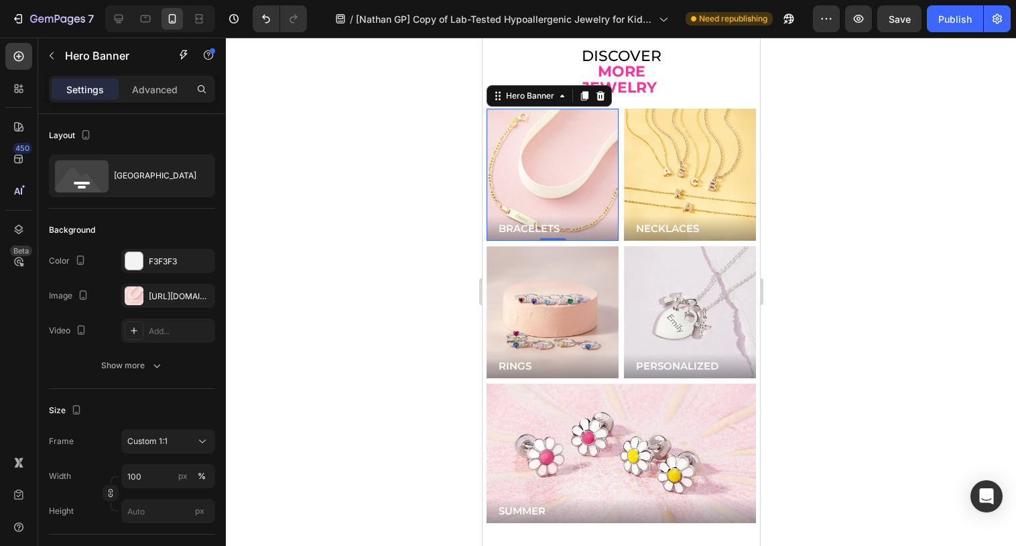
click at [564, 164] on div "Background Image" at bounding box center [551, 174] width 158 height 158
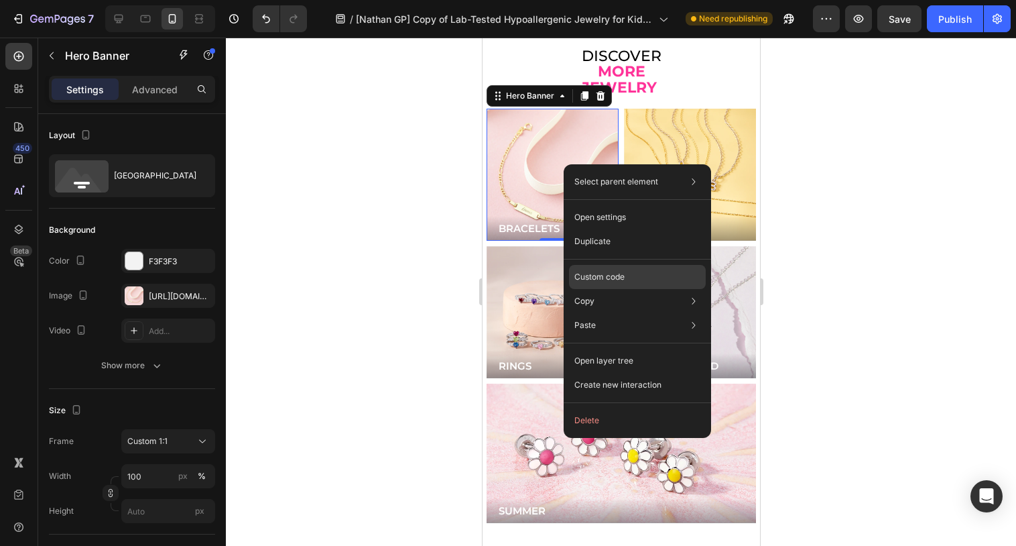
click at [604, 313] on div "Custom code" at bounding box center [637, 325] width 137 height 24
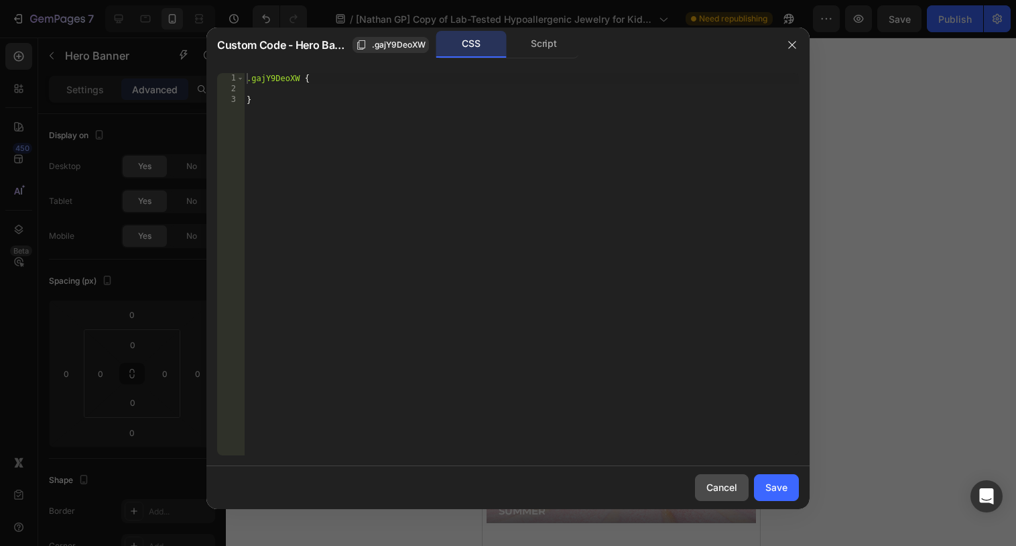
click at [721, 484] on div "Cancel" at bounding box center [721, 487] width 31 height 14
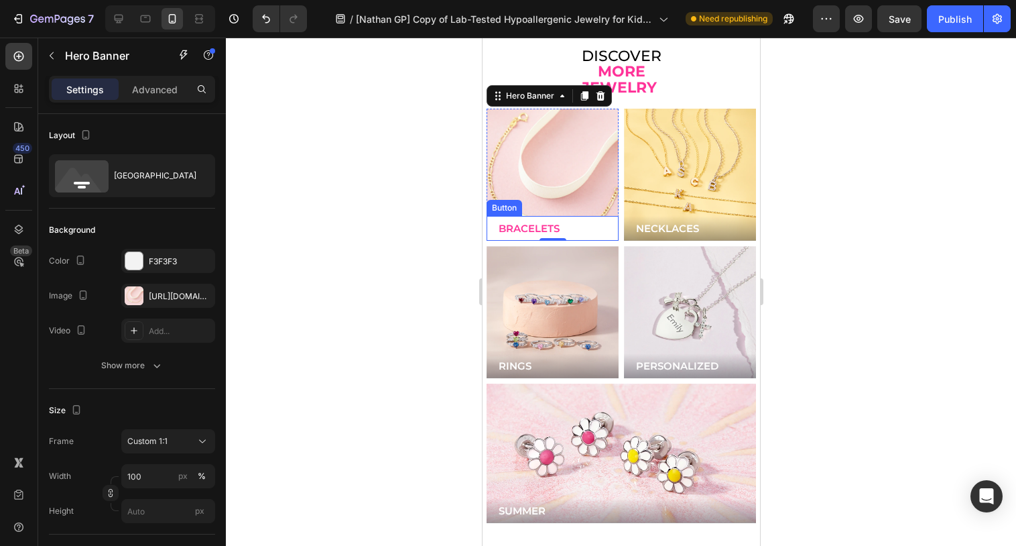
click at [565, 216] on button "BRACELETS" at bounding box center [552, 228] width 132 height 25
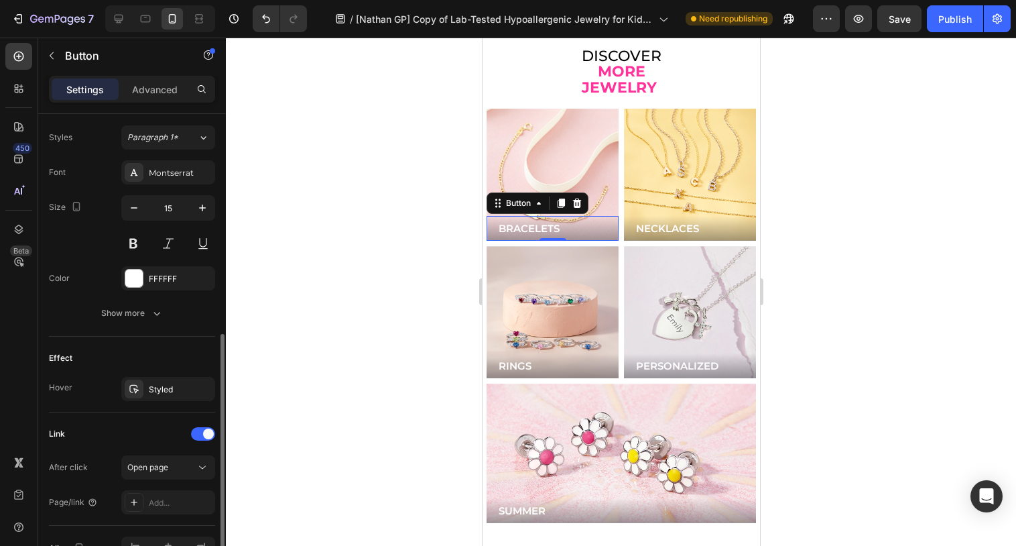
scroll to position [561, 0]
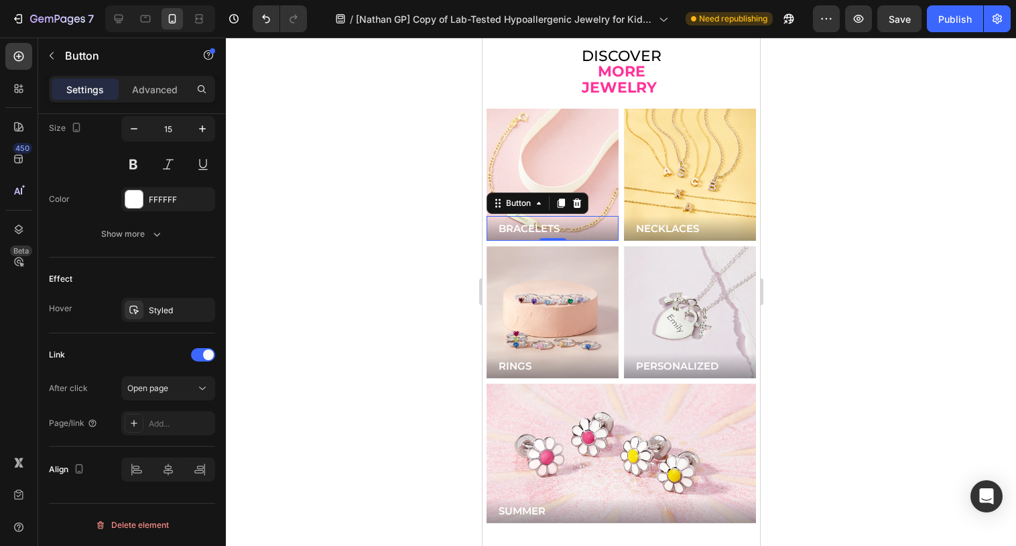
click at [525, 153] on div "Background Image" at bounding box center [551, 174] width 158 height 158
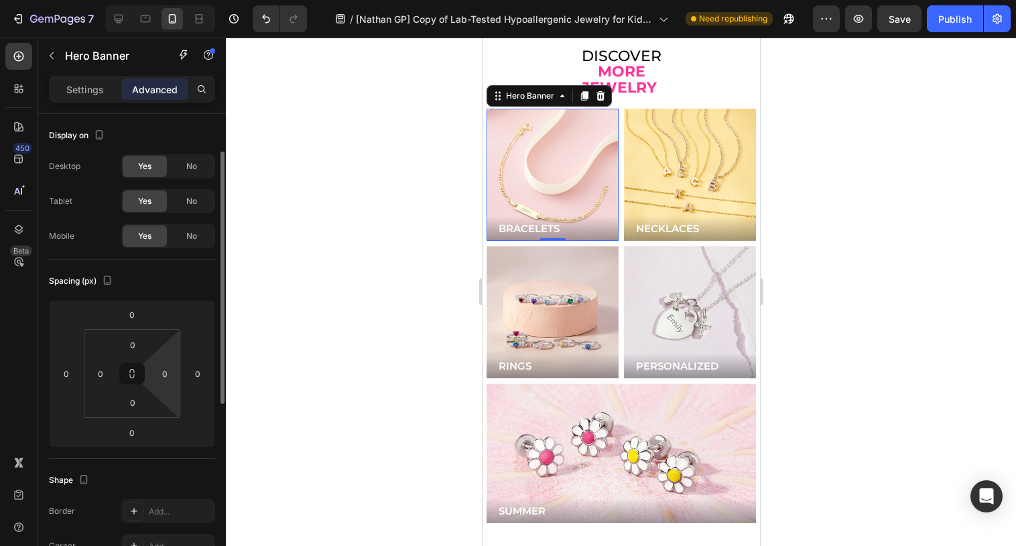
scroll to position [404, 0]
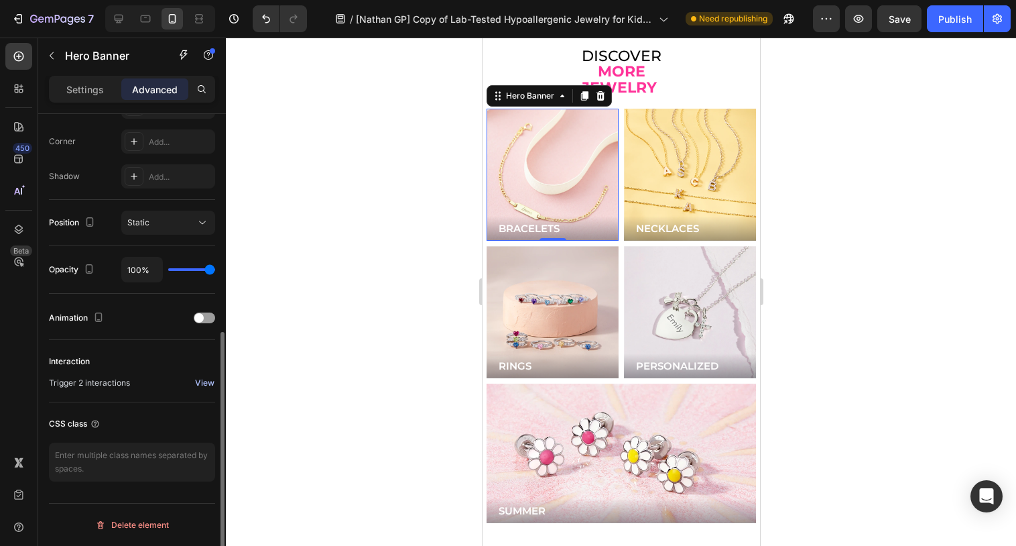
click at [209, 385] on div "View" at bounding box center [204, 383] width 19 height 12
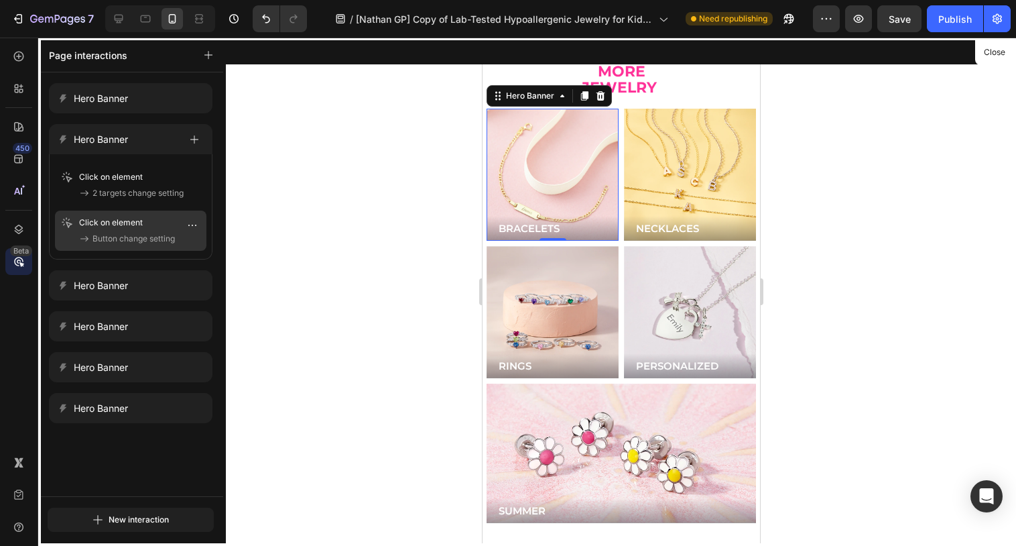
click at [104, 233] on span "Button change setting" at bounding box center [133, 238] width 82 height 13
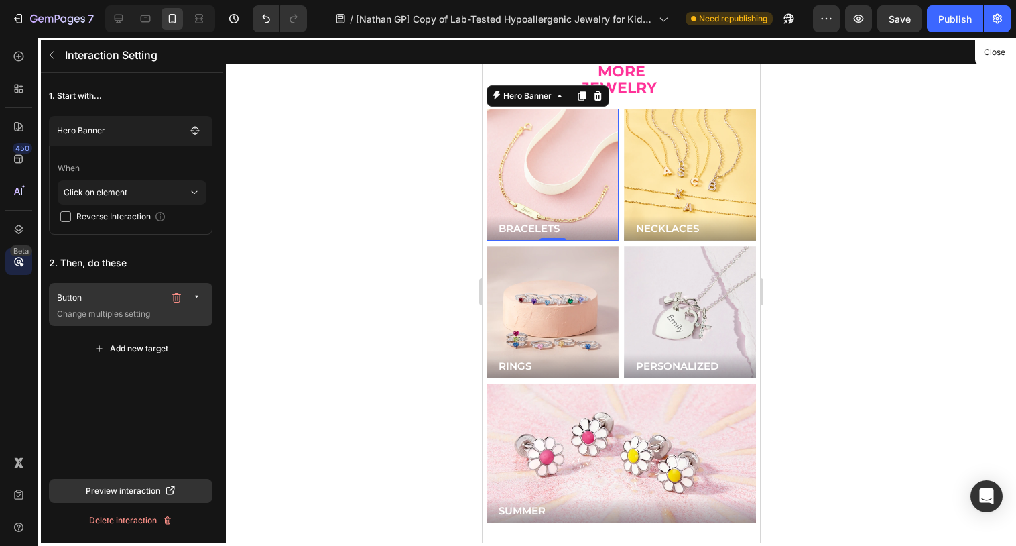
click at [86, 308] on p "Change multiples setting" at bounding box center [132, 313] width 150 height 13
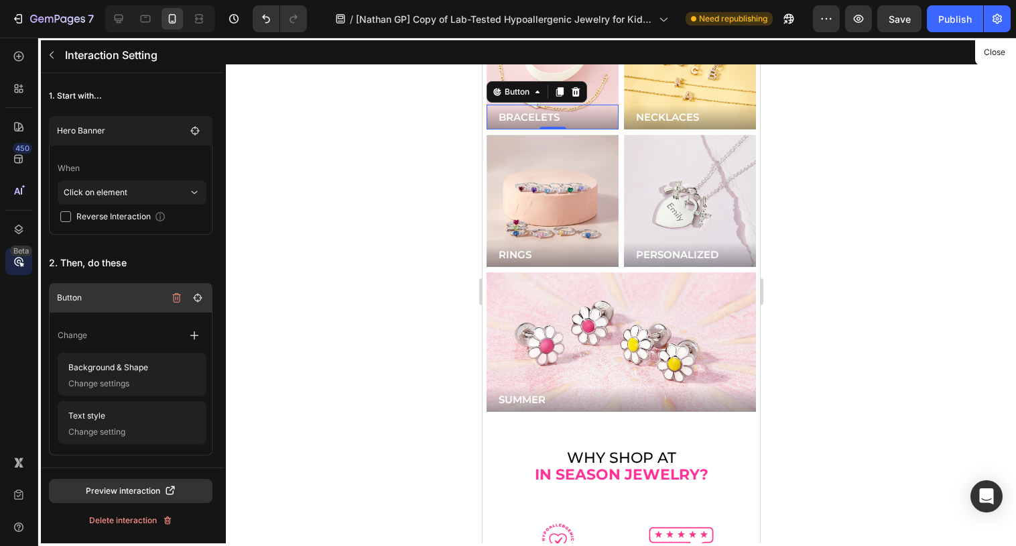
scroll to position [3632, 0]
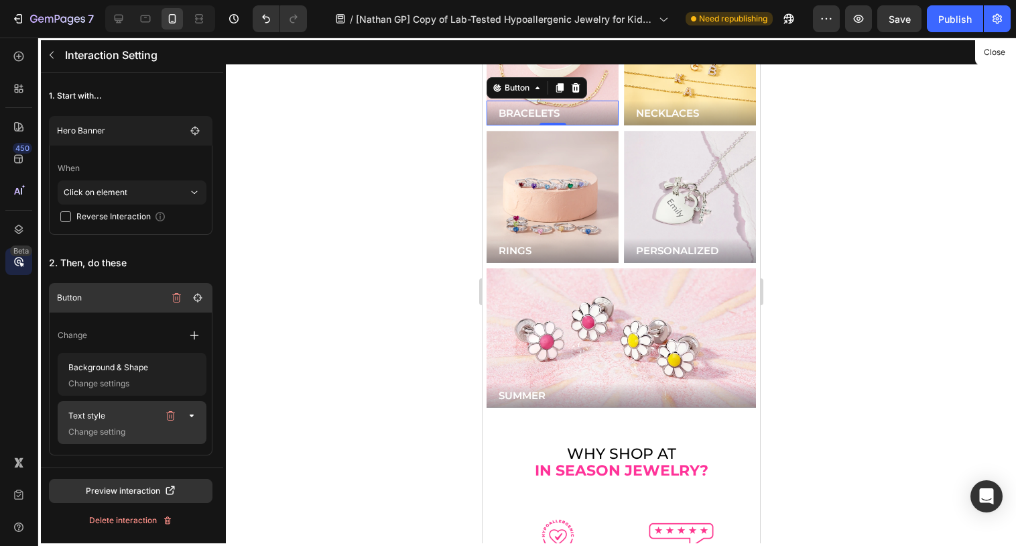
click at [72, 428] on p "Change setting" at bounding box center [130, 431] width 134 height 13
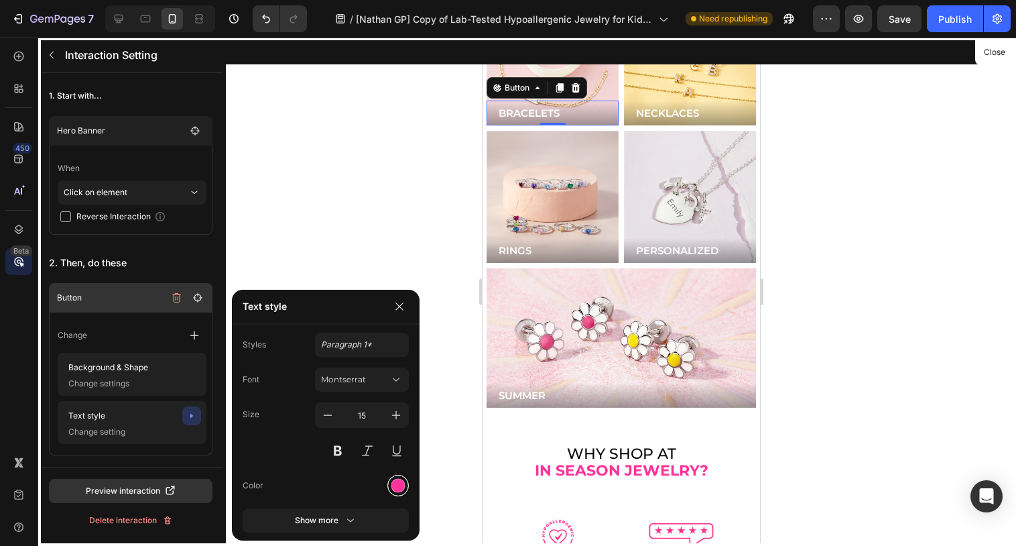
click at [393, 479] on div at bounding box center [398, 485] width 14 height 14
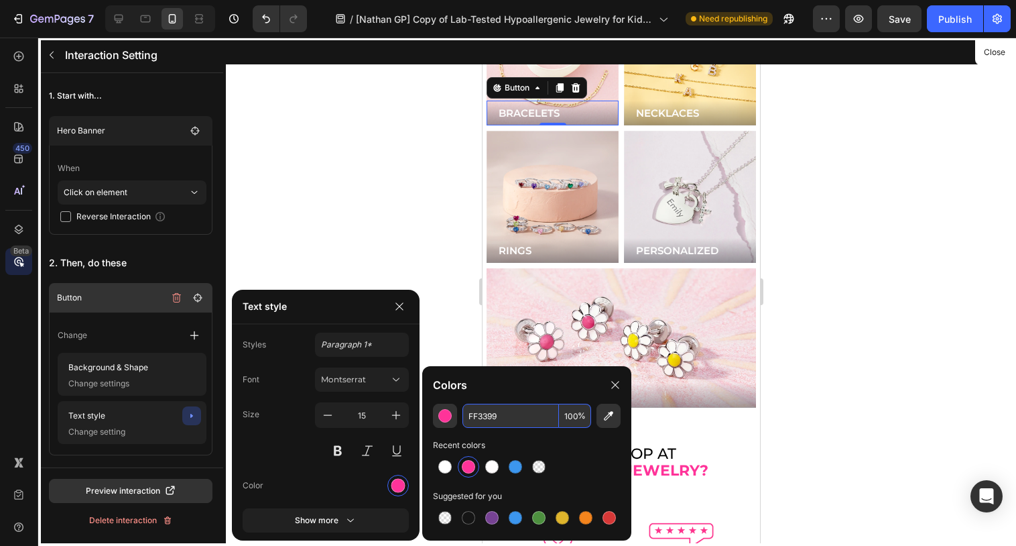
click at [509, 412] on input "FF3399" at bounding box center [510, 415] width 97 height 24
click at [984, 50] on button "Close" at bounding box center [994, 52] width 33 height 19
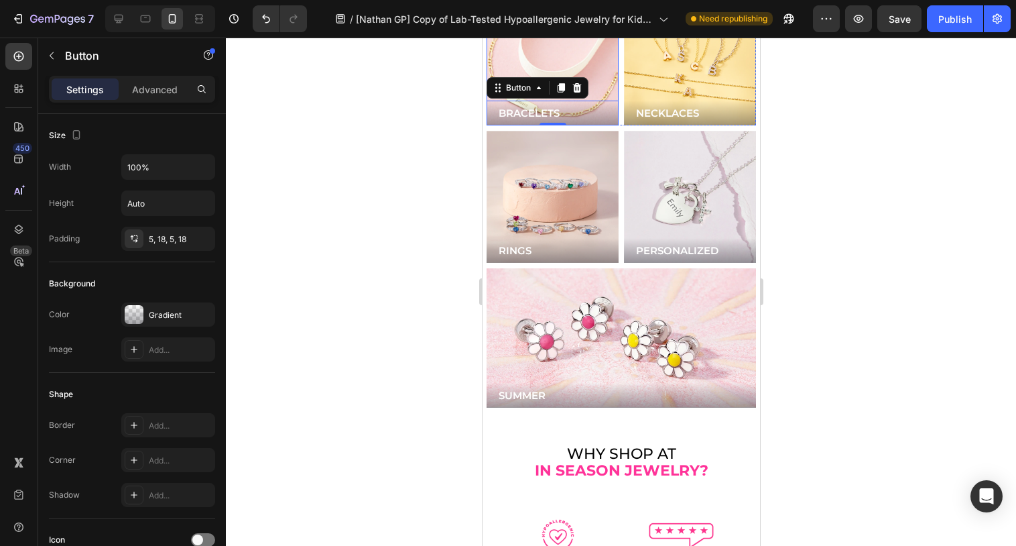
click at [593, 69] on div "Background Image" at bounding box center [551, 59] width 158 height 158
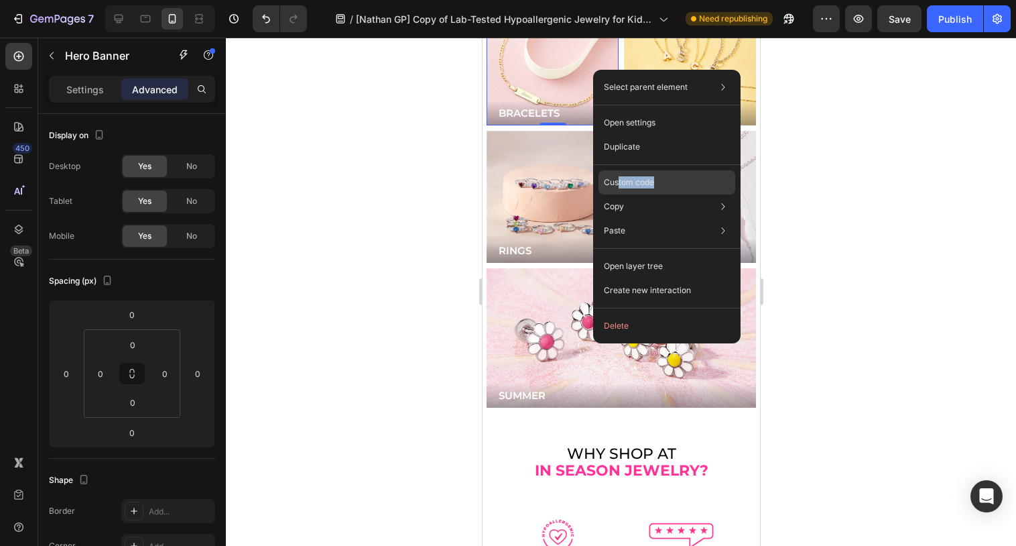
click at [619, 218] on div "Custom code" at bounding box center [666, 230] width 137 height 24
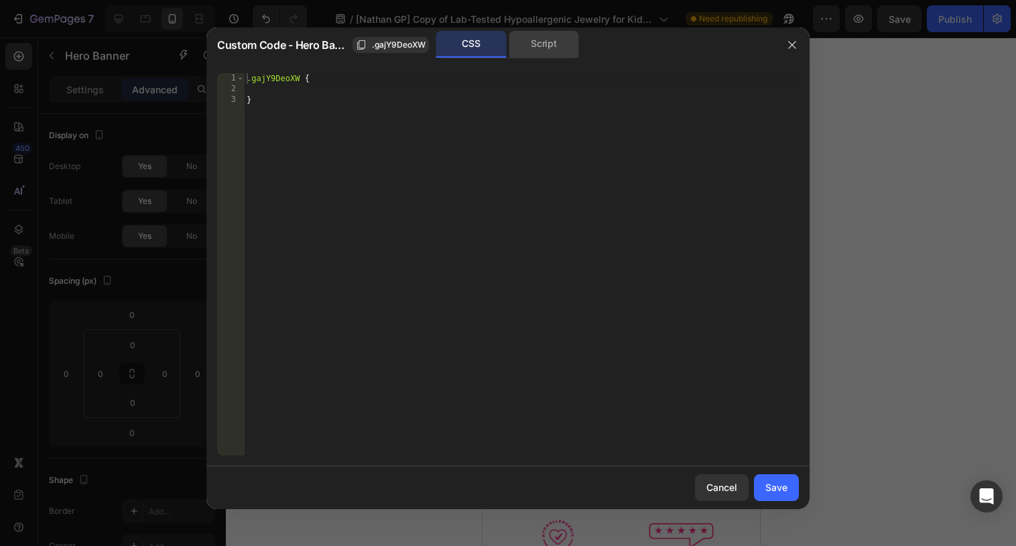
click at [531, 50] on div "Script" at bounding box center [544, 44] width 70 height 27
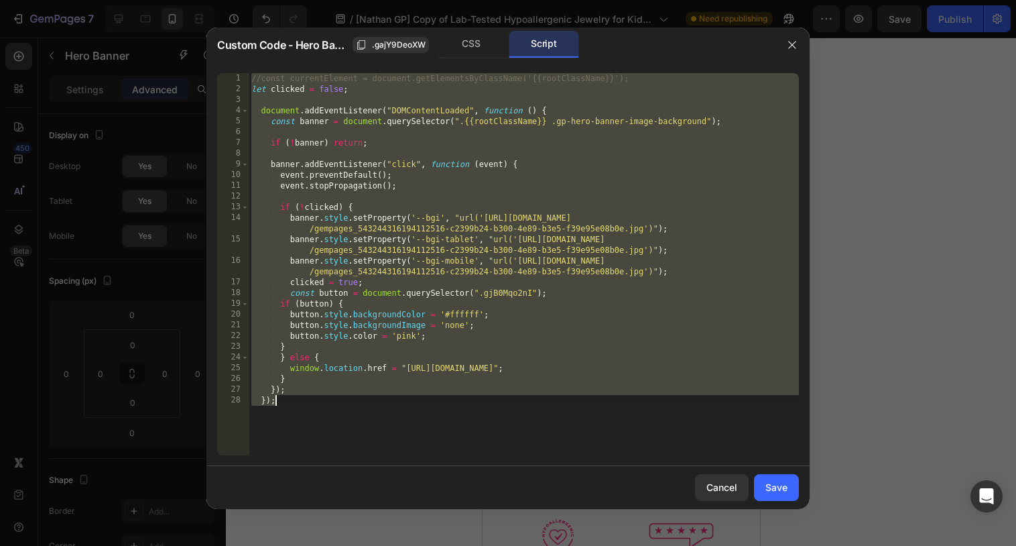
click at [407, 336] on div "//const currentElement = document.getElementsByClassName('{{rootClassName}}'); …" at bounding box center [524, 274] width 550 height 403
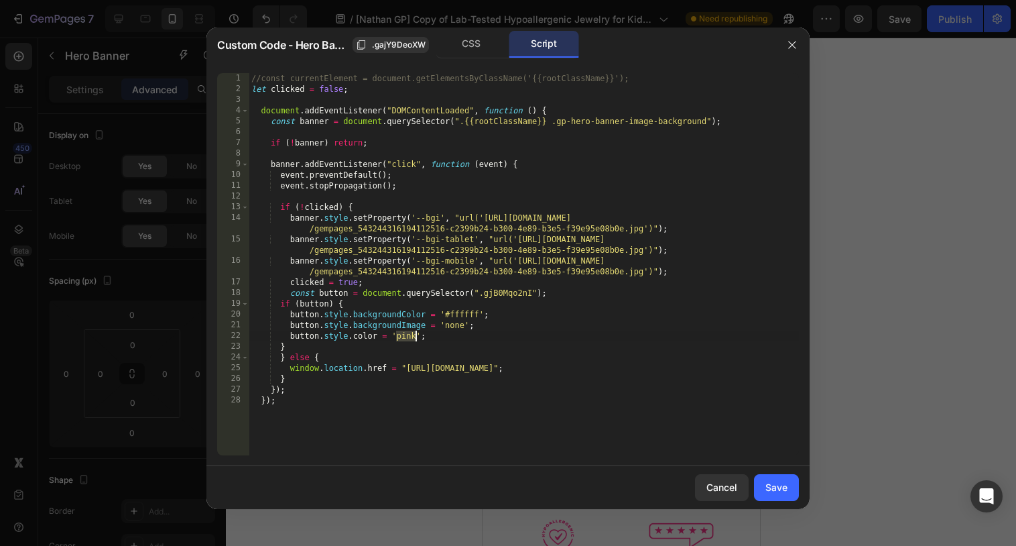
paste textarea "FF3399"
click at [396, 336] on div "//const currentElement = document.getElementsByClassName('{{rootClassName}}'); …" at bounding box center [524, 274] width 550 height 403
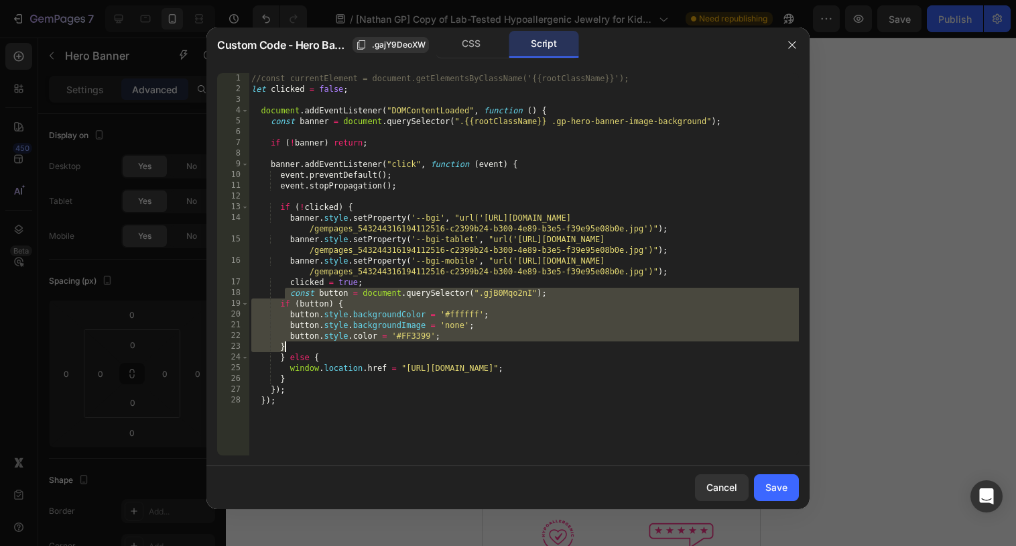
drag, startPoint x: 285, startPoint y: 290, endPoint x: 314, endPoint y: 348, distance: 65.0
click at [314, 348] on div "//const currentElement = document.getElementsByClassName('{{rootClassName}}'); …" at bounding box center [524, 274] width 550 height 403
type textarea "button.style.color = '#FF3399'; }"
click at [776, 495] on button "Save" at bounding box center [776, 487] width 45 height 27
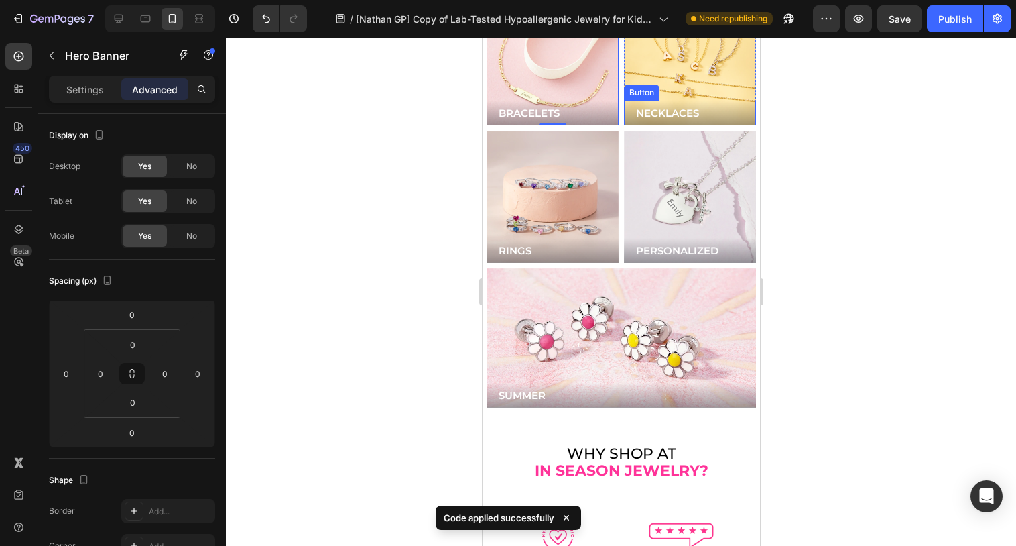
click at [678, 78] on div "Background Image" at bounding box center [689, 59] width 132 height 132
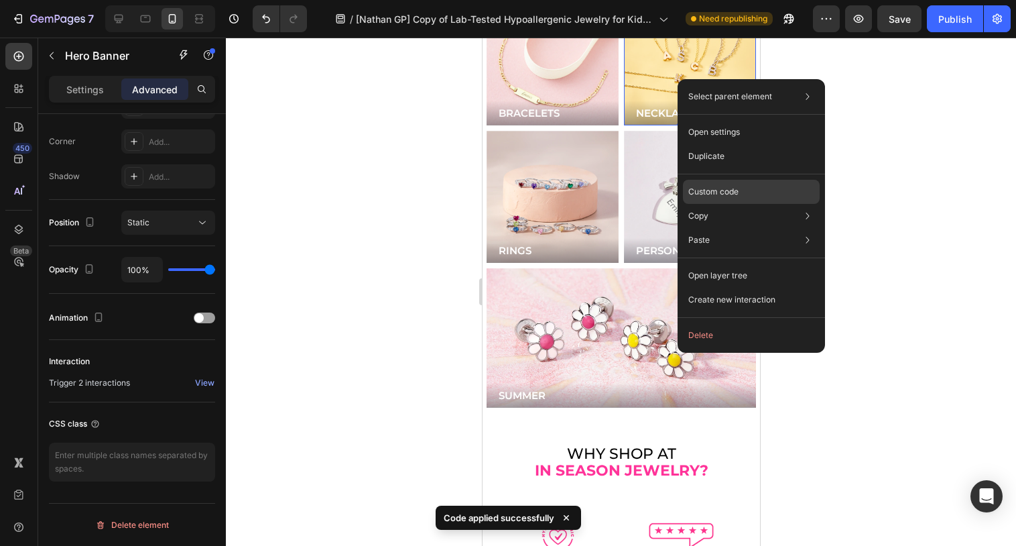
click at [706, 228] on div "Custom code" at bounding box center [751, 240] width 137 height 24
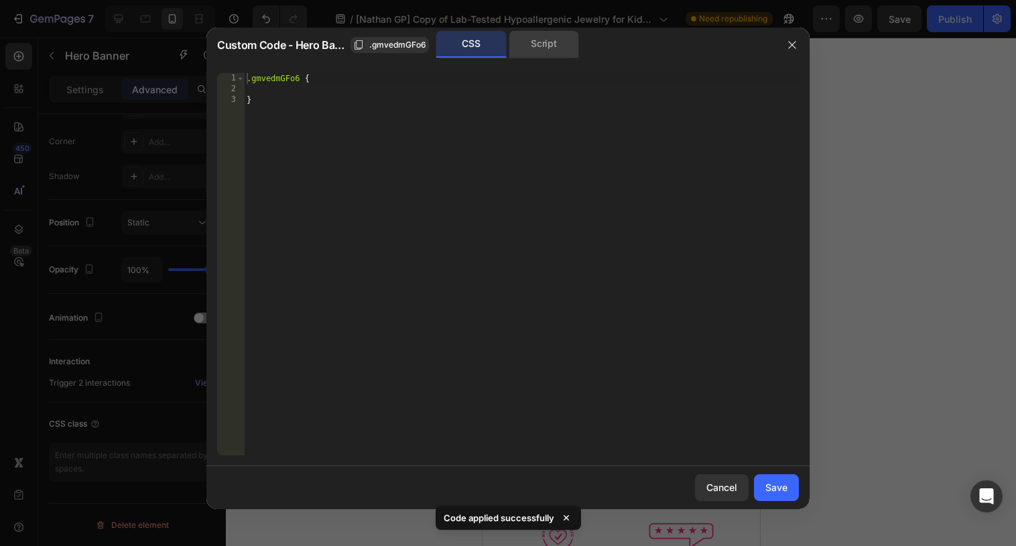
click at [539, 50] on div "Script" at bounding box center [544, 44] width 70 height 27
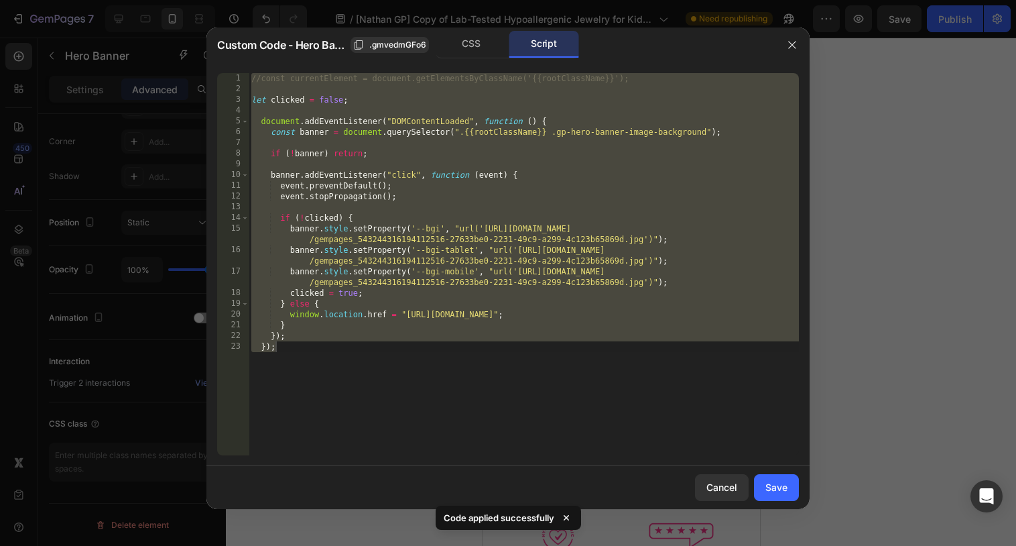
click at [383, 293] on div "//const currentElement = document.getElementsByClassName('{{rootClassName}}'); …" at bounding box center [524, 274] width 550 height 403
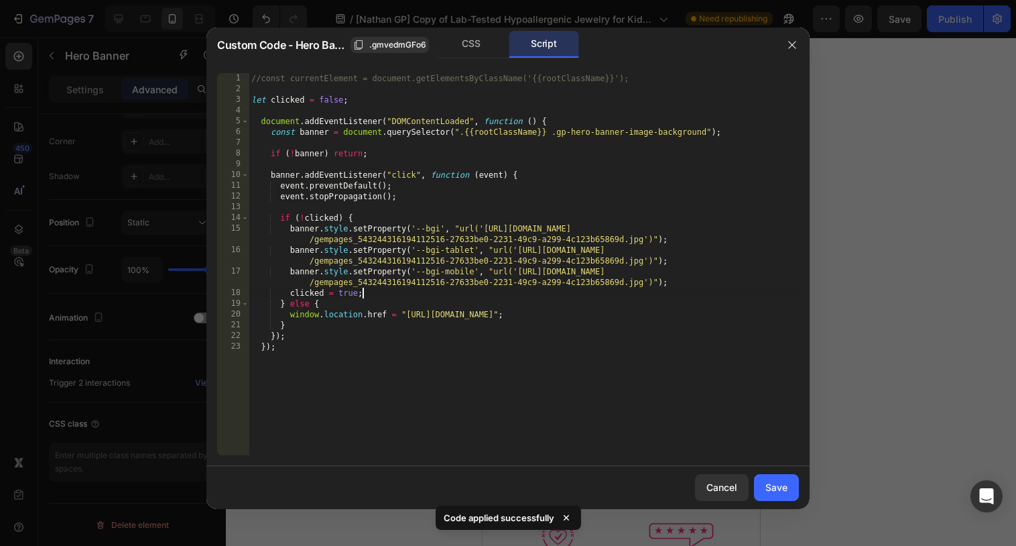
paste textarea "}"
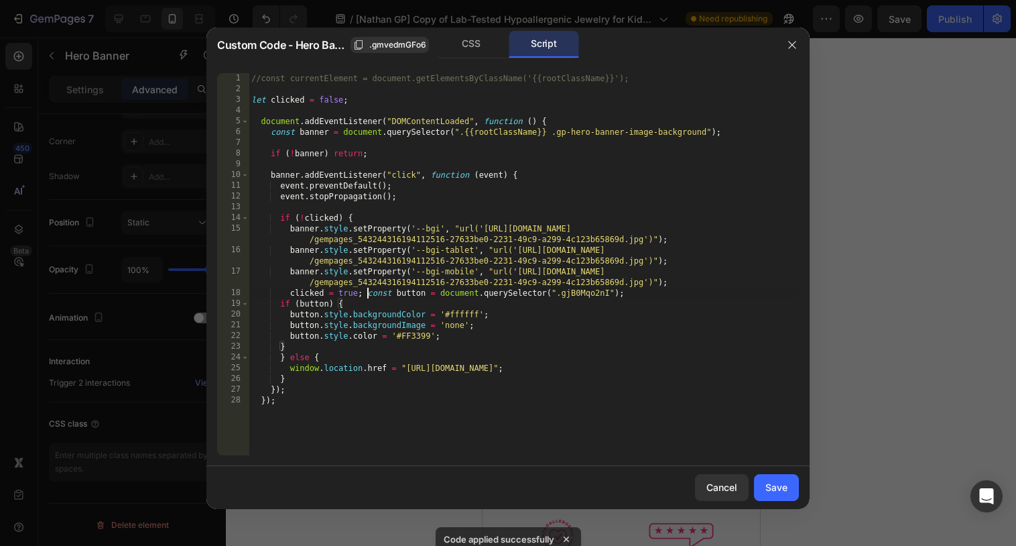
click at [367, 292] on div "//const currentElement = document.getElementsByClassName('{{rootClassName}}'); …" at bounding box center [524, 274] width 550 height 403
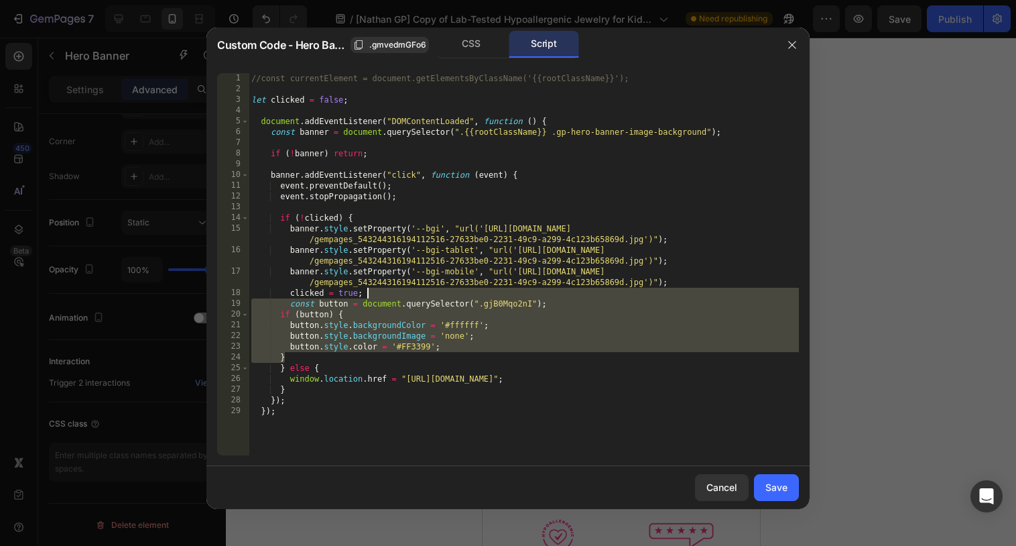
drag, startPoint x: 339, startPoint y: 357, endPoint x: 369, endPoint y: 296, distance: 67.4
click at [369, 296] on div "//const currentElement = document.getElementsByClassName('{{rootClassName}}'); …" at bounding box center [524, 274] width 550 height 403
type textarea "clicked = true; const button = document.querySelector(".gjB0Mqo2nI");"
click at [771, 483] on div "Save" at bounding box center [776, 487] width 22 height 14
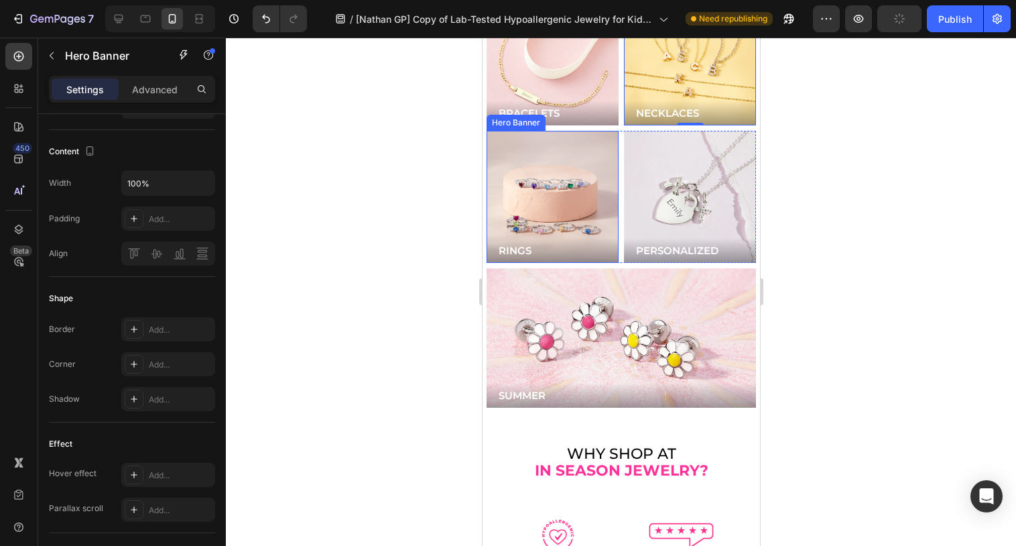
click at [574, 170] on div "Background Image" at bounding box center [552, 197] width 132 height 132
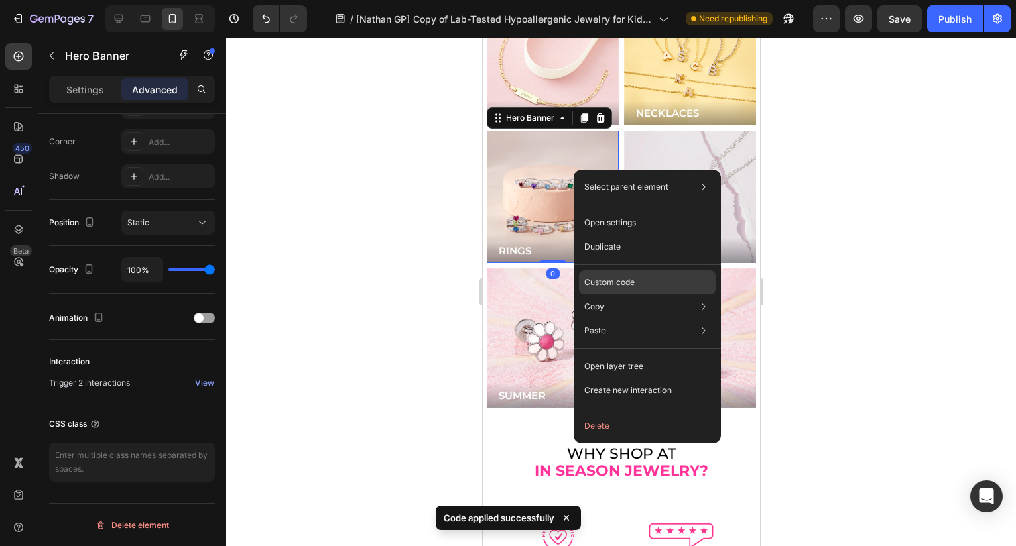
click at [588, 287] on p "Custom code" at bounding box center [609, 282] width 50 height 12
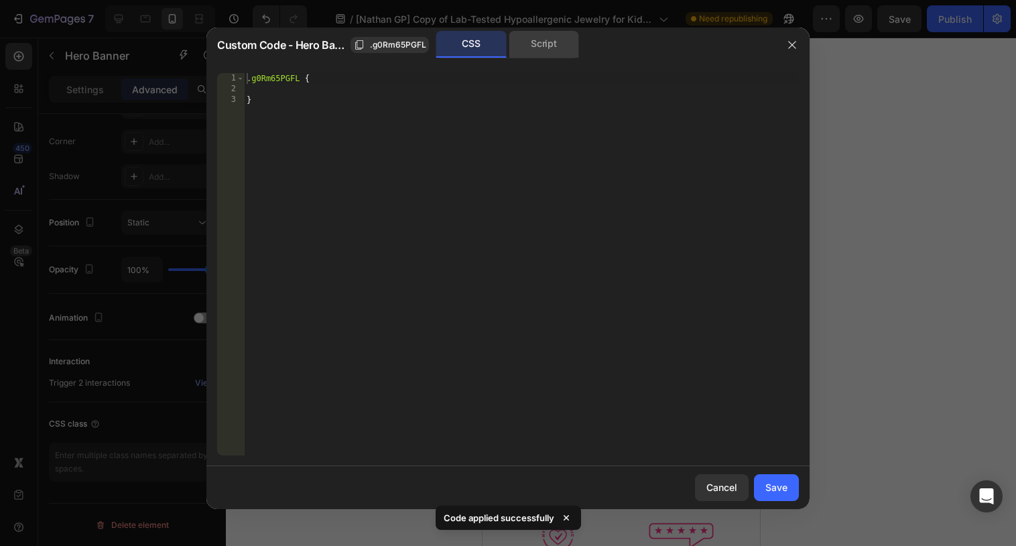
click at [552, 47] on div "Script" at bounding box center [544, 44] width 70 height 27
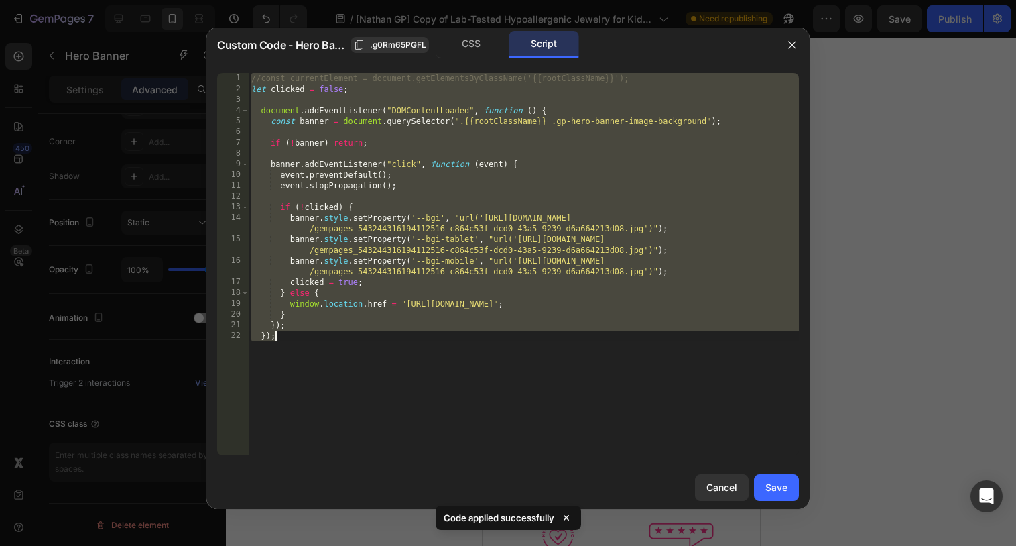
click at [383, 278] on div "//const currentElement = document.getElementsByClassName('{{rootClassName}}'); …" at bounding box center [524, 274] width 550 height 403
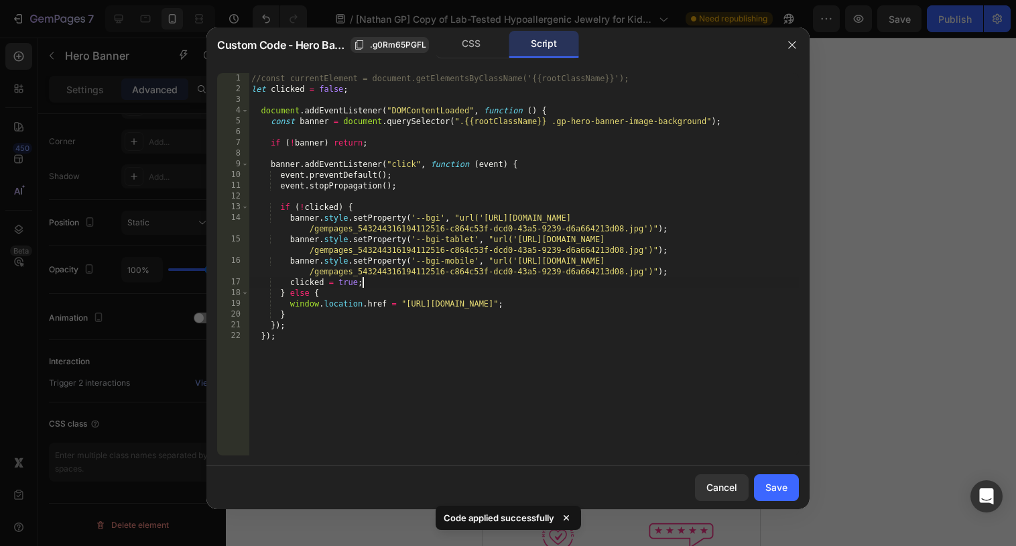
paste textarea "}"
type textarea "}"
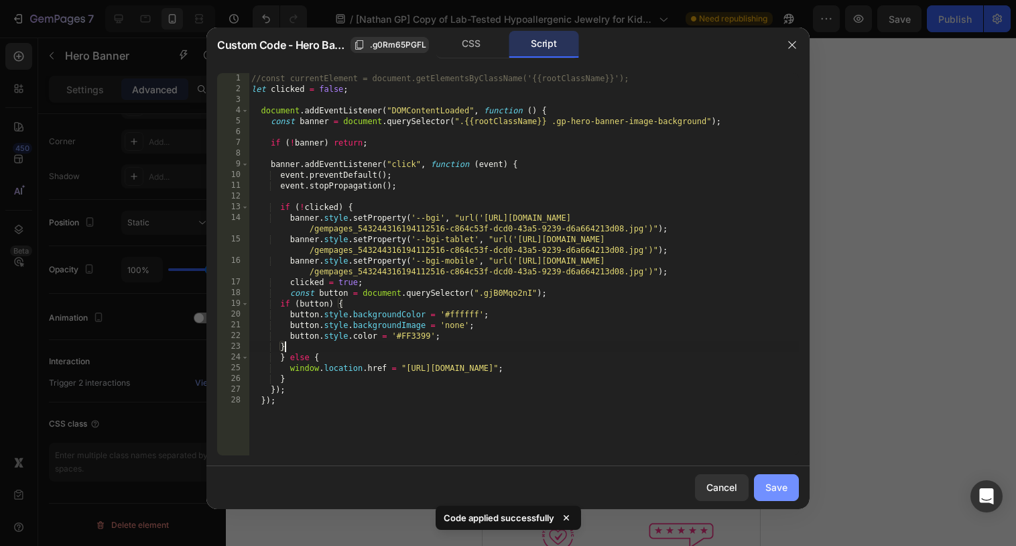
click at [767, 483] on div "Save" at bounding box center [776, 487] width 22 height 14
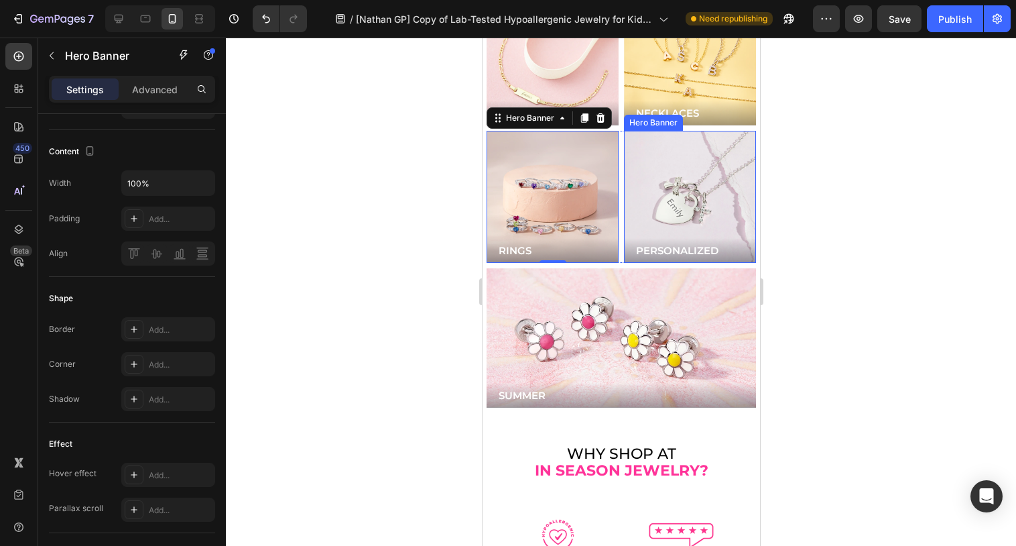
click at [670, 164] on div "Background Image" at bounding box center [689, 197] width 132 height 132
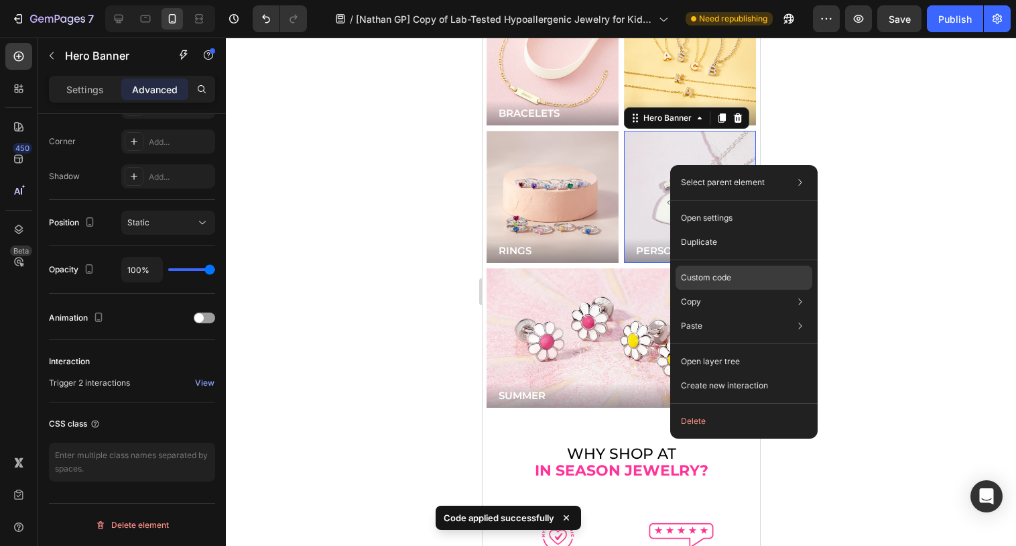
click at [688, 278] on p "Custom code" at bounding box center [706, 277] width 50 height 12
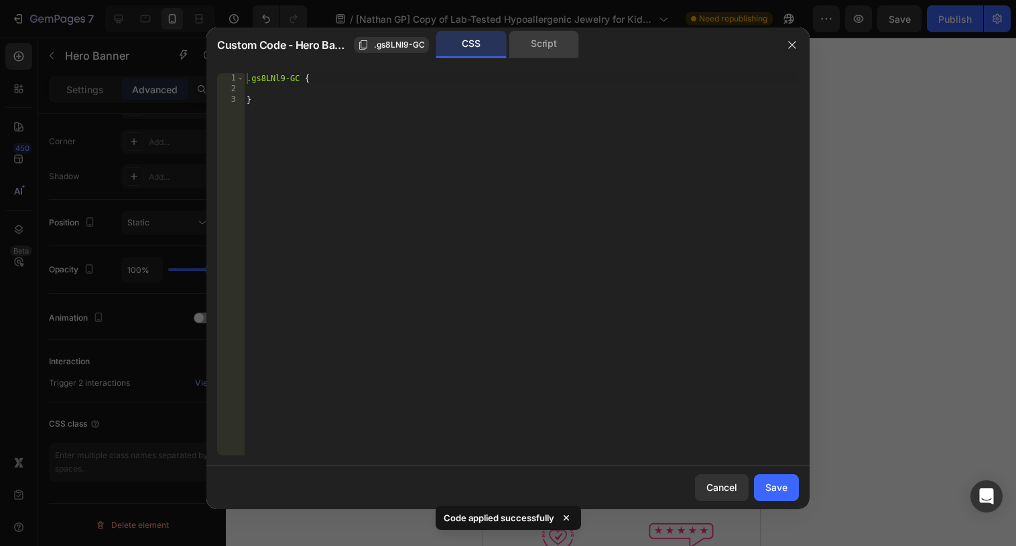
click at [541, 50] on div "Script" at bounding box center [544, 44] width 70 height 27
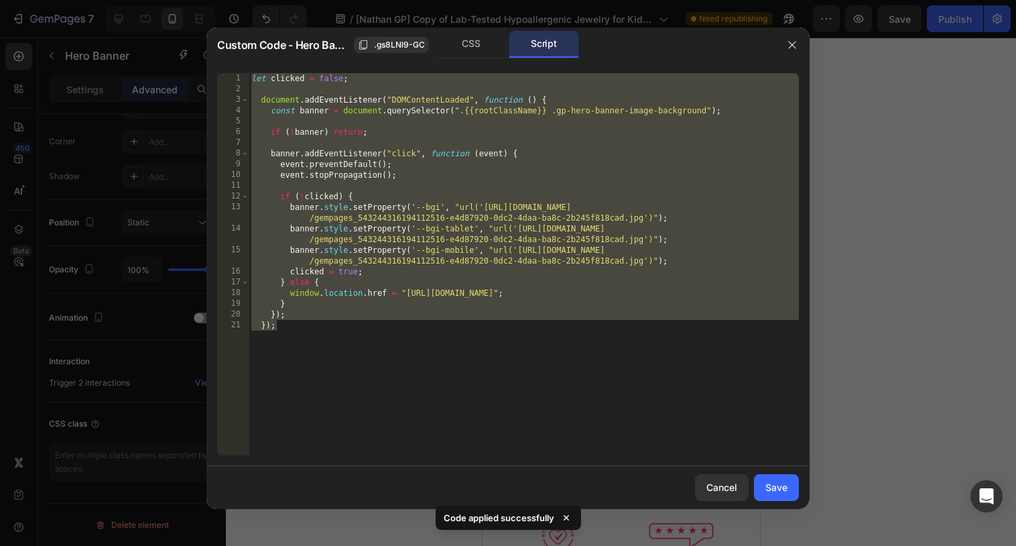
click at [376, 271] on div "let clicked = false ; document . addEventListener ( "DOMContentLoaded" , functi…" at bounding box center [524, 274] width 550 height 403
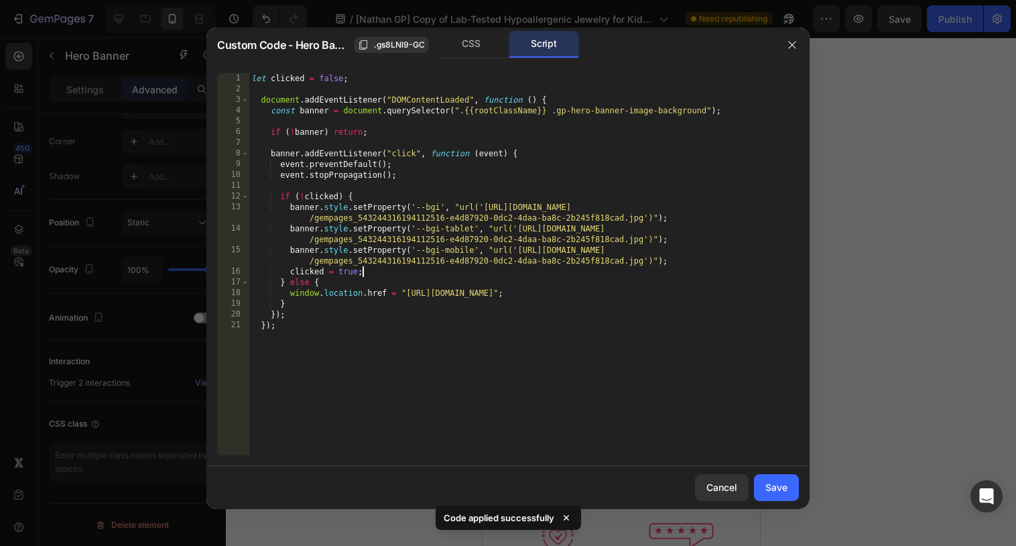
paste textarea "}"
type textarea "}"
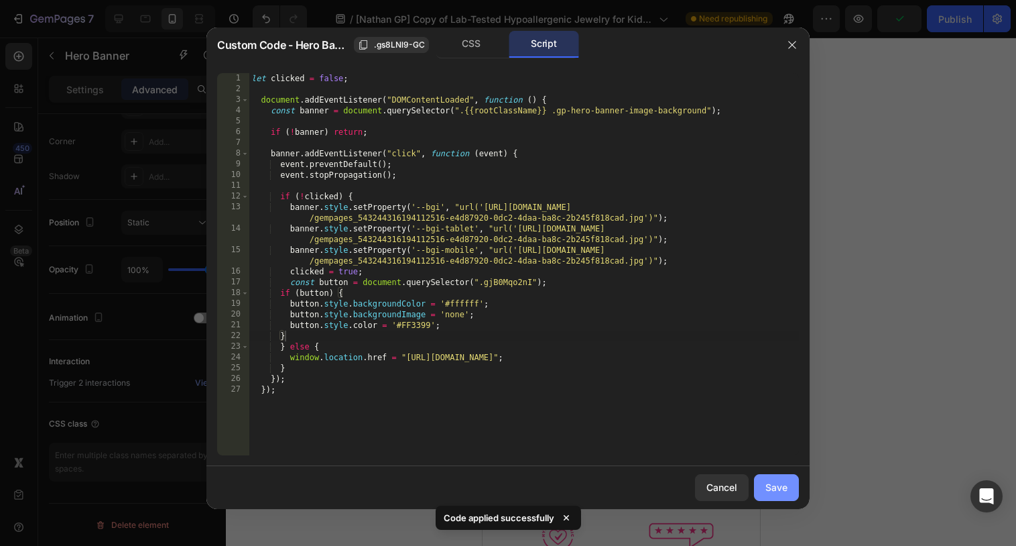
drag, startPoint x: 766, startPoint y: 487, endPoint x: 173, endPoint y: 281, distance: 627.5
click at [766, 487] on div "Save" at bounding box center [776, 487] width 22 height 14
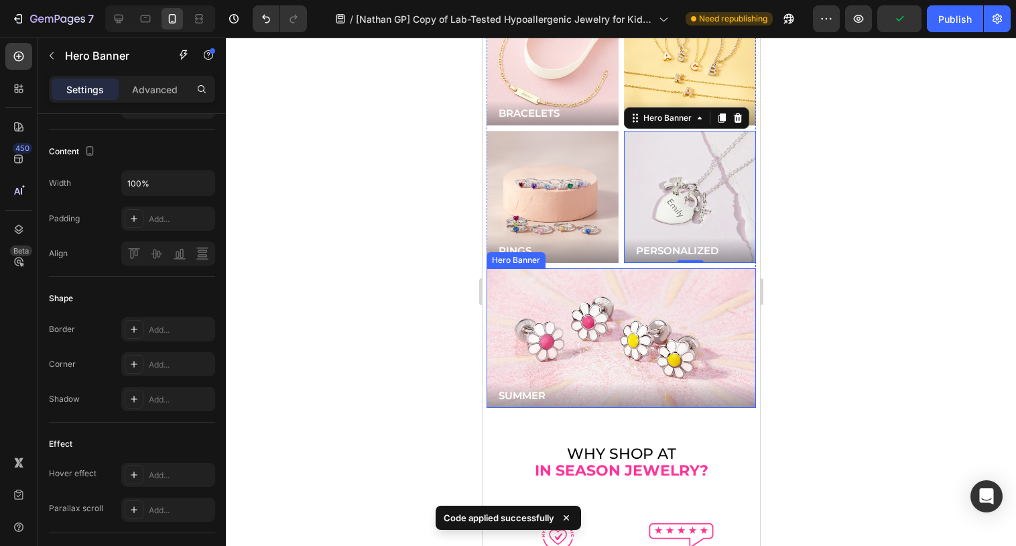
click at [634, 268] on div "Background Image" at bounding box center [620, 337] width 269 height 139
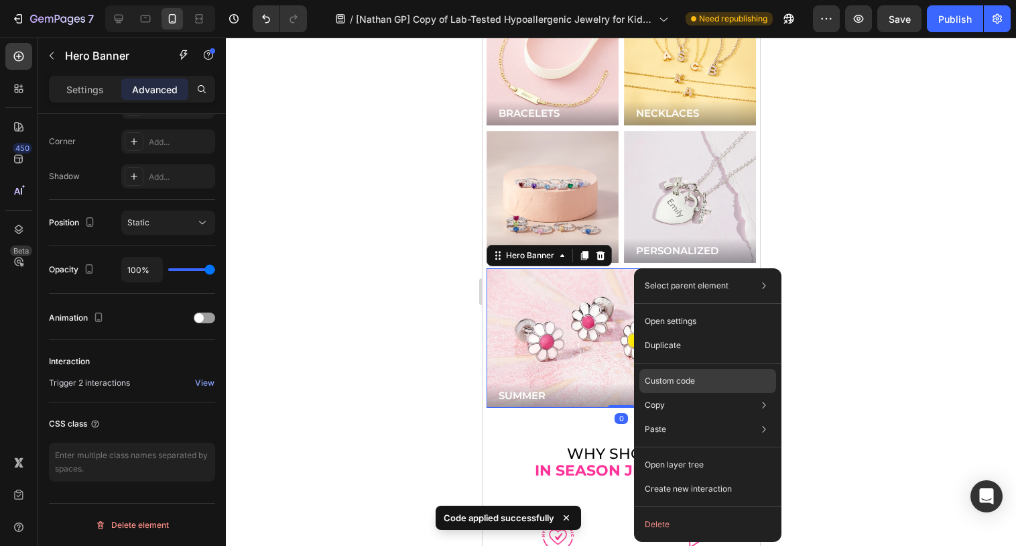
click at [669, 376] on p "Custom code" at bounding box center [670, 381] width 50 height 12
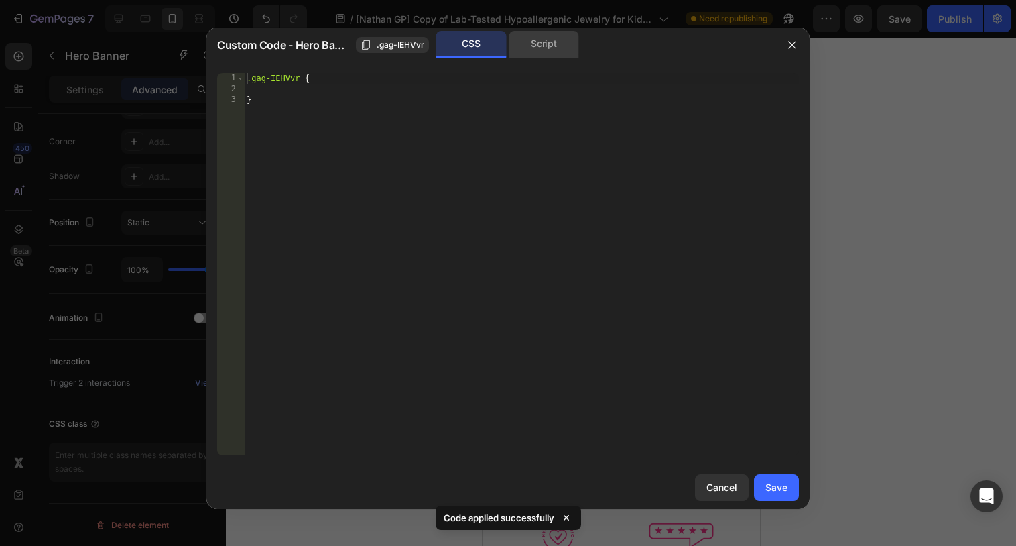
click at [537, 53] on div "Script" at bounding box center [544, 44] width 70 height 27
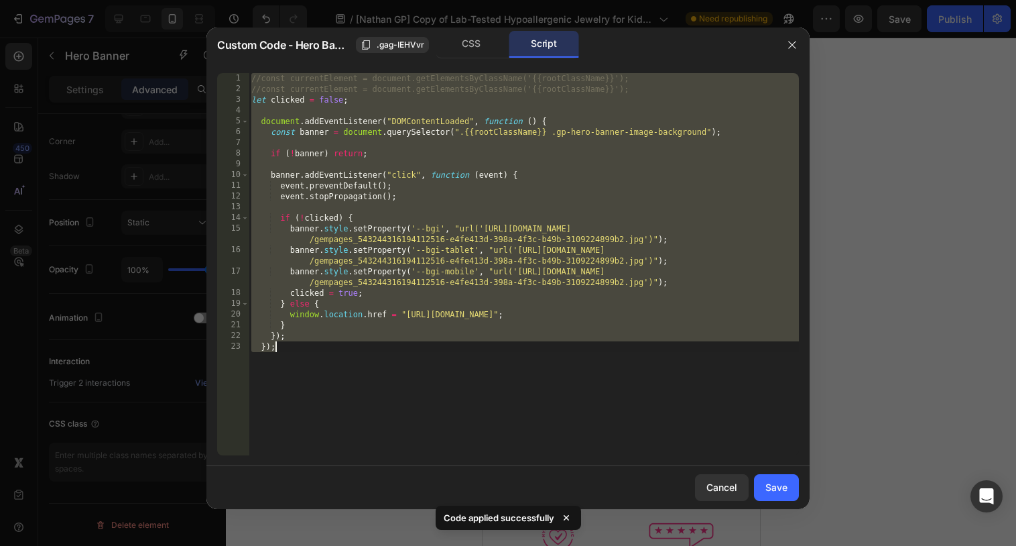
click at [406, 286] on div "//const currentElement = document.getElementsByClassName('{{rootClassName}}'); …" at bounding box center [524, 274] width 550 height 403
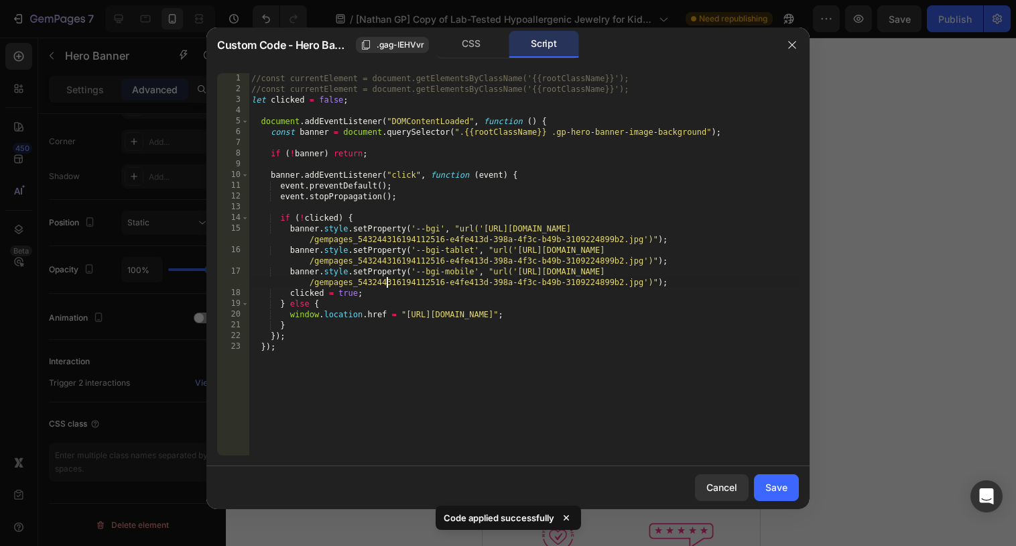
click at [389, 285] on div "//const currentElement = document.getElementsByClassName('{{rootClassName}}'); …" at bounding box center [524, 274] width 550 height 403
click at [377, 292] on div "//const currentElement = document.getElementsByClassName('{{rootClassName}}'); …" at bounding box center [524, 274] width 550 height 403
paste textarea "}"
type textarea "}"
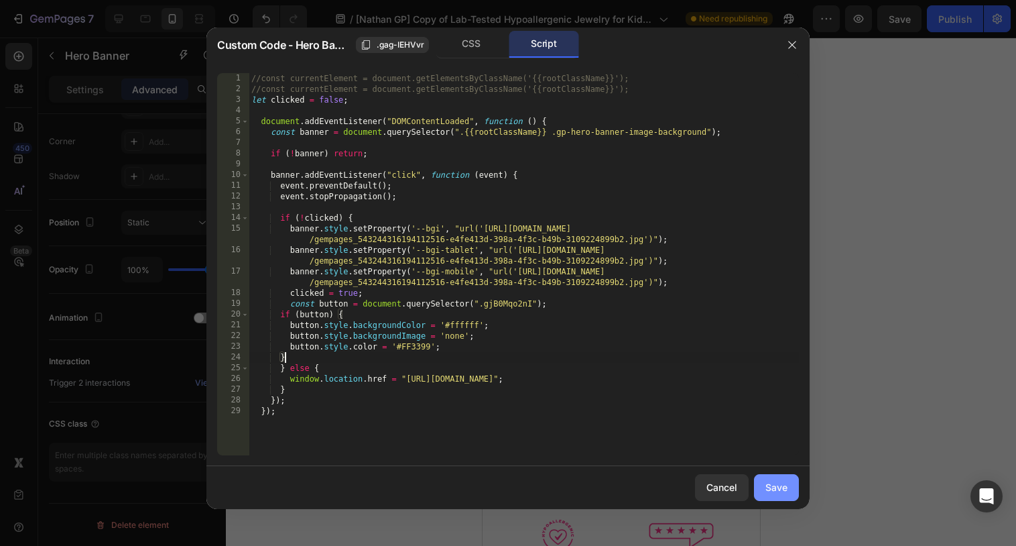
click at [767, 491] on div "Save" at bounding box center [776, 487] width 22 height 14
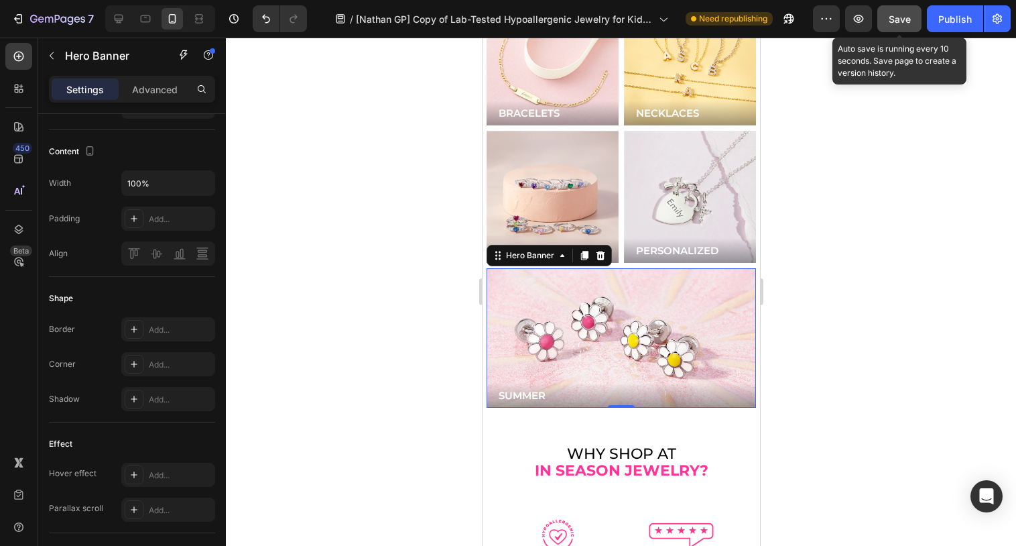
click at [907, 15] on span "Save" at bounding box center [900, 18] width 22 height 11
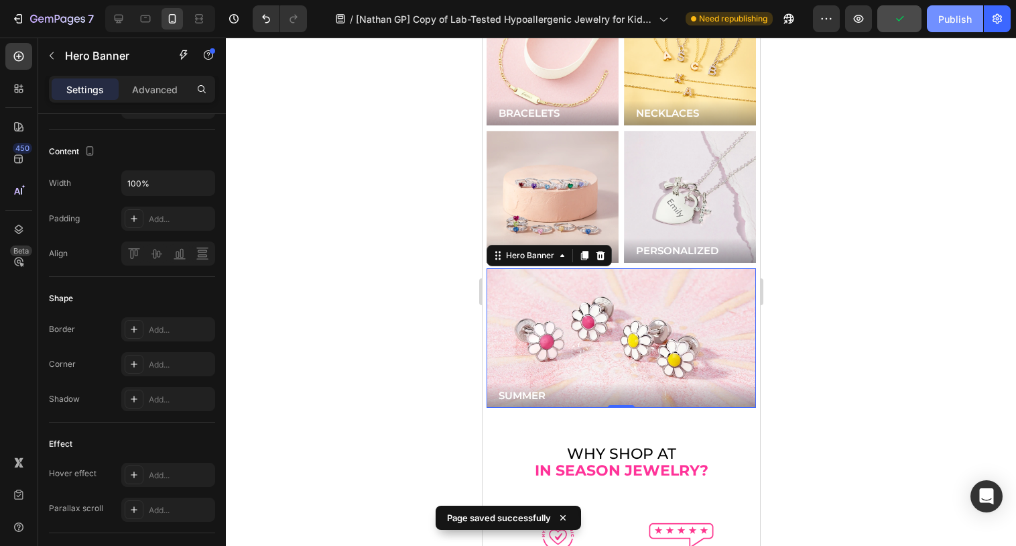
click at [961, 24] on div "Publish" at bounding box center [955, 19] width 34 height 14
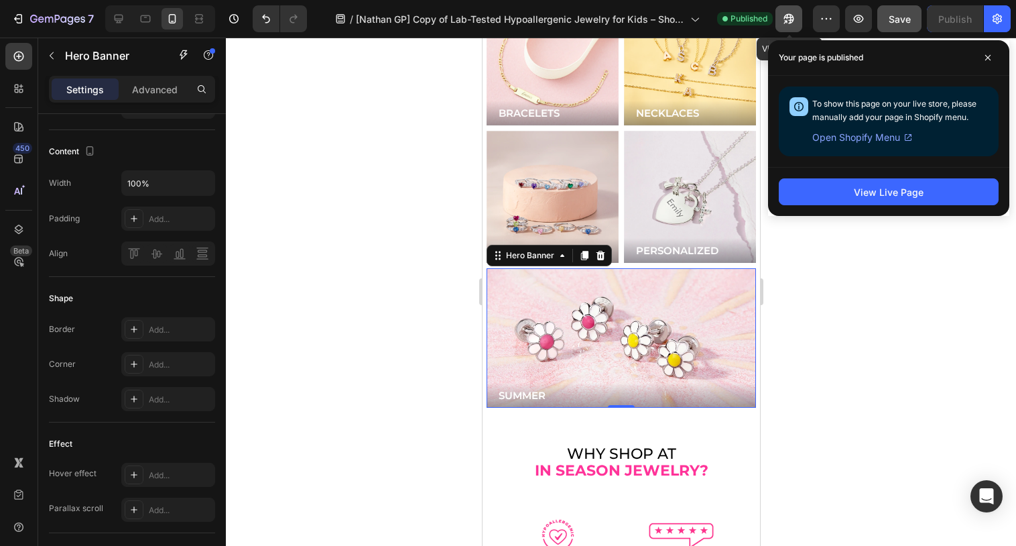
click at [786, 20] on icon "button" at bounding box center [785, 21] width 3 height 3
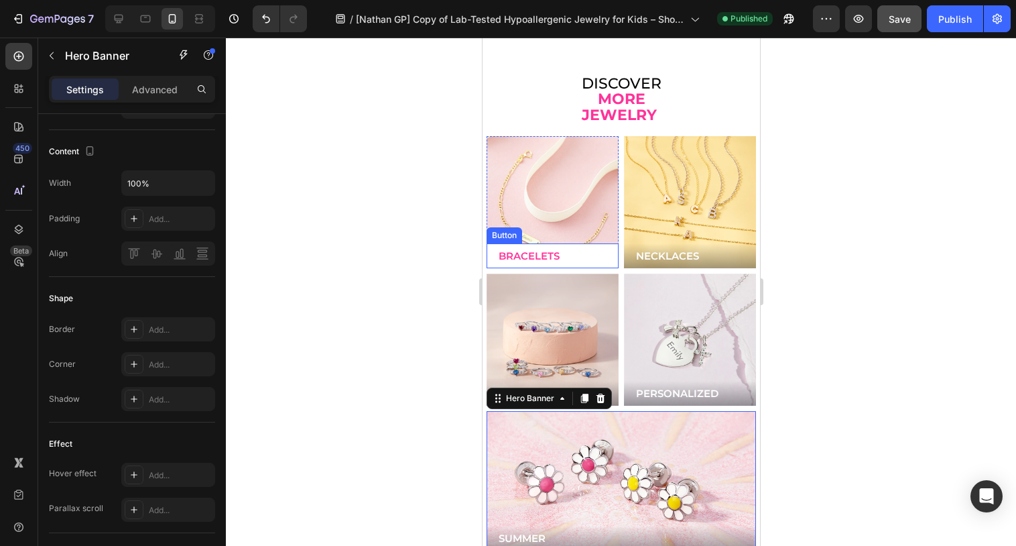
scroll to position [3483, 0]
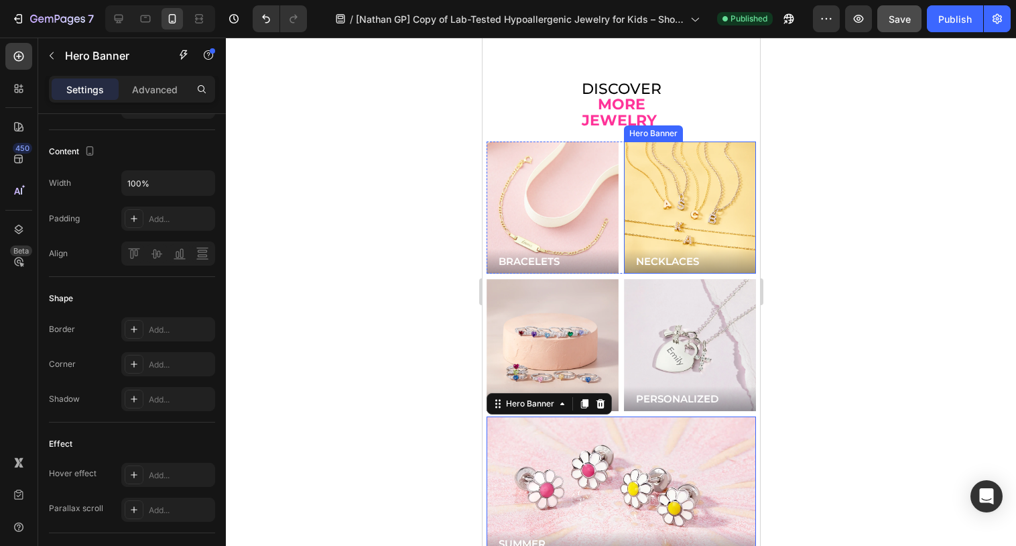
click at [690, 214] on div "Background Image" at bounding box center [689, 207] width 132 height 132
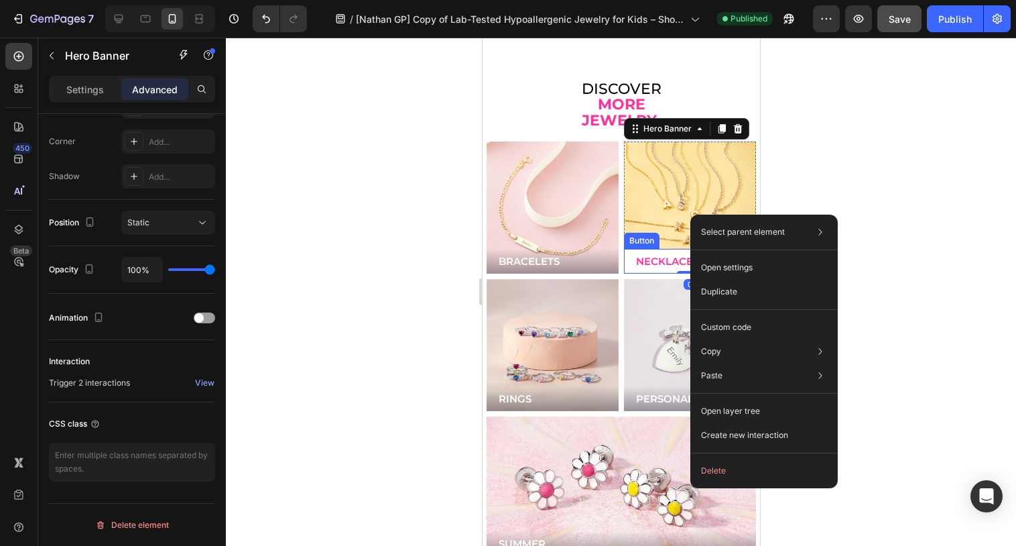
click at [629, 249] on button "NECKLACES" at bounding box center [689, 261] width 132 height 25
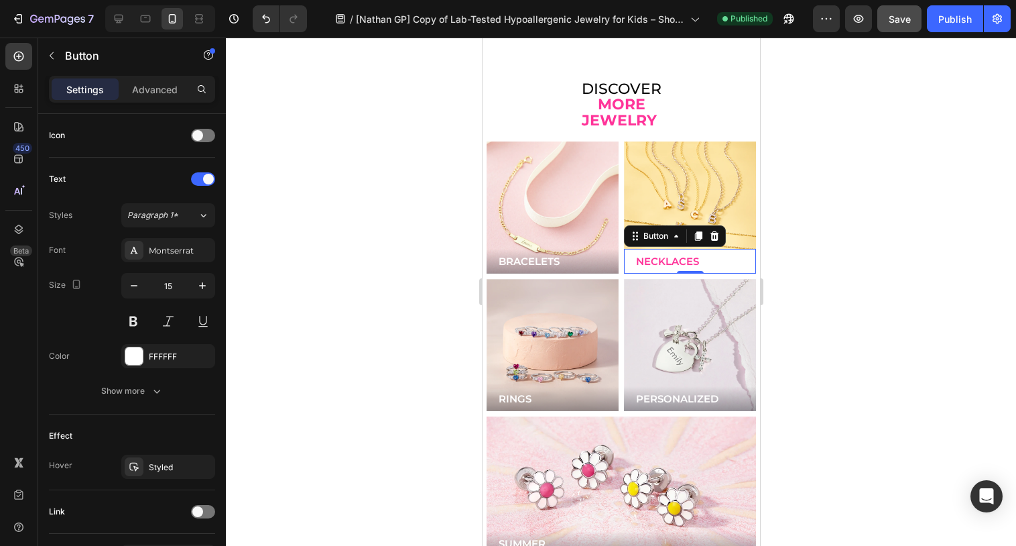
scroll to position [0, 0]
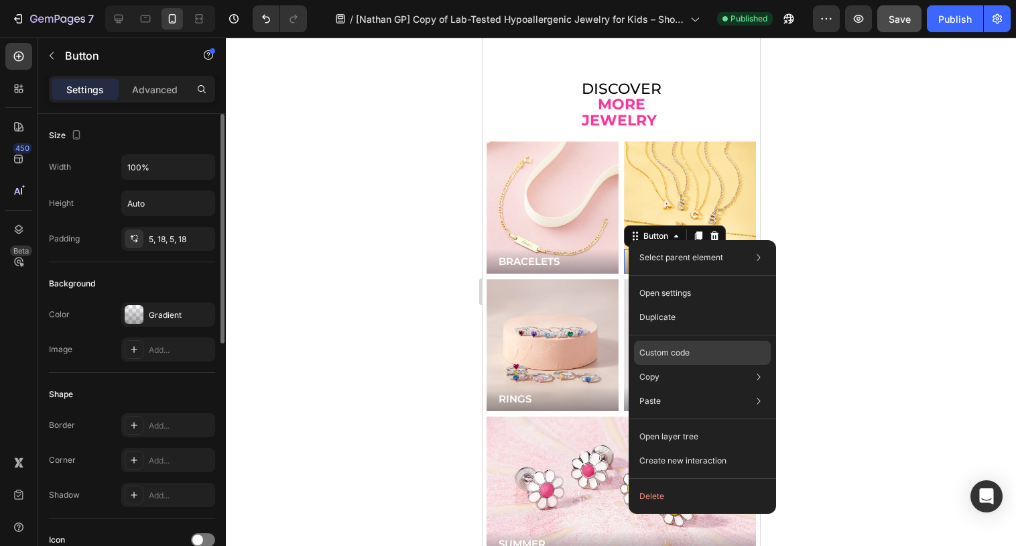
click at [663, 346] on p "Custom code" at bounding box center [664, 352] width 50 height 12
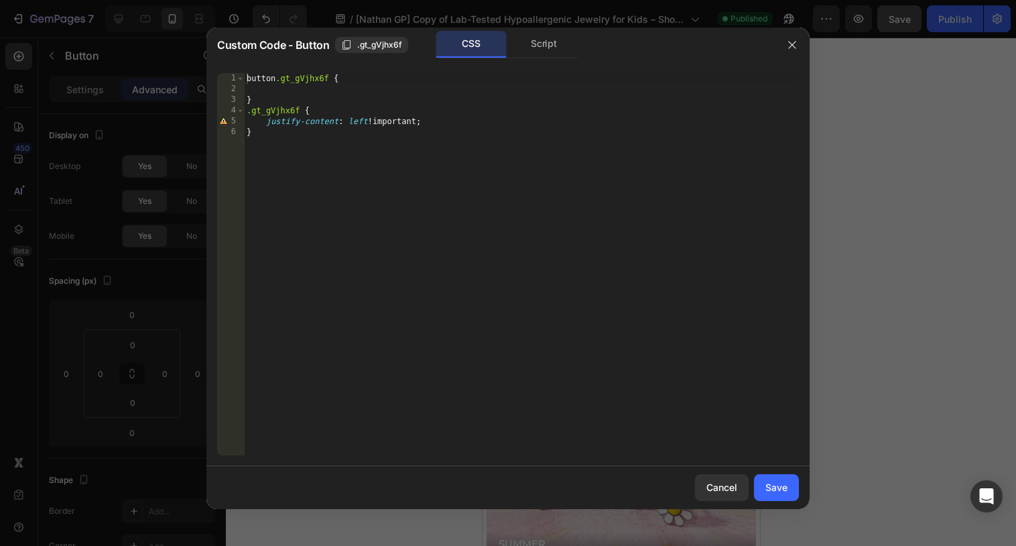
type textarea "[DOMAIN_NAME]_gVjhx6f {"
click at [304, 78] on div "button .gt_gVjhx6f { } .gt_gVjhx6f { justify-content : left !important ; }" at bounding box center [521, 274] width 555 height 403
click at [845, 257] on div at bounding box center [508, 273] width 1016 height 546
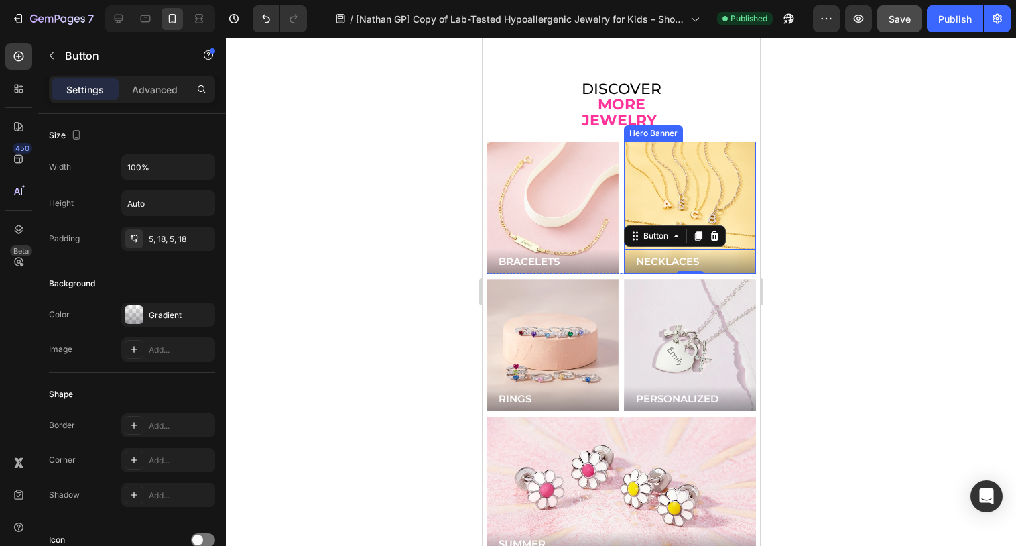
click at [700, 157] on div "Background Image" at bounding box center [689, 207] width 132 height 132
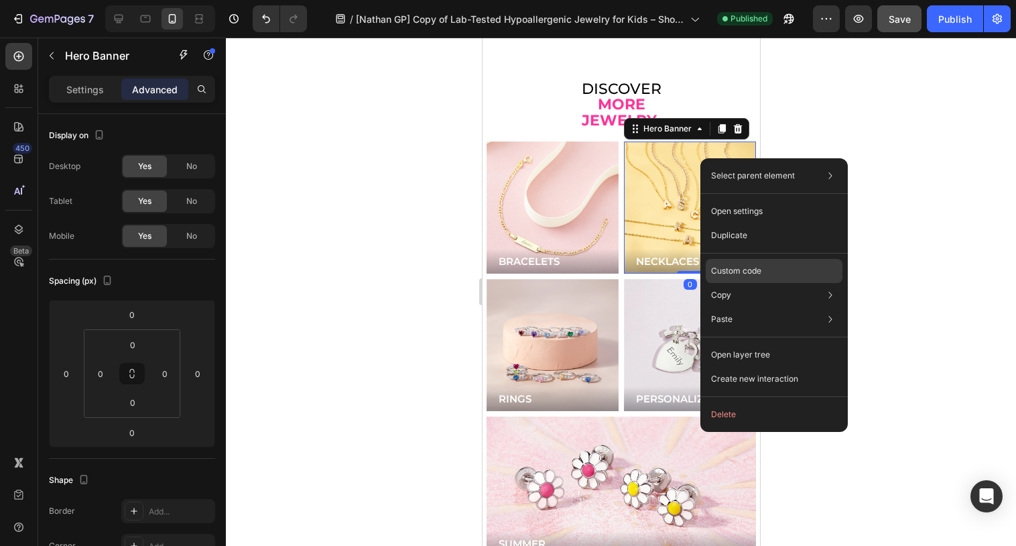
click at [734, 265] on p "Custom code" at bounding box center [736, 271] width 50 height 12
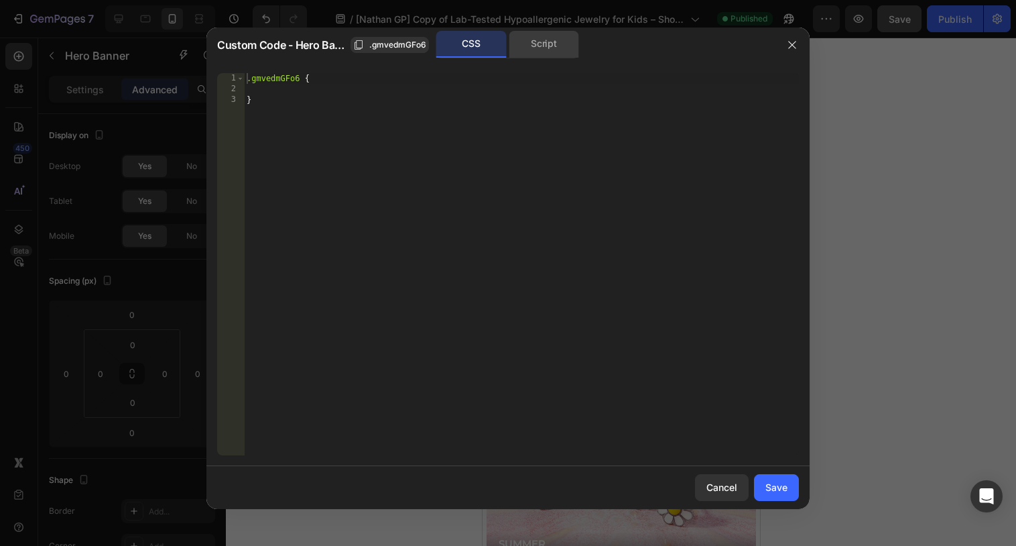
click at [549, 56] on div "Script" at bounding box center [544, 44] width 70 height 27
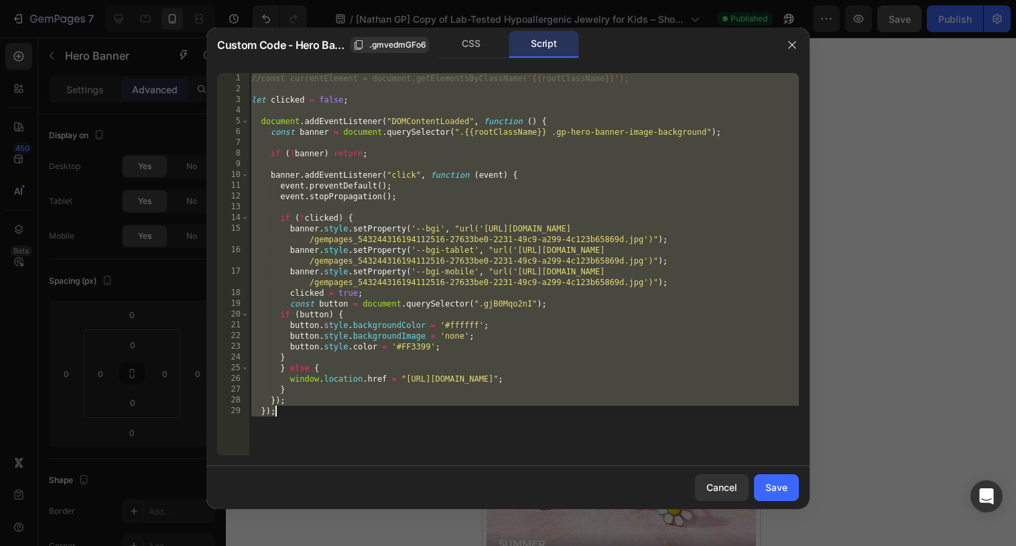
click at [514, 298] on div "//const currentElement = document.getElementsByClassName('{{rootClassName}}'); …" at bounding box center [524, 274] width 550 height 403
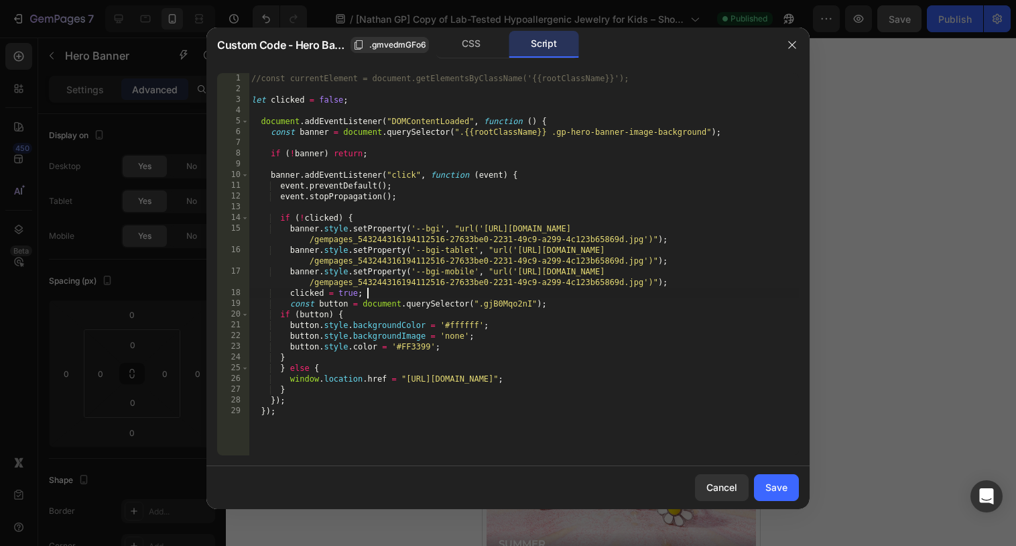
click at [510, 298] on div "//const currentElement = document.getElementsByClassName('{{rootClassName}}'); …" at bounding box center [524, 274] width 550 height 403
paste textarea "t_gVjhx6f"
type textarea "const button = document.querySelector(".gt_gVjhx6f");"
click at [778, 484] on div "Save" at bounding box center [776, 487] width 22 height 14
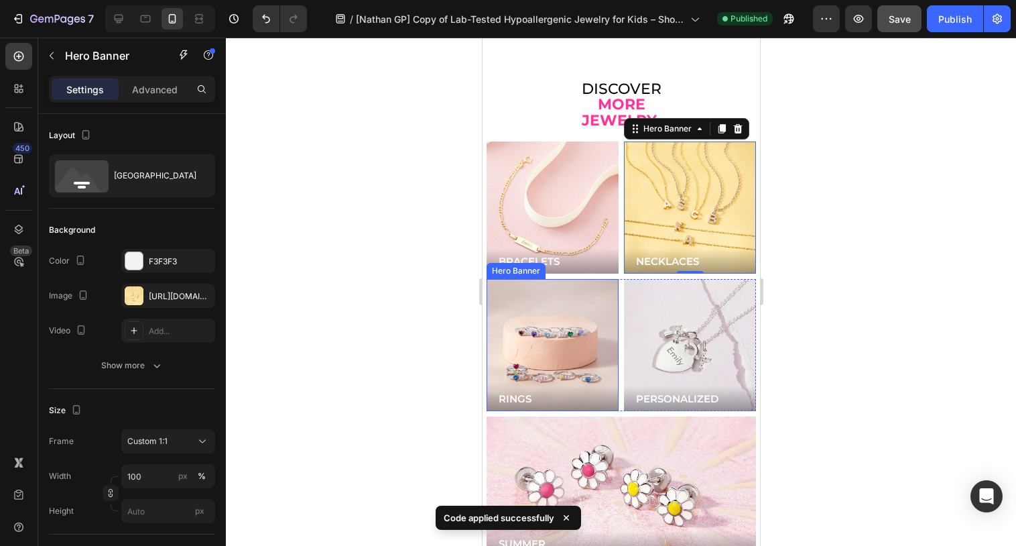
click at [580, 290] on div "Background Image" at bounding box center [552, 345] width 132 height 132
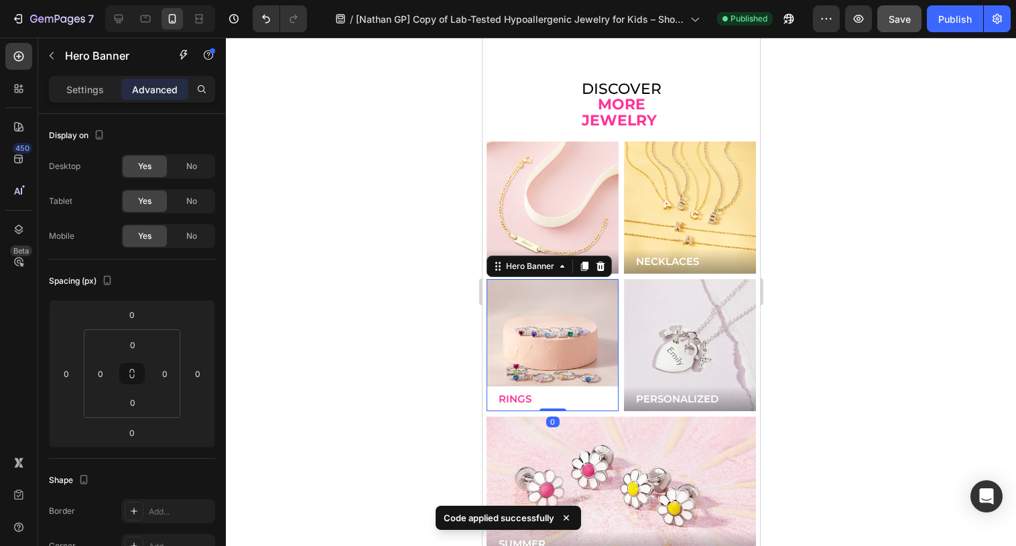
click at [573, 387] on button "RINGS" at bounding box center [552, 398] width 132 height 25
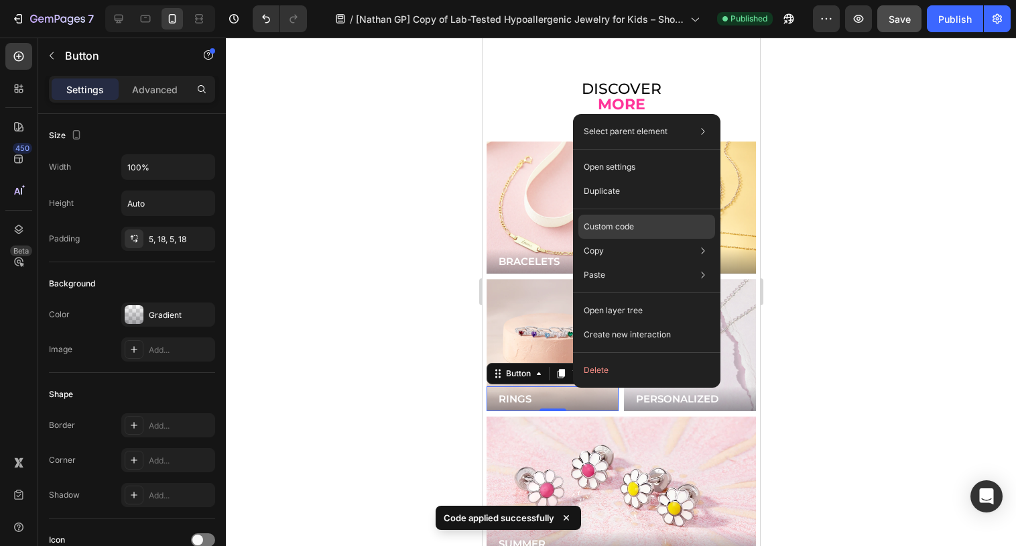
click at [632, 232] on p "Custom code" at bounding box center [609, 226] width 50 height 12
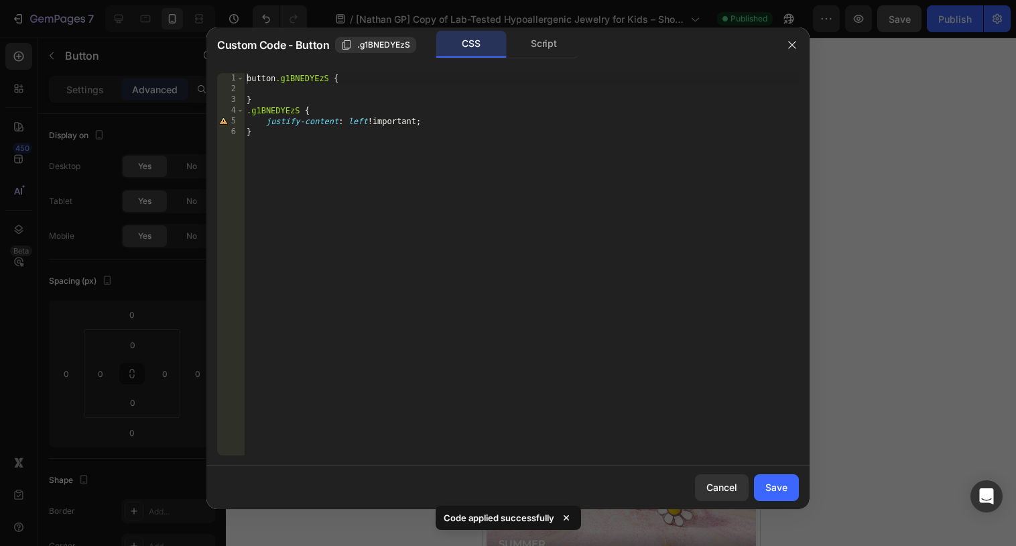
type textarea "button.g1BNEDYEzS {"
click at [319, 78] on div "button .g1BNEDYEzS { } .g1BNEDYEzS { justify-content : left !important ; }" at bounding box center [521, 274] width 555 height 403
click at [866, 185] on div at bounding box center [508, 273] width 1016 height 546
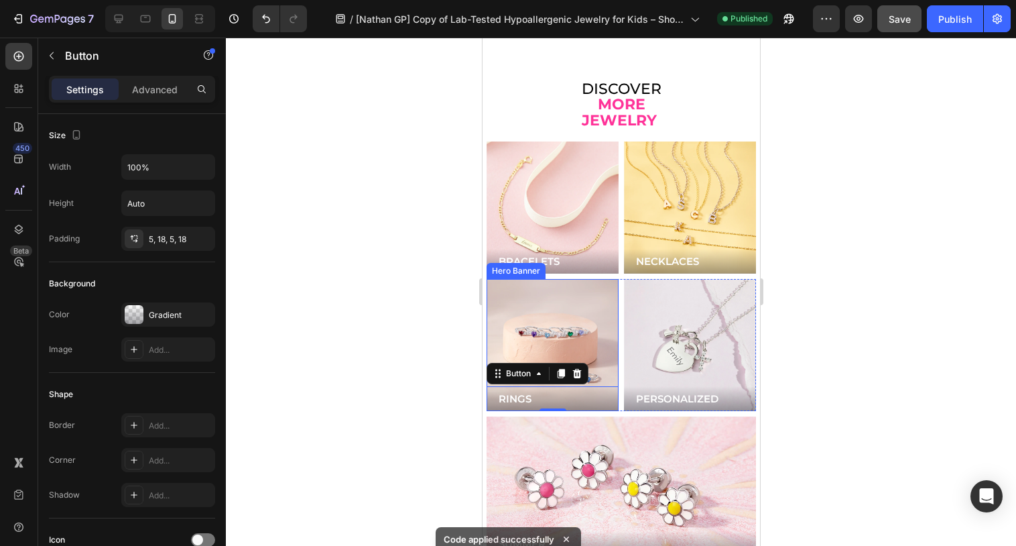
click at [511, 303] on div "Background Image" at bounding box center [552, 345] width 132 height 132
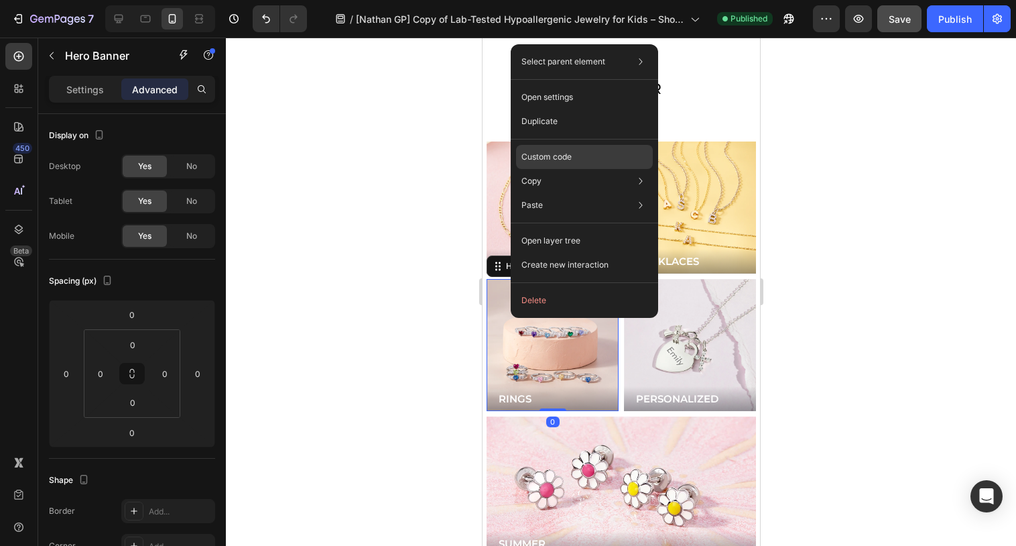
click at [562, 157] on p "Custom code" at bounding box center [546, 157] width 50 height 12
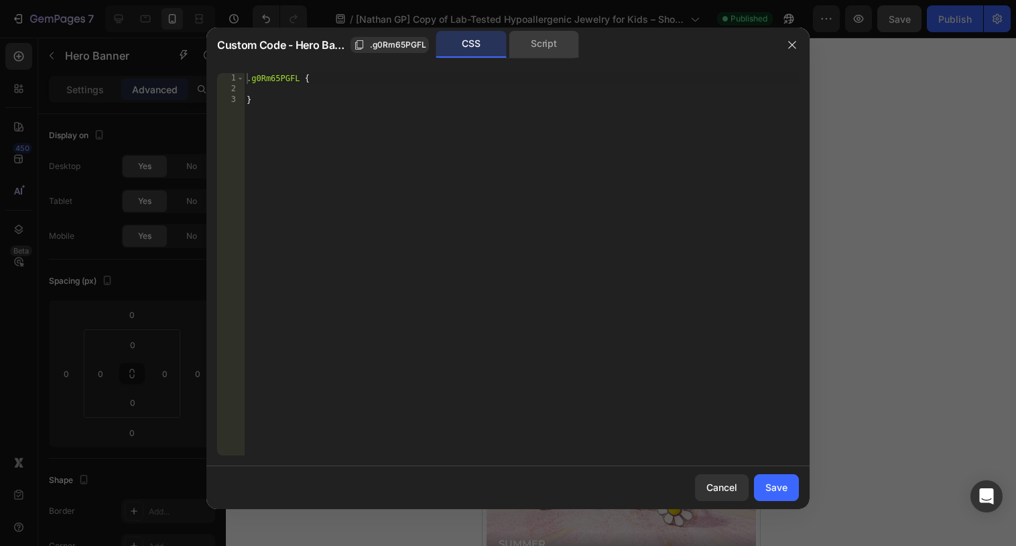
click at [558, 50] on div "Script" at bounding box center [544, 44] width 70 height 27
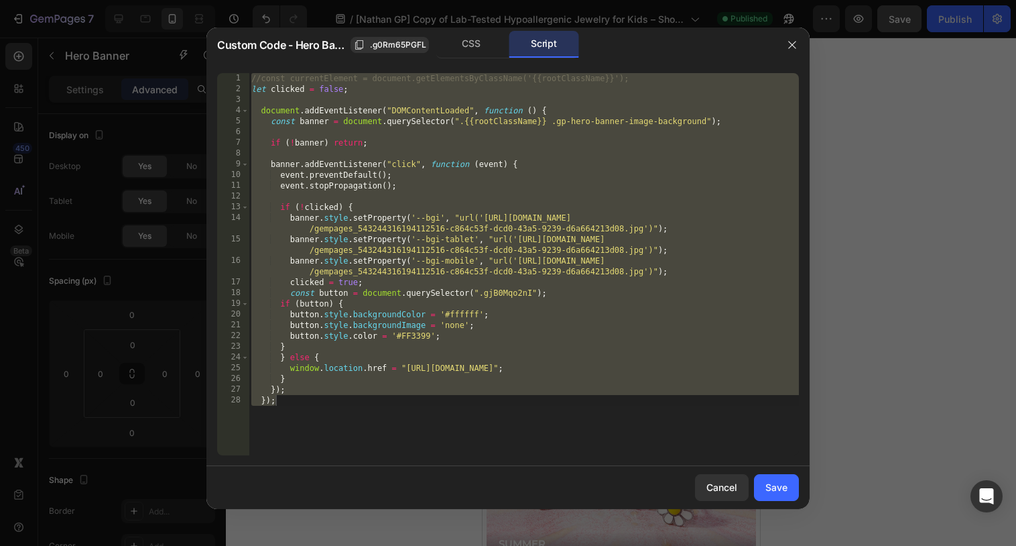
click at [517, 291] on div "//const currentElement = document.getElementsByClassName('{{rootClassName}}'); …" at bounding box center [524, 274] width 550 height 403
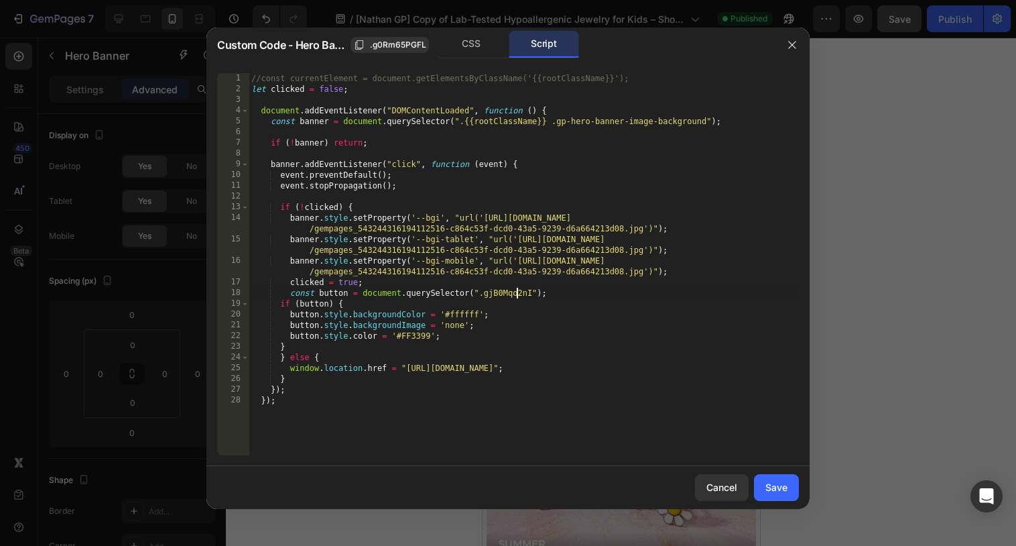
click at [517, 291] on div "//const currentElement = document.getElementsByClassName('{{rootClassName}}'); …" at bounding box center [524, 274] width 550 height 403
paste textarea "1BNEDYEzS"
type textarea "const button = document.querySelector(".g1BNEDYEzS");"
click at [771, 492] on div "Save" at bounding box center [776, 487] width 22 height 14
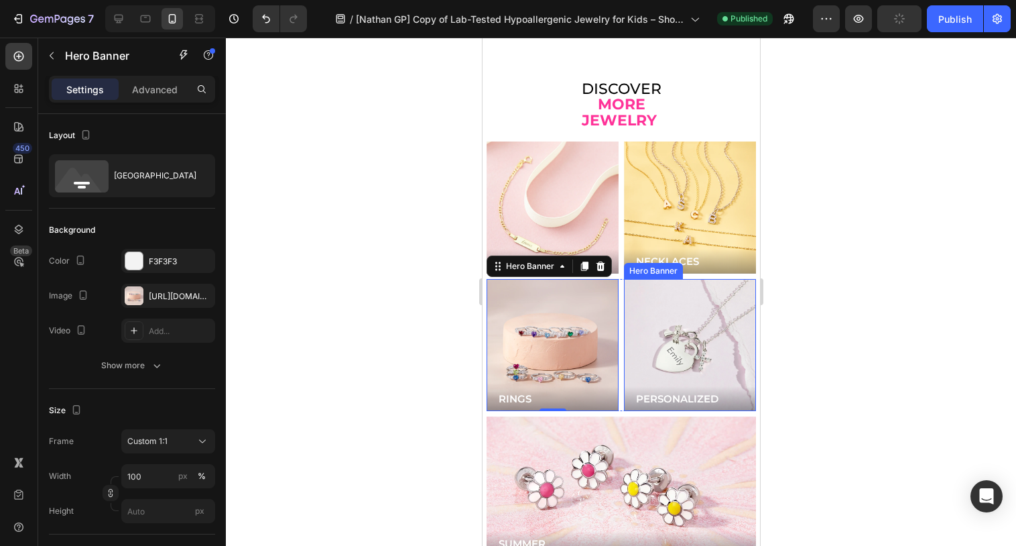
click at [676, 299] on div "Background Image" at bounding box center [689, 345] width 132 height 132
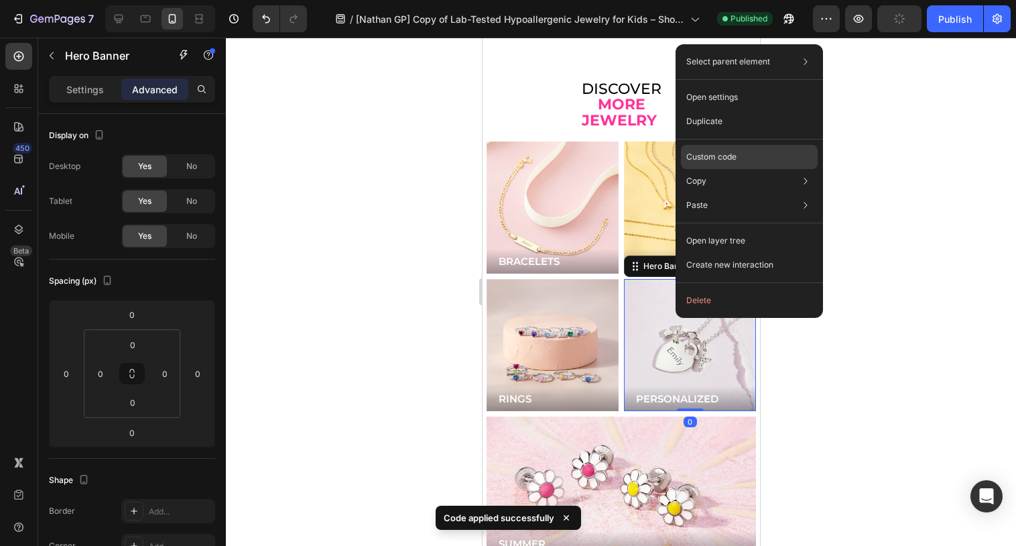
click at [696, 193] on div "Custom code" at bounding box center [749, 205] width 137 height 24
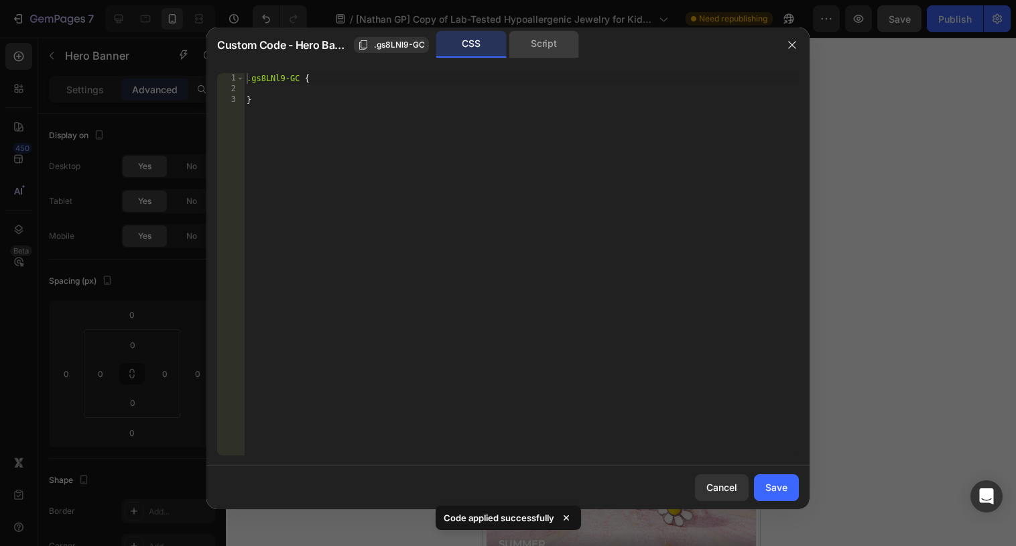
click at [543, 49] on div "Script" at bounding box center [544, 44] width 70 height 27
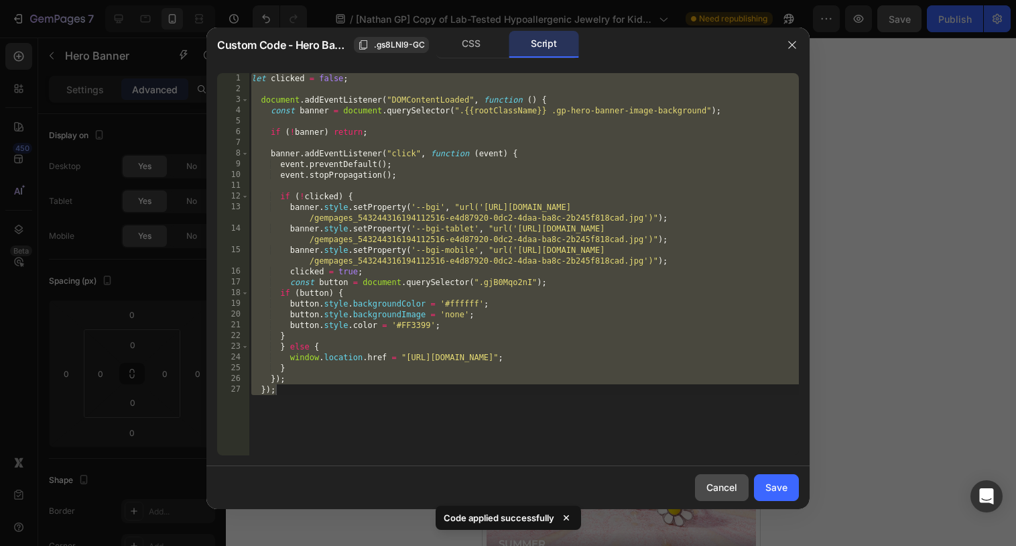
click at [719, 485] on div "Cancel" at bounding box center [721, 487] width 31 height 14
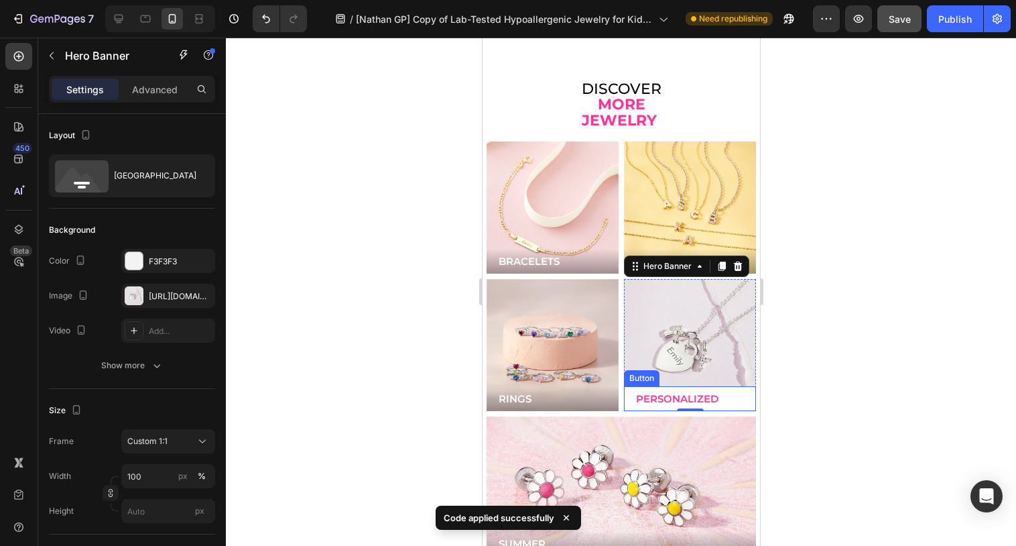
click at [737, 386] on button "PERSONALIZED" at bounding box center [689, 398] width 132 height 25
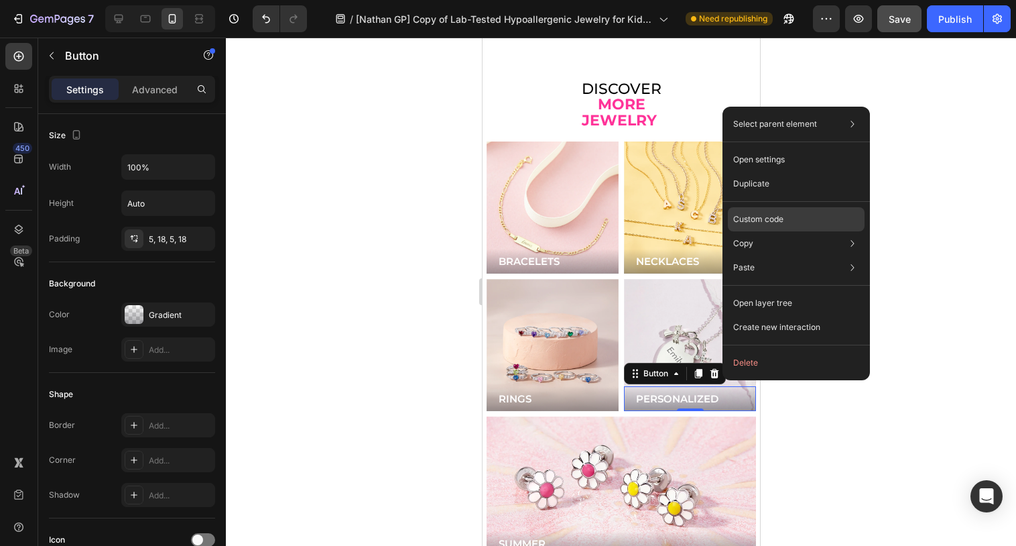
click at [746, 221] on p "Custom code" at bounding box center [758, 219] width 50 height 12
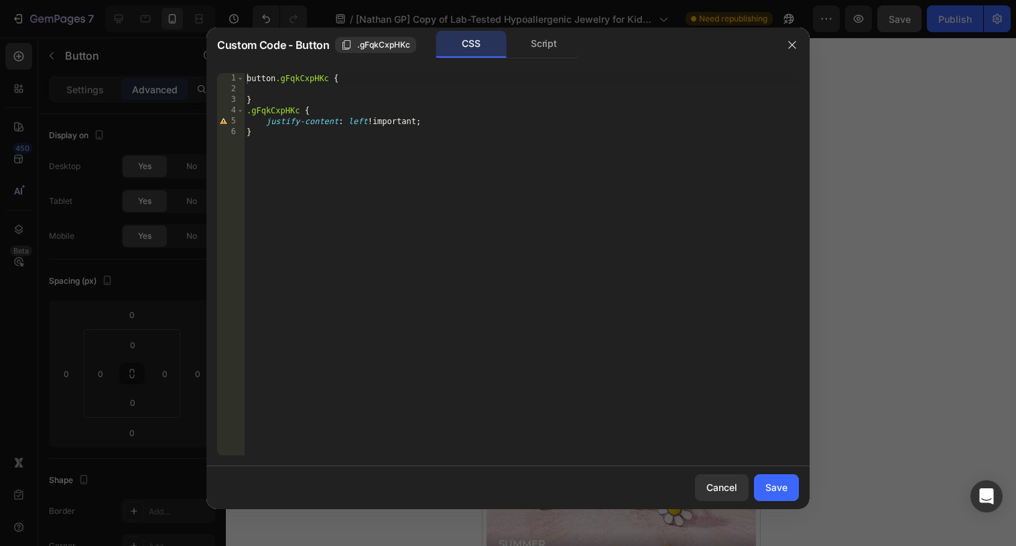
type textarea "button.gFqkCxpHKc {"
click at [302, 79] on div "button .gFqkCxpHKc { } .gFqkCxpHKc { justify-content : left !important ; }" at bounding box center [521, 274] width 555 height 403
click at [827, 171] on div at bounding box center [508, 273] width 1016 height 546
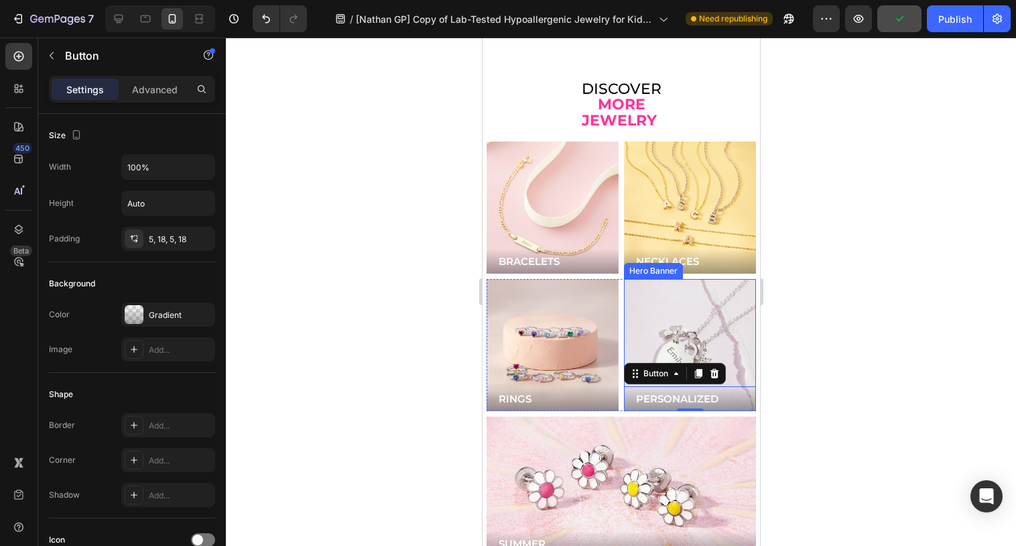
click at [661, 288] on div "Background Image" at bounding box center [689, 345] width 132 height 132
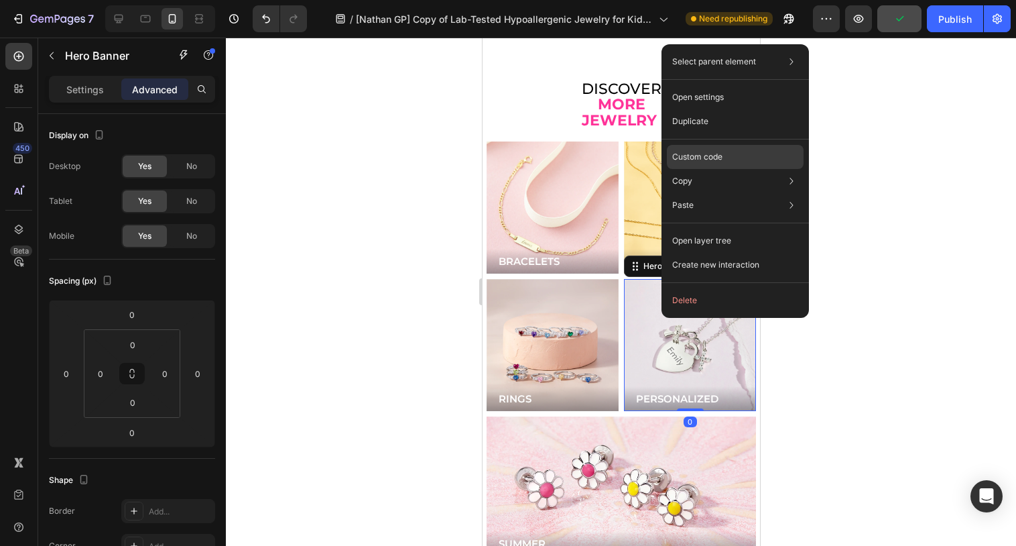
click at [712, 157] on p "Custom code" at bounding box center [697, 157] width 50 height 12
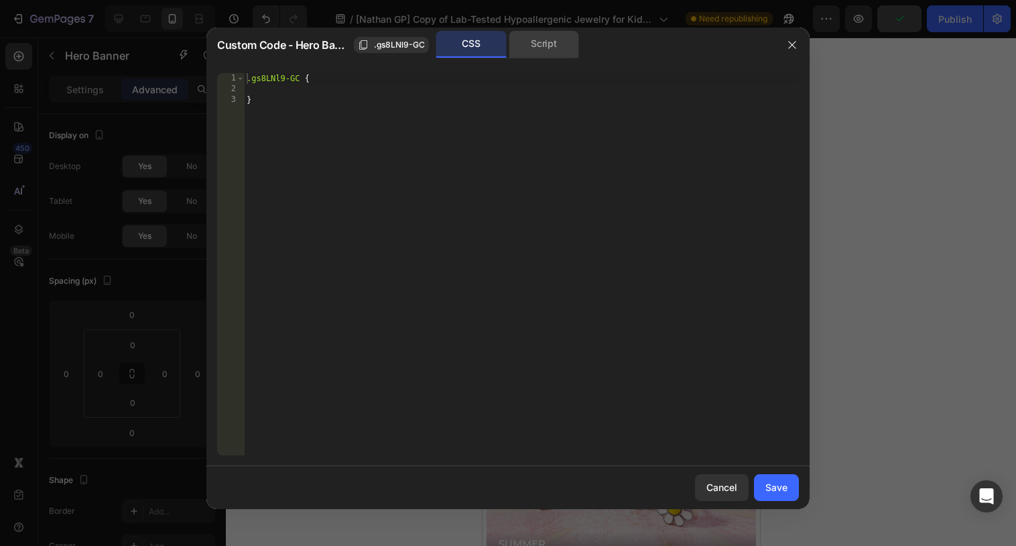
click at [537, 50] on div "Script" at bounding box center [544, 44] width 70 height 27
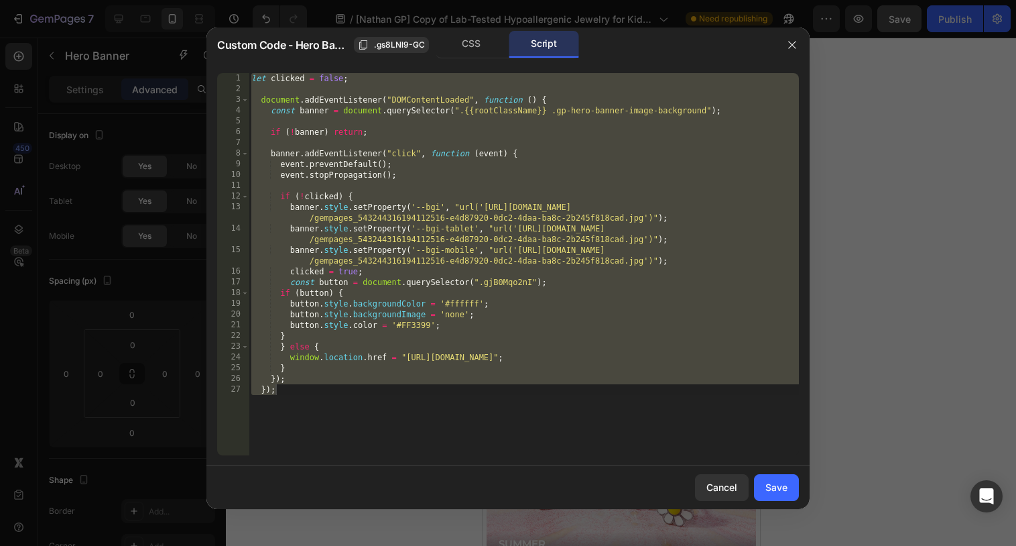
click at [523, 279] on div "let clicked = false ; document . addEventListener ( "DOMContentLoaded" , functi…" at bounding box center [524, 274] width 550 height 403
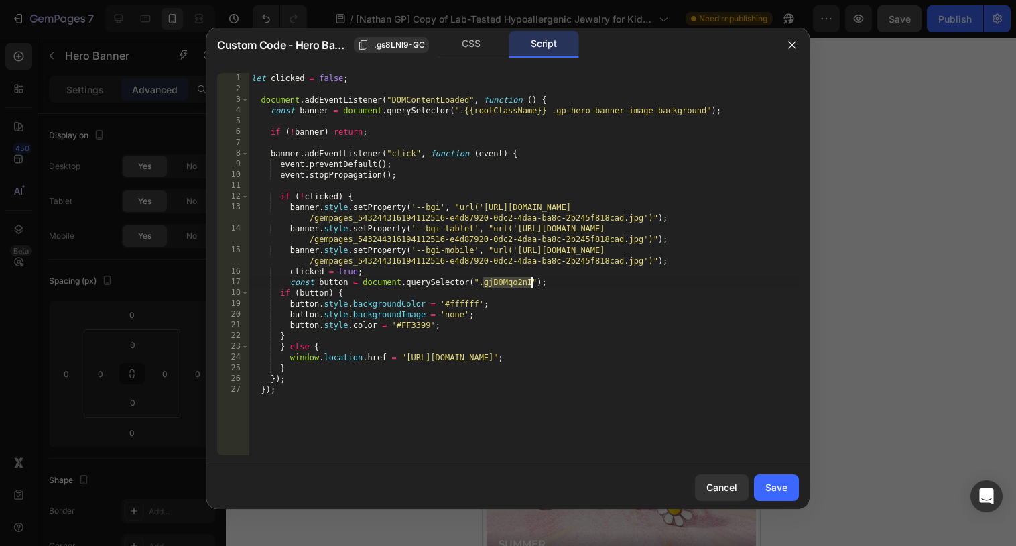
click at [523, 279] on div "let clicked = false ; document . addEventListener ( "DOMContentLoaded" , functi…" at bounding box center [524, 274] width 550 height 403
paste textarea "FqkCxpHKc"
type textarea "const button = document.querySelector(".gFqkCxpHKc");"
click at [782, 486] on div "Save" at bounding box center [776, 487] width 22 height 14
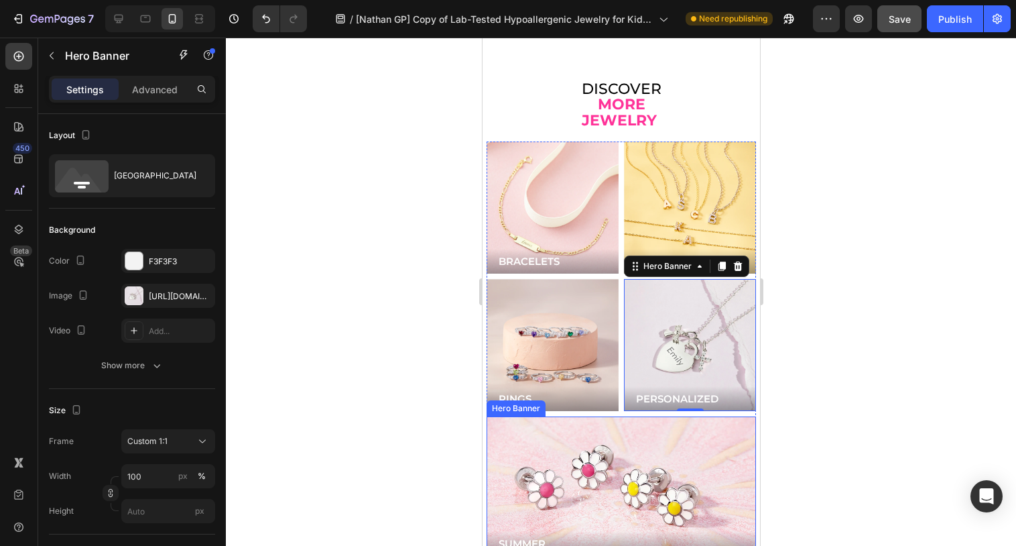
click at [613, 442] on div "Background Image" at bounding box center [620, 485] width 269 height 139
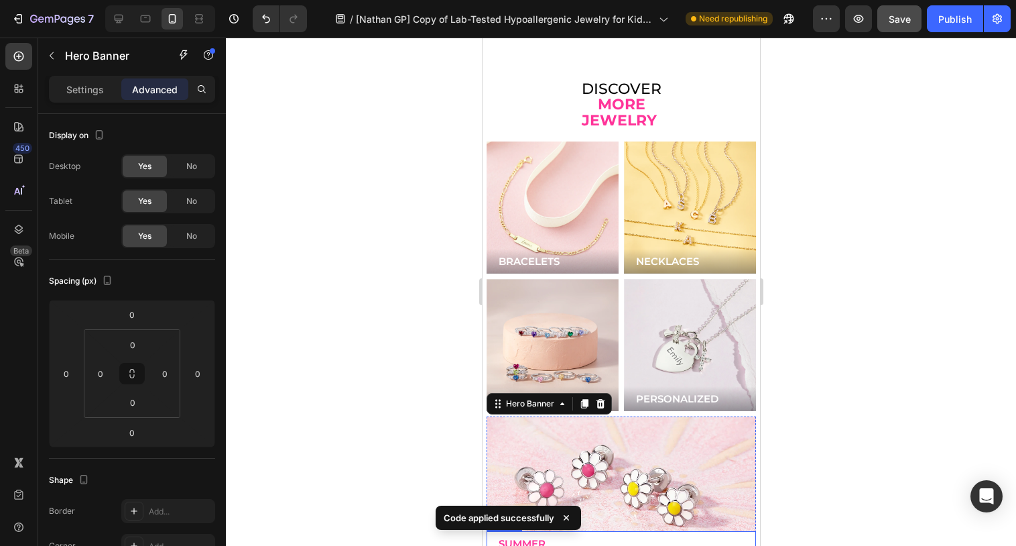
click at [603, 531] on link "SUMMER" at bounding box center [620, 543] width 269 height 25
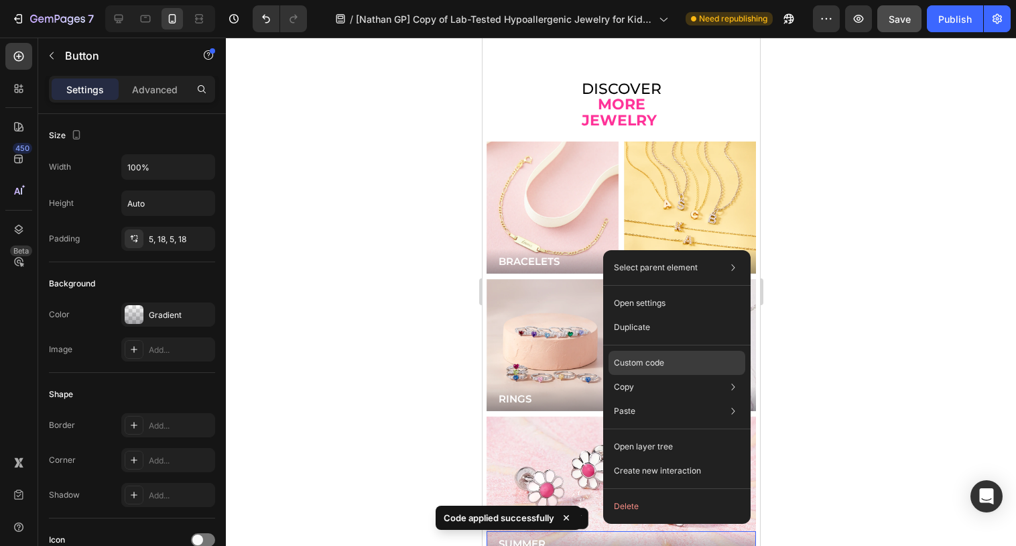
click at [646, 361] on p "Custom code" at bounding box center [639, 363] width 50 height 12
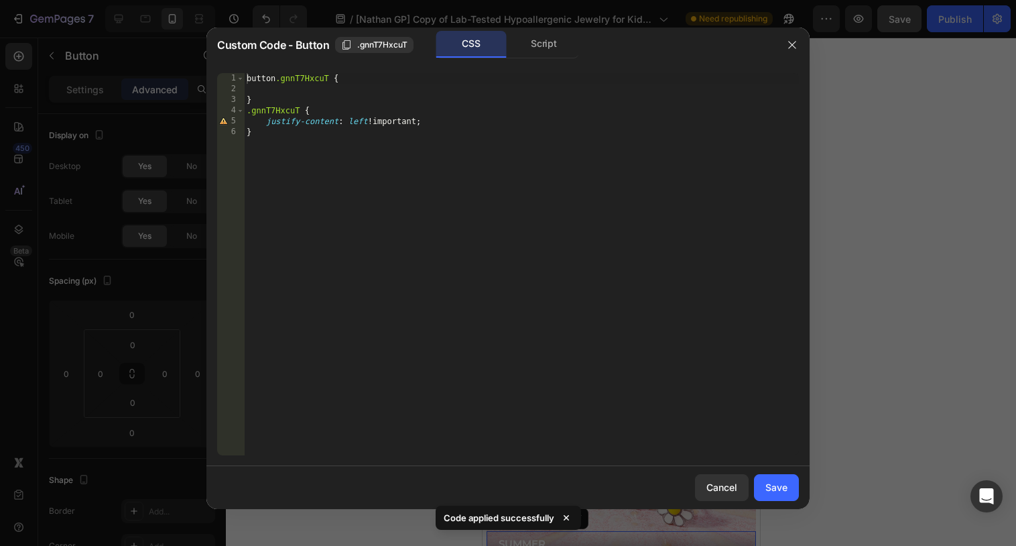
type textarea "button.gnnT7HxcuT {"
click at [313, 83] on div "button .gnnT7HxcuT { } .gnnT7HxcuT { justify-content : left !important ; }" at bounding box center [521, 274] width 555 height 403
click at [882, 188] on div at bounding box center [508, 273] width 1016 height 546
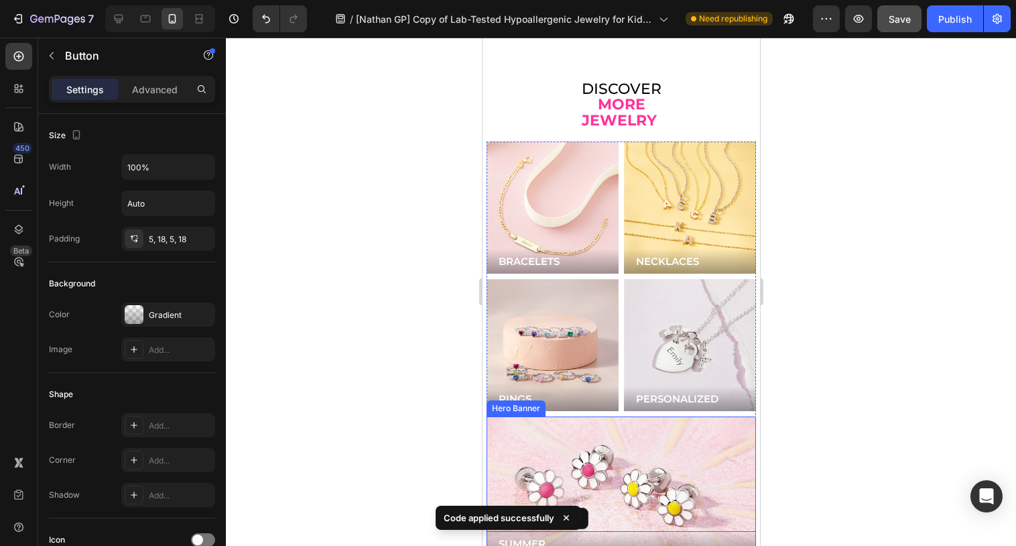
click at [601, 479] on div "Background Image" at bounding box center [620, 485] width 269 height 139
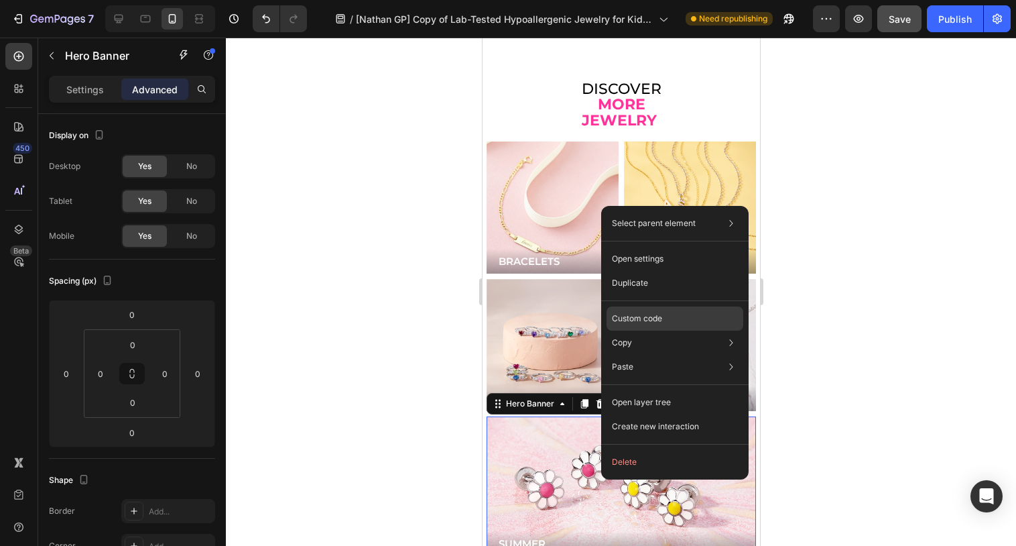
click at [633, 317] on p "Custom code" at bounding box center [637, 318] width 50 height 12
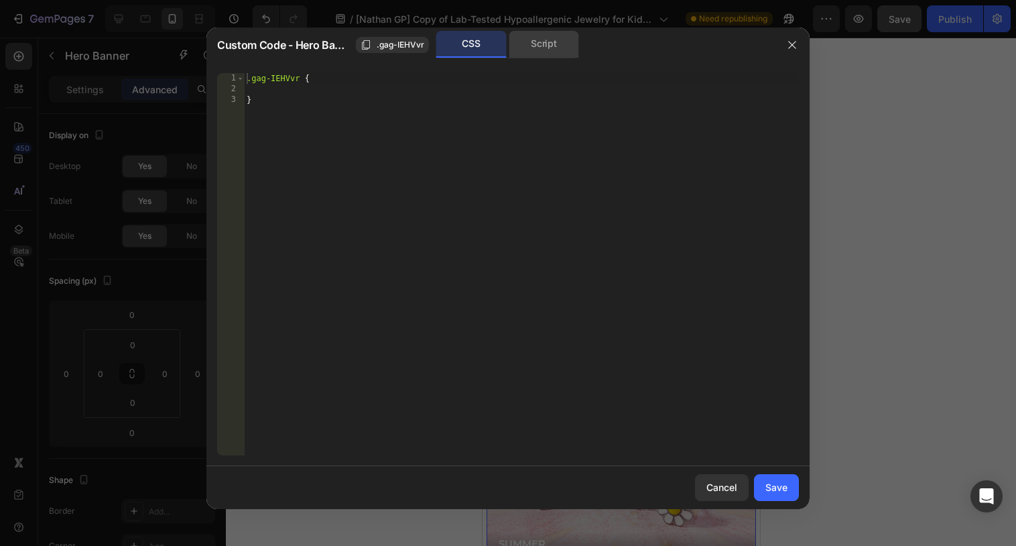
click at [545, 49] on div "Script" at bounding box center [544, 44] width 70 height 27
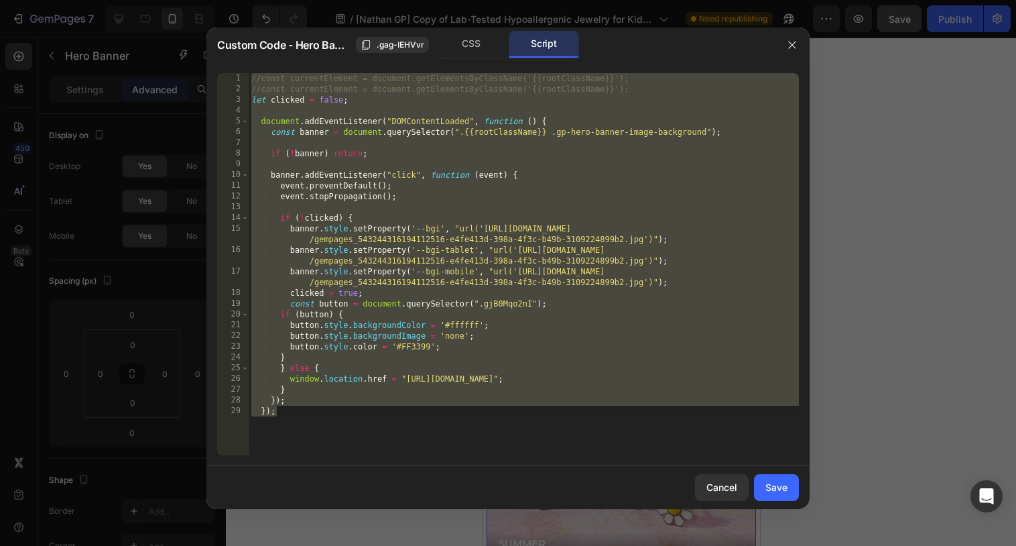
click at [500, 304] on div "//const currentElement = document.getElementsByClassName('{{rootClassName}}'); …" at bounding box center [524, 274] width 550 height 403
paste textarea "nnT7HxcuT"
type textarea "const button = document.querySelector(".gnnT7HxcuT");"
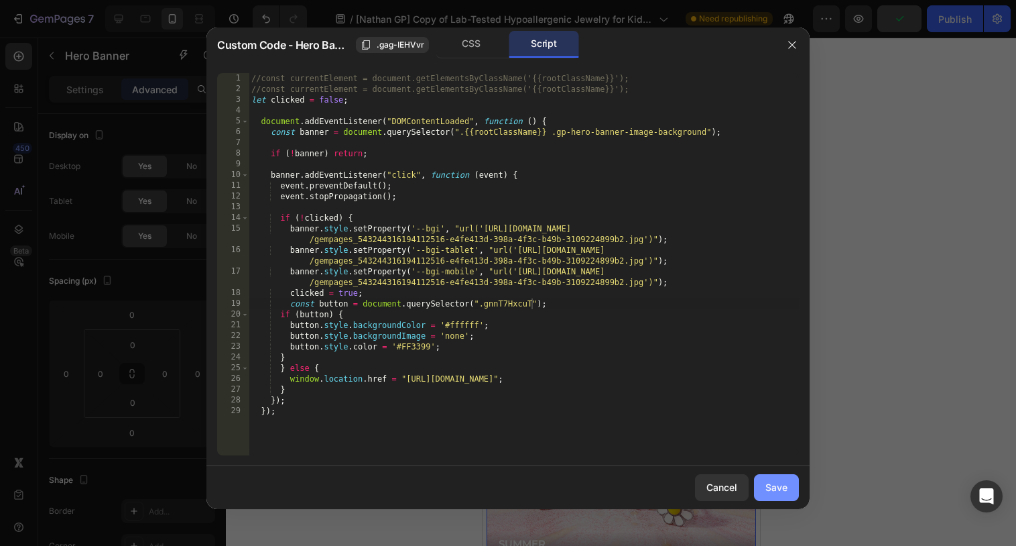
click at [773, 489] on div "Save" at bounding box center [776, 487] width 22 height 14
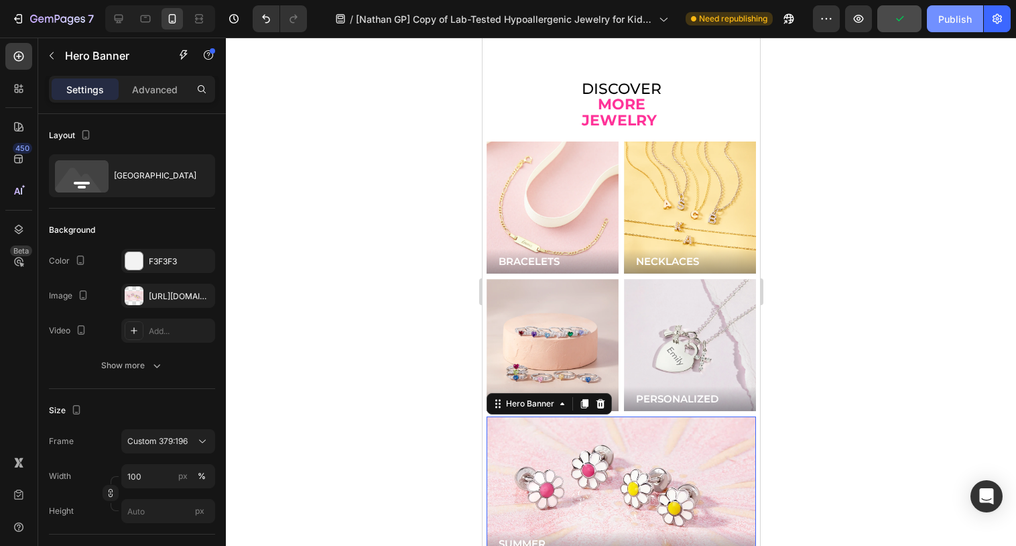
click at [963, 12] on div "Publish" at bounding box center [955, 19] width 34 height 14
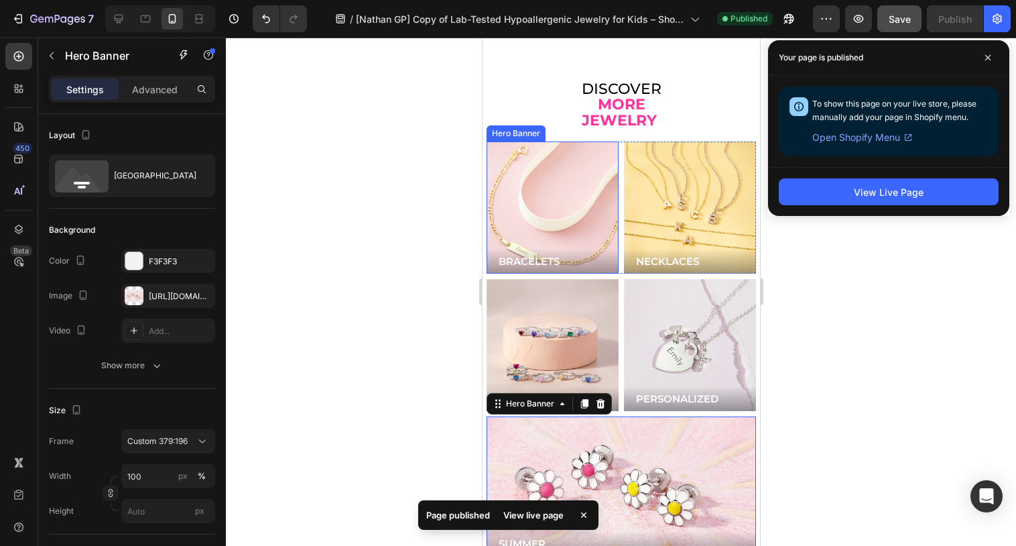
click at [575, 144] on div "Background Image" at bounding box center [551, 207] width 158 height 158
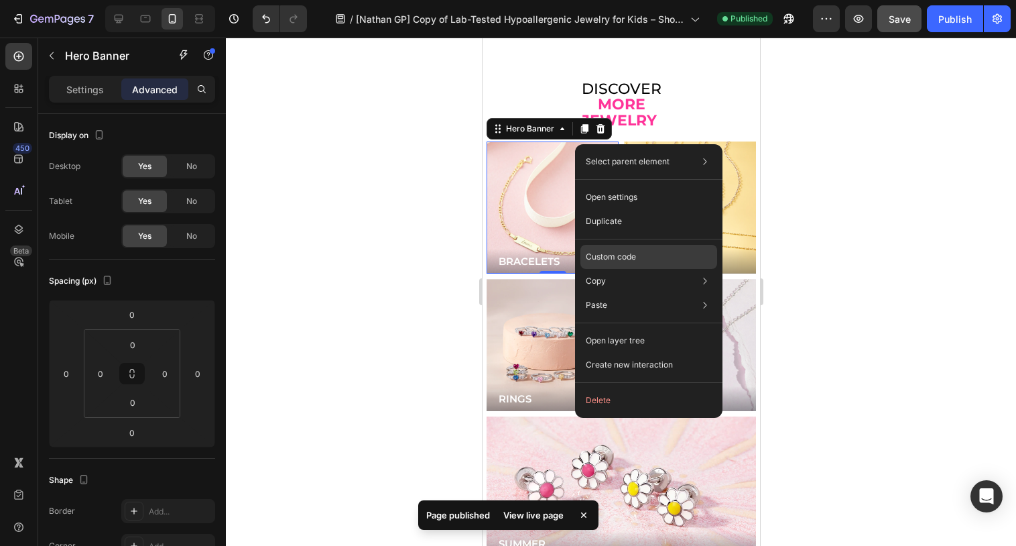
click at [603, 259] on p "Custom code" at bounding box center [611, 257] width 50 height 12
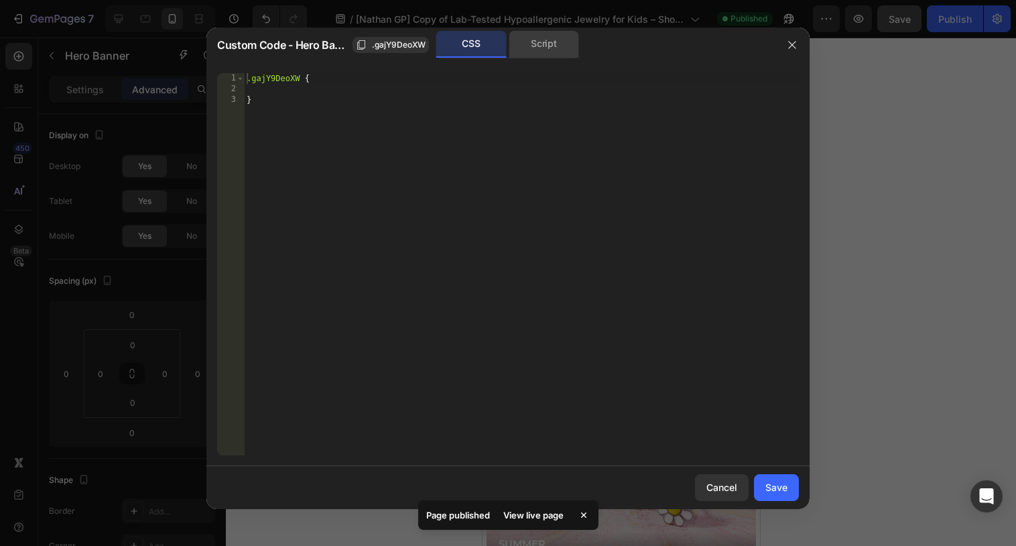
click at [541, 52] on div "Script" at bounding box center [544, 44] width 70 height 27
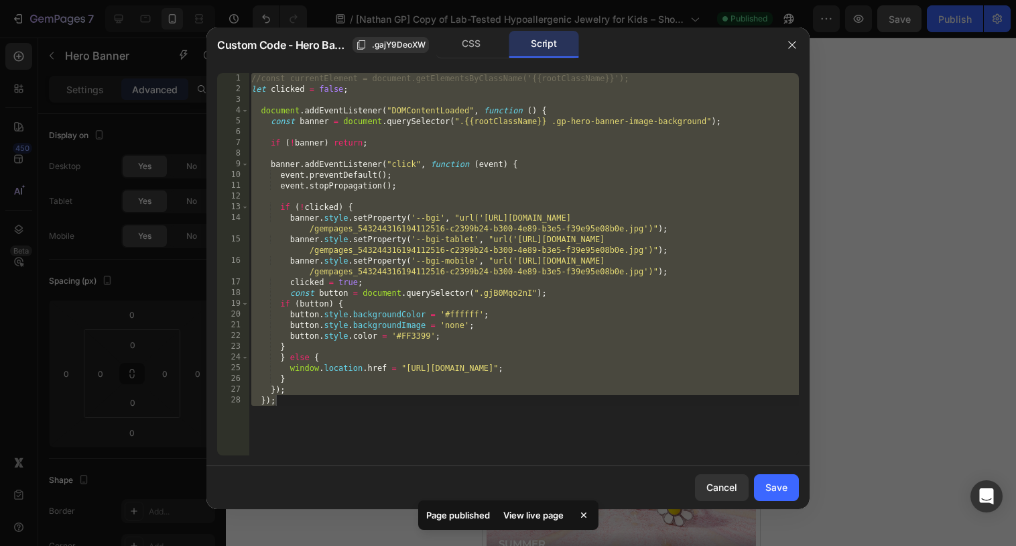
click at [525, 206] on div "//const currentElement = document.getElementsByClassName('{{rootClassName}}'); …" at bounding box center [524, 274] width 550 height 403
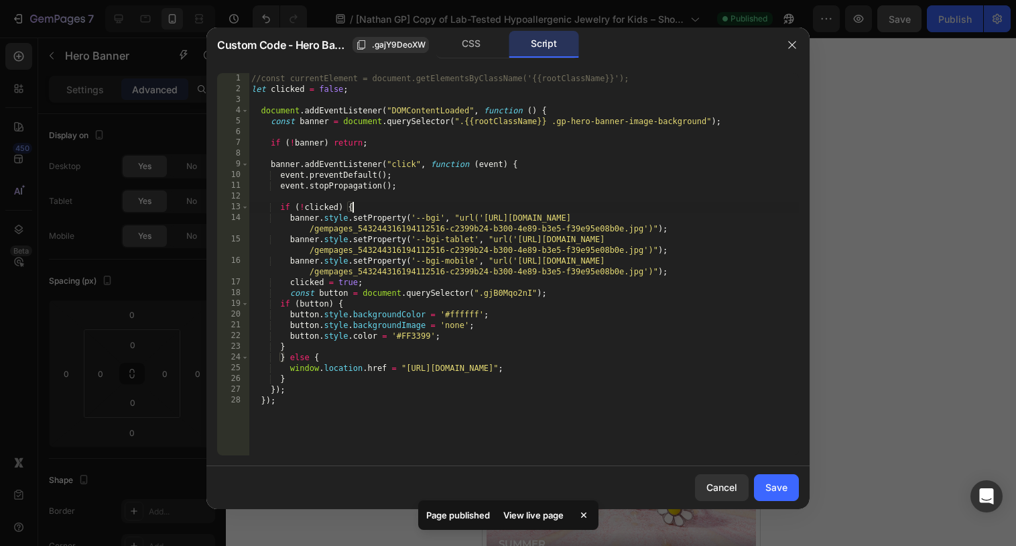
type textarea "}); });"
